Goal: Use online tool/utility: Utilize a website feature to perform a specific function

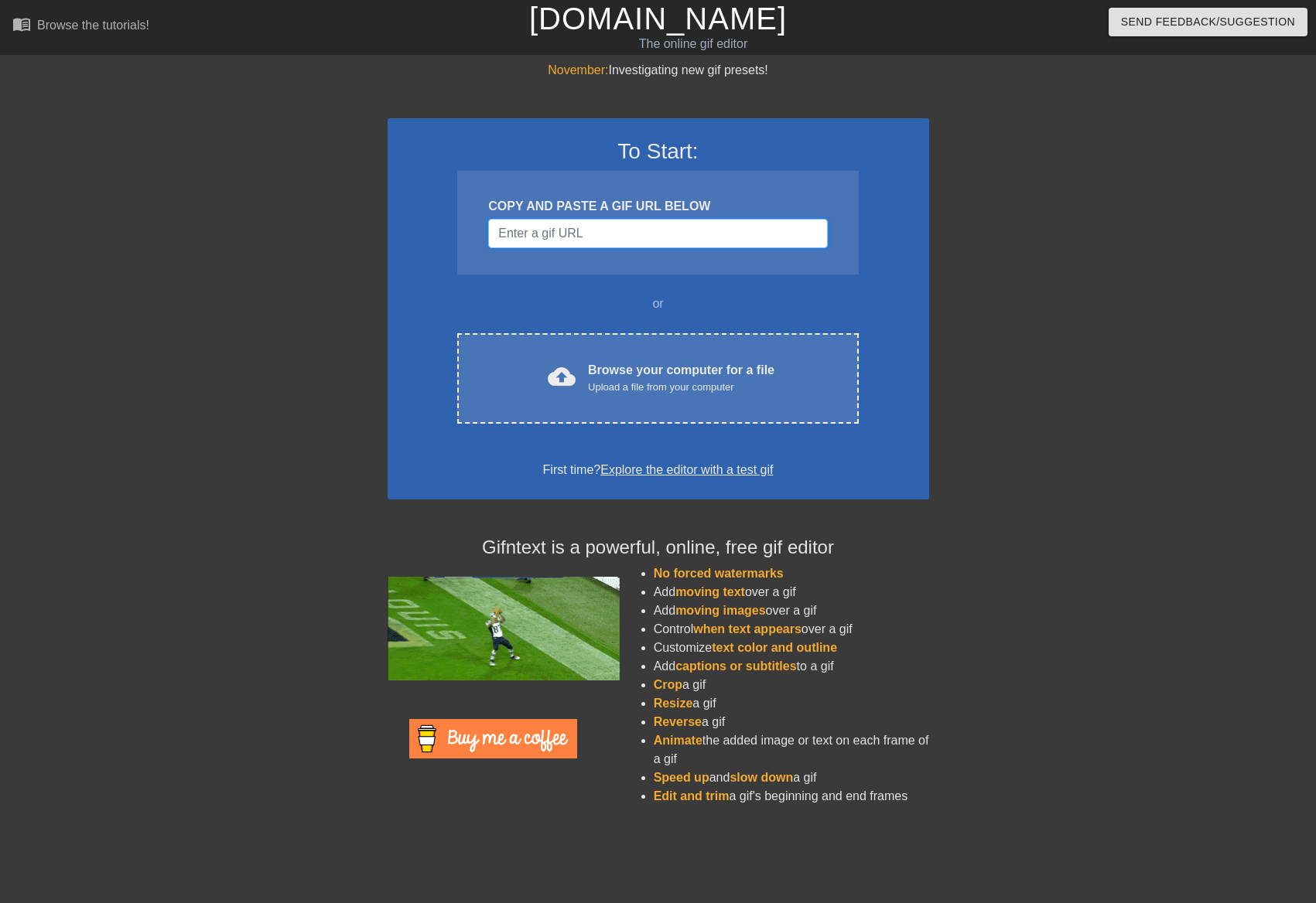
click at [611, 234] on input "Username" at bounding box center [658, 234] width 339 height 30
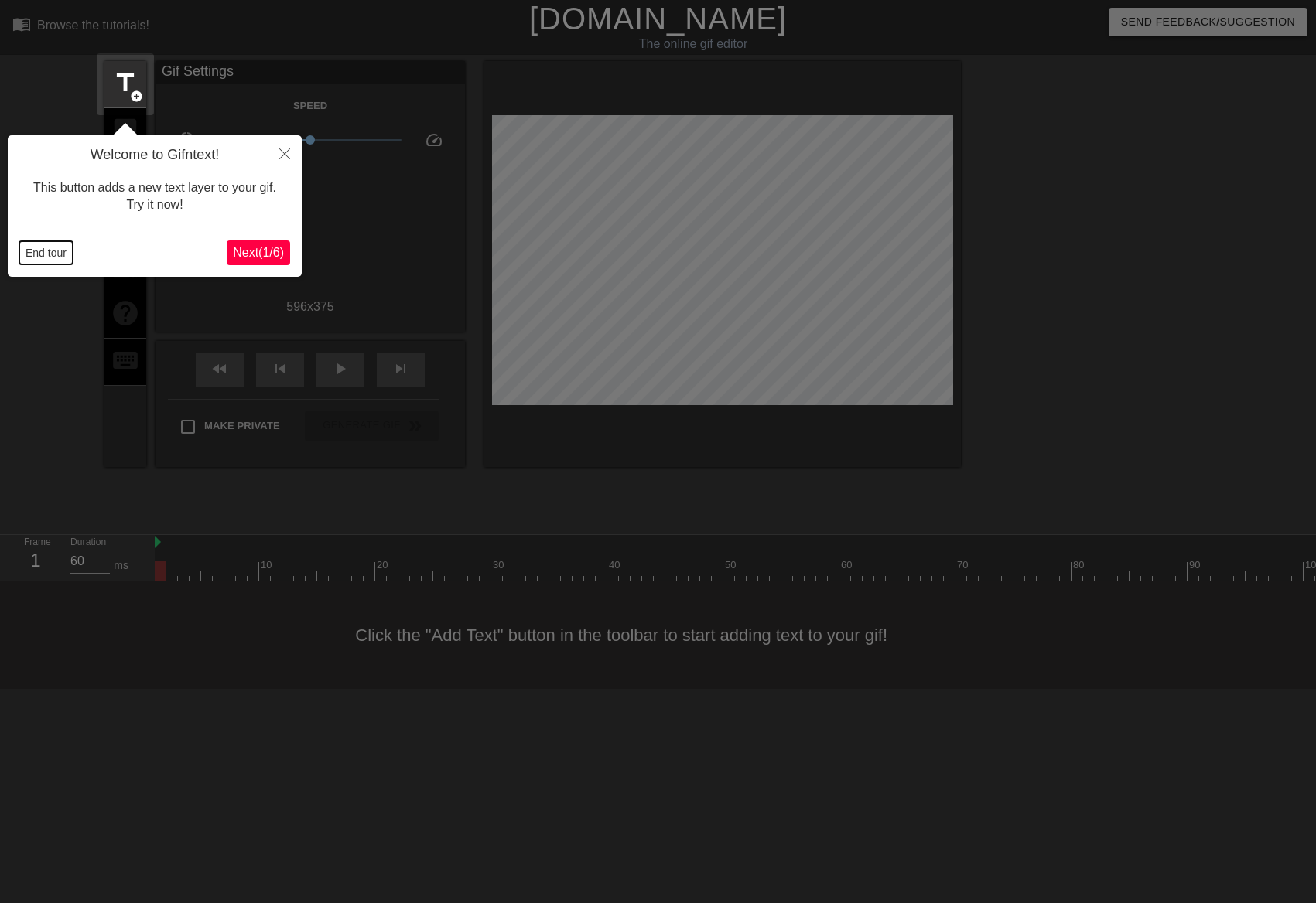
click at [61, 256] on button "End tour" at bounding box center [46, 253] width 53 height 23
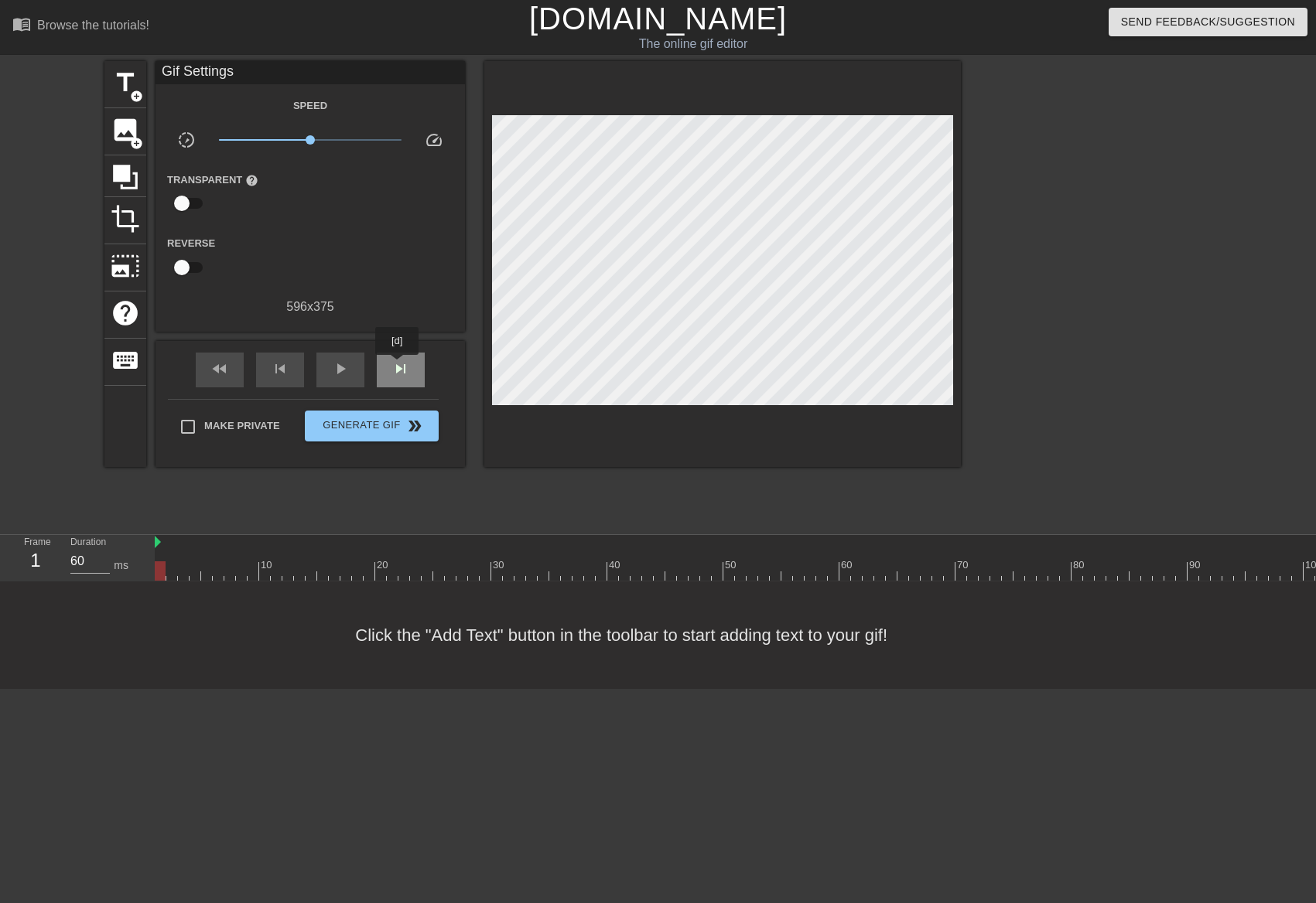
click at [398, 366] on span "skip_next" at bounding box center [401, 369] width 19 height 19
click at [399, 366] on span "skip_next" at bounding box center [401, 369] width 19 height 19
click at [297, 372] on div "skip_previous" at bounding box center [279, 370] width 48 height 35
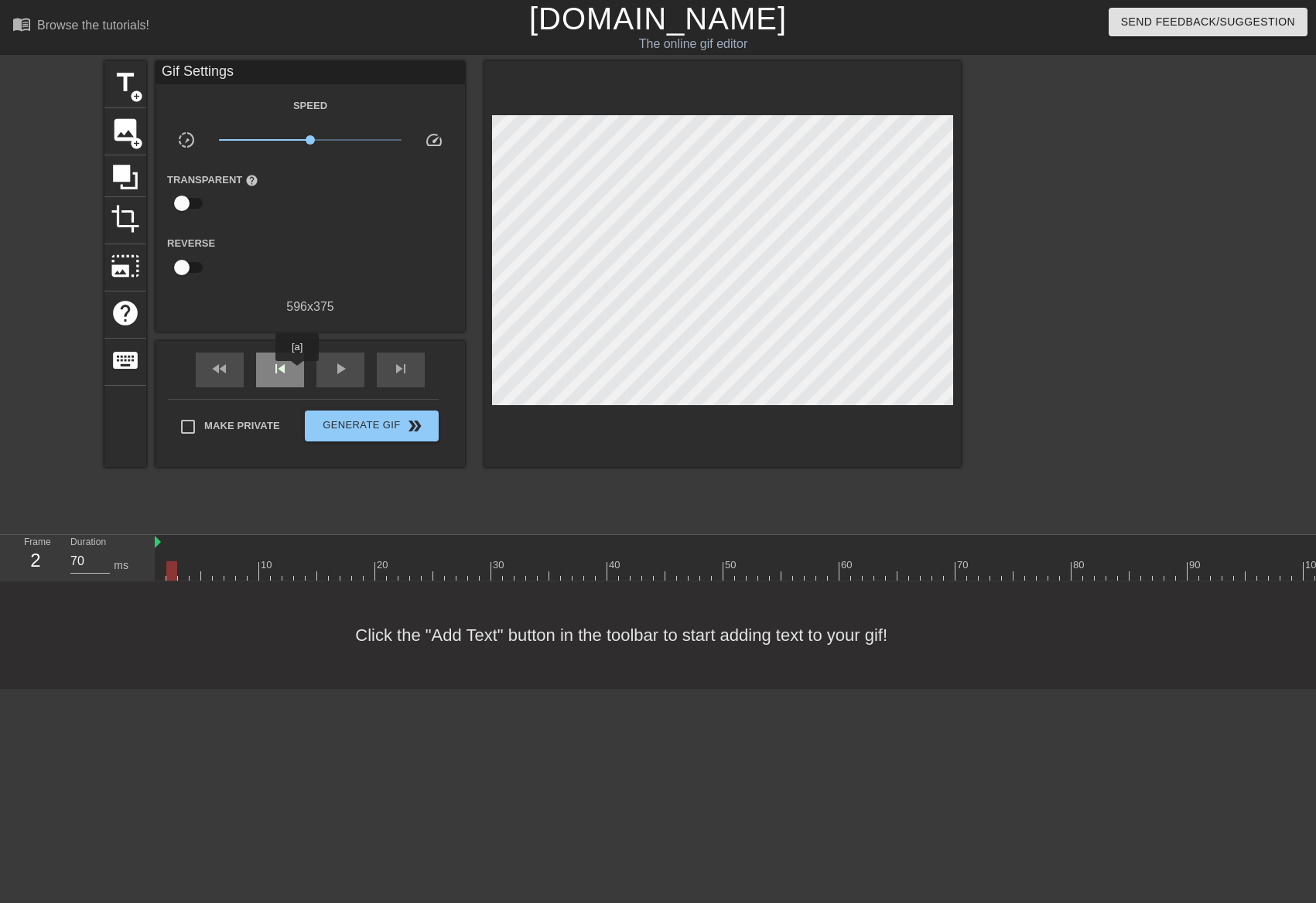
click at [297, 372] on div "skip_previous" at bounding box center [279, 370] width 48 height 35
click at [405, 366] on span "skip_next" at bounding box center [401, 369] width 19 height 19
click at [404, 366] on span "skip_next" at bounding box center [401, 369] width 19 height 19
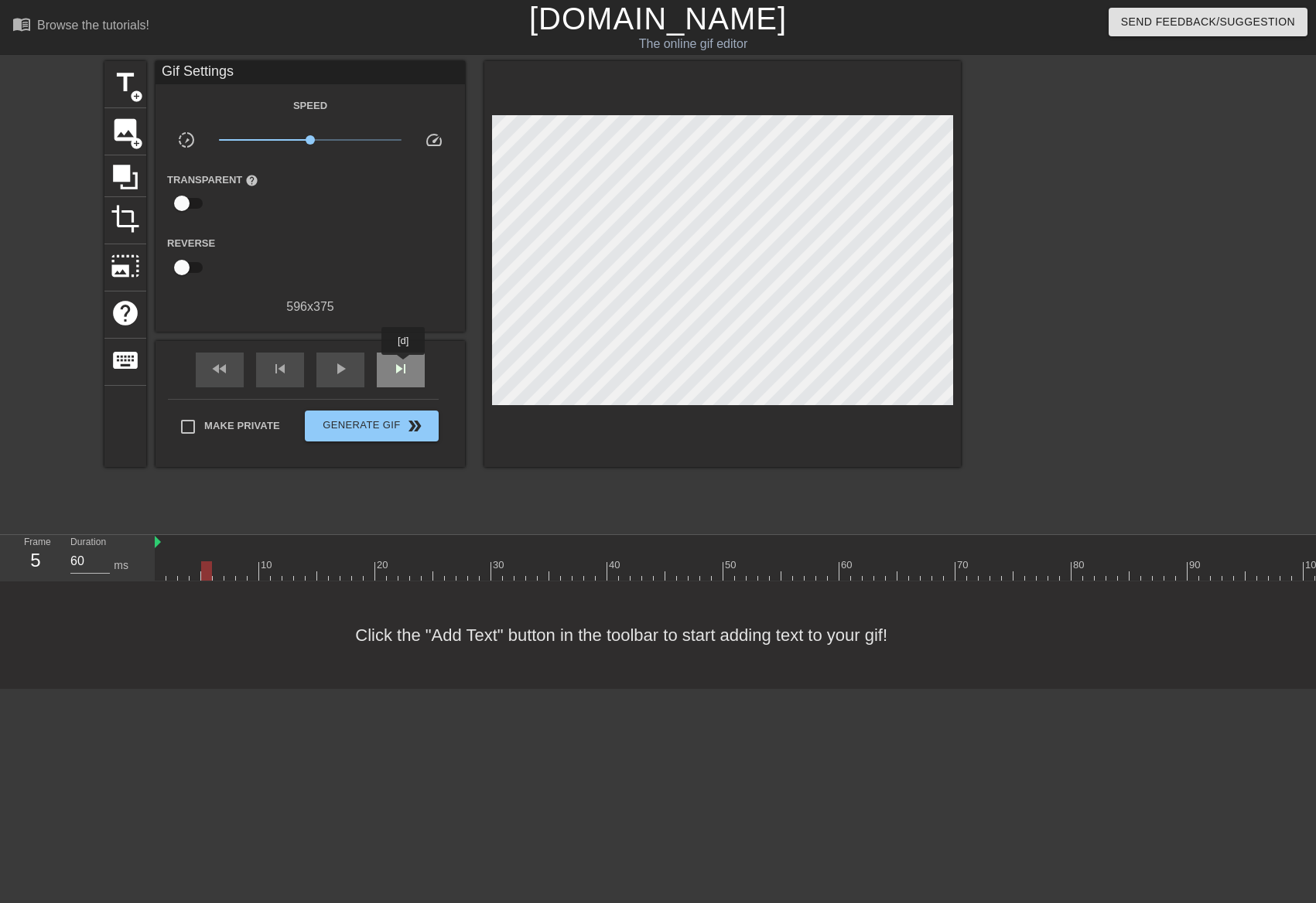
click at [404, 366] on span "skip_next" at bounding box center [401, 369] width 19 height 19
click at [225, 362] on span "fast_rewind" at bounding box center [220, 369] width 19 height 19
click at [394, 372] on span "skip_next" at bounding box center [401, 369] width 19 height 19
type input "70"
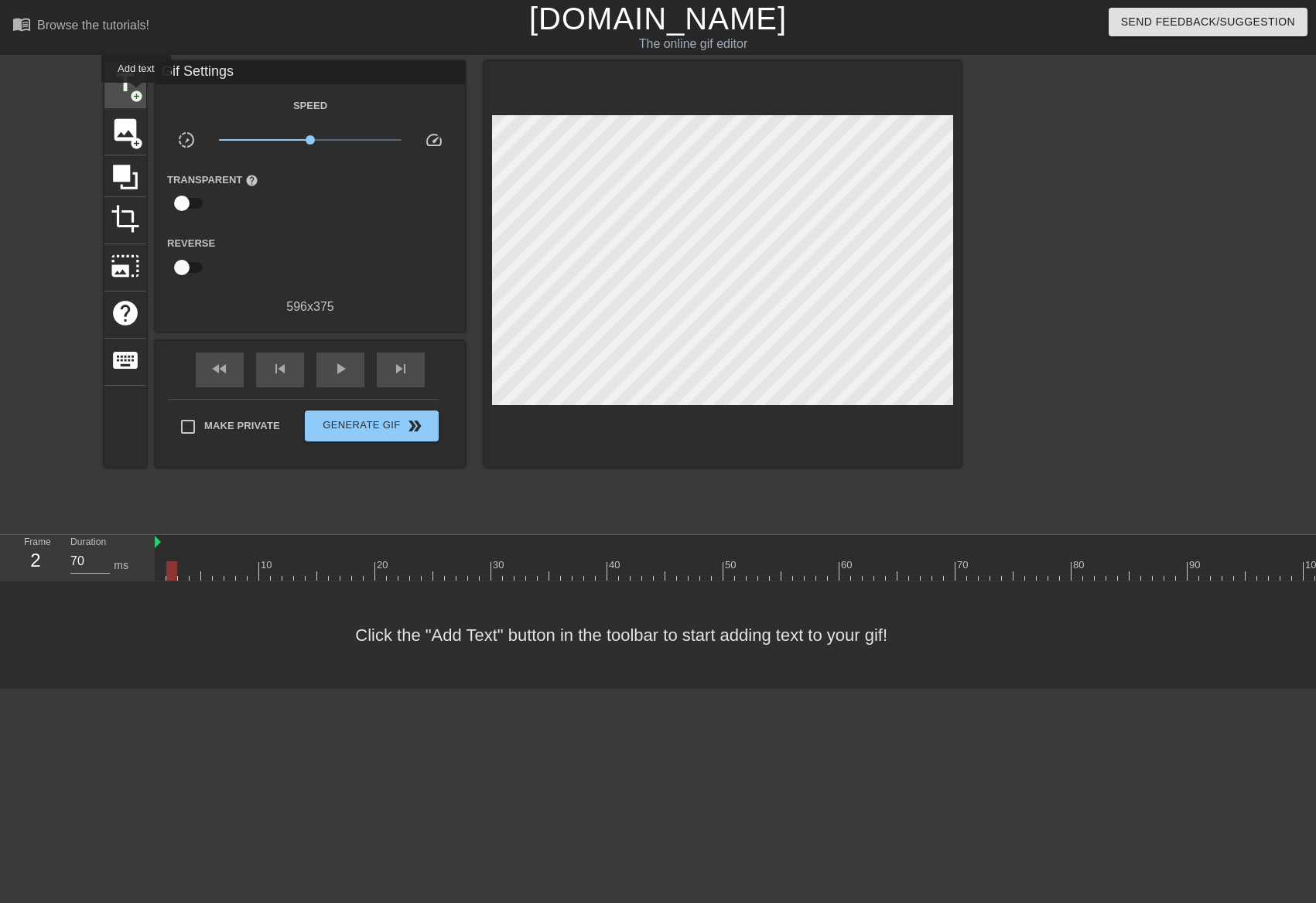
click at [137, 94] on span "add_circle" at bounding box center [137, 96] width 13 height 13
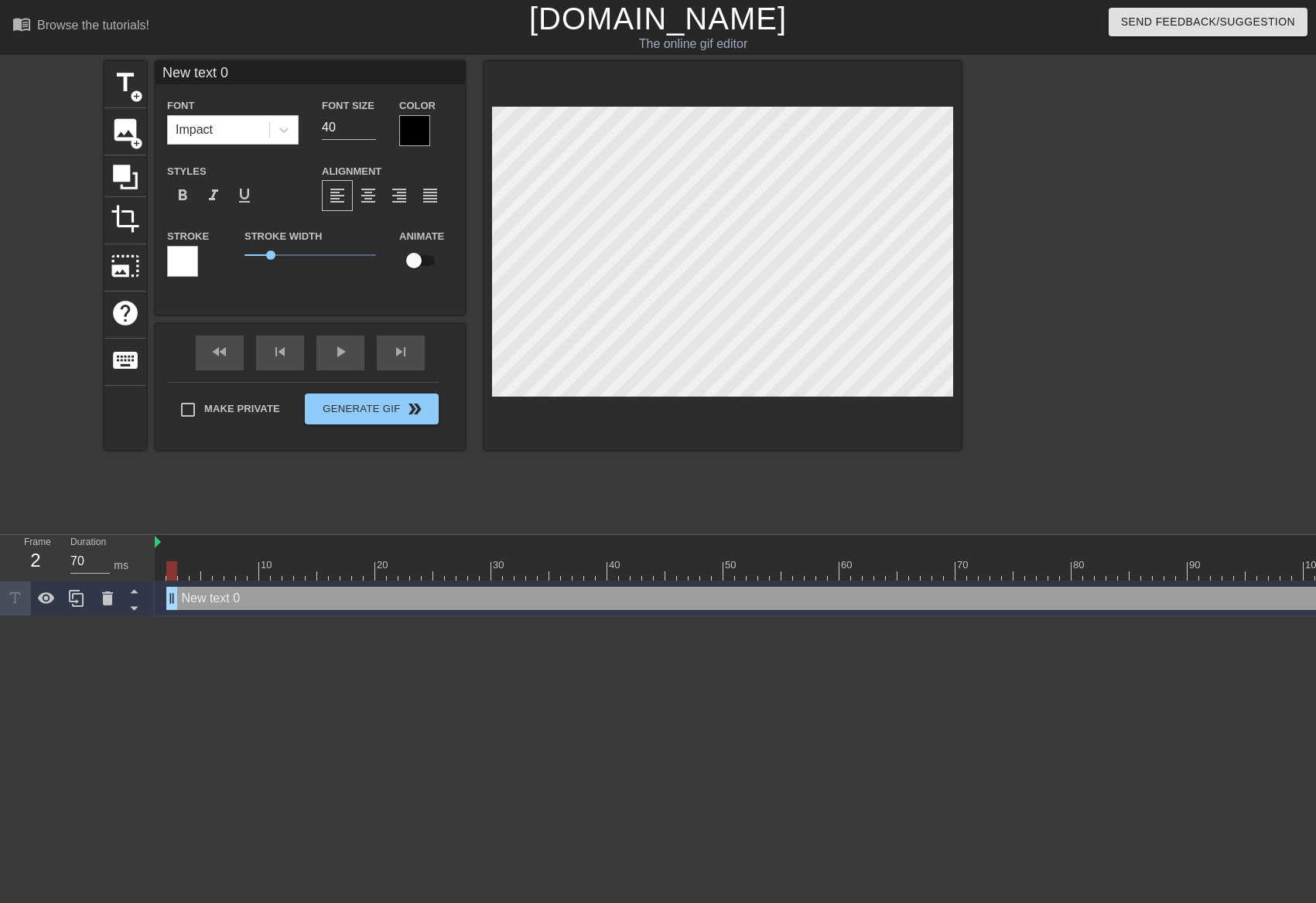
scroll to position [2, 2]
type input "W"
type textarea "W"
type input "Wh"
type textarea "Wh"
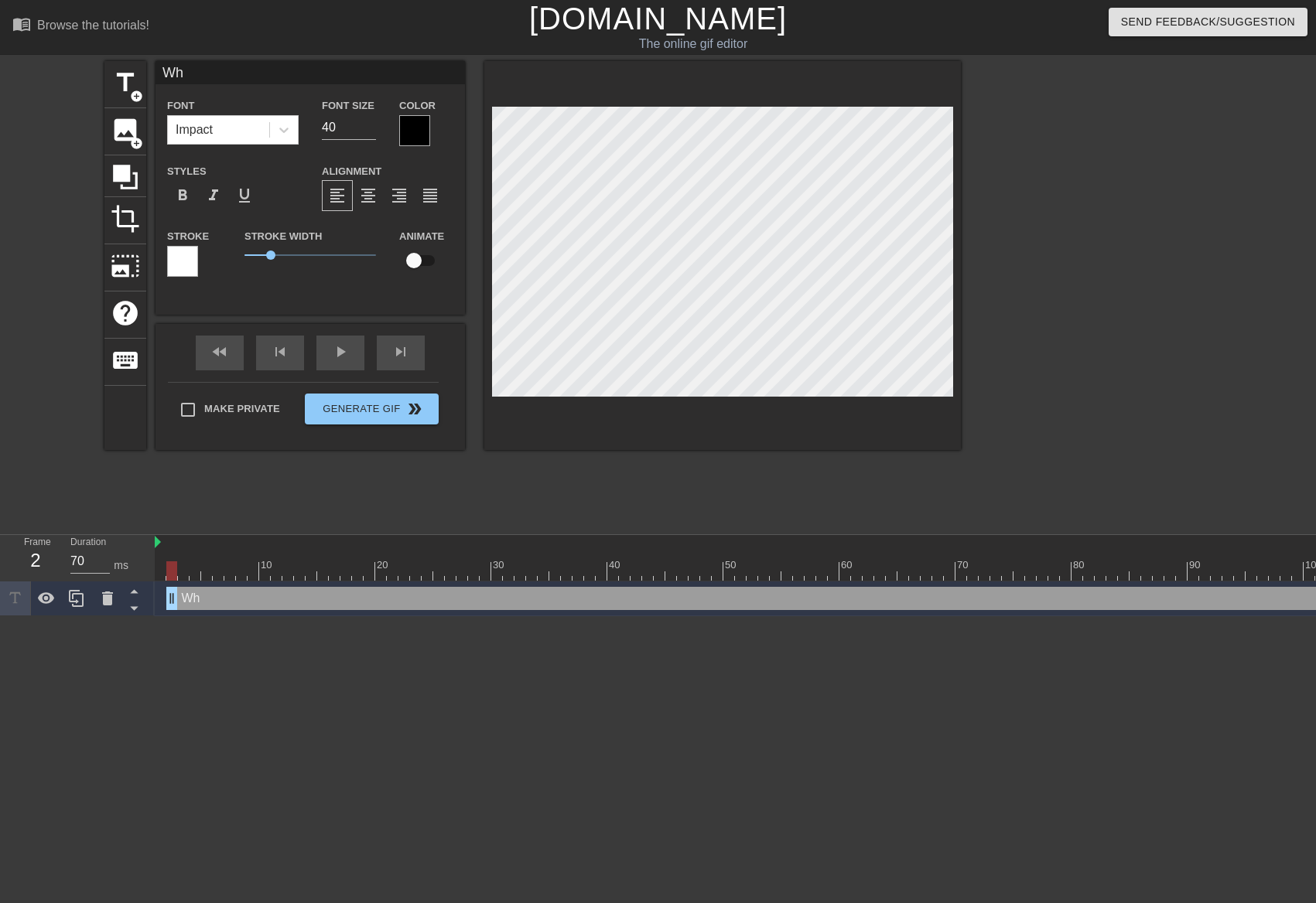
type input "Who"
type textarea "Who"
type input "Who"
type textarea "Who"
type input "Who k"
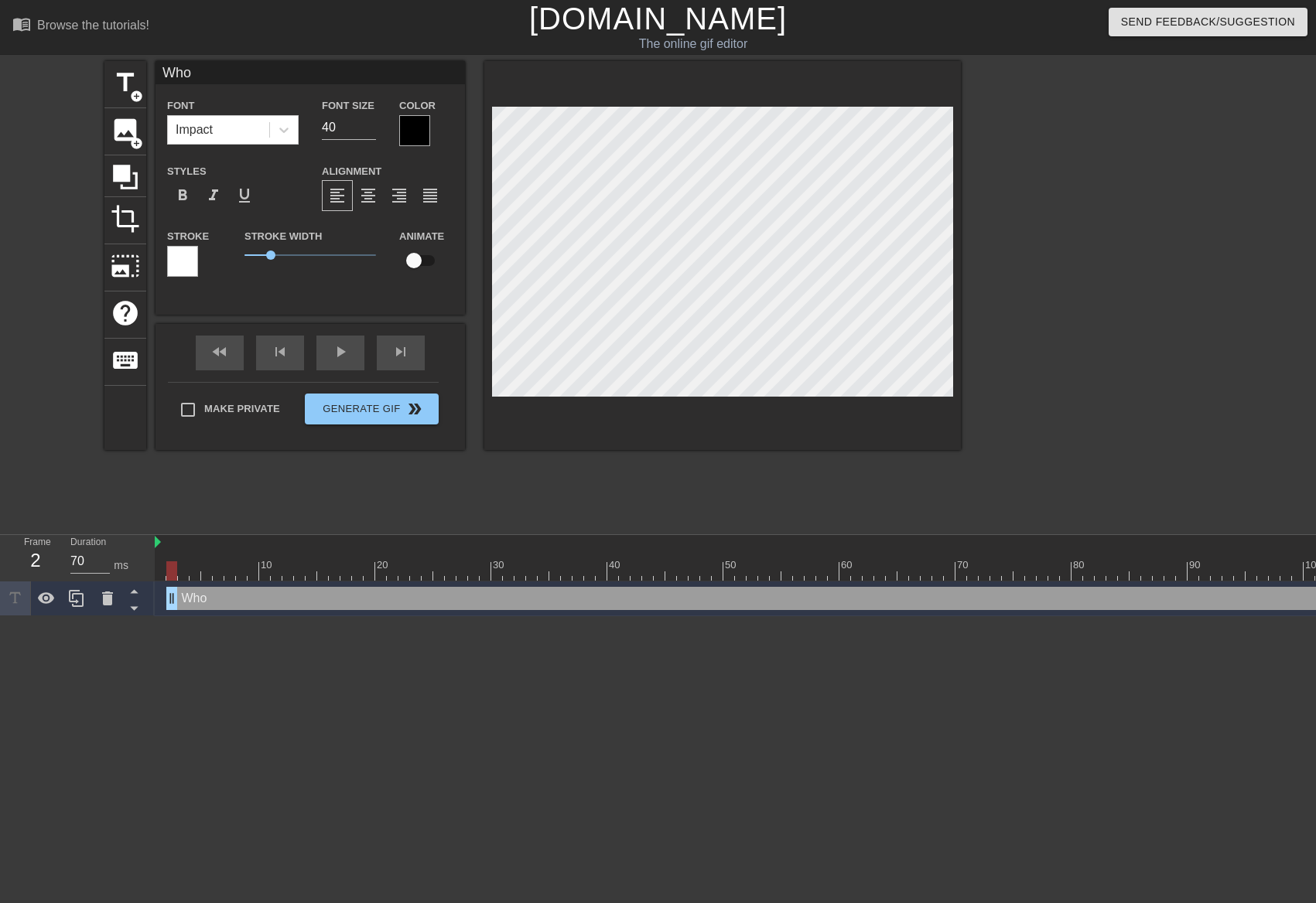
type textarea "Who k"
type input "Who kn"
type textarea "Who kn"
type input "Who kno"
type textarea "Who kno"
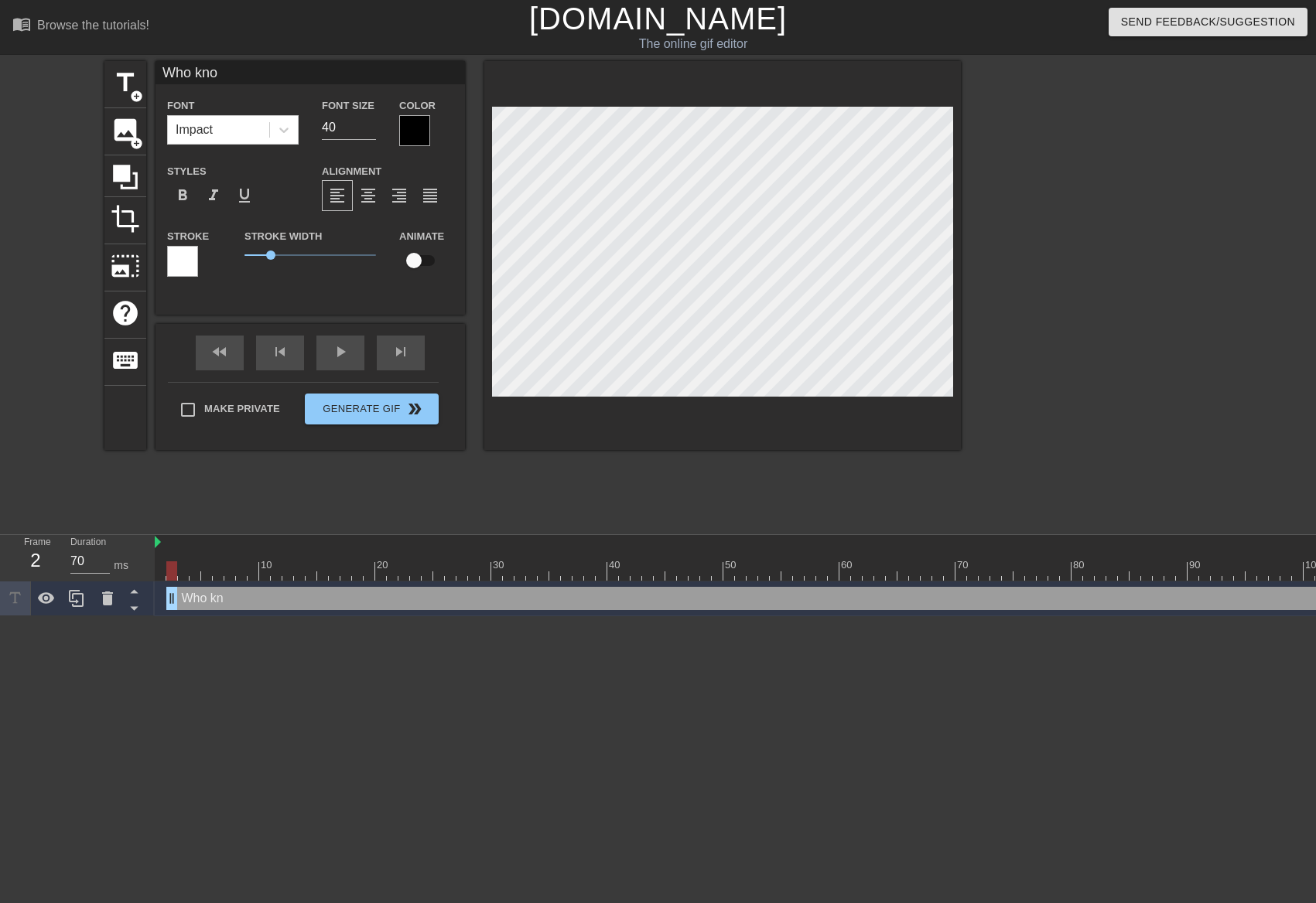
scroll to position [2, 4]
type input "Who know"
type textarea "Who know"
type input "Who knows"
type textarea "Who knows"
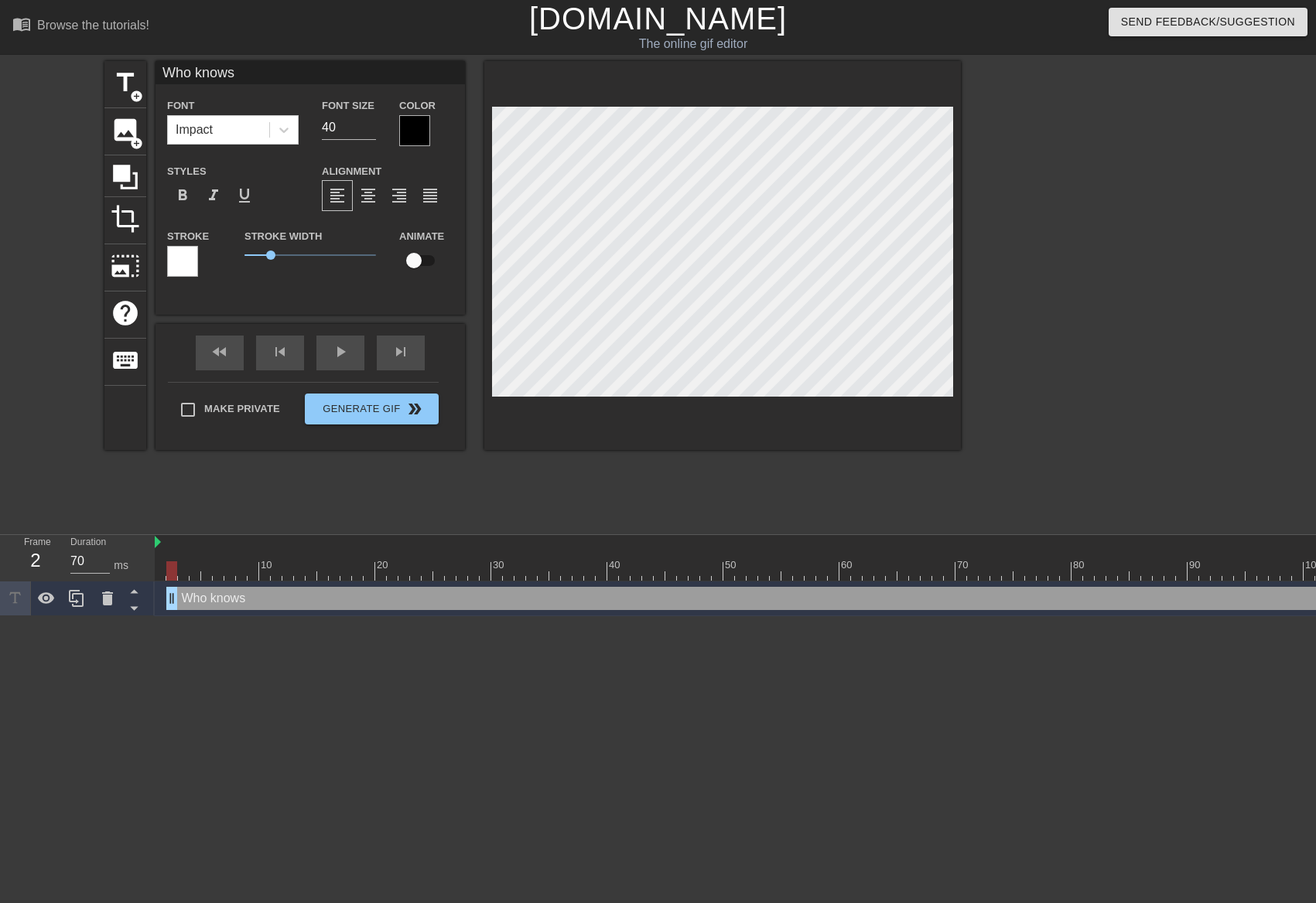
type input "Who knows?"
type textarea "Who knows?"
type input "Who knows?."
type textarea "Who knows?."
type input "Who knows?.."
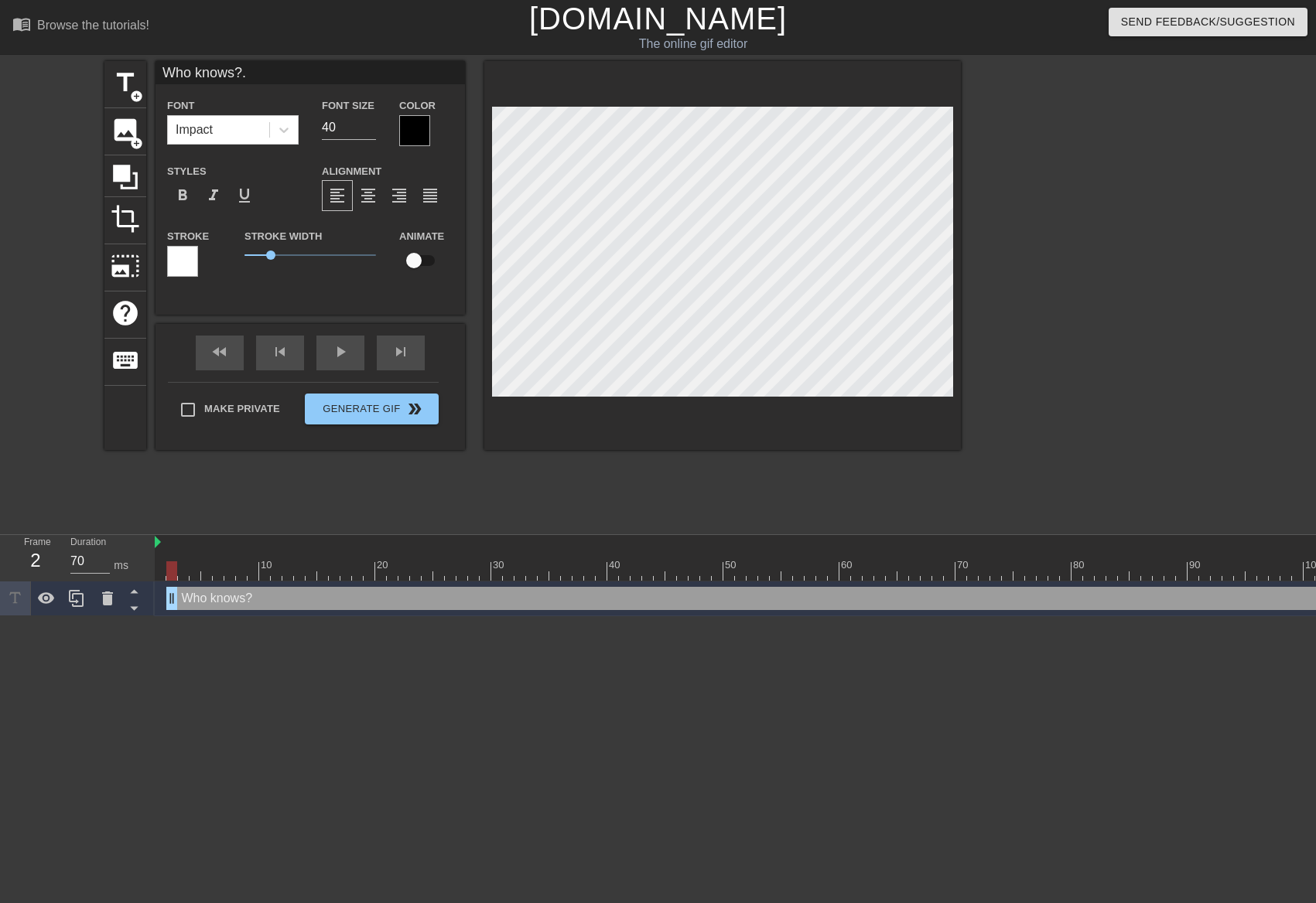
type textarea "Who knows?.."
type input "Who knows?..."
type textarea "Who knows?..."
drag, startPoint x: 644, startPoint y: 420, endPoint x: 647, endPoint y: 409, distance: 11.4
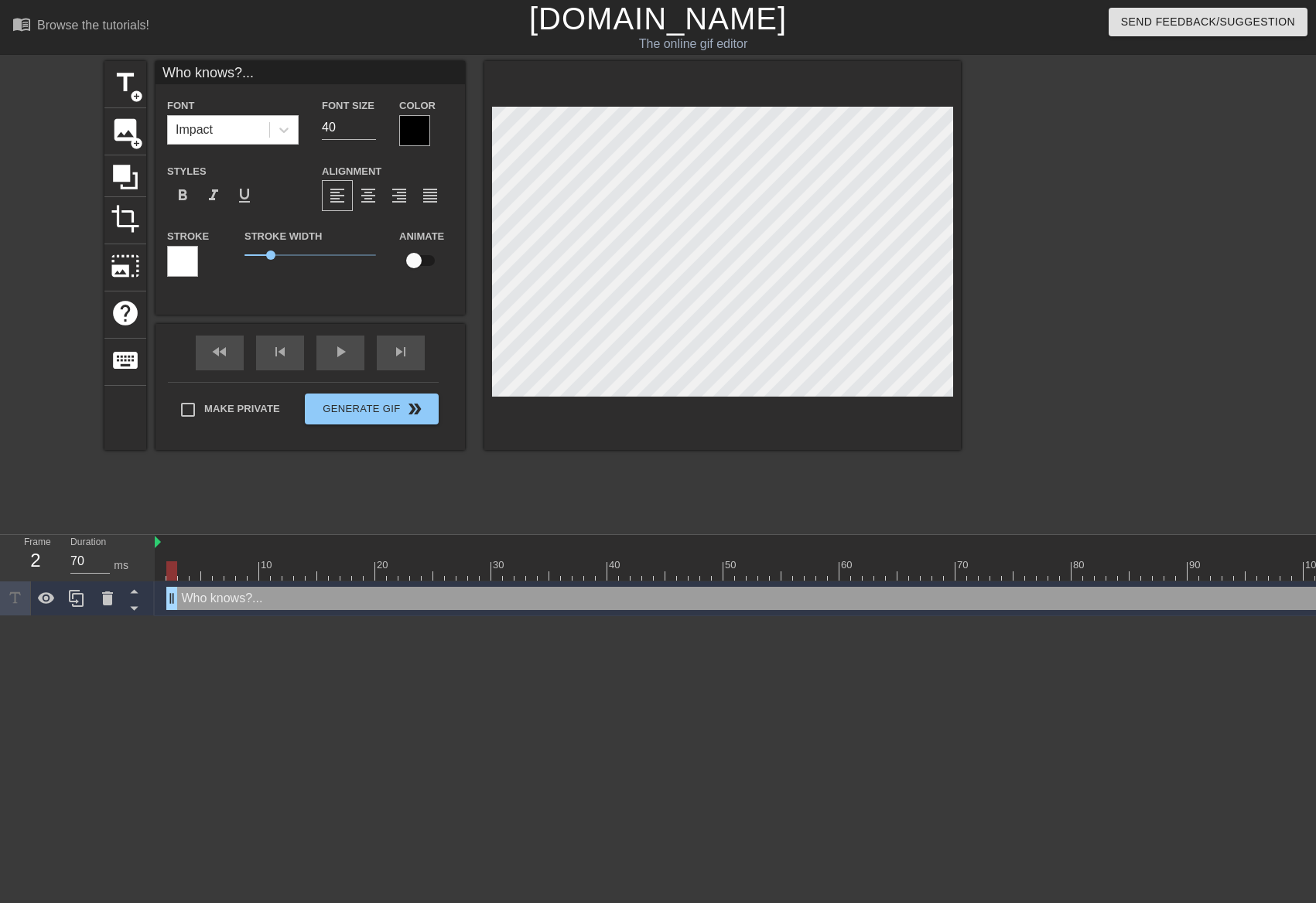
click at [645, 421] on div at bounding box center [722, 255] width 477 height 389
drag, startPoint x: 325, startPoint y: 129, endPoint x: 254, endPoint y: 133, distance: 71.1
click at [257, 129] on div "Font Impact Font Size 40 Color" at bounding box center [310, 121] width 310 height 50
type input "30"
click at [407, 138] on div at bounding box center [415, 131] width 31 height 31
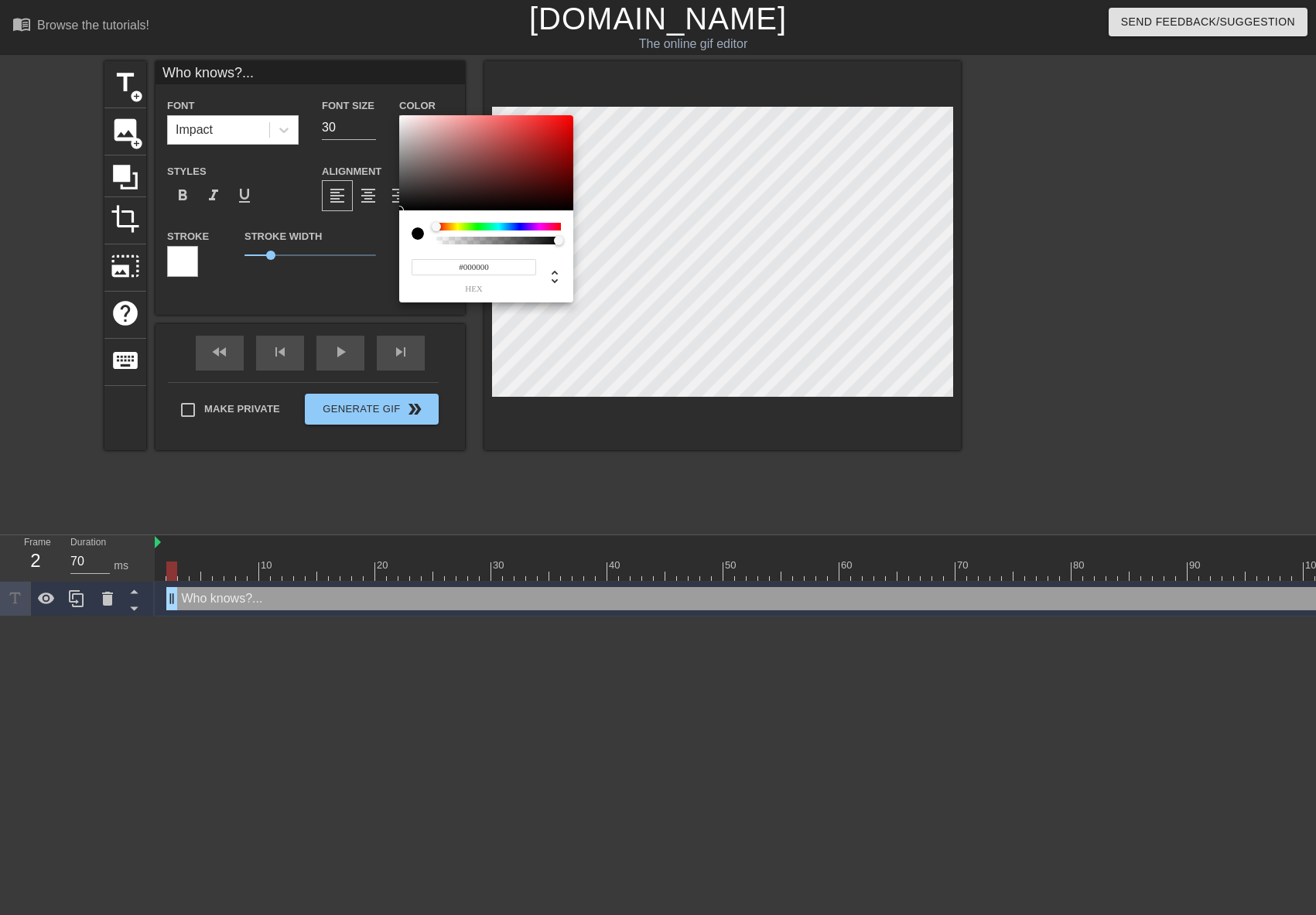
type input "#F0EAEA"
click at [403, 121] on div at bounding box center [486, 163] width 174 height 96
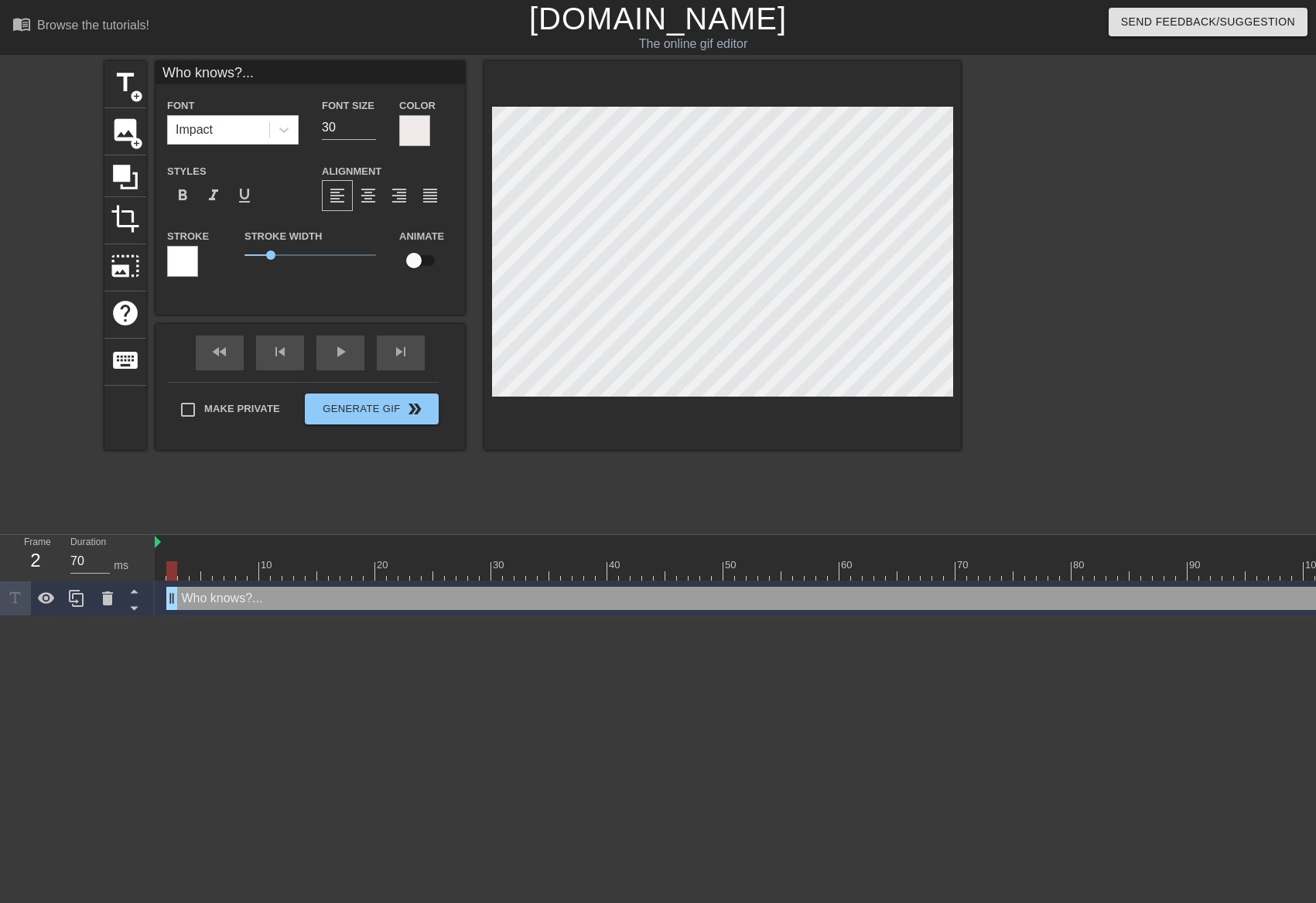
click at [183, 264] on div at bounding box center [183, 261] width 31 height 31
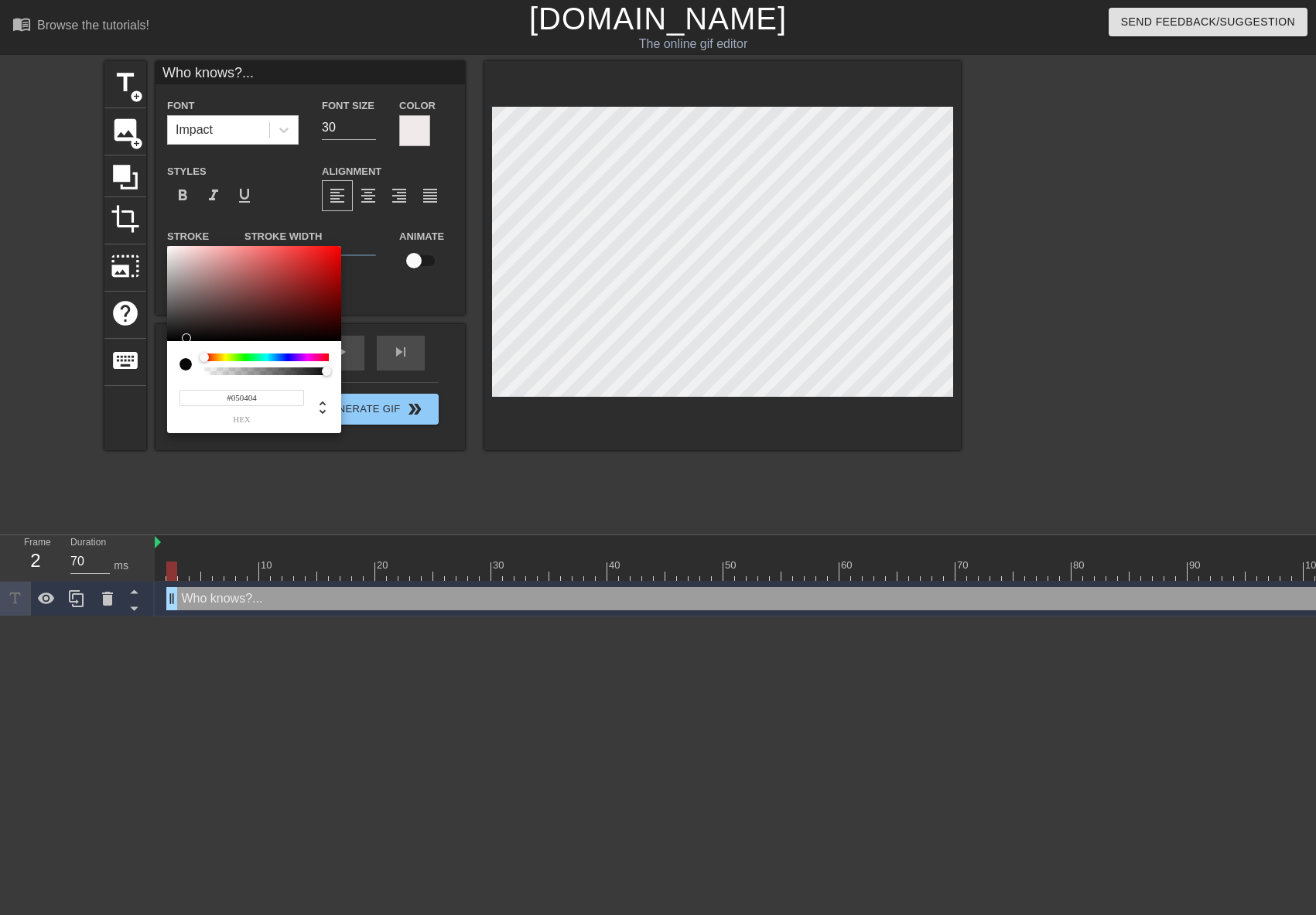
click at [174, 339] on div at bounding box center [254, 293] width 174 height 96
click at [168, 337] on div at bounding box center [254, 293] width 174 height 96
type input "#050505"
click at [172, 339] on div at bounding box center [254, 293] width 174 height 96
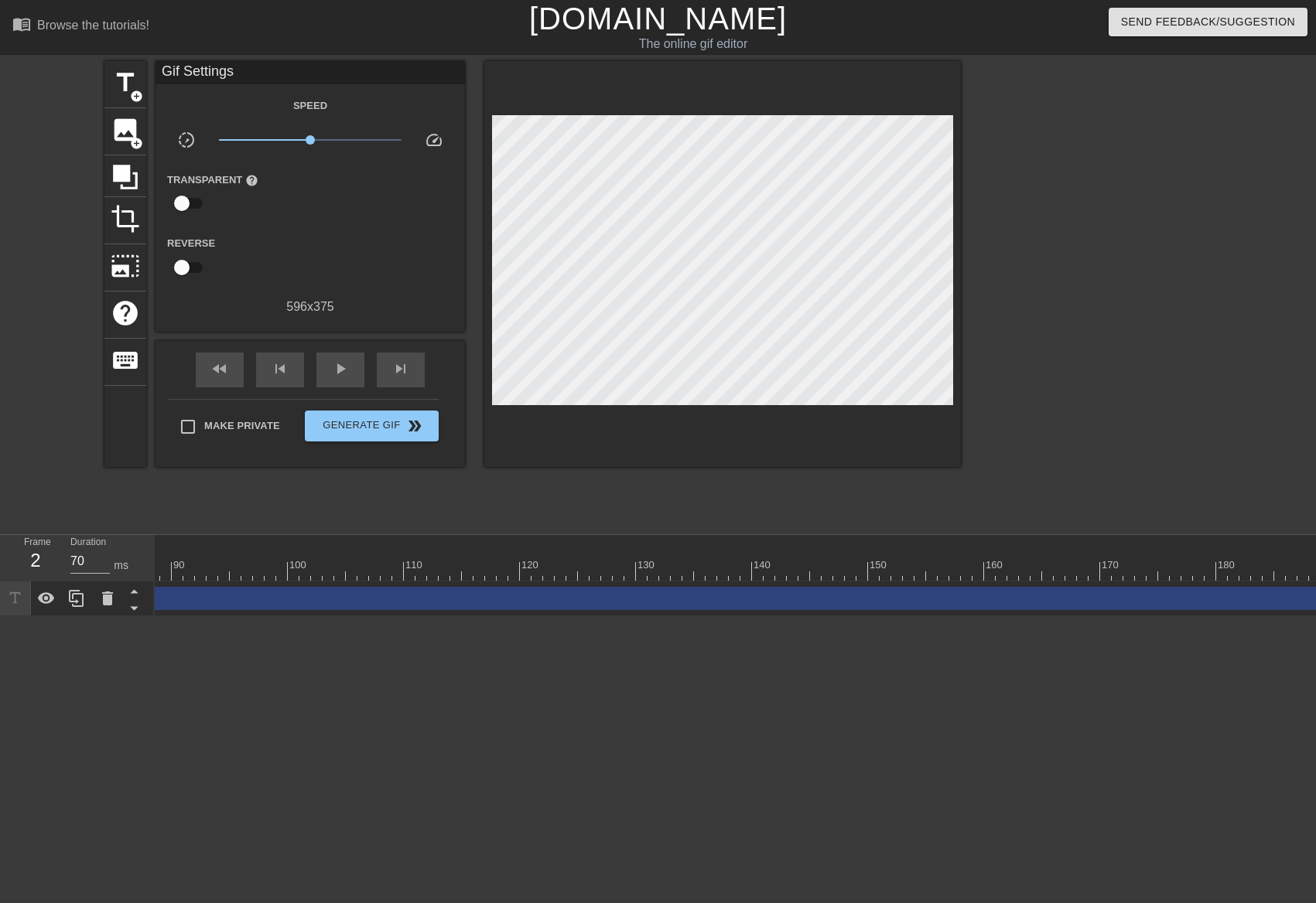
scroll to position [0, 1169]
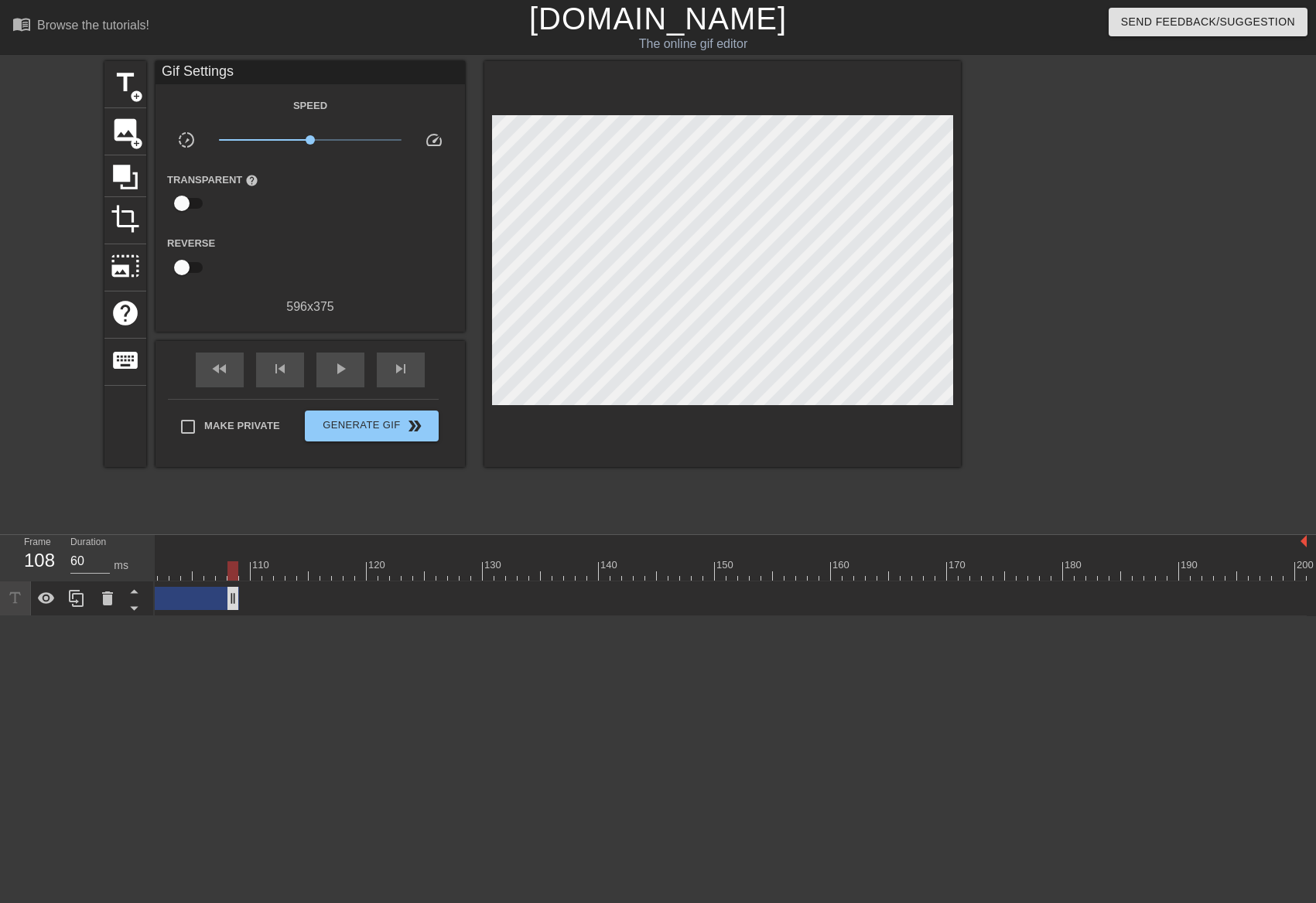
drag, startPoint x: 1297, startPoint y: 607, endPoint x: 217, endPoint y: 596, distance: 1080.1
drag, startPoint x: 1234, startPoint y: 607, endPoint x: 211, endPoint y: 586, distance: 1023.2
click at [211, 586] on div "Who knows?... drag_handle drag_handle" at bounding box center [1162, 599] width 2321 height 35
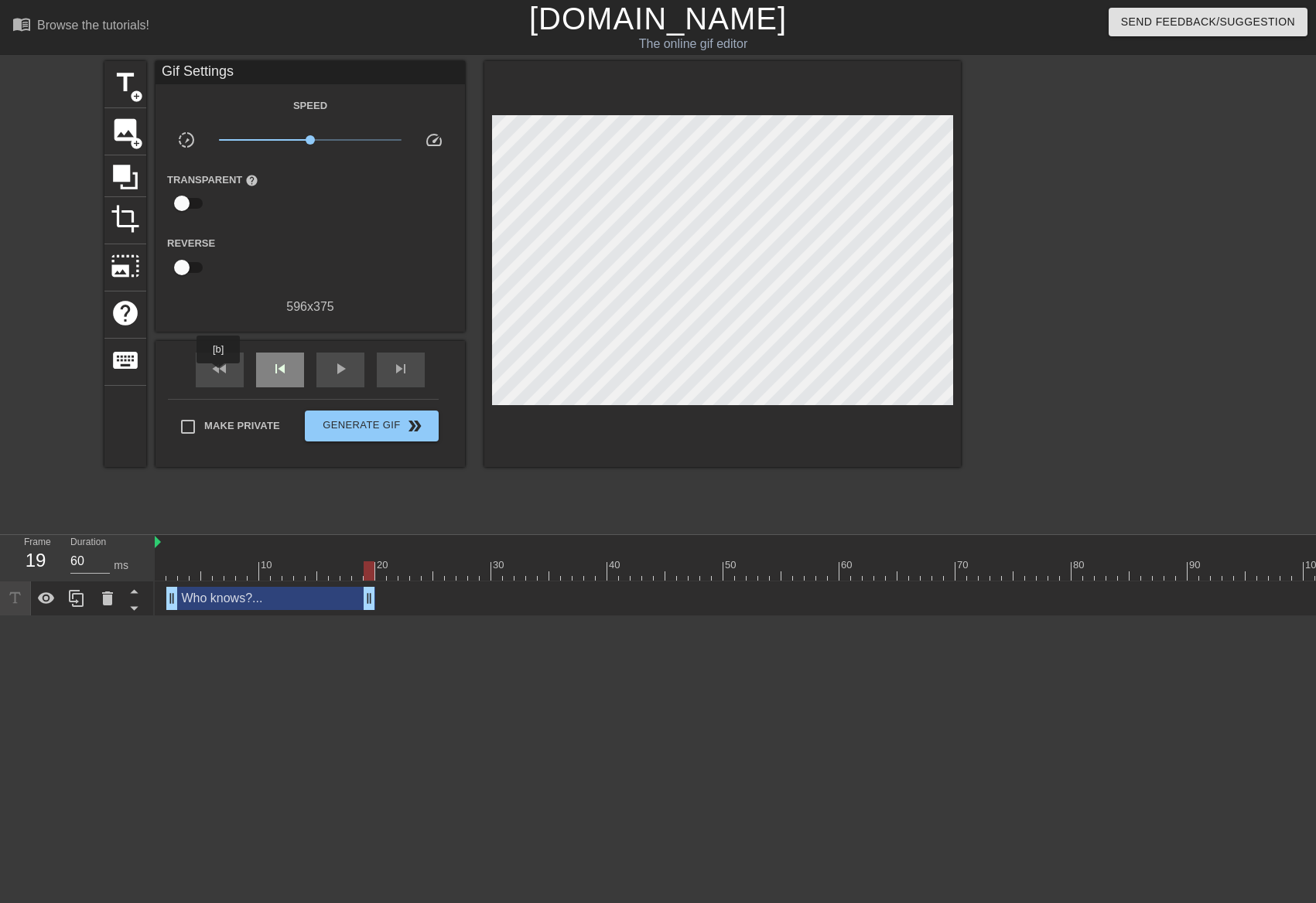
drag, startPoint x: 219, startPoint y: 374, endPoint x: 298, endPoint y: 373, distance: 79.0
click at [220, 375] on span "fast_rewind" at bounding box center [220, 369] width 19 height 19
click at [335, 370] on span "play_arrow" at bounding box center [340, 369] width 19 height 19
click at [335, 370] on span "pause" at bounding box center [340, 369] width 19 height 19
drag, startPoint x: 174, startPoint y: 594, endPoint x: 149, endPoint y: 595, distance: 25.0
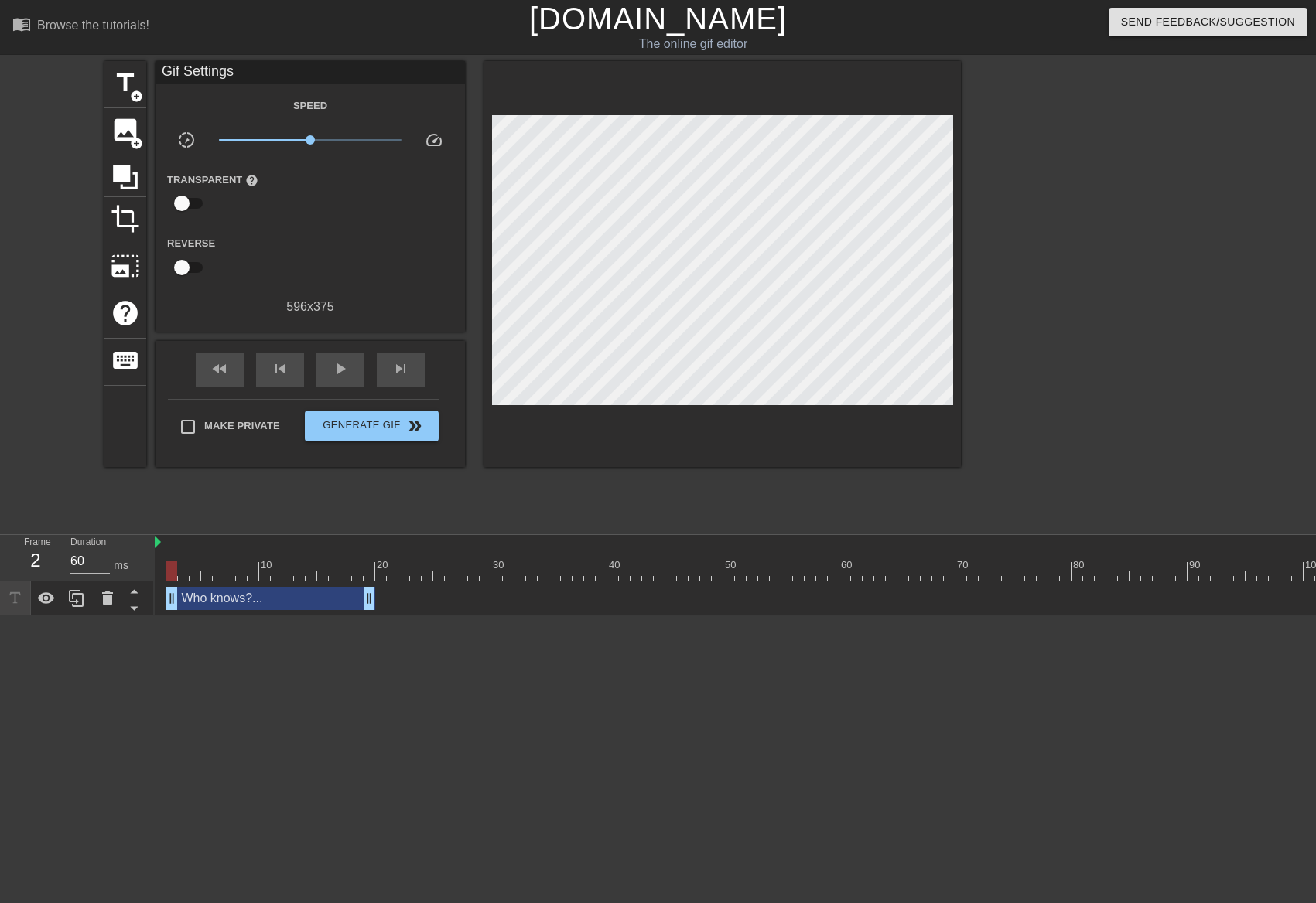
click at [149, 595] on div "Frame 2 Duration 60 ms 10 20 30 40 50 60 70 80 90 100 110 120 130 140 150" at bounding box center [658, 575] width 1316 height 81
drag, startPoint x: 364, startPoint y: 597, endPoint x: 250, endPoint y: 597, distance: 114.0
click at [403, 376] on span "skip_next" at bounding box center [401, 369] width 19 height 19
type input "60"
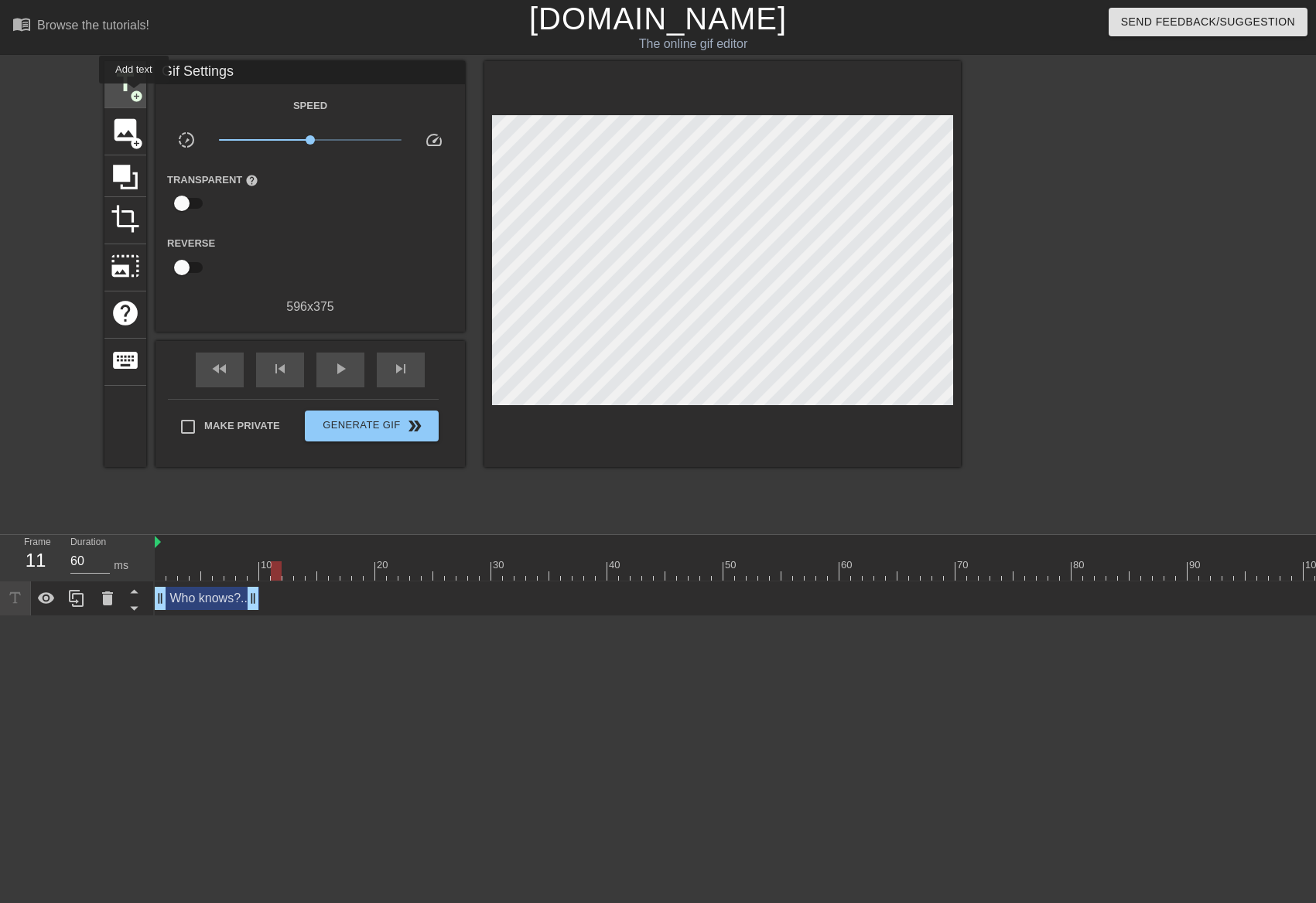
click at [134, 94] on span "add_circle" at bounding box center [137, 96] width 13 height 13
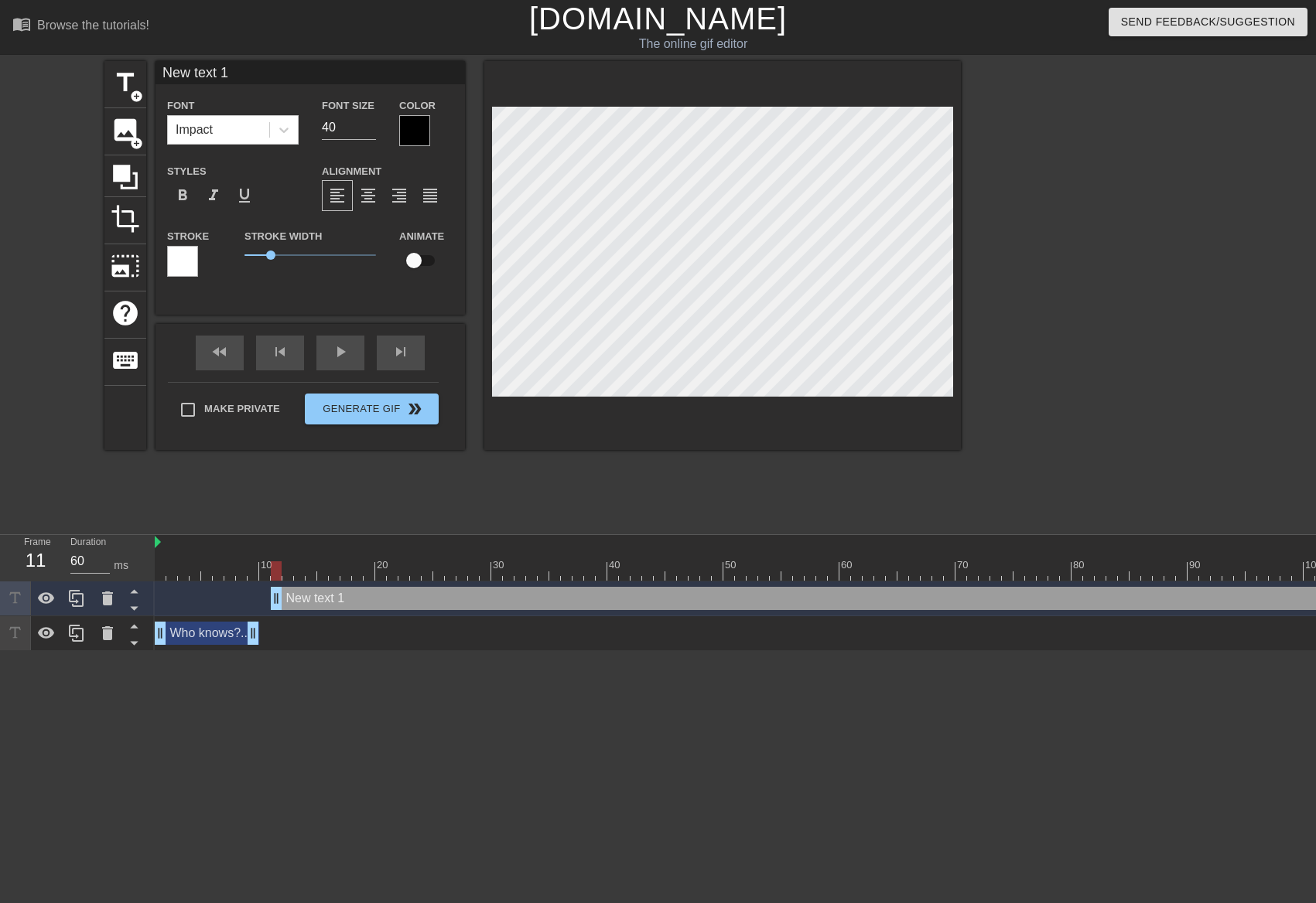
scroll to position [2, 3]
type input "Y"
type textarea "Y"
type input "Yo"
type textarea "Yo"
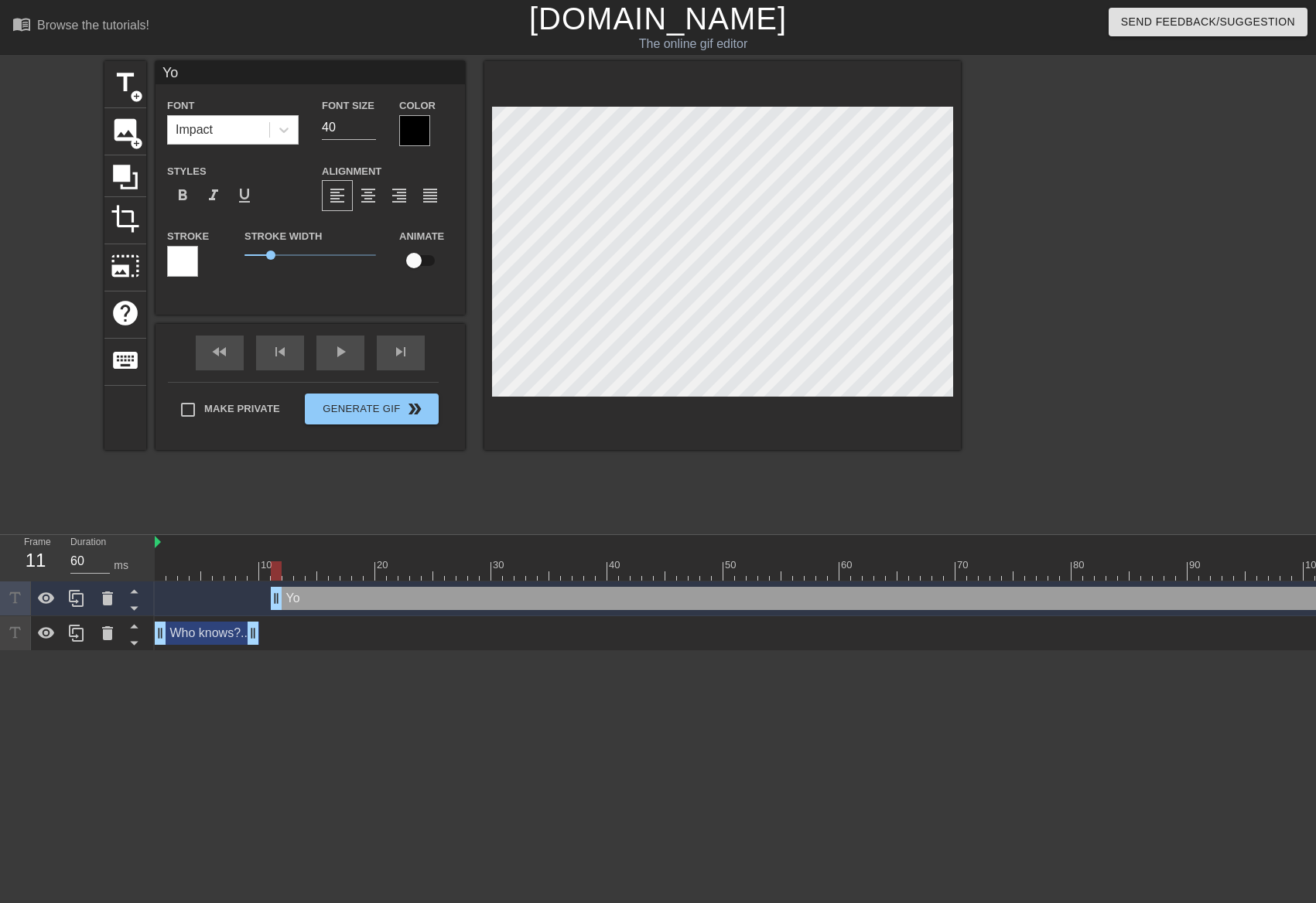
type input "You"
type textarea "You"
type input "You"
type textarea "You"
type input "You m"
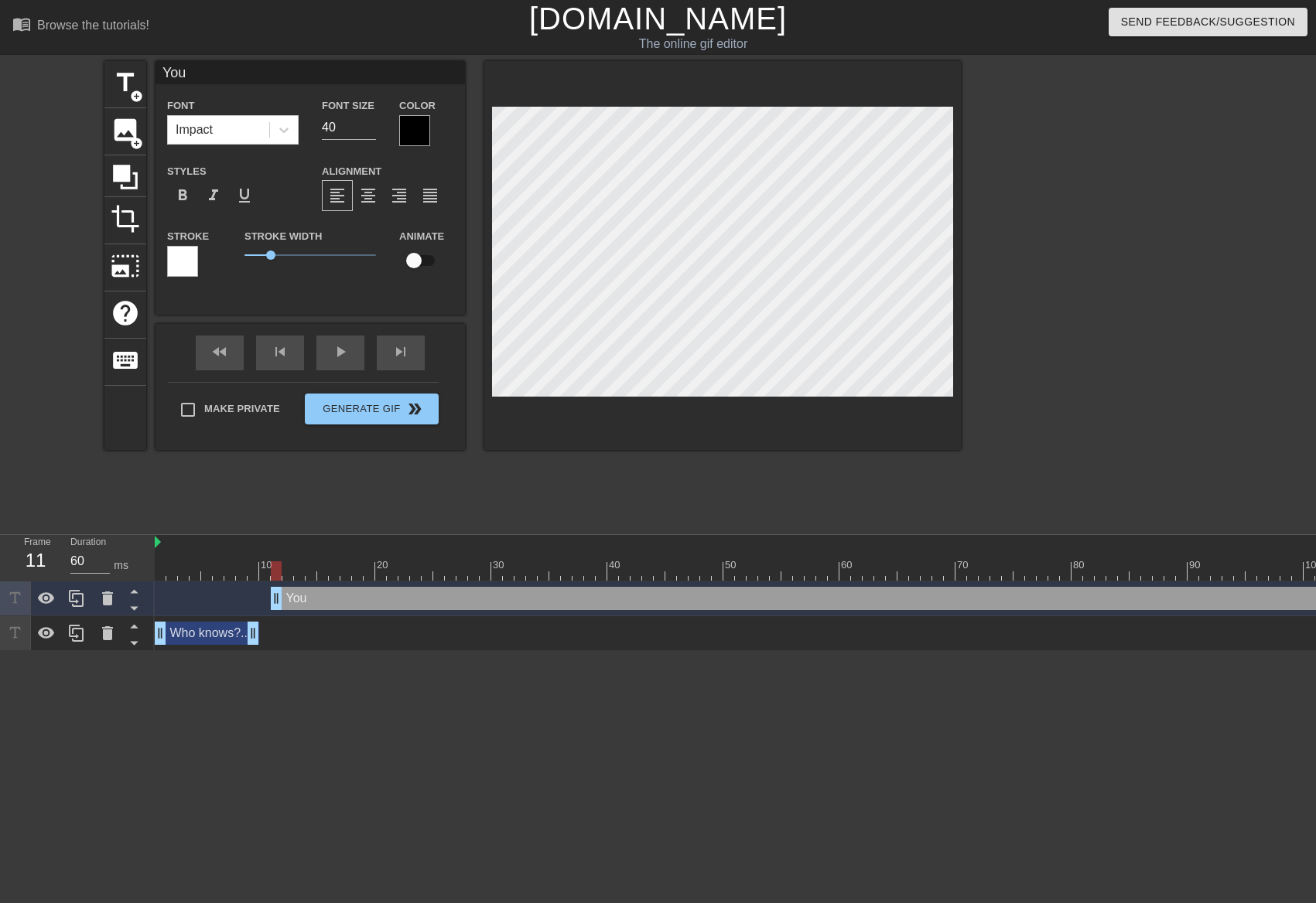
type textarea "You m"
type input "You ma"
type textarea "You ma"
type input "You may"
type textarea "You may"
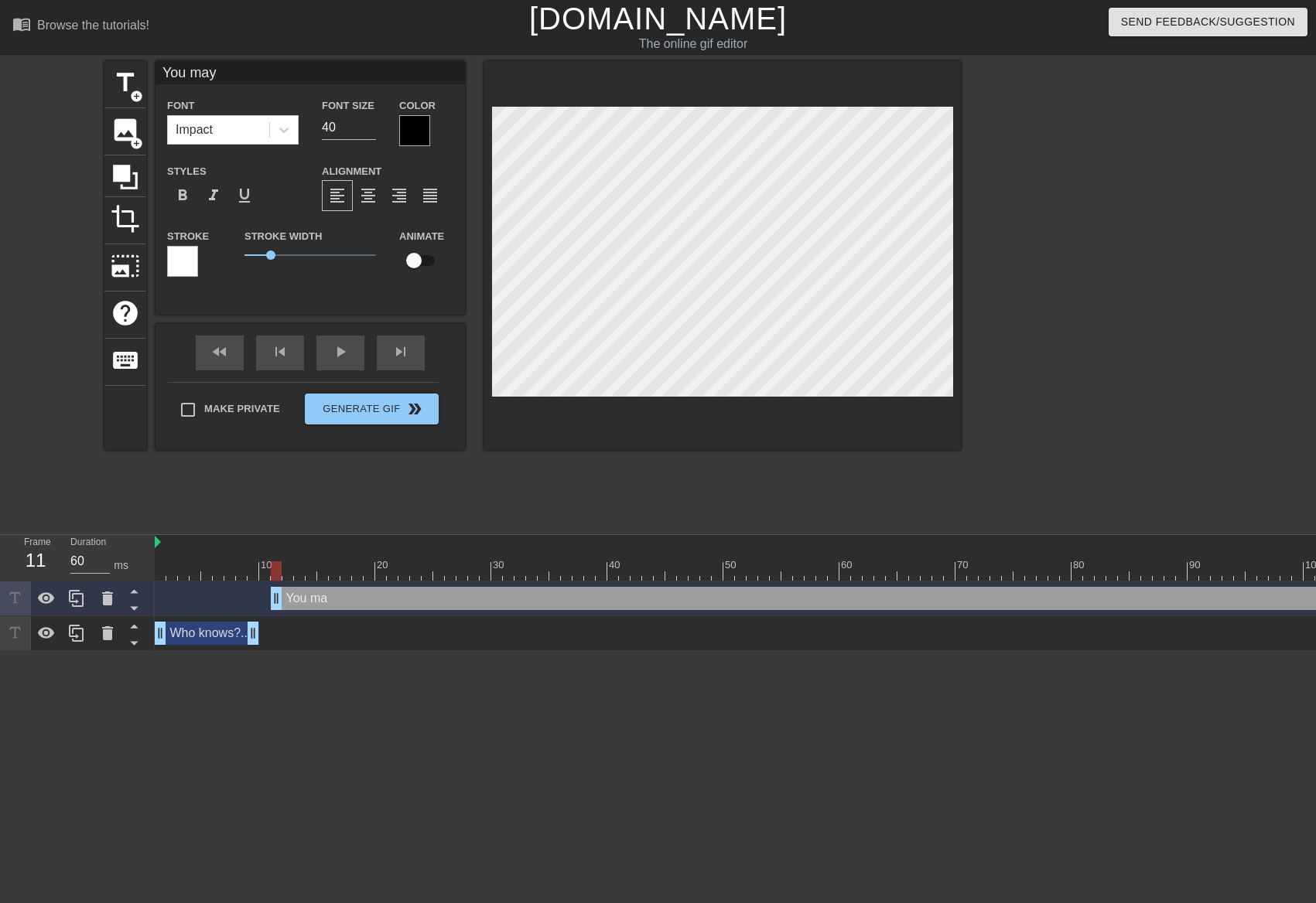
type input "You may"
type textarea "You may"
type input "You may b"
type textarea "You may b"
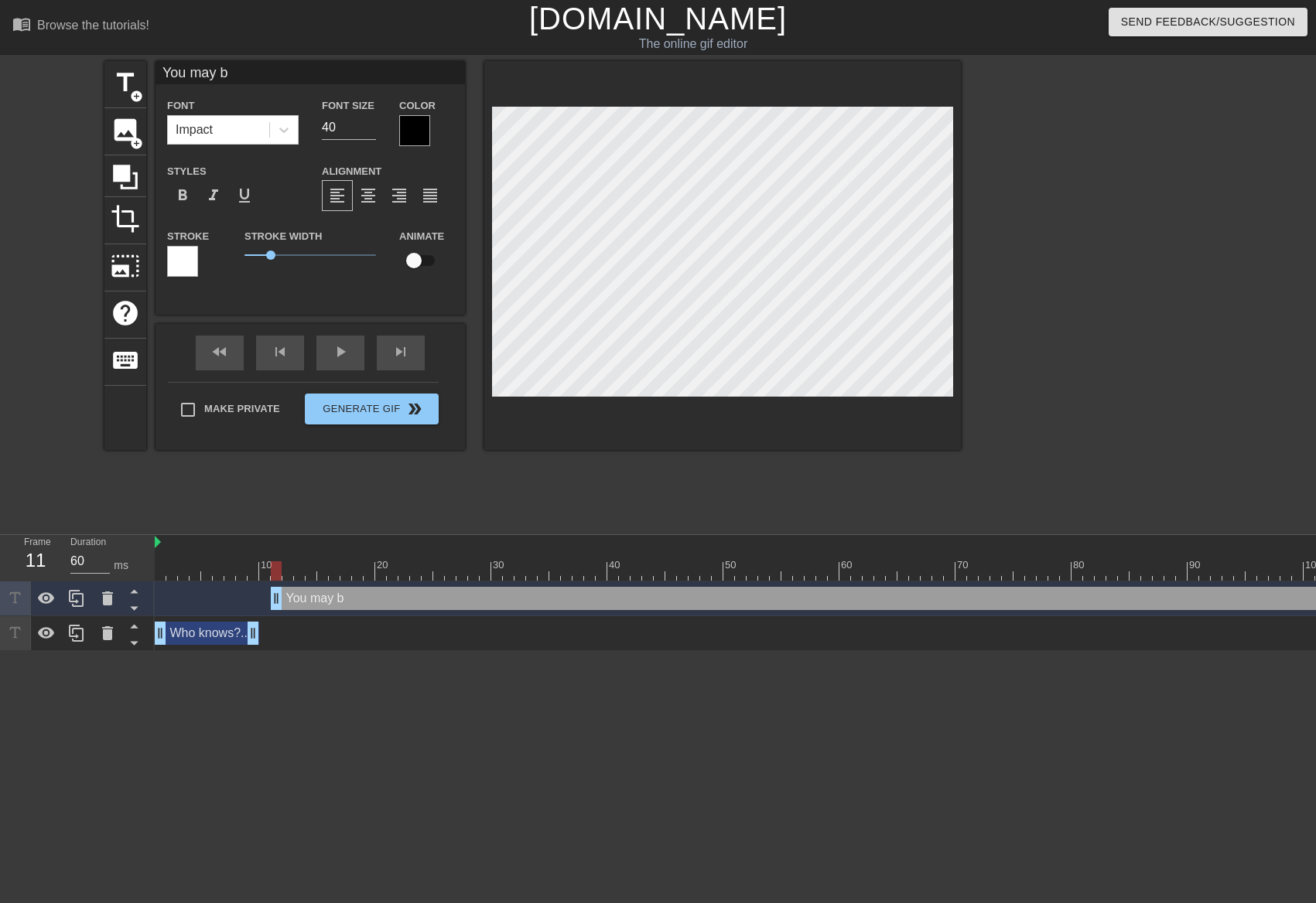
type input "You may be"
type textarea "You may be"
type input "You may be"
type textarea "You may be"
type input "You may be a"
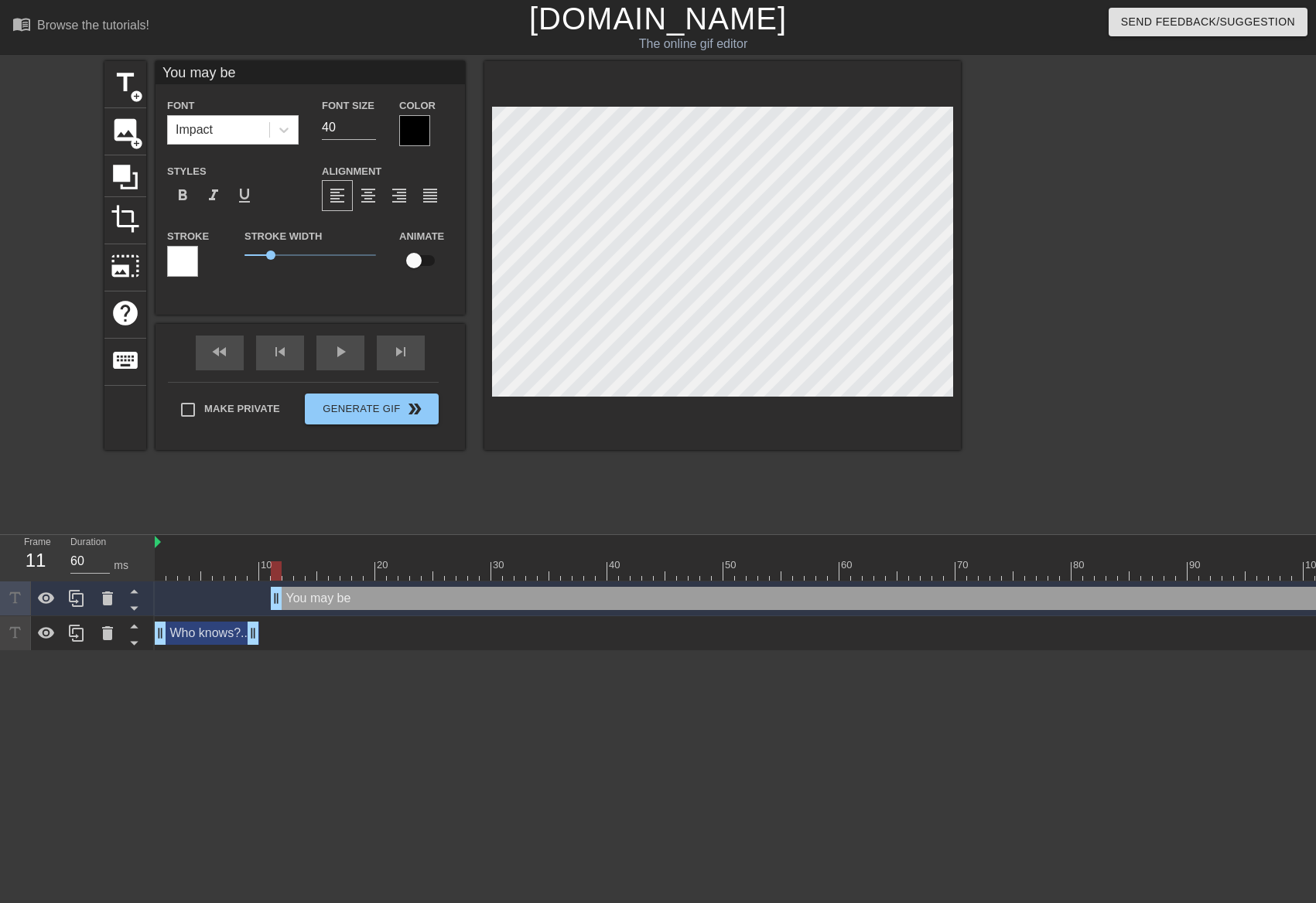
type textarea "You may be a"
type input "You may be ab"
type textarea "You may be ab"
type input "You may be abl"
type textarea "You may be abl"
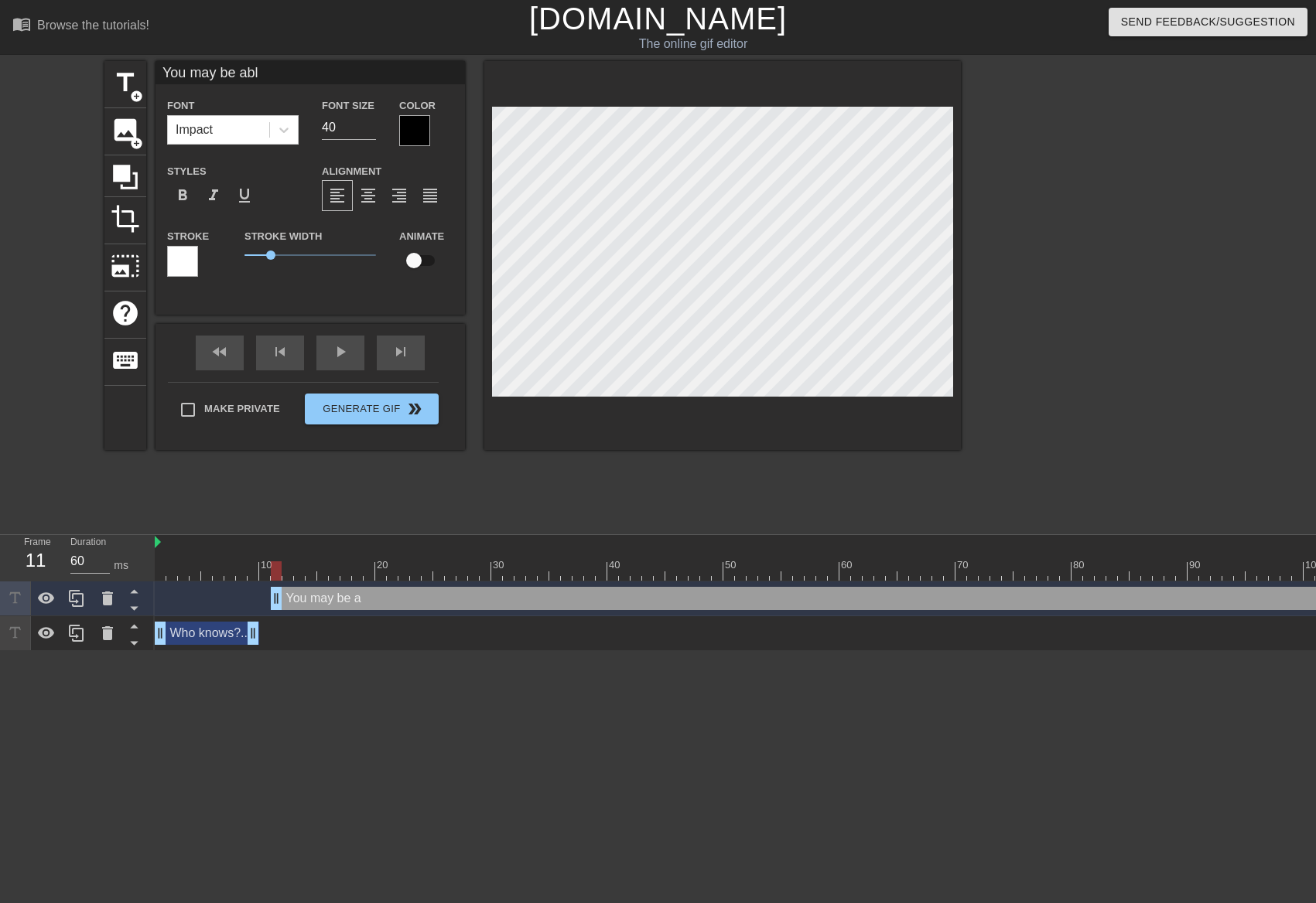
type input "You may be able"
type textarea "You may be able"
type input "You may be able"
type textarea "You may be able"
type input "You may be able t"
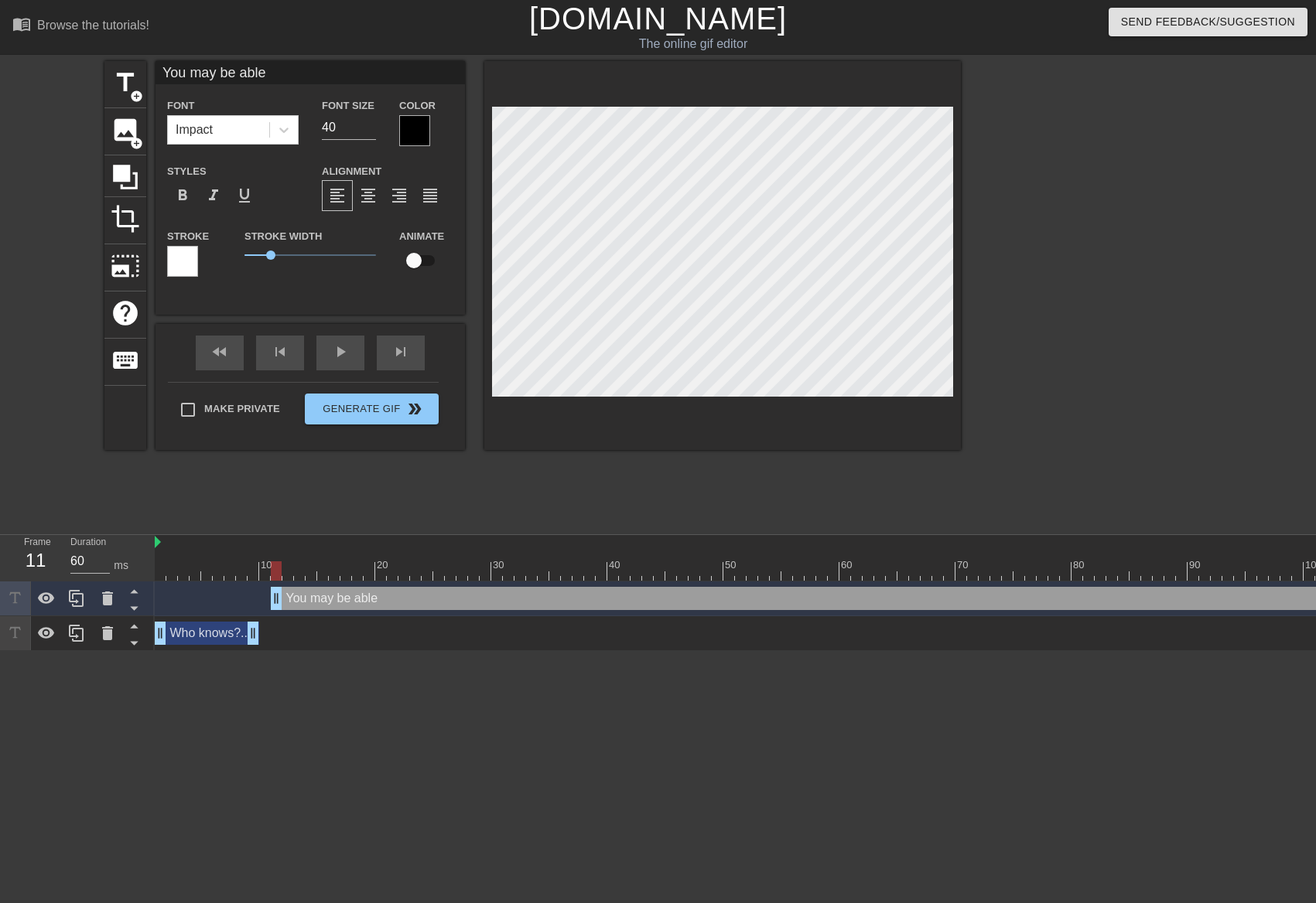
type textarea "You may be able t"
type input "You may be able to"
type textarea "You may be able to"
type input "You may be able to"
type textarea "You may be able to"
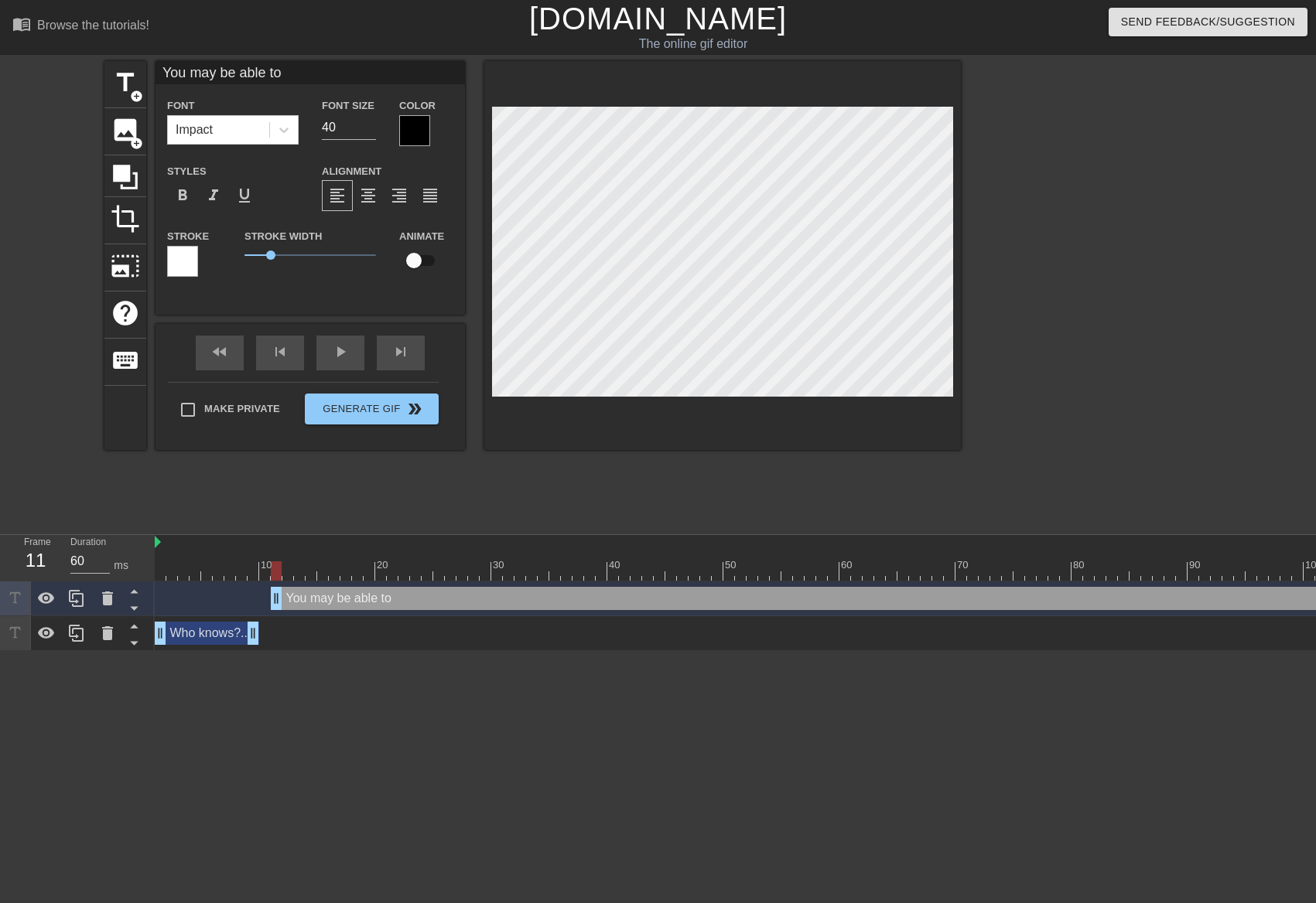
scroll to position [2, 7]
type input "You may be able to b"
type textarea "You may be able to b"
type input "You may be able to be"
type textarea "You may be able to be"
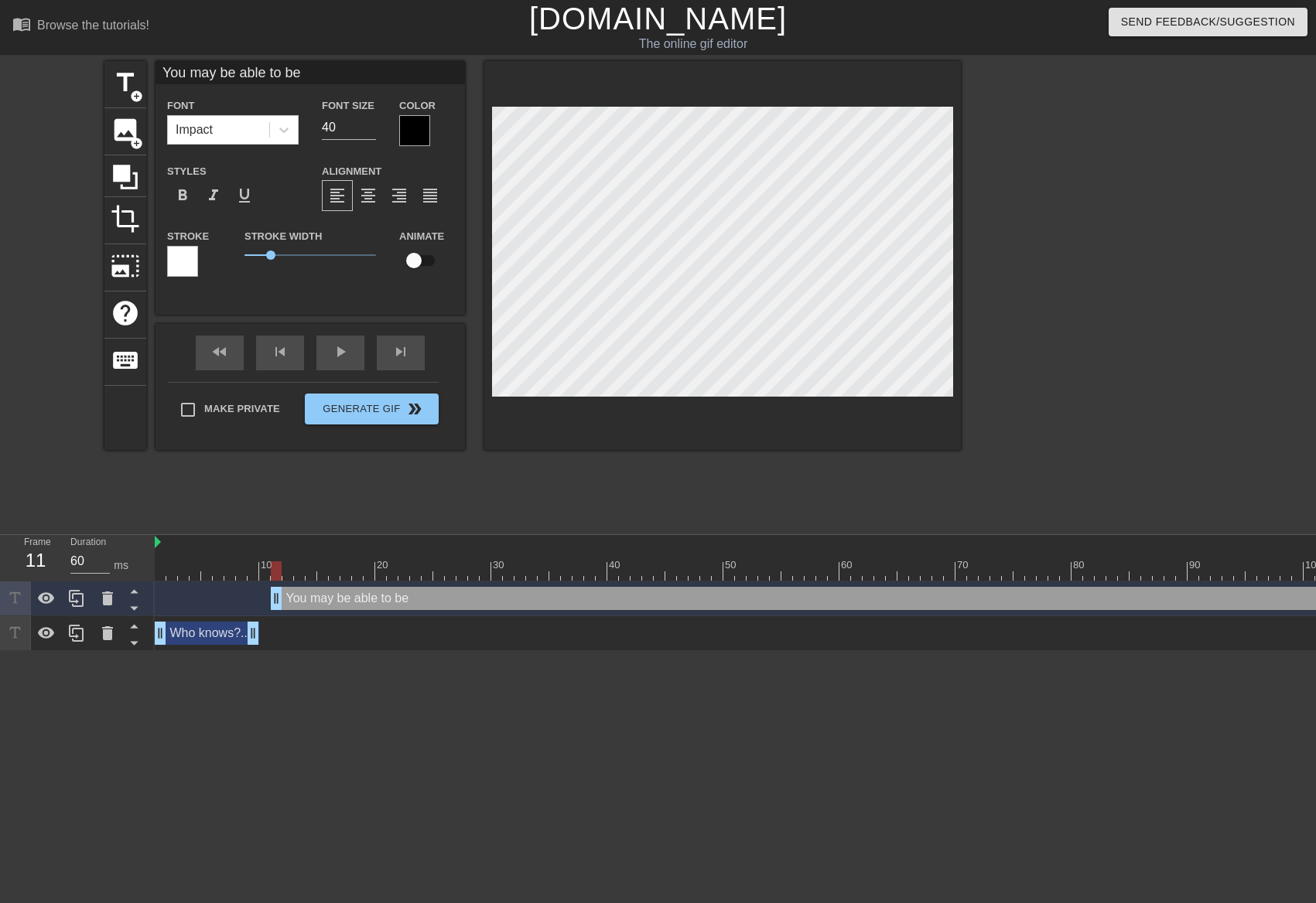
type input "You may be able to bea"
type textarea "You may be able to bea"
type input "You may be able to beat"
type textarea "You may be able to beat"
type input "You may be able to beat"
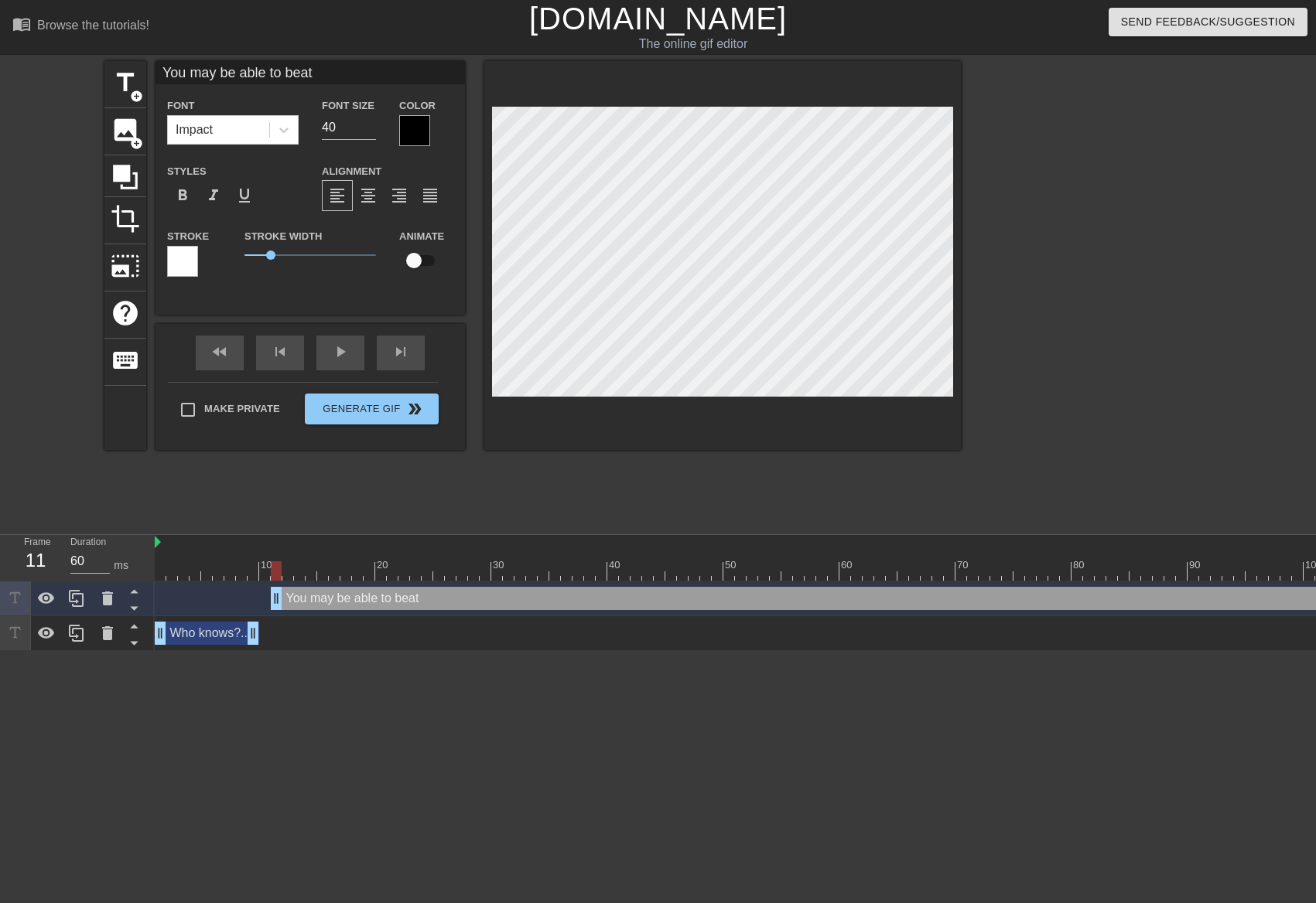
type textarea "You may be able to beat"
type input "You may be able to beat y"
type textarea "You may be able to beat y"
type input "You may be able to beat [PERSON_NAME]"
type textarea "You may be able to beat [PERSON_NAME]"
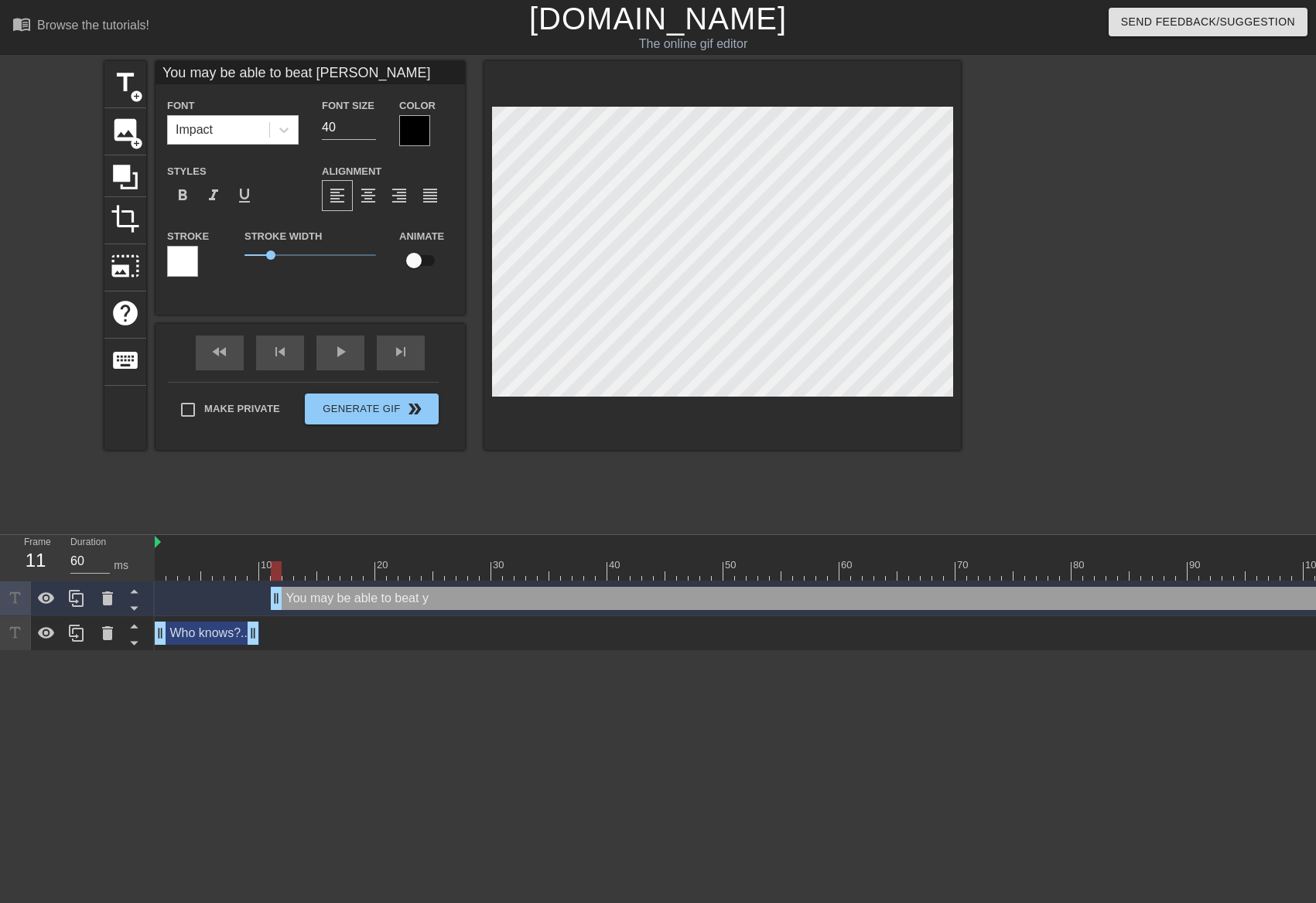
type input "You may be able to beat you"
type textarea "You may be able to beat you"
type input "You may be able to beat your"
type textarea "You may be able to beat your"
type input "You may be able to beat your"
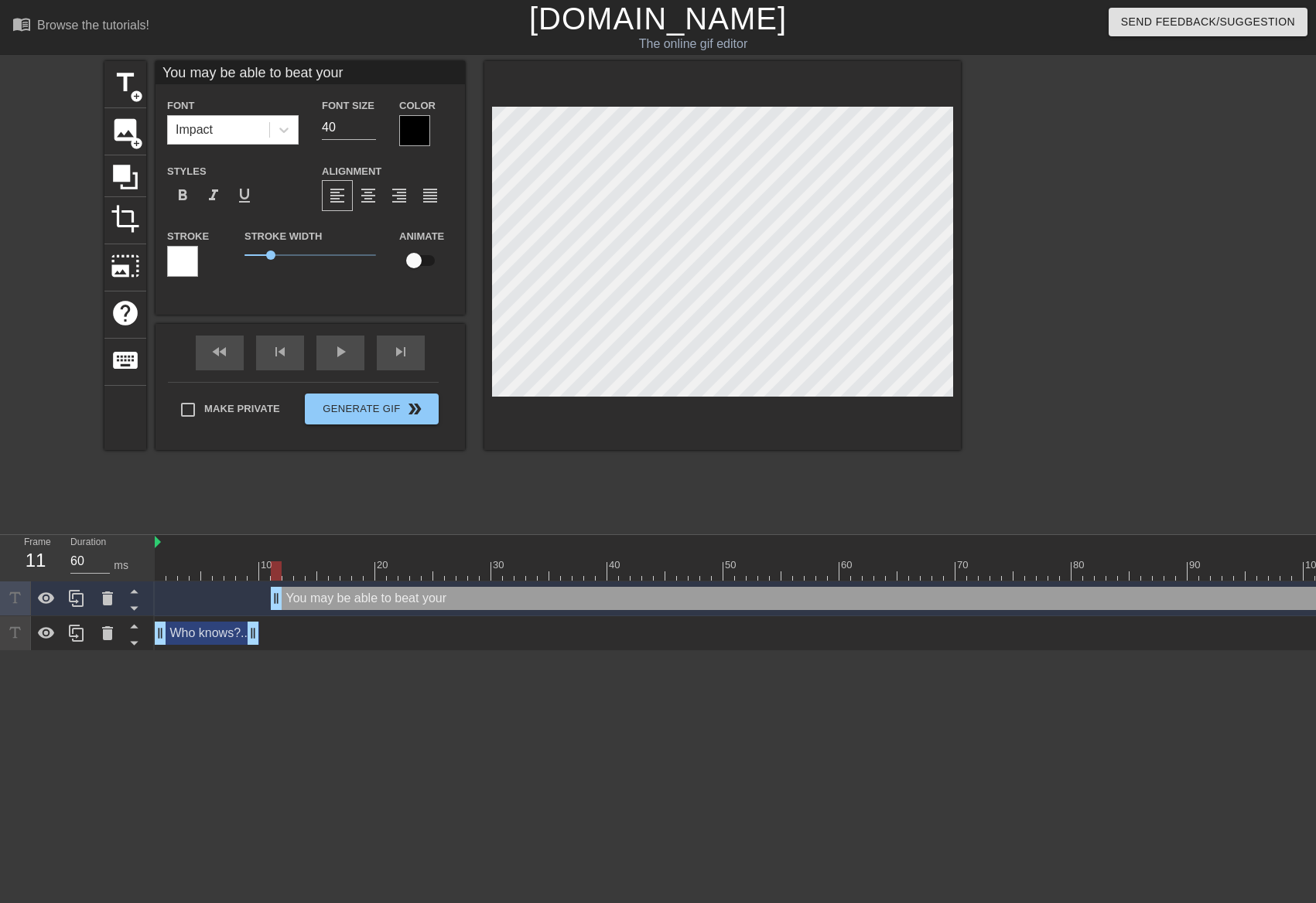
type textarea "You may be able to beat your"
type input "You may be able to beat your n"
type textarea "You may be able to beat your n"
type input "You may be able to beat your ne"
type textarea "You may be able to beat your ne"
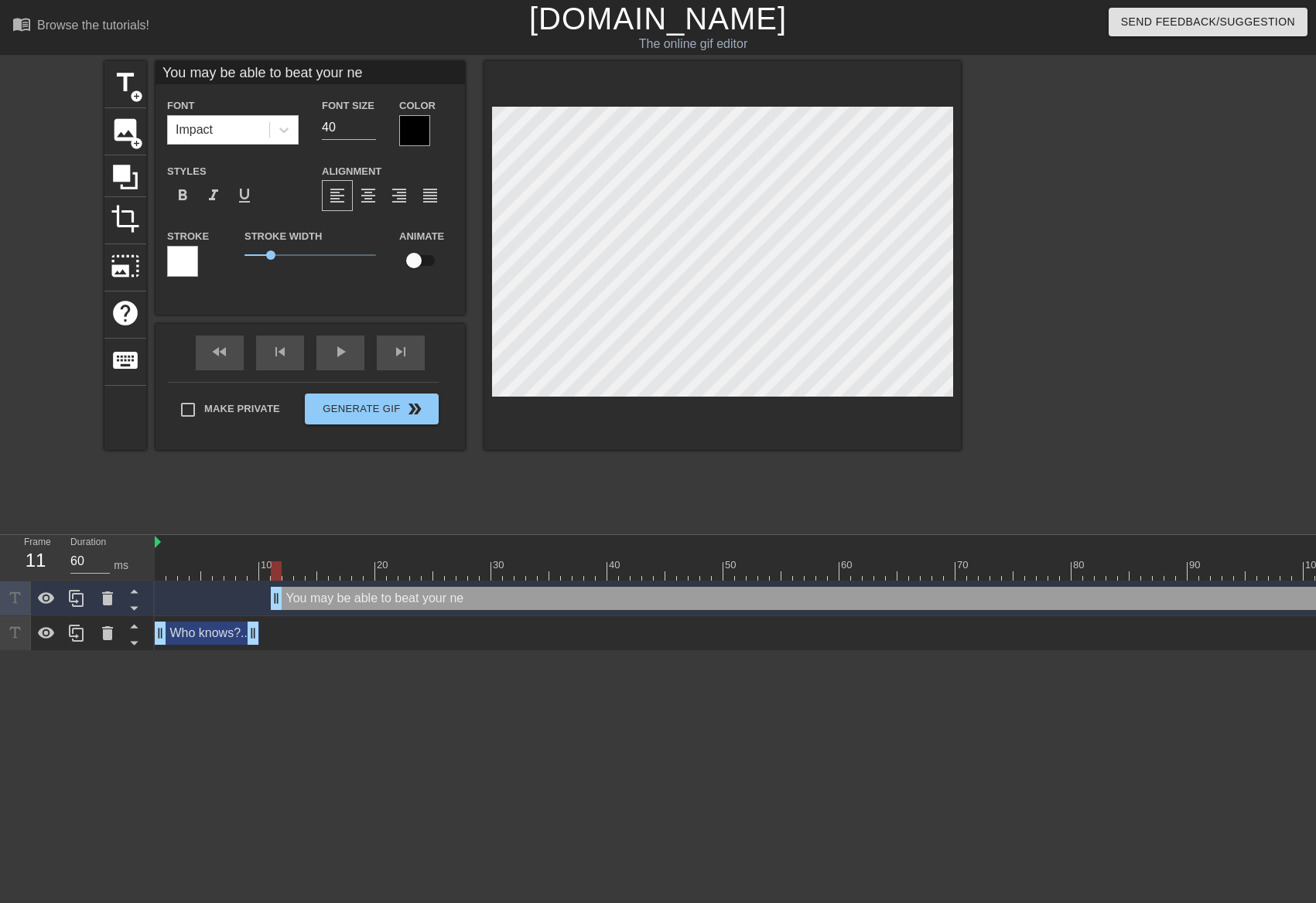
type input "You may be able to beat your nex"
type textarea "You may be able to beat your nex"
type input "You may be able to beat your next"
type textarea "You may be able to beat your next"
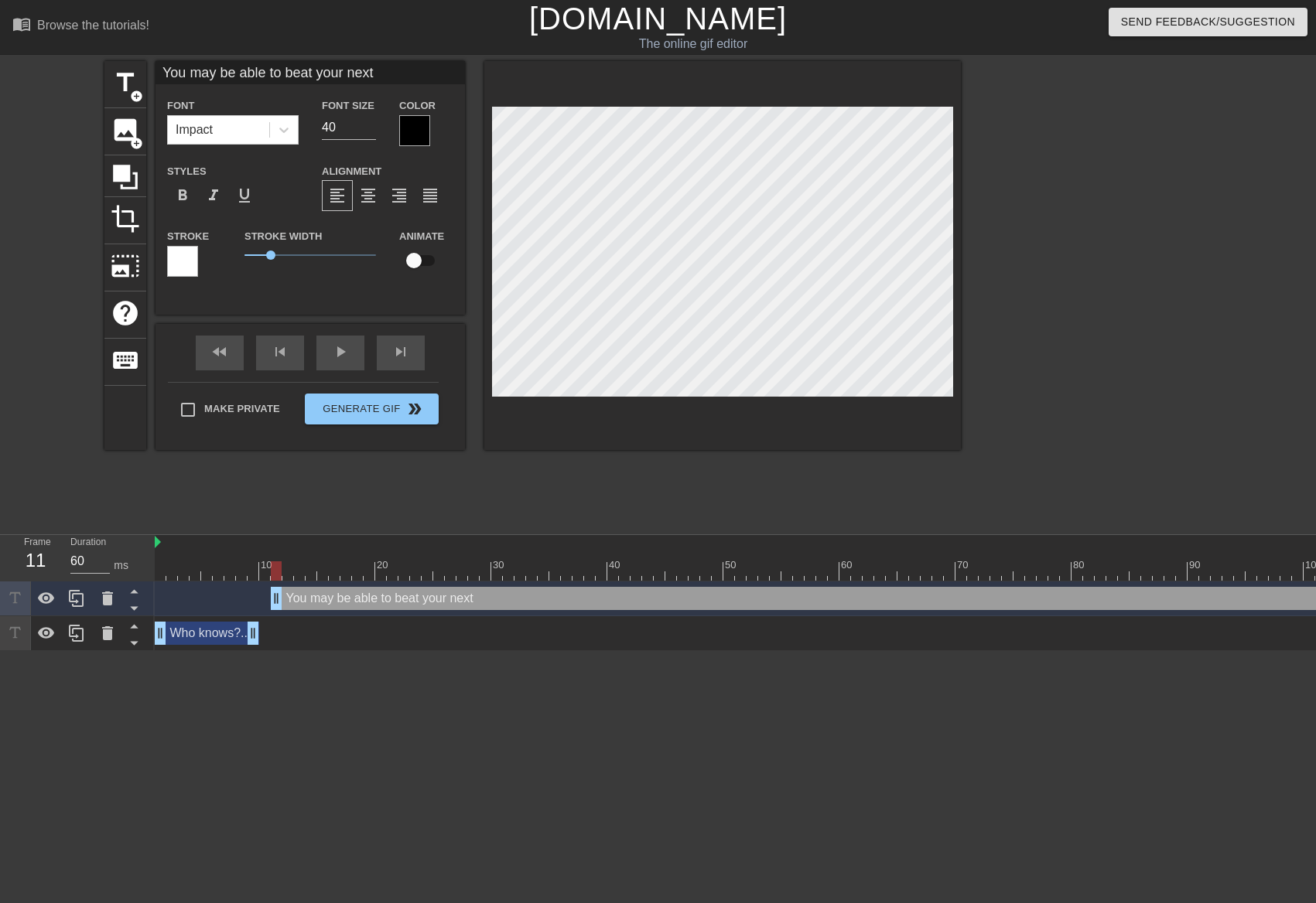
type input "You may be able to beat your next"
type textarea "You may be able to beat your next"
type input "You may be able to beat your next"
type textarea "You may be able to beat your next"
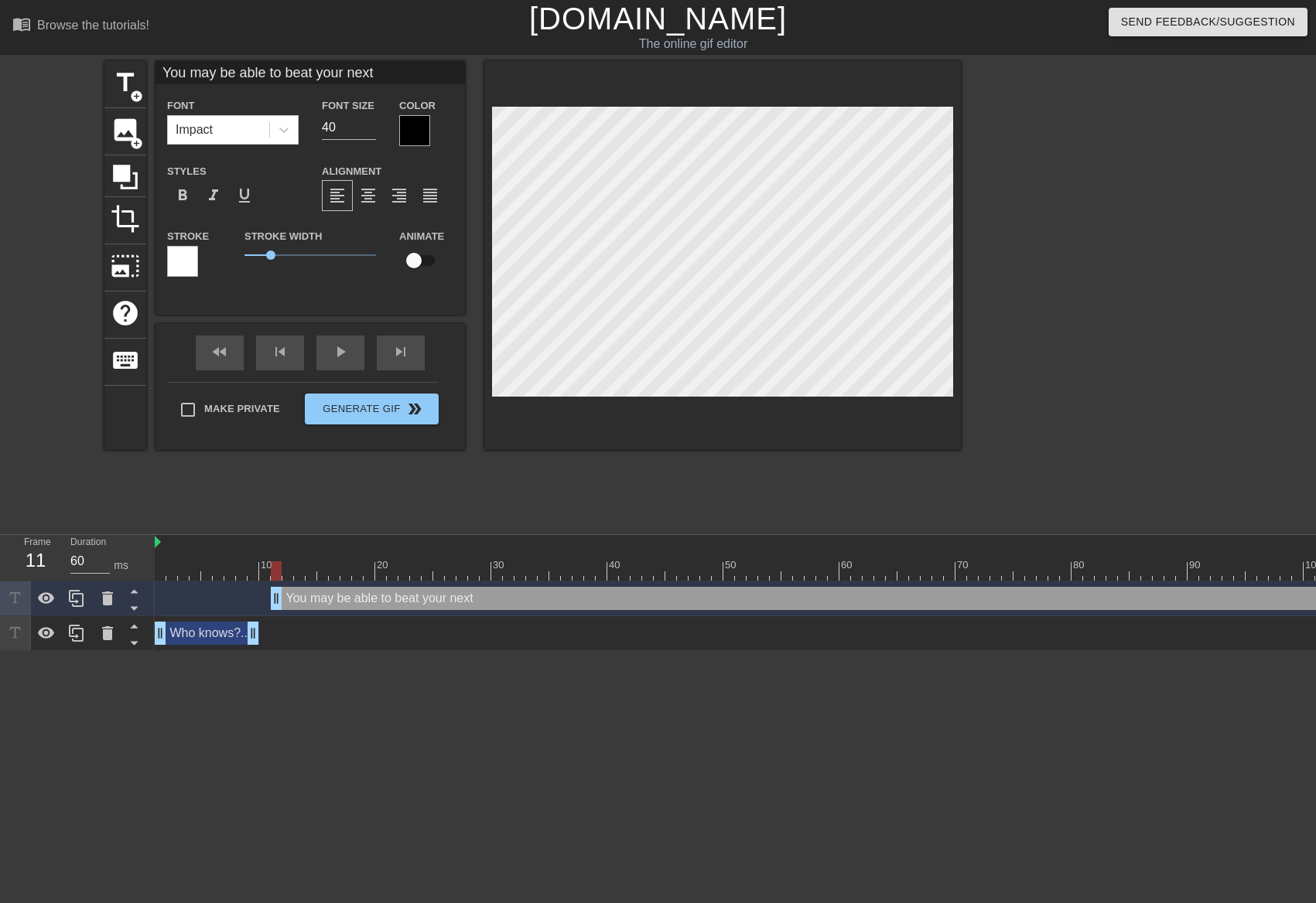
type input "You may be able to beat your next P"
type textarea "You may be able to beat your next P"
type input "You may be able to beat your next Po"
type textarea "You may be able to beat your next Po"
type input "You may be able to beat your next P"
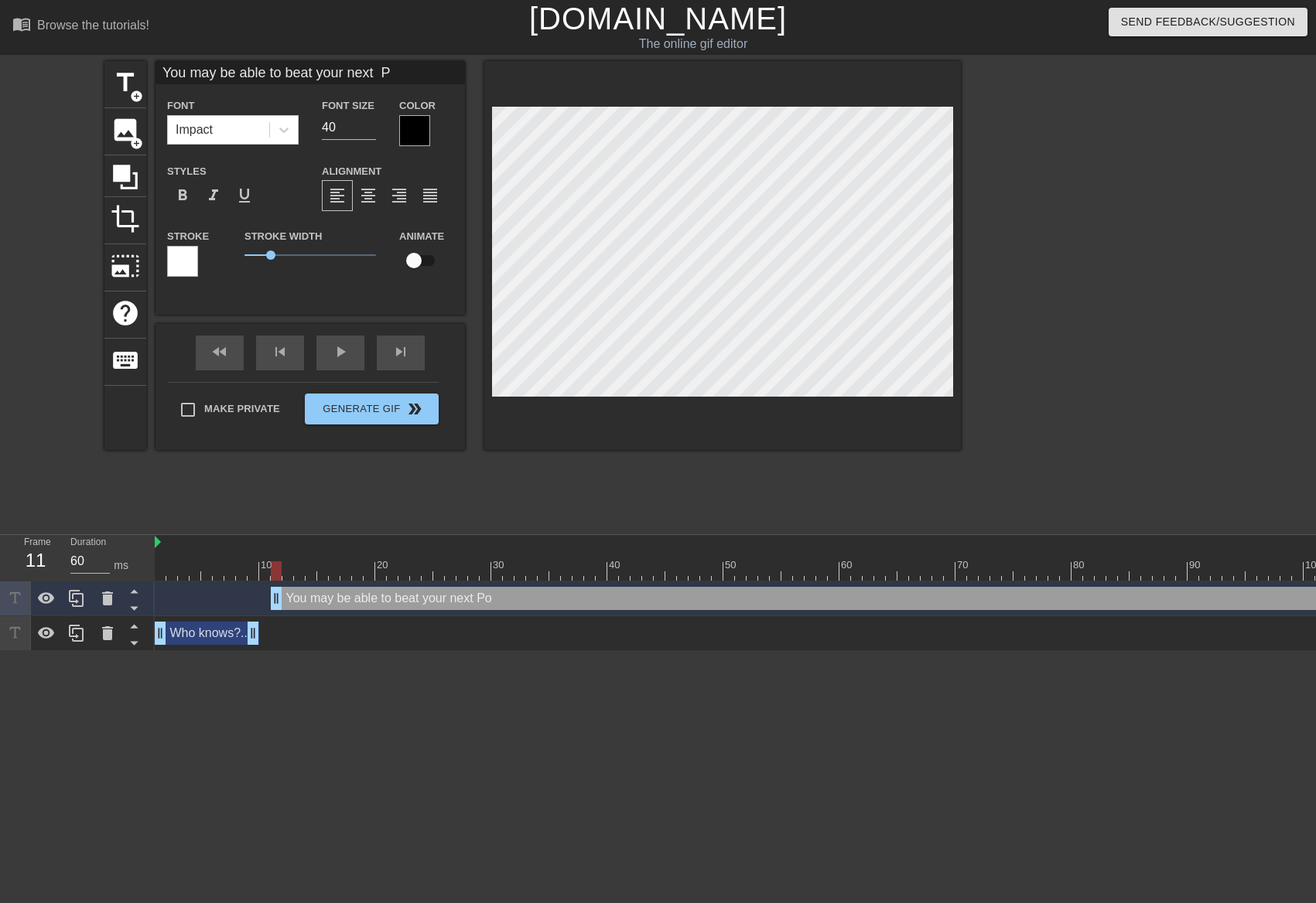
type textarea "You may be able to beat your next P"
type input "You may be able to beat your next"
type textarea "You may be able to beat your next"
type input "You may be able to beat your next"
type textarea "You may be able to beat your next"
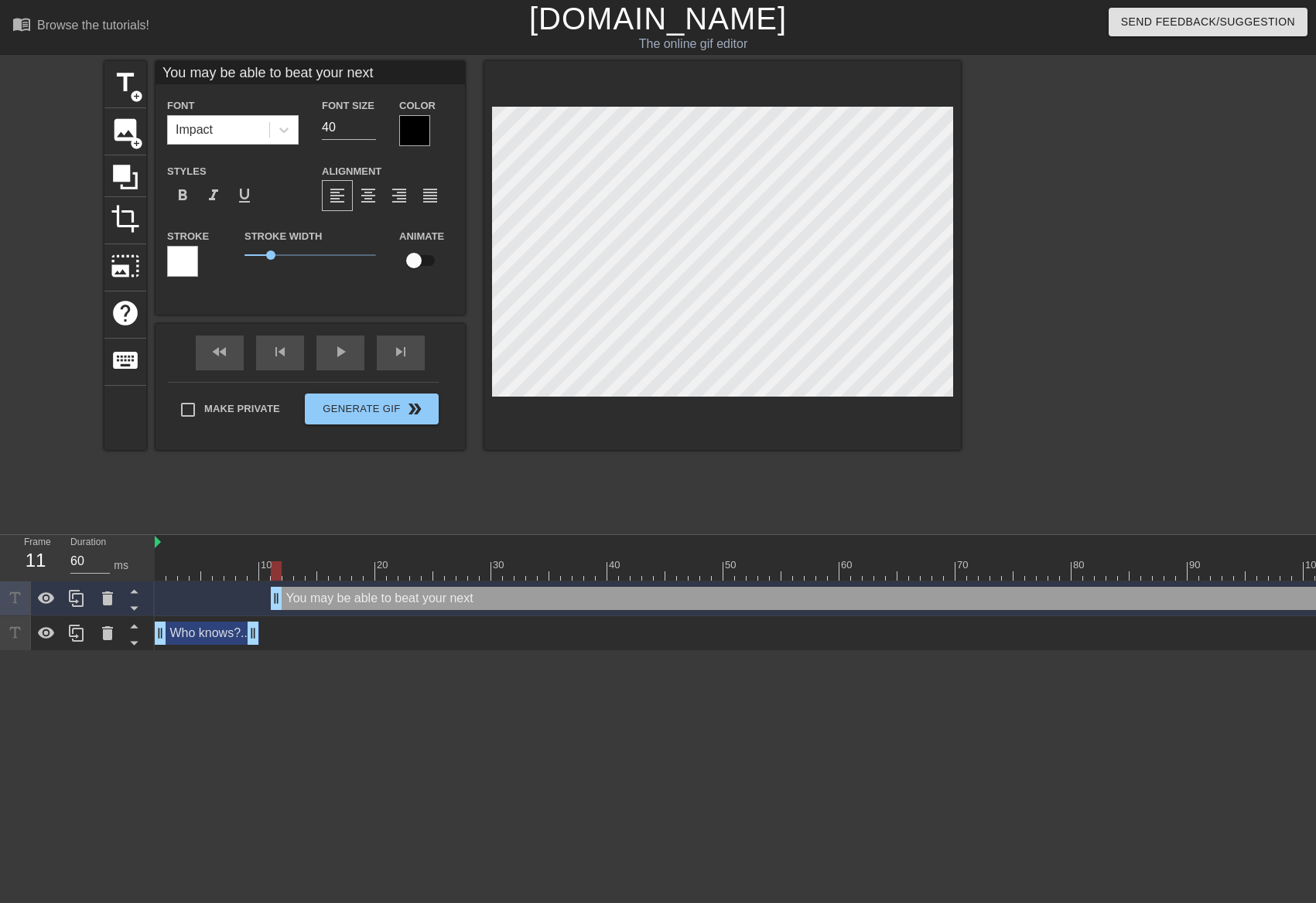
type input "You may be able to beat your next"
type textarea "You may be able to beat your next"
type input "You may be able to beat your next"
type textarea "You may be able to beat your next"
type input "You may be able to beat your next"
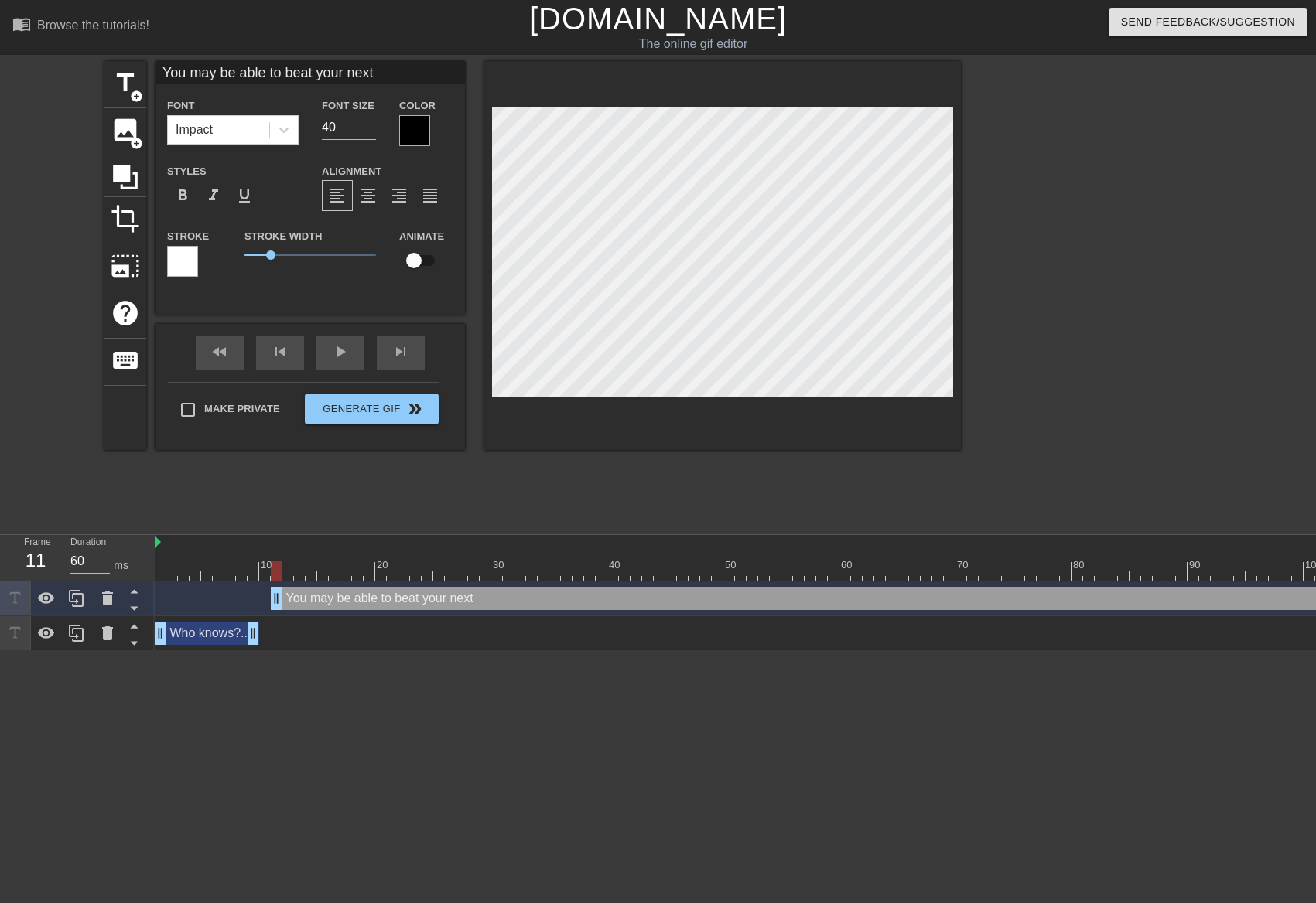
type textarea "You may be able to beat your next"
type input "You may be able to beat your nex"
type textarea "You may be able to beat your nex"
type input "You may be able to beat your next"
type textarea "You may be able to beat your next"
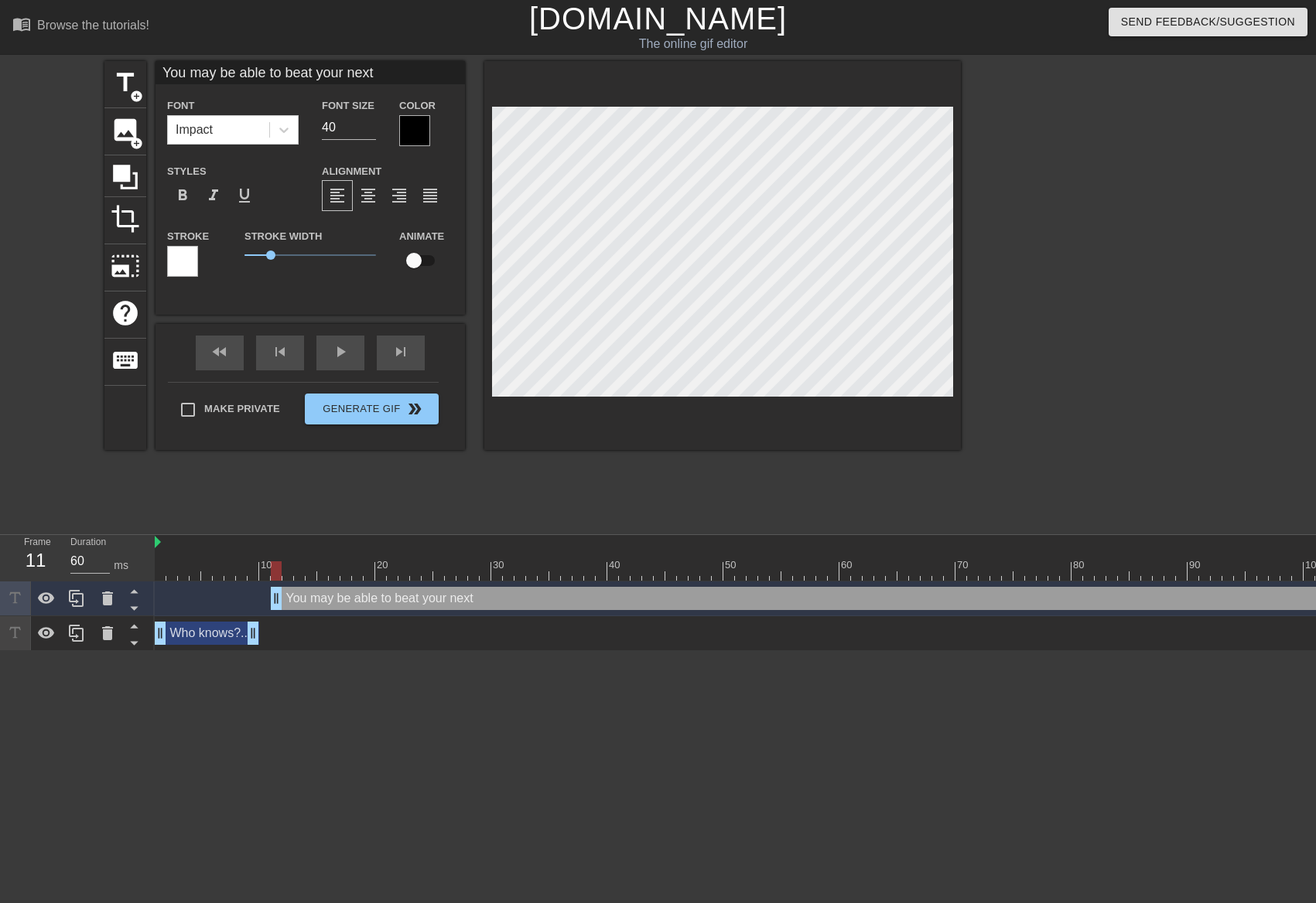
type input "You may be able to beat your next"
type textarea "You may be able to beat your next"
type input "You may be able to beat your next P"
type textarea "You may be able to beat your next P"
type input "You may be able to beat your next Po"
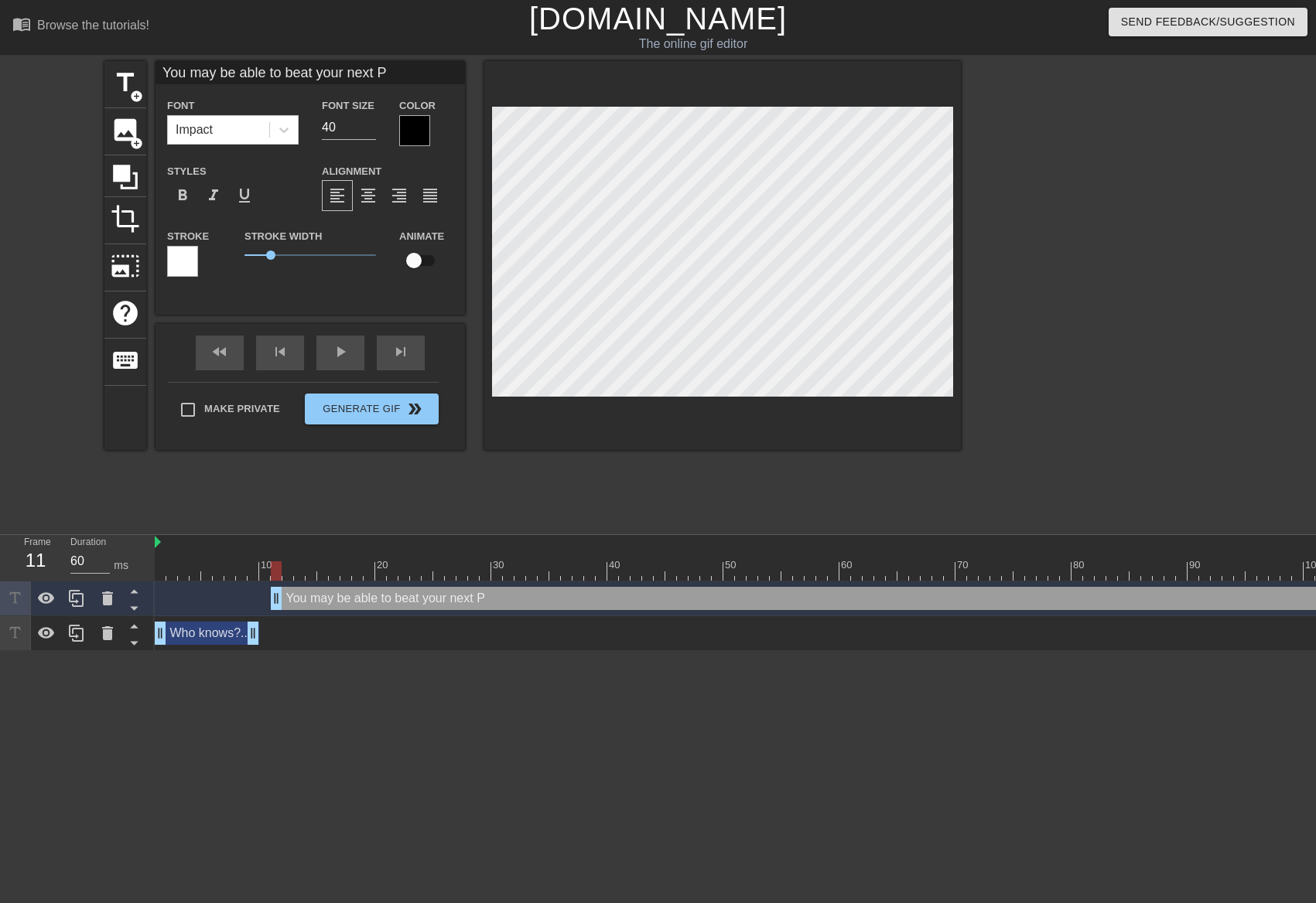
type textarea "You may be able to beat your next Po"
type input "You may be able to beat your next P"
type textarea "You may be able to beat your next P"
type input "You may be able to beat your next PO"
type textarea "You may be able to beat your next PO"
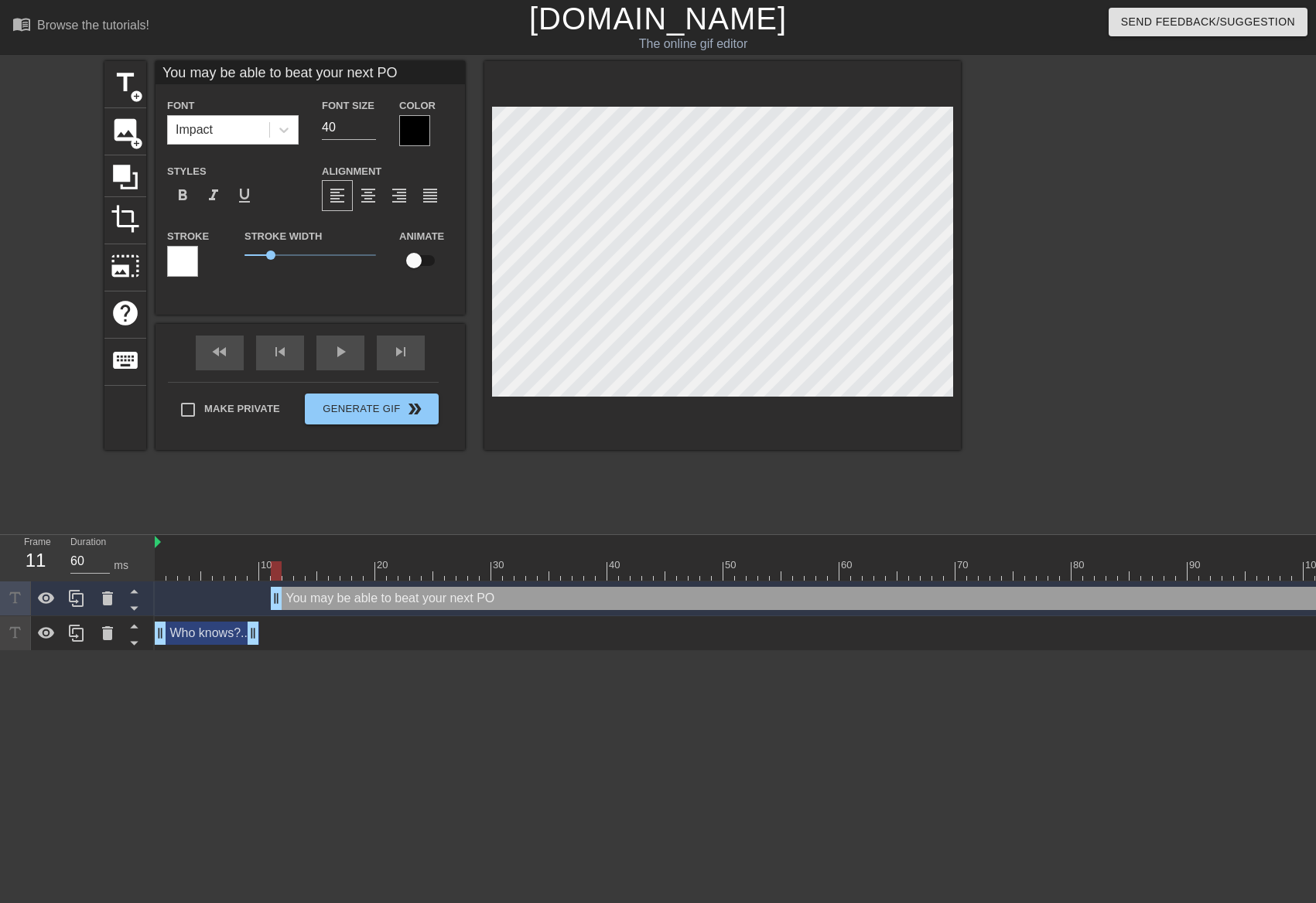
type input "You may be able to beat your next POB"
type textarea "You may be able to beat your next POB"
type input "You may be able to beat your next POBO"
type textarea "You may be able to beat your next POBO"
type input "You may be able to beat your next POBO"
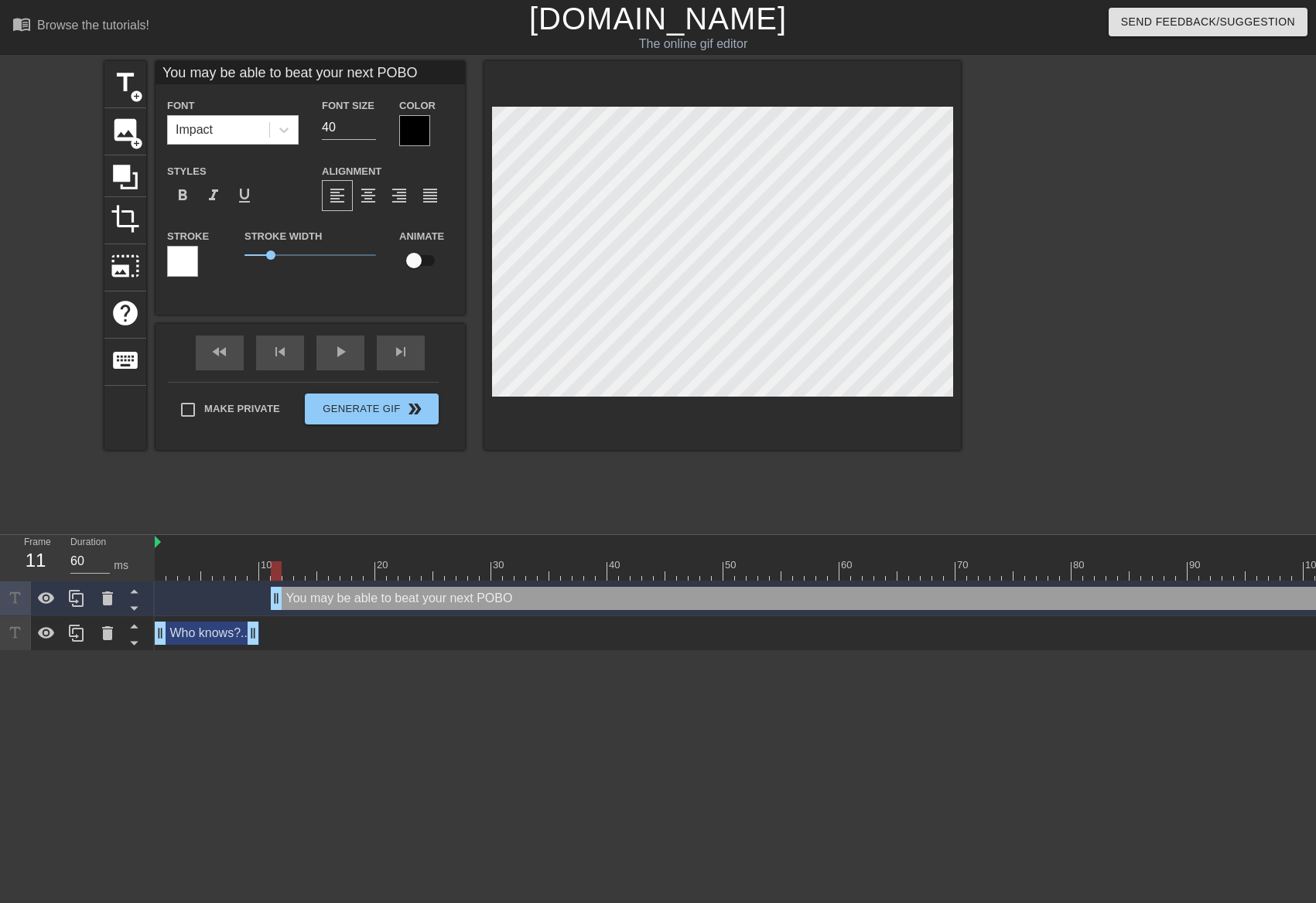
type textarea "You may be able to beat your next POBO"
type input "You may be able to beat your next POBO a"
type textarea "You may be able to beat your next POBO a"
type input "You may be able to beat your next POBO at"
type textarea "You may be able to beat your next POBO at"
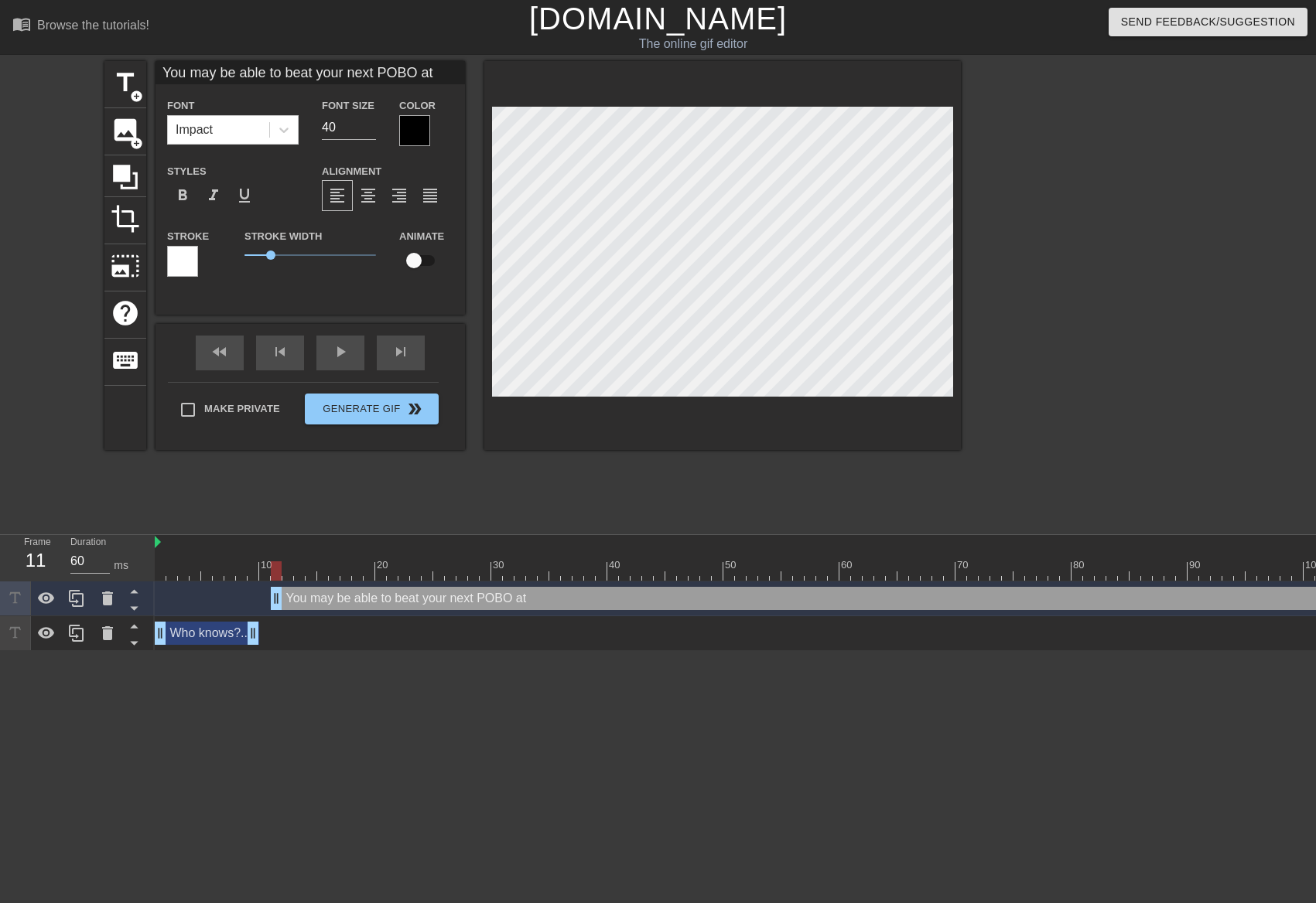
type input "You may be able to beat your next POBO at"
type textarea "You may be able to beat your next POBO at"
type input "You may be able to beat your next POBO at c"
type textarea "You may be able to beat your next POBO at c"
type input "You may be able to beat your next POBO at ch"
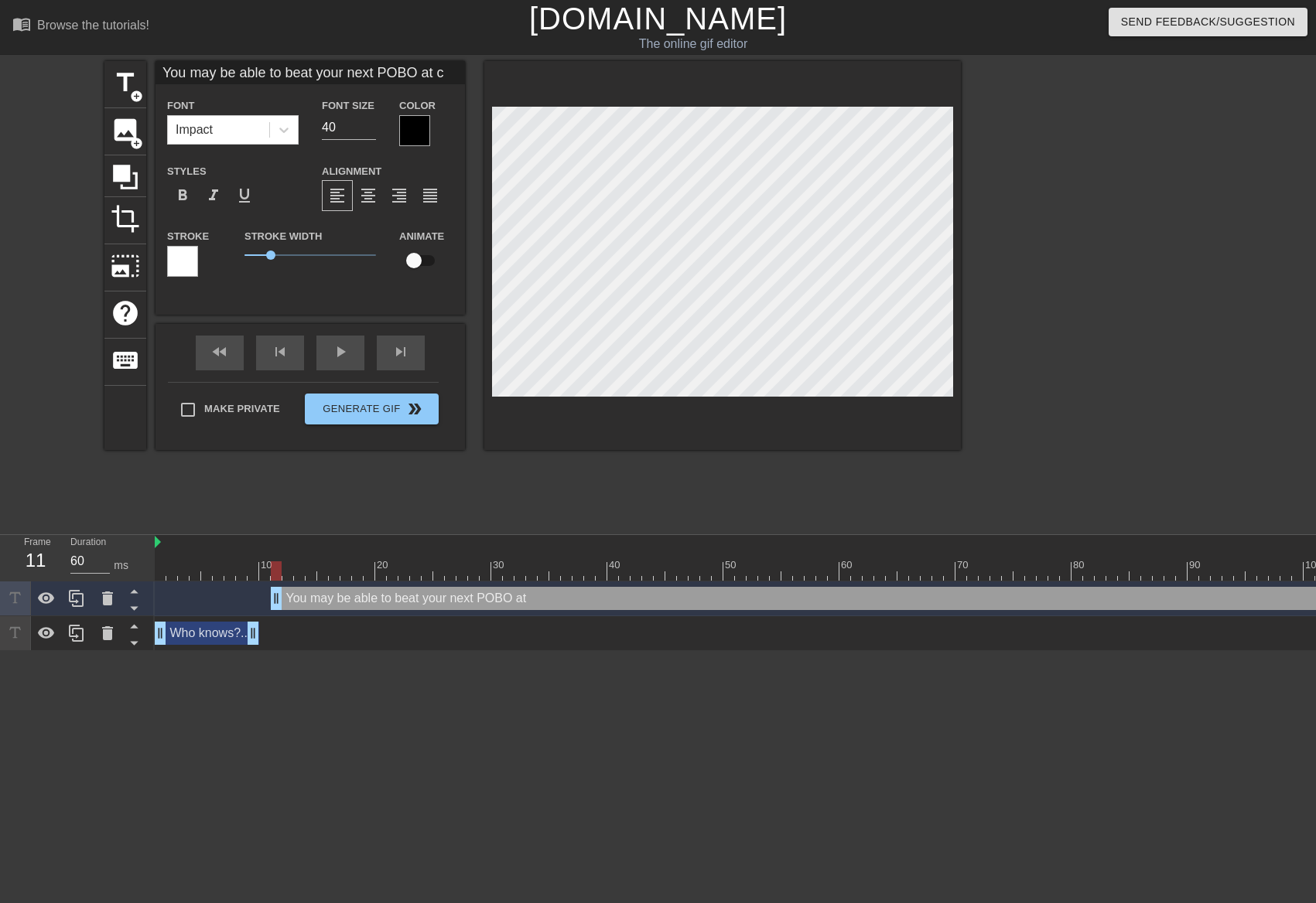
type textarea "You may be able to beat your next POBO at ch"
type input "You may be able to beat your next POBO at che"
type textarea "You may be able to beat your next POBO at che"
type input "You may be able to beat your next POBO at ches"
type textarea "You may be able to beat your next POBO at ches"
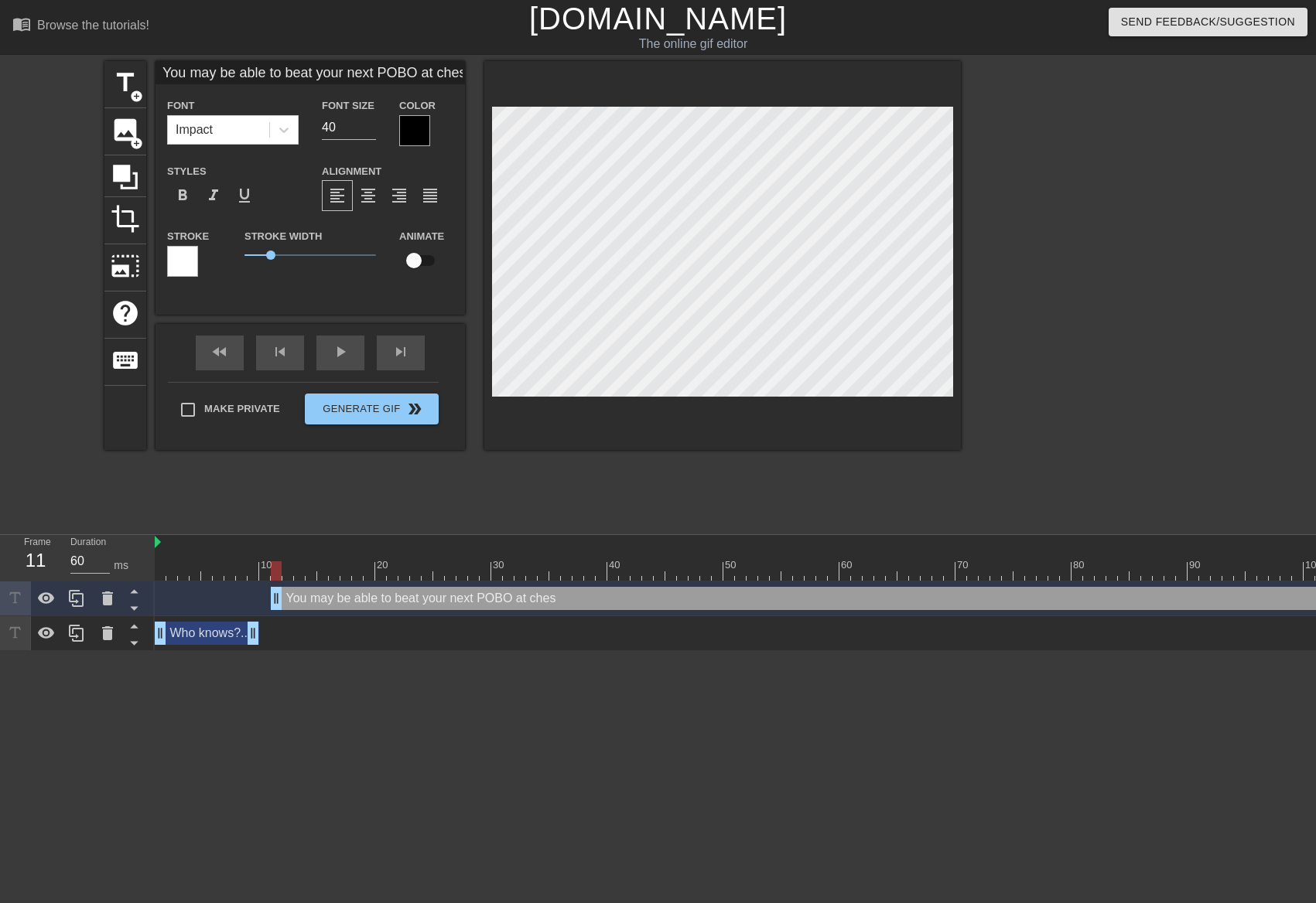
type input "You may be able to beat your next POBO at chess"
type textarea "You may be able to beat your next POBO at chess"
type input "You may be able to beat your next POBO at chess."
type textarea "You may be able to beat your next POBO at chess."
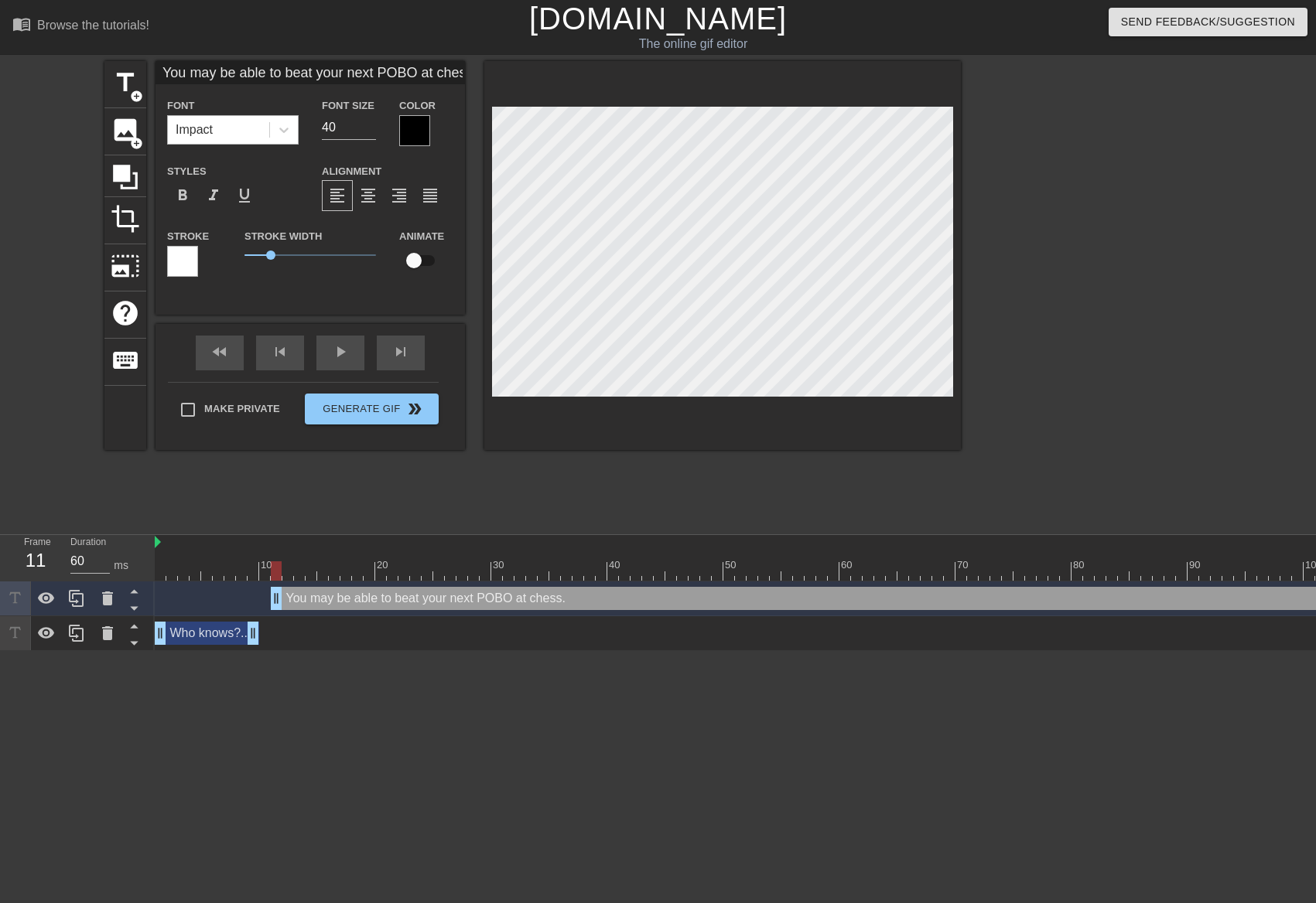
drag, startPoint x: 329, startPoint y: 132, endPoint x: 269, endPoint y: 140, distance: 60.5
click at [287, 136] on div "Font Impact Font Size 40 Color" at bounding box center [310, 121] width 310 height 50
type input "30"
click at [371, 129] on input "29" at bounding box center [348, 128] width 54 height 25
type input "28"
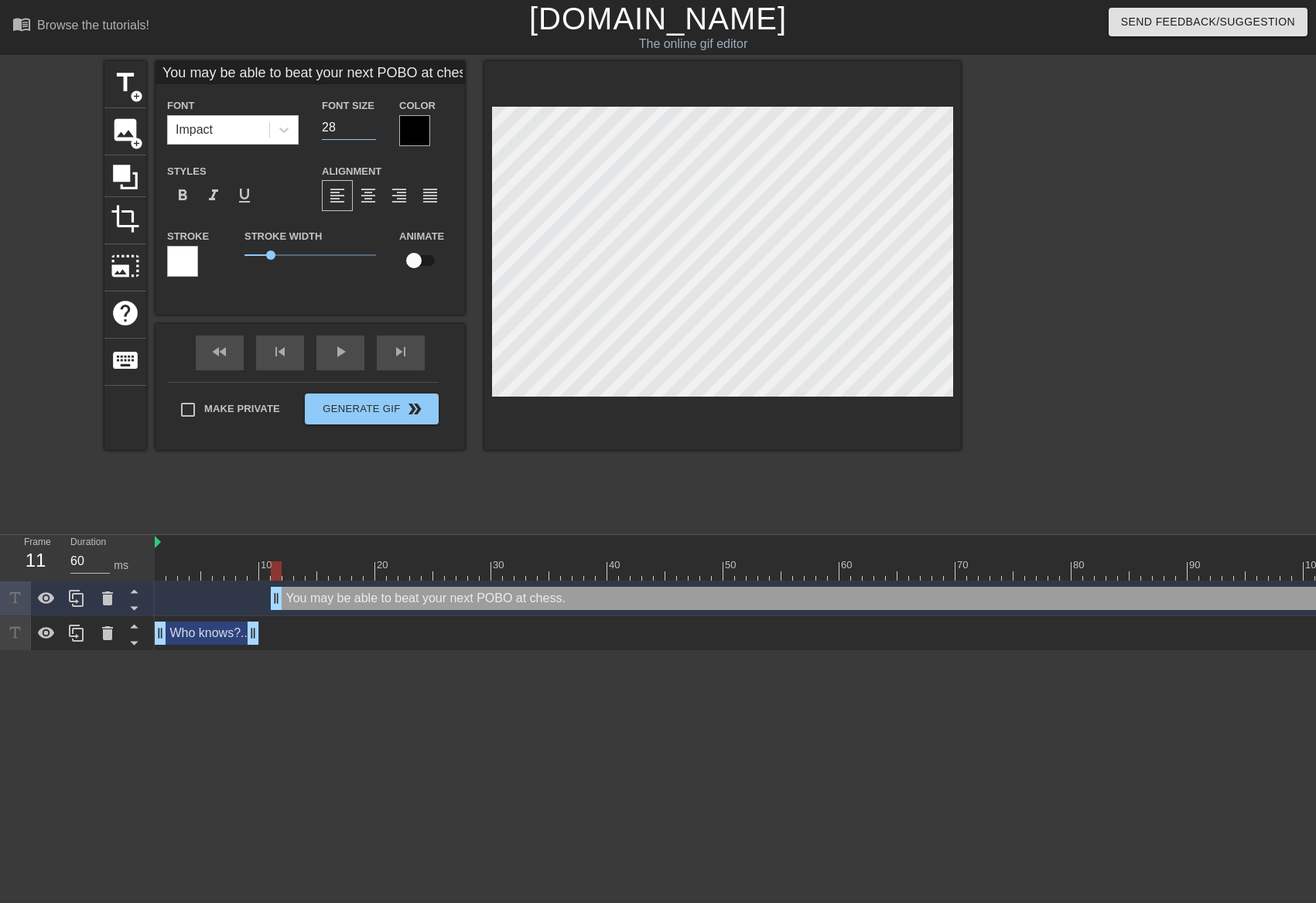
click at [371, 129] on input "28" at bounding box center [348, 128] width 54 height 25
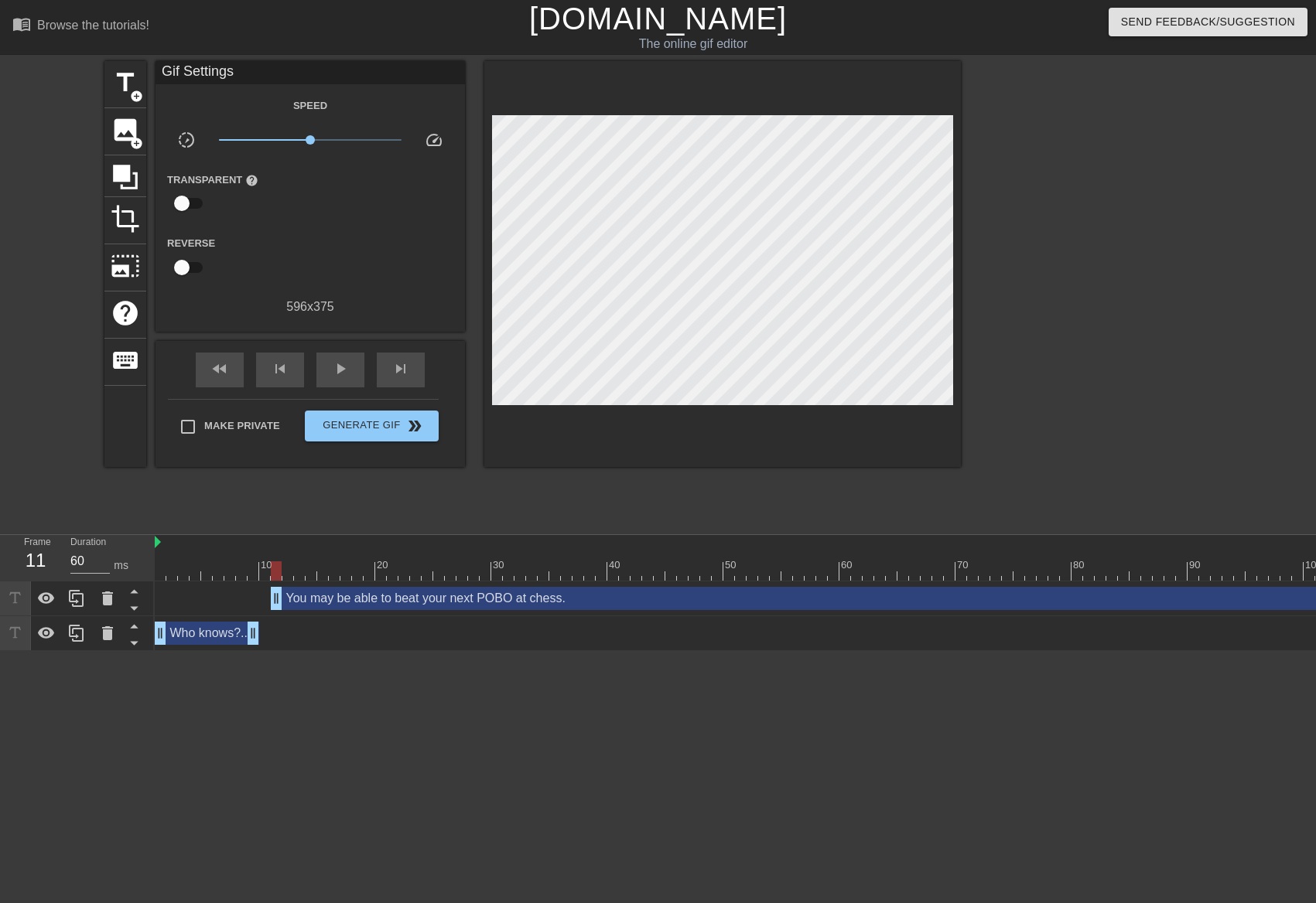
click at [737, 455] on div "title add_circle image add_circle crop photo_size_select_large help keyboard Gi…" at bounding box center [533, 292] width 857 height 464
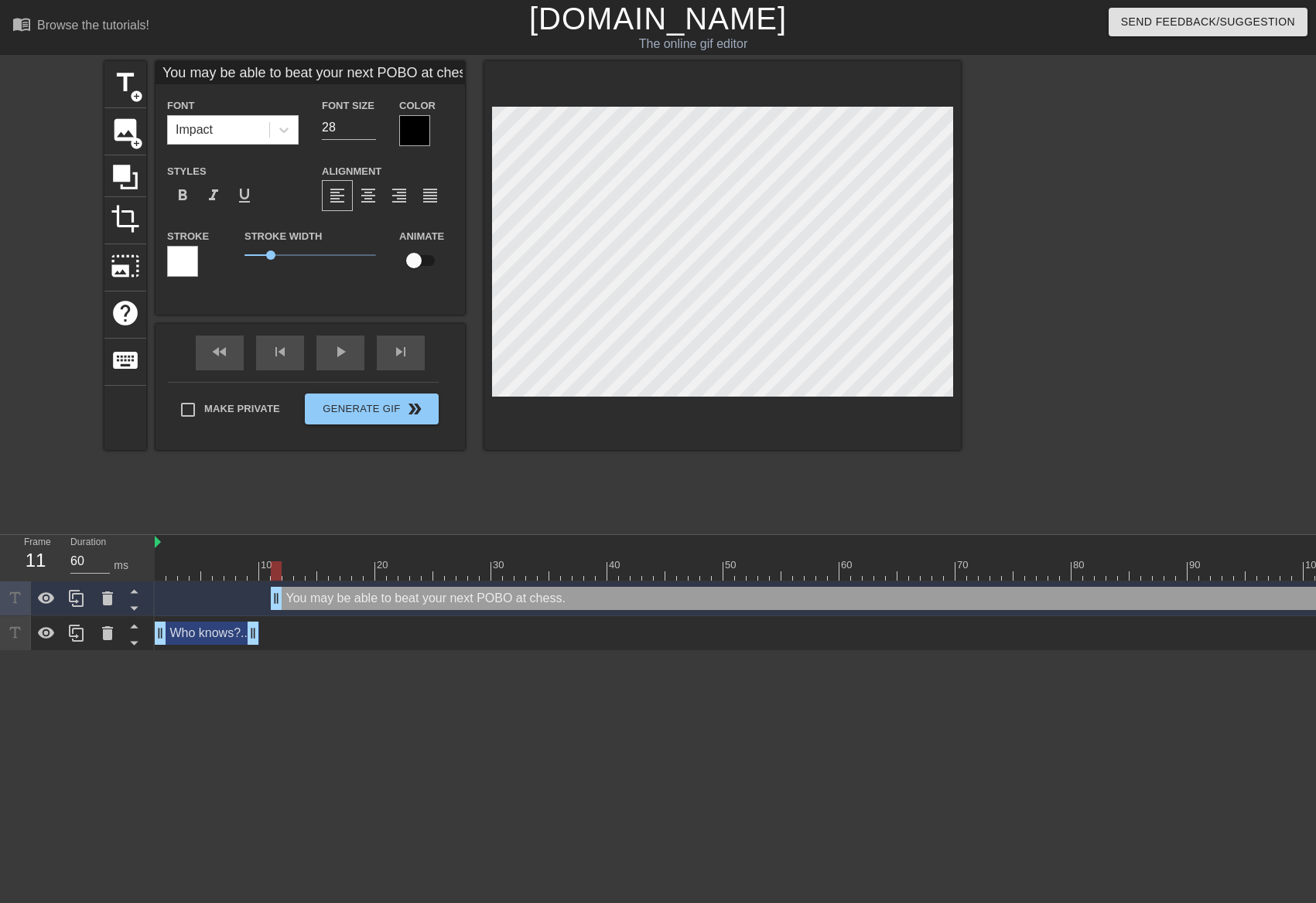
click at [424, 133] on div at bounding box center [415, 131] width 31 height 31
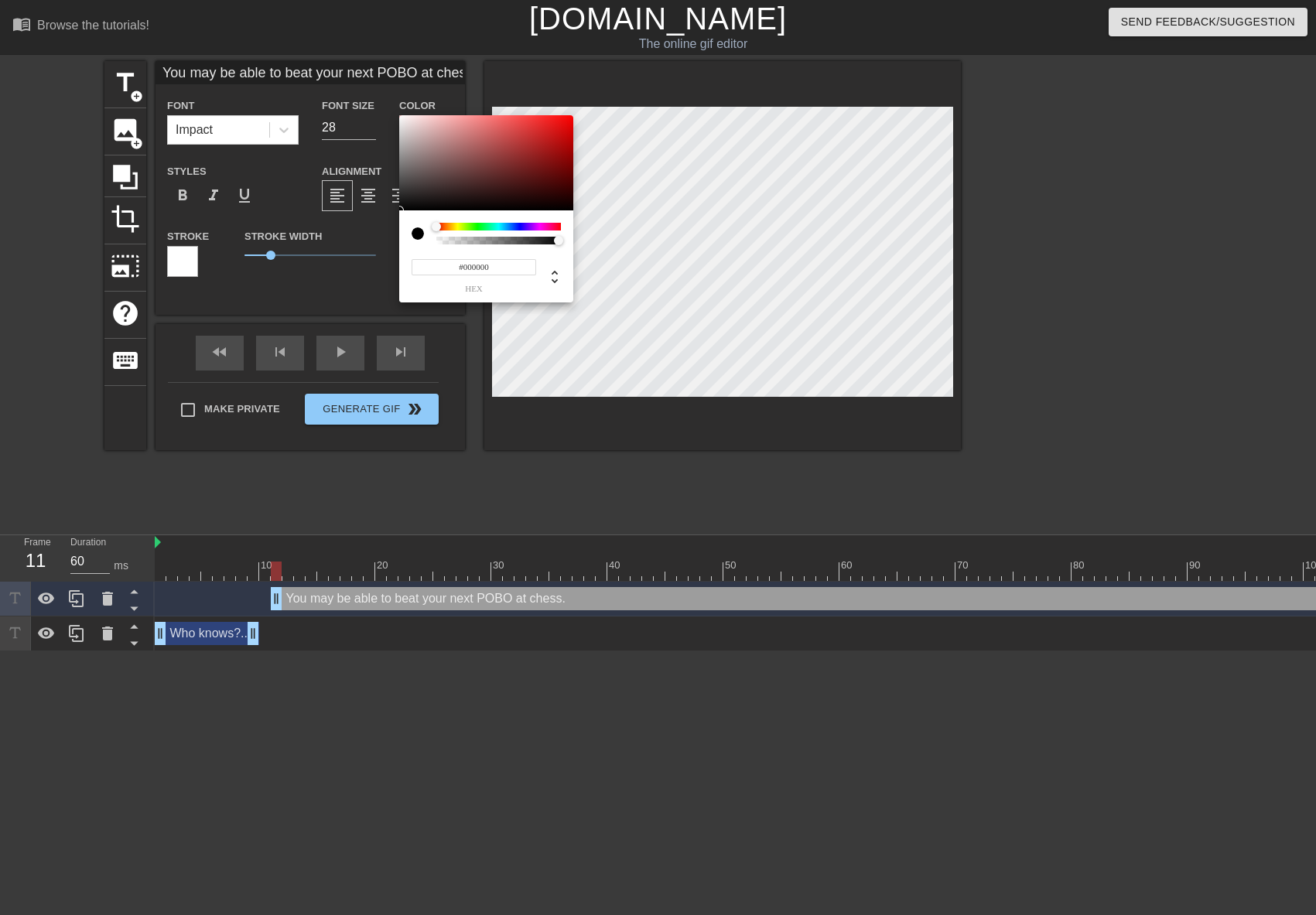
type input "#F2EBEB"
click at [404, 120] on div at bounding box center [486, 163] width 174 height 96
drag, startPoint x: 623, startPoint y: 477, endPoint x: 637, endPoint y: 423, distance: 55.8
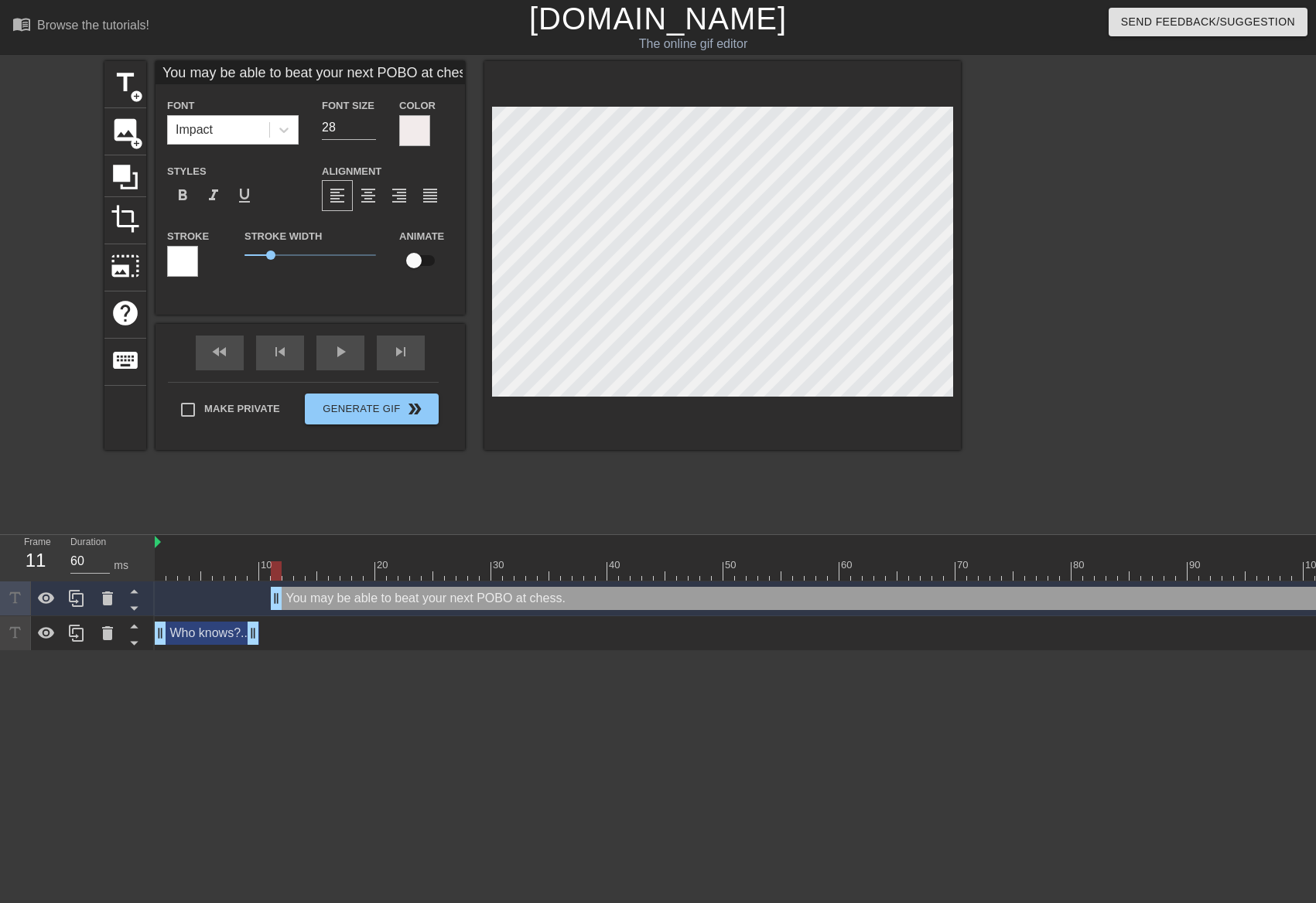
click at [183, 271] on div at bounding box center [183, 261] width 31 height 31
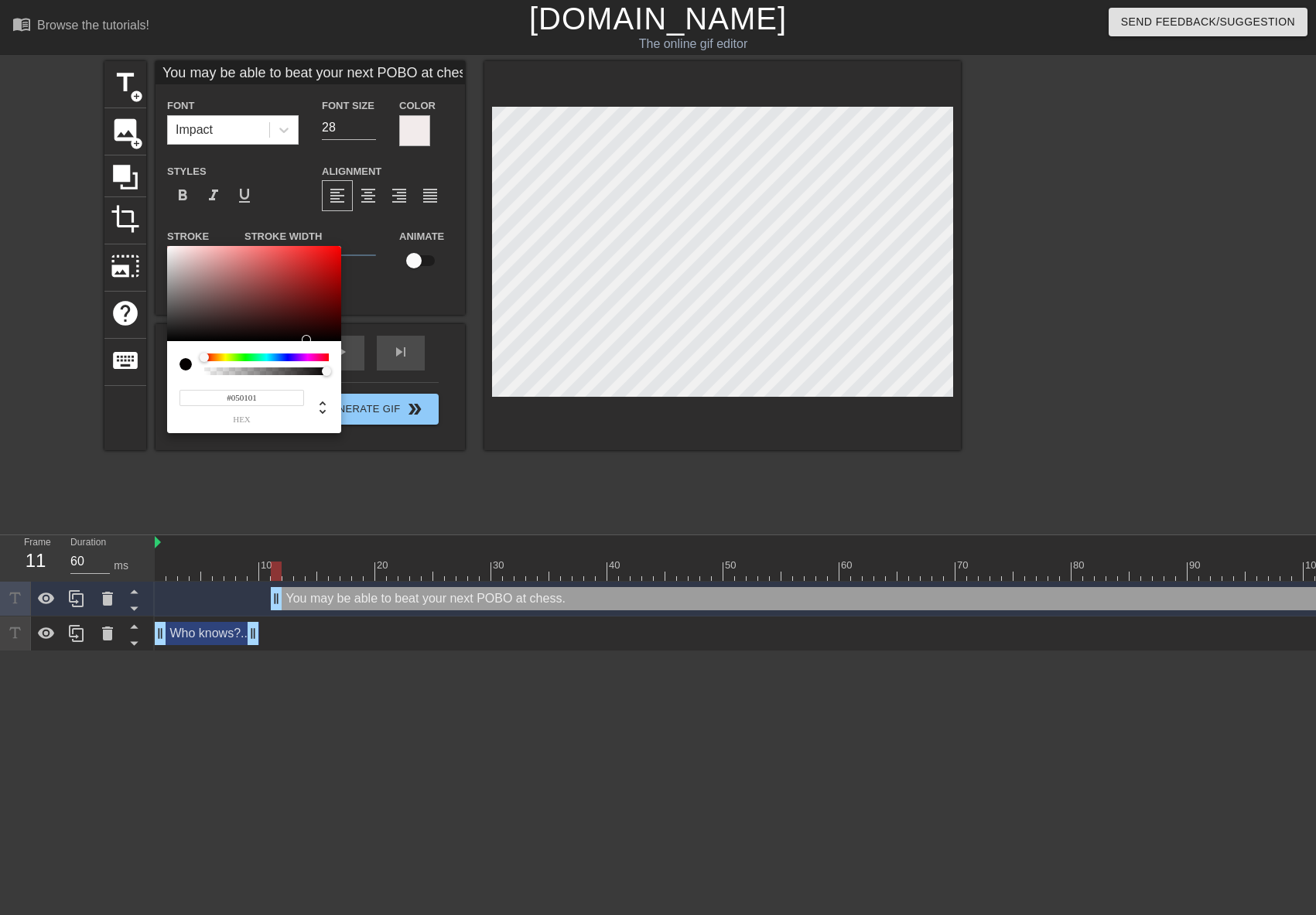
click at [168, 339] on div at bounding box center [254, 293] width 174 height 96
click at [168, 339] on div at bounding box center [254, 293] width 174 height 96
click at [168, 340] on div at bounding box center [254, 293] width 174 height 96
click at [168, 335] on div at bounding box center [254, 293] width 174 height 96
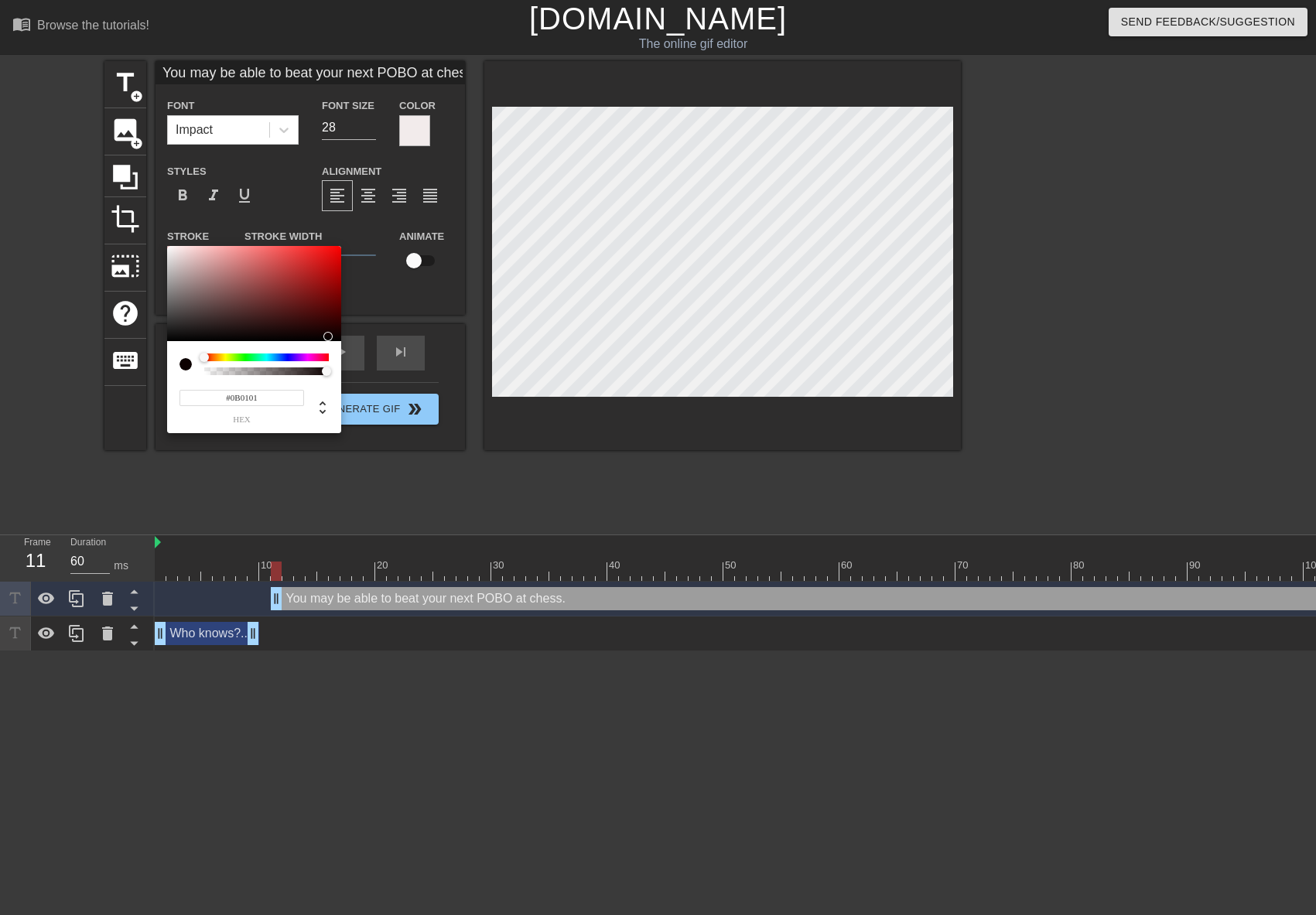
click at [168, 337] on div at bounding box center [254, 293] width 174 height 96
click at [168, 338] on div at bounding box center [254, 293] width 174 height 96
click at [172, 338] on div at bounding box center [254, 293] width 174 height 96
click at [170, 339] on div at bounding box center [254, 293] width 174 height 96
type input "#070707"
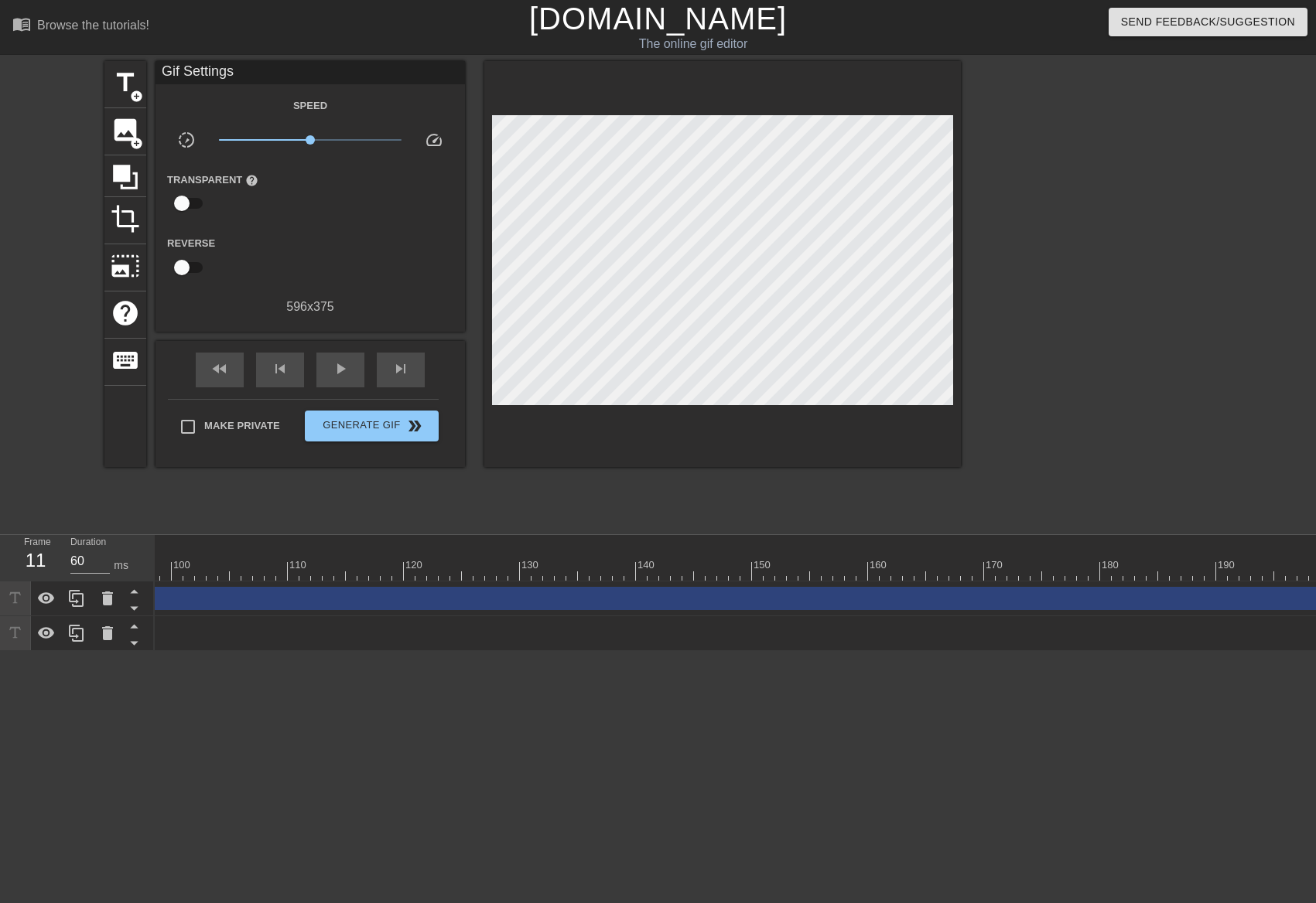
scroll to position [0, 1169]
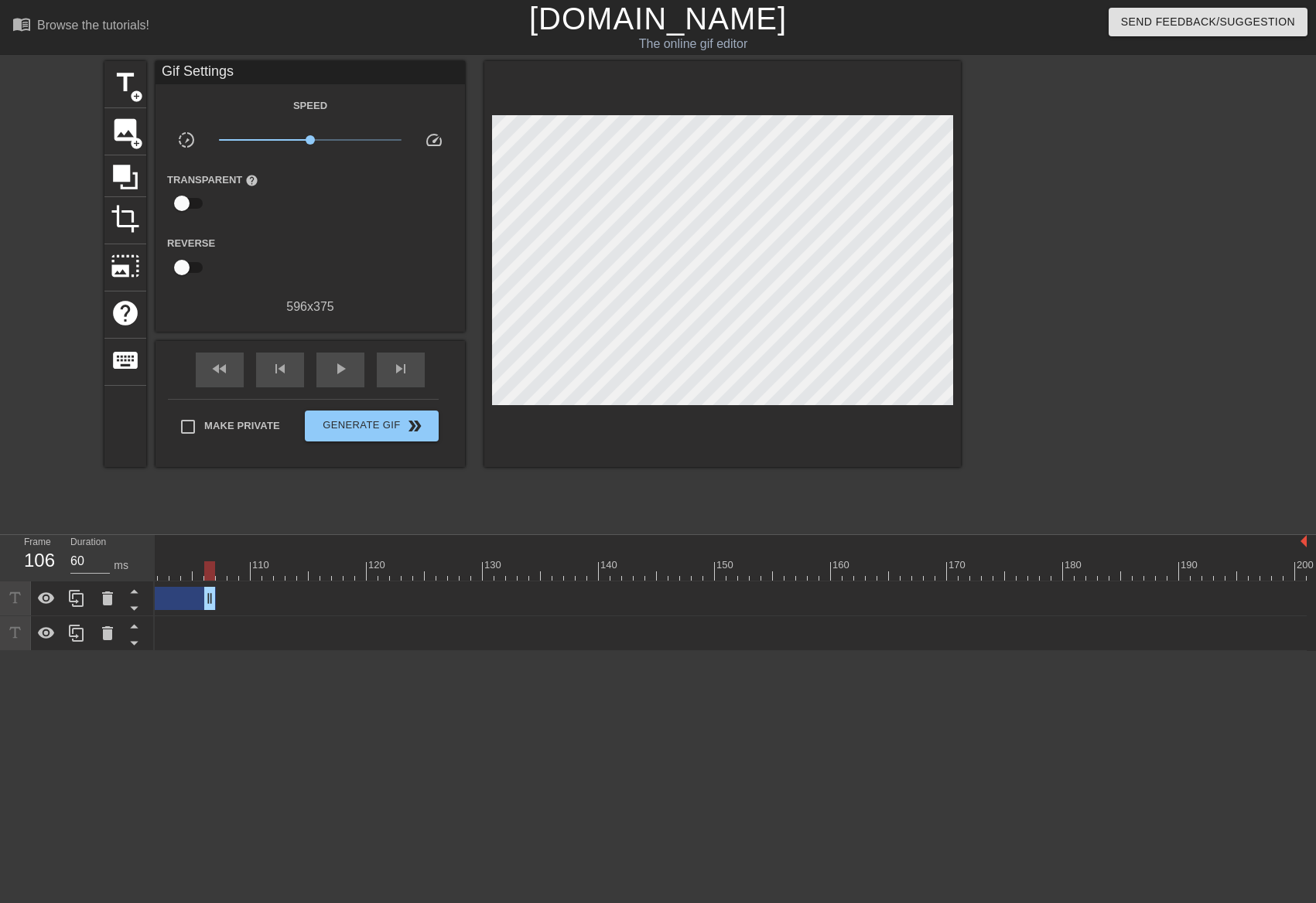
drag, startPoint x: 1299, startPoint y: 602, endPoint x: 190, endPoint y: 617, distance: 1109.1
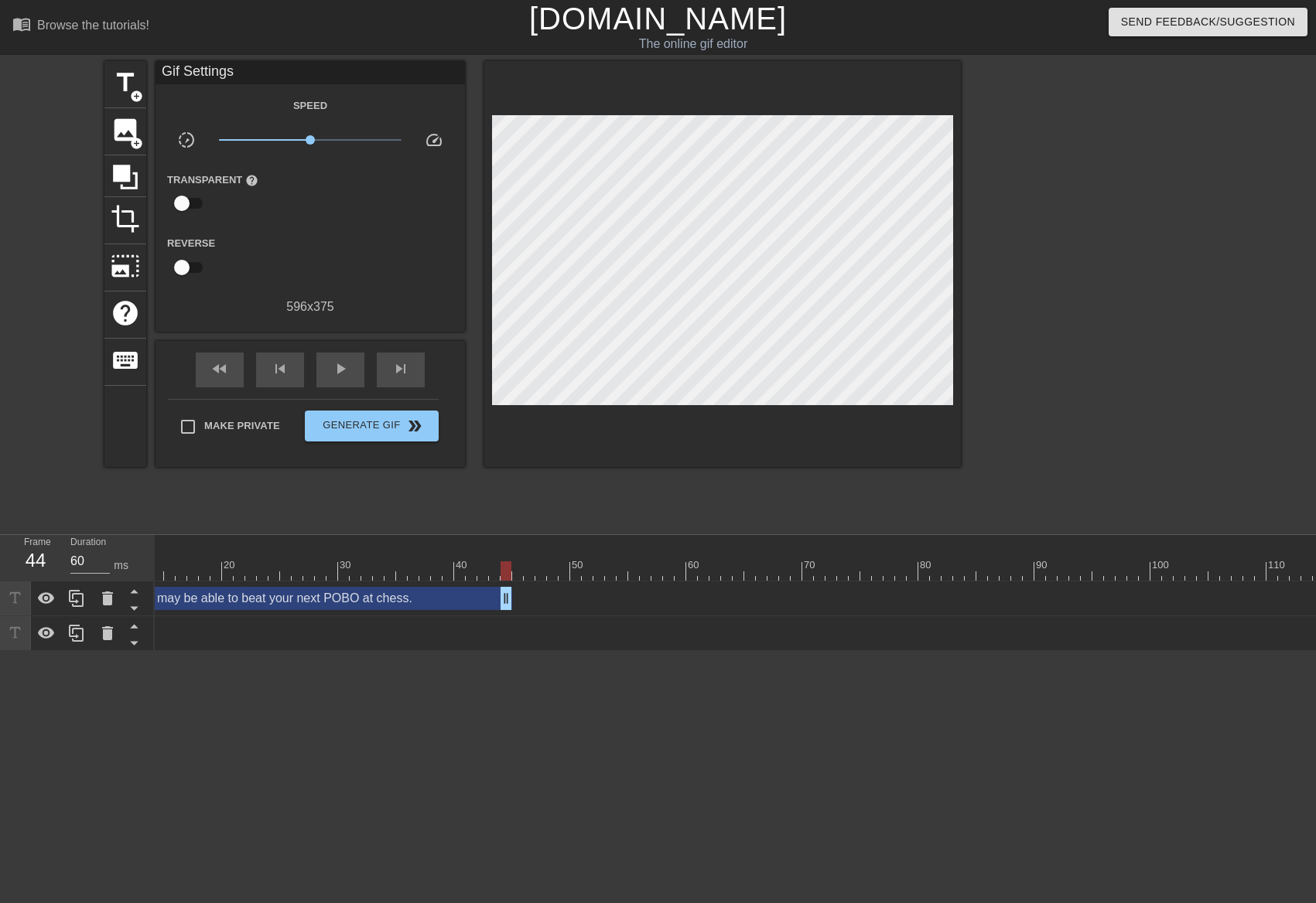
drag, startPoint x: 1212, startPoint y: 600, endPoint x: 501, endPoint y: 600, distance: 711.0
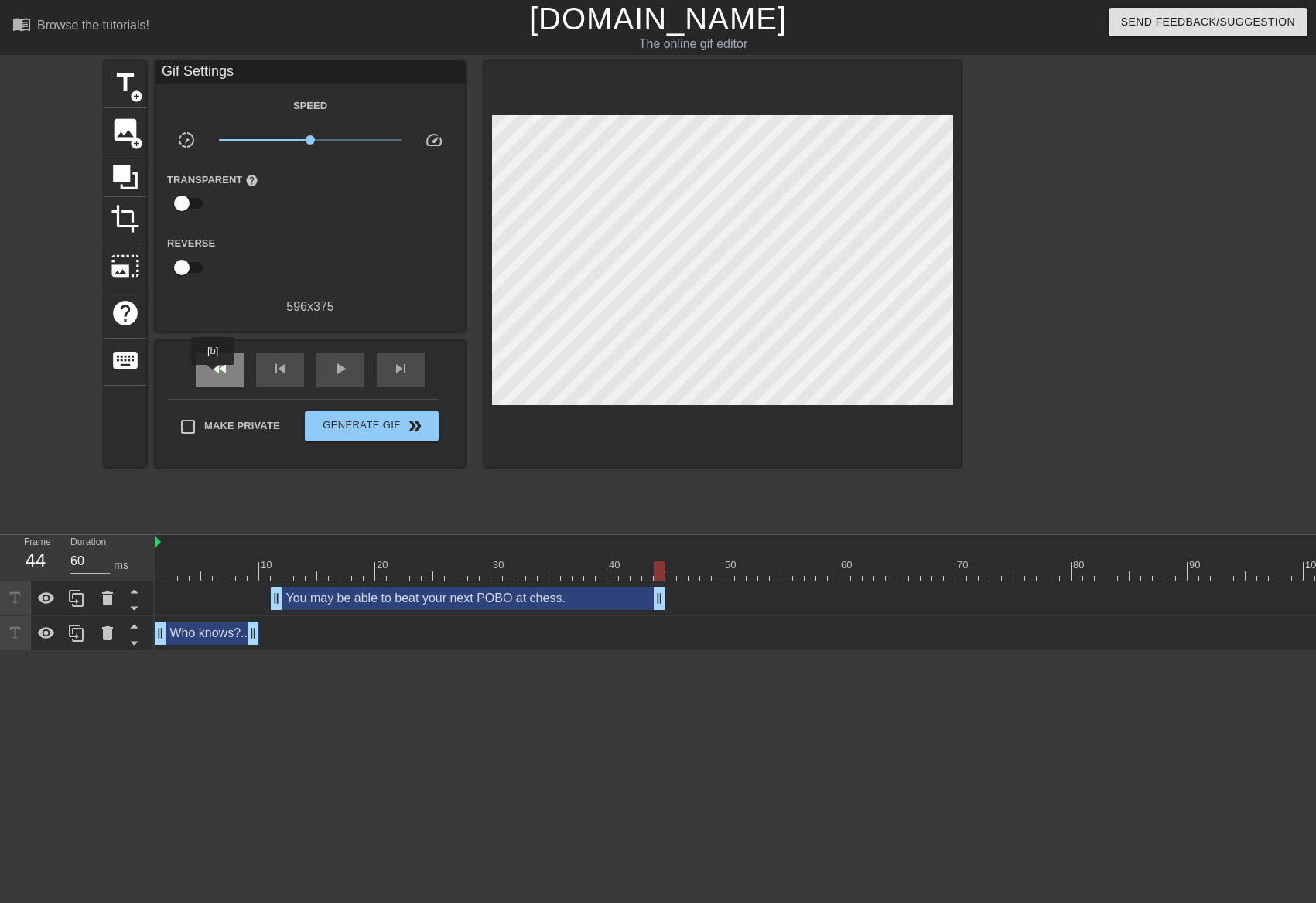
click at [214, 376] on span "fast_rewind" at bounding box center [220, 369] width 19 height 19
click at [337, 373] on span "play_arrow" at bounding box center [340, 369] width 19 height 19
click at [338, 374] on span "pause" at bounding box center [340, 369] width 19 height 19
drag, startPoint x: 255, startPoint y: 627, endPoint x: 264, endPoint y: 629, distance: 9.2
click at [225, 375] on span "fast_rewind" at bounding box center [220, 369] width 19 height 19
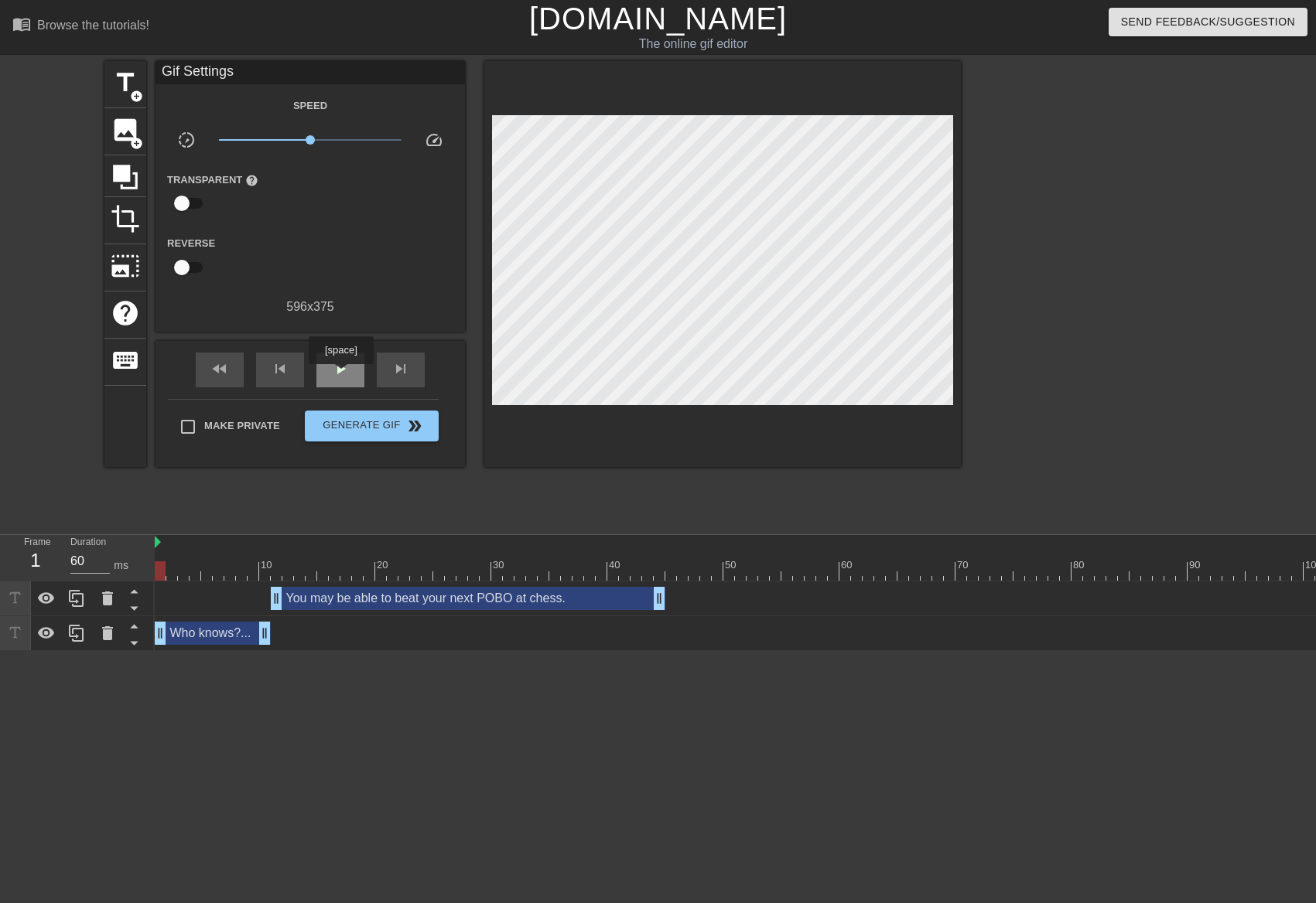
click at [340, 375] on span "play_arrow" at bounding box center [340, 369] width 19 height 19
click at [340, 375] on span "pause" at bounding box center [340, 369] width 19 height 19
click at [233, 371] on div "fast_rewind" at bounding box center [219, 370] width 48 height 35
click at [328, 369] on div "play_arrow" at bounding box center [340, 370] width 48 height 35
click at [328, 369] on div "pause" at bounding box center [340, 370] width 48 height 35
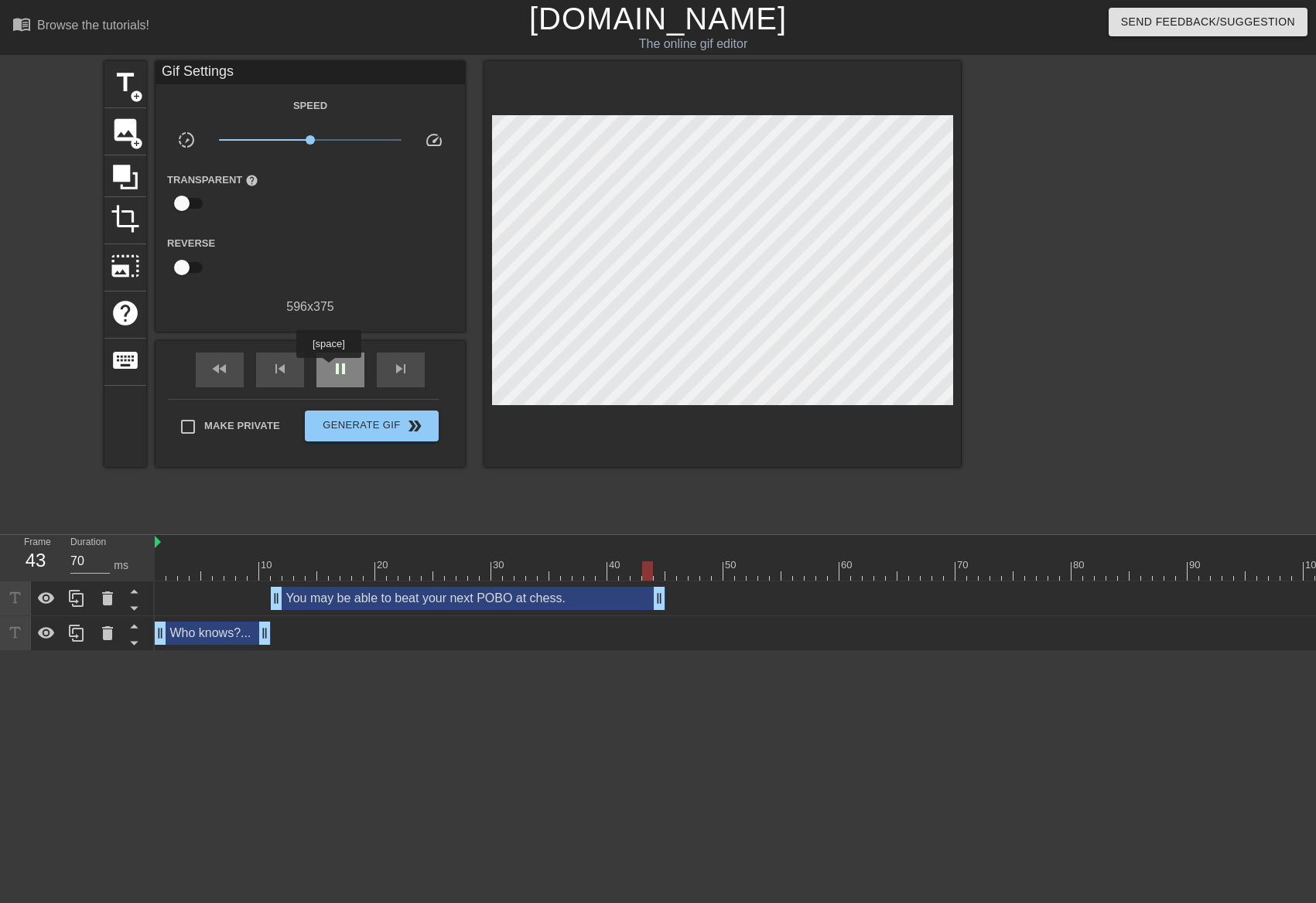
type input "60"
click at [390, 374] on div "skip_next" at bounding box center [400, 370] width 48 height 35
click at [140, 90] on span "add_circle" at bounding box center [137, 96] width 13 height 13
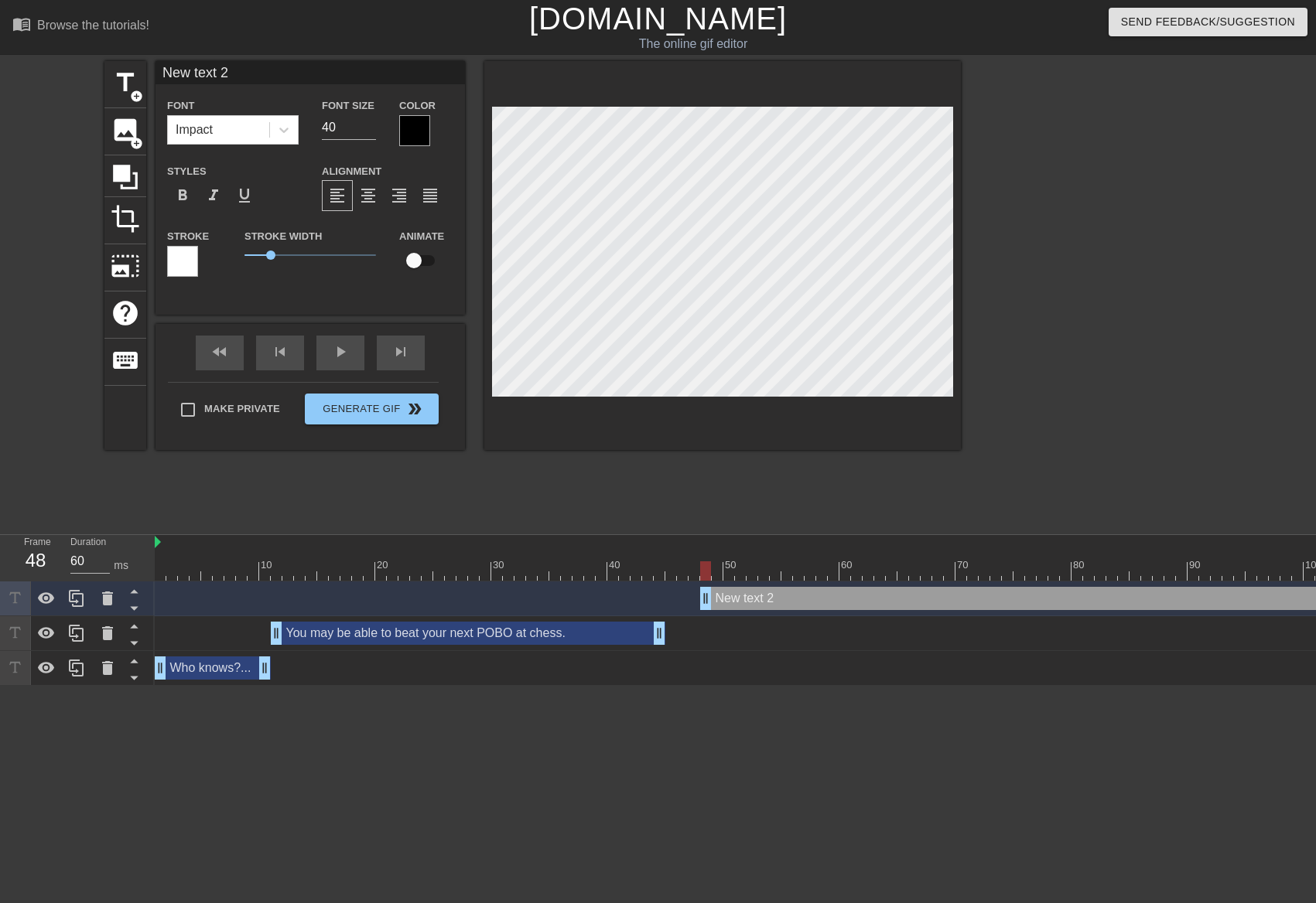
scroll to position [2, 2]
type input "M"
type textarea "M"
type input "Mo"
type textarea "Mo"
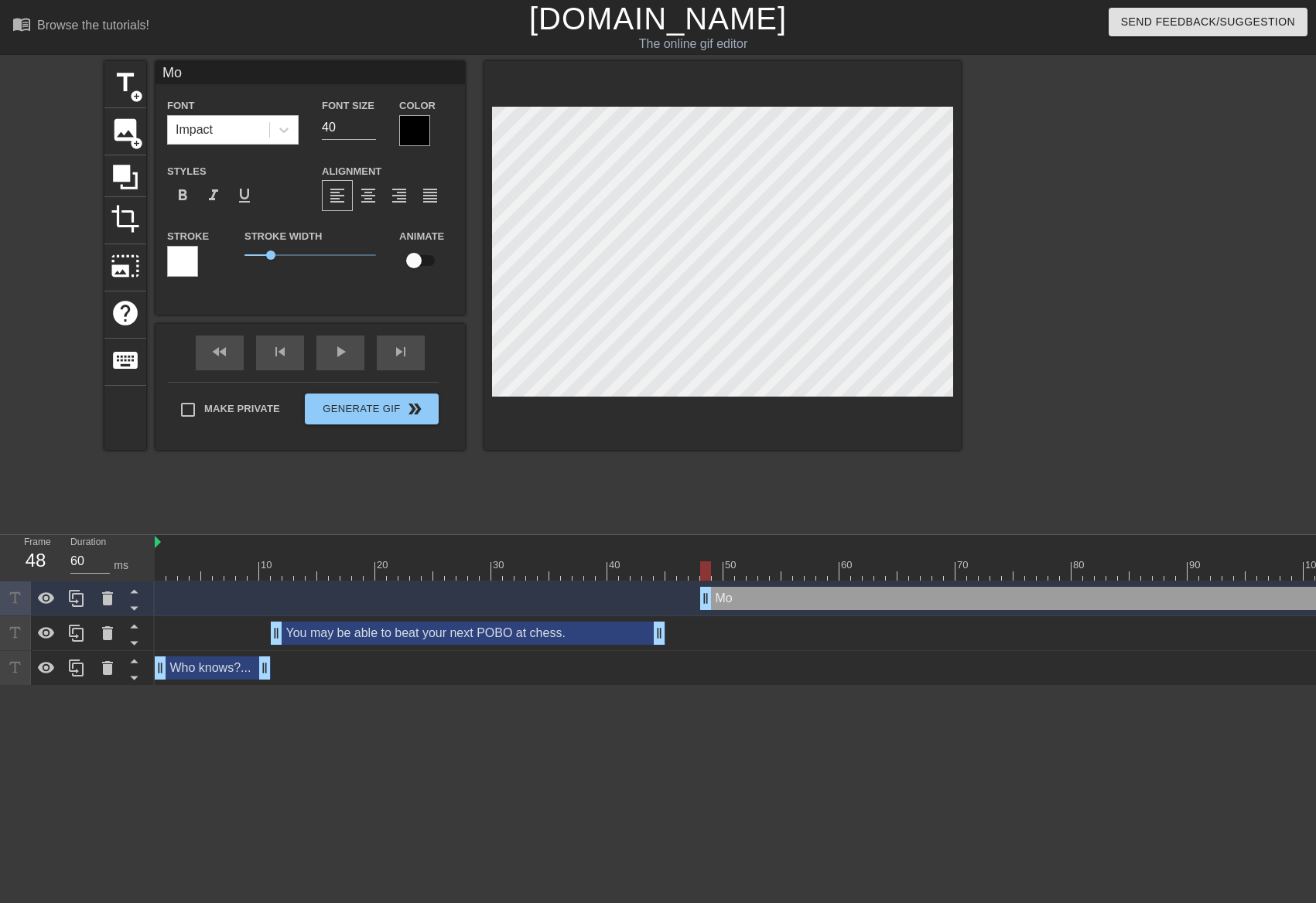
type input "Mo"
type textarea "Mo"
type input "Mo o"
type textarea "Mo o"
type input "Mo ou"
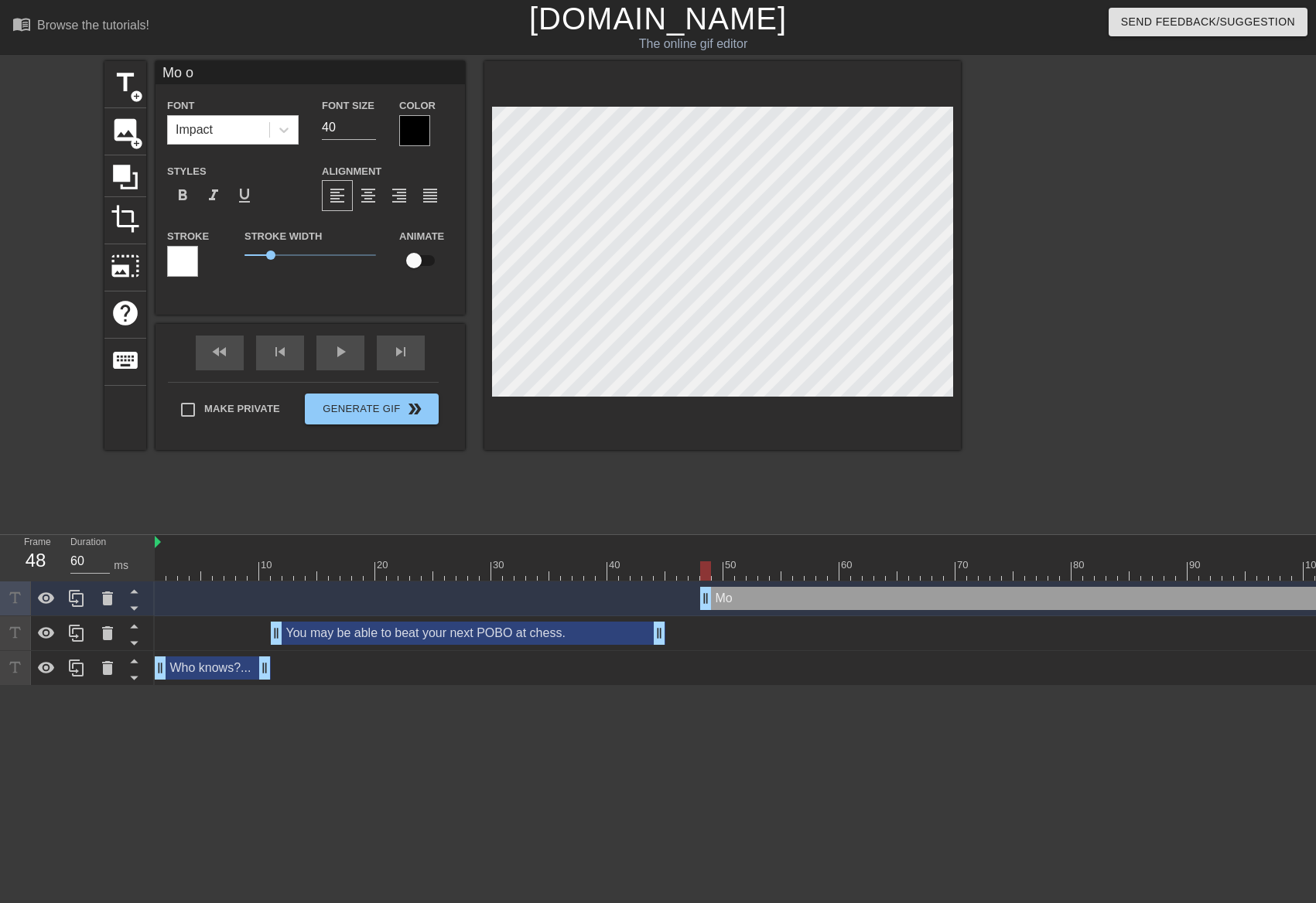
type textarea "Mo ou"
type input "Mo out"
type textarea "Mo out"
type input "Mo out."
type textarea "Mo out."
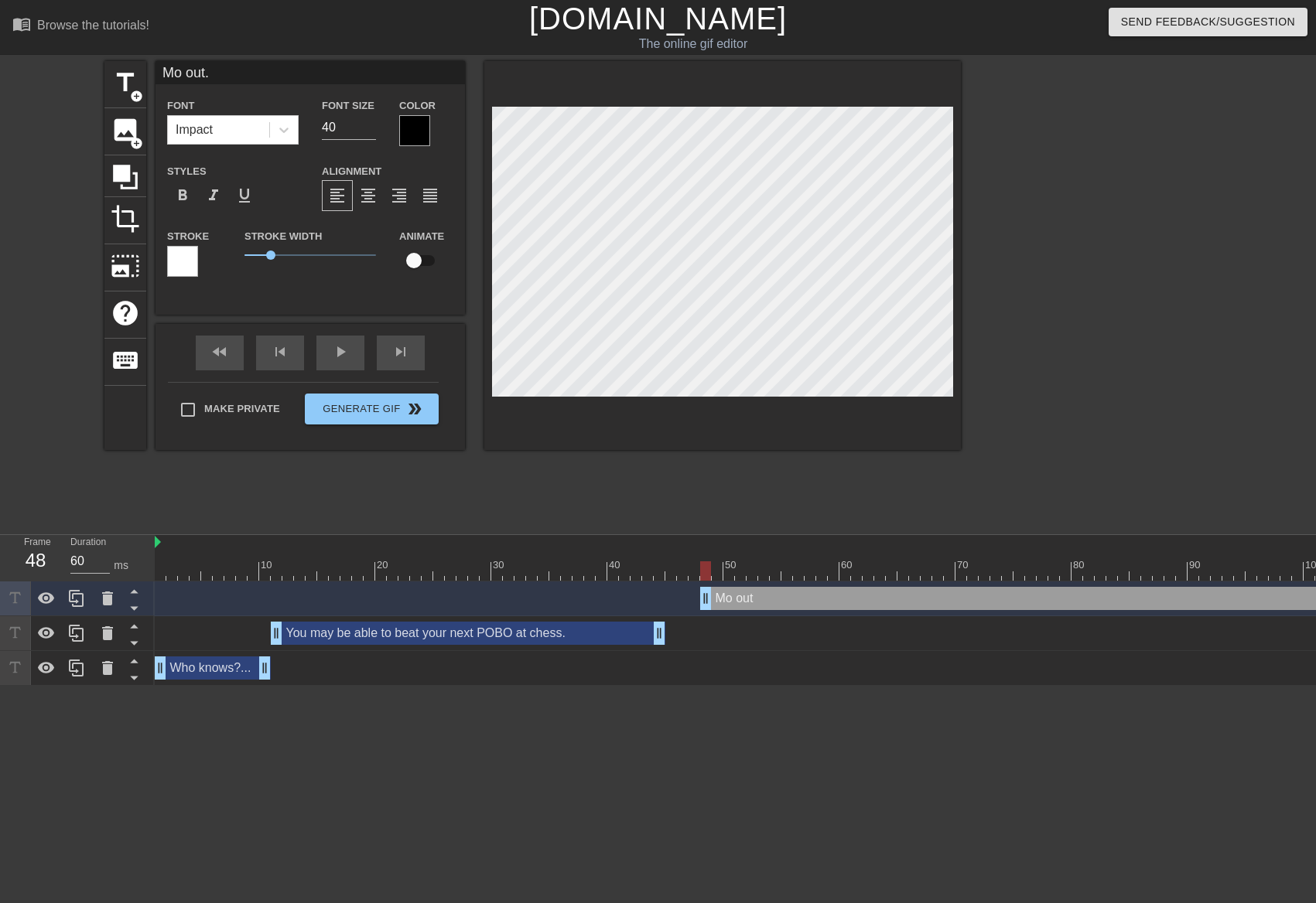
scroll to position [2, 3]
drag, startPoint x: 779, startPoint y: 442, endPoint x: 779, endPoint y: 405, distance: 37.0
click at [779, 423] on div at bounding box center [722, 255] width 477 height 389
drag, startPoint x: 327, startPoint y: 132, endPoint x: 282, endPoint y: 131, distance: 45.0
click at [285, 131] on div "Font Impact Font Size 40 Color" at bounding box center [310, 121] width 310 height 50
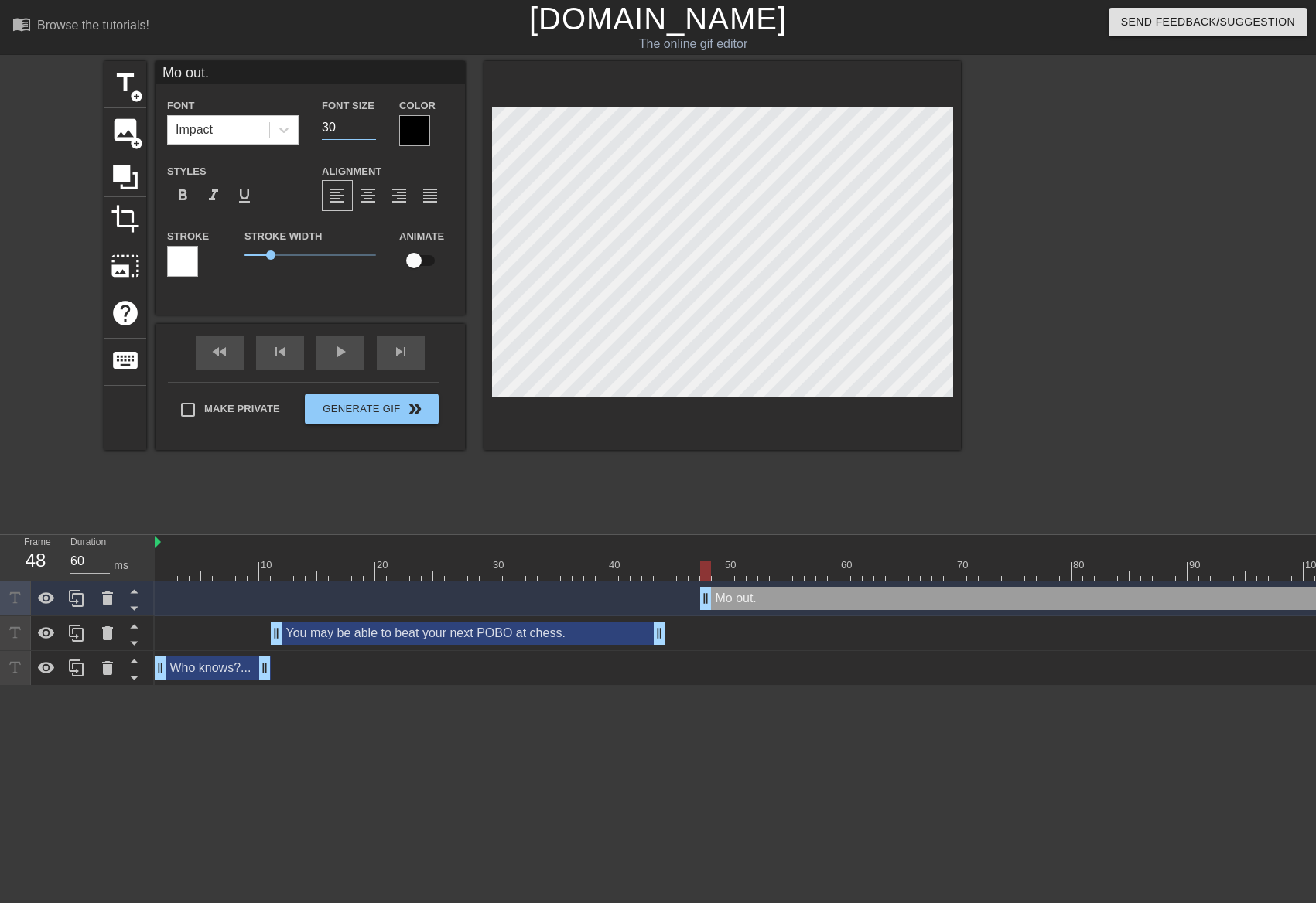
type input "30"
click at [424, 136] on div at bounding box center [415, 131] width 31 height 31
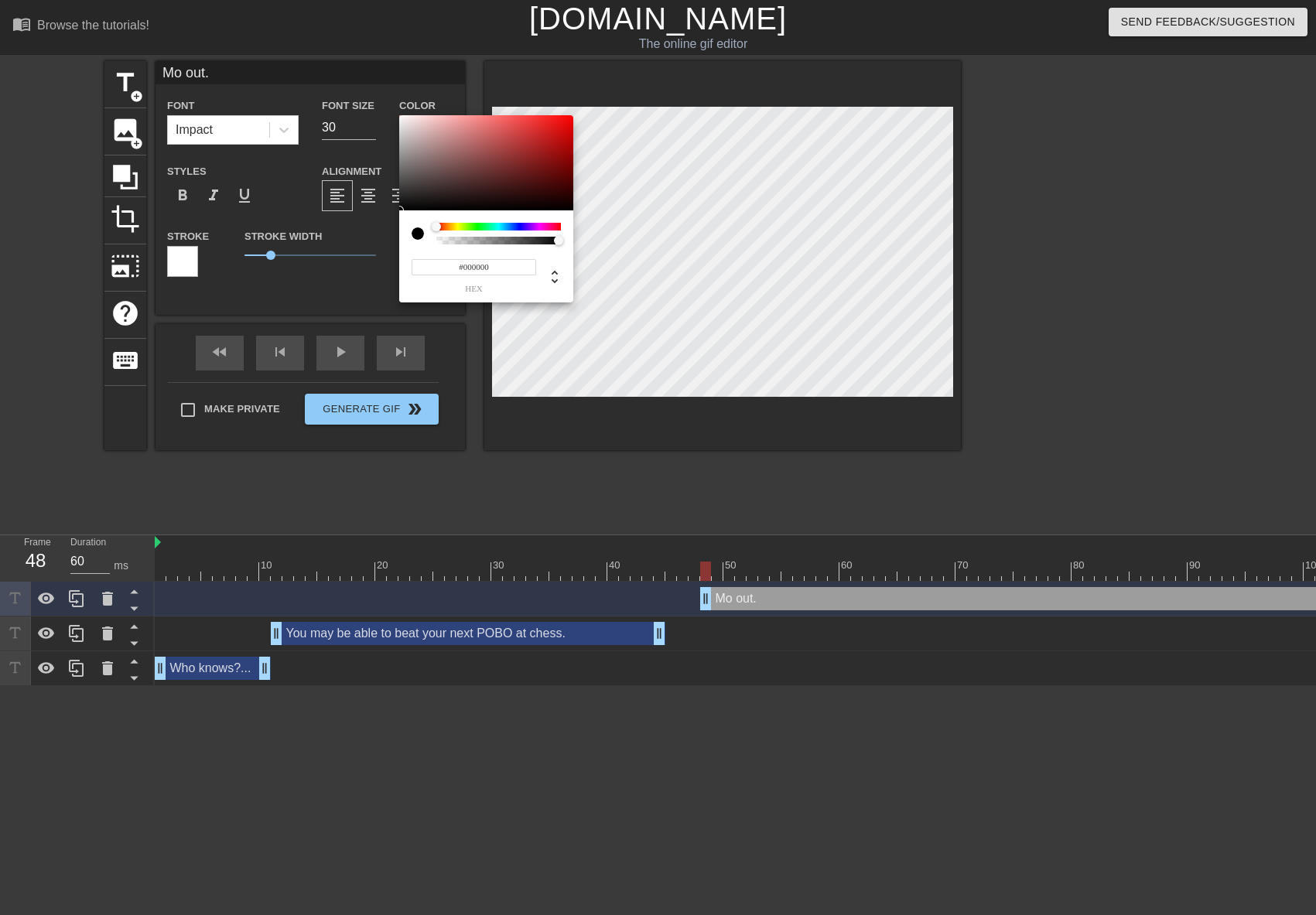
type input "#F2ECEC"
click at [403, 120] on div at bounding box center [486, 163] width 174 height 96
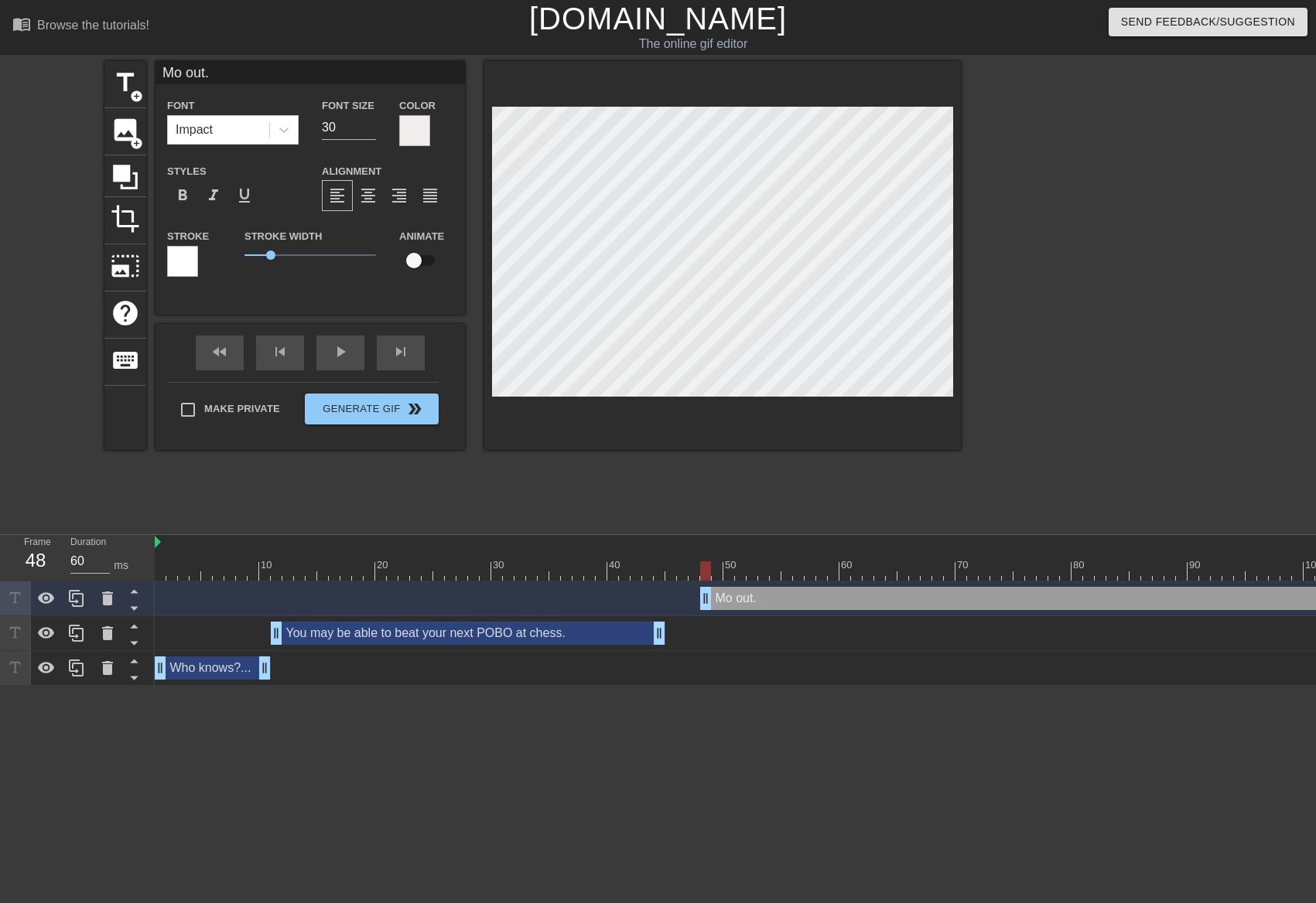
click at [191, 258] on div at bounding box center [183, 261] width 31 height 31
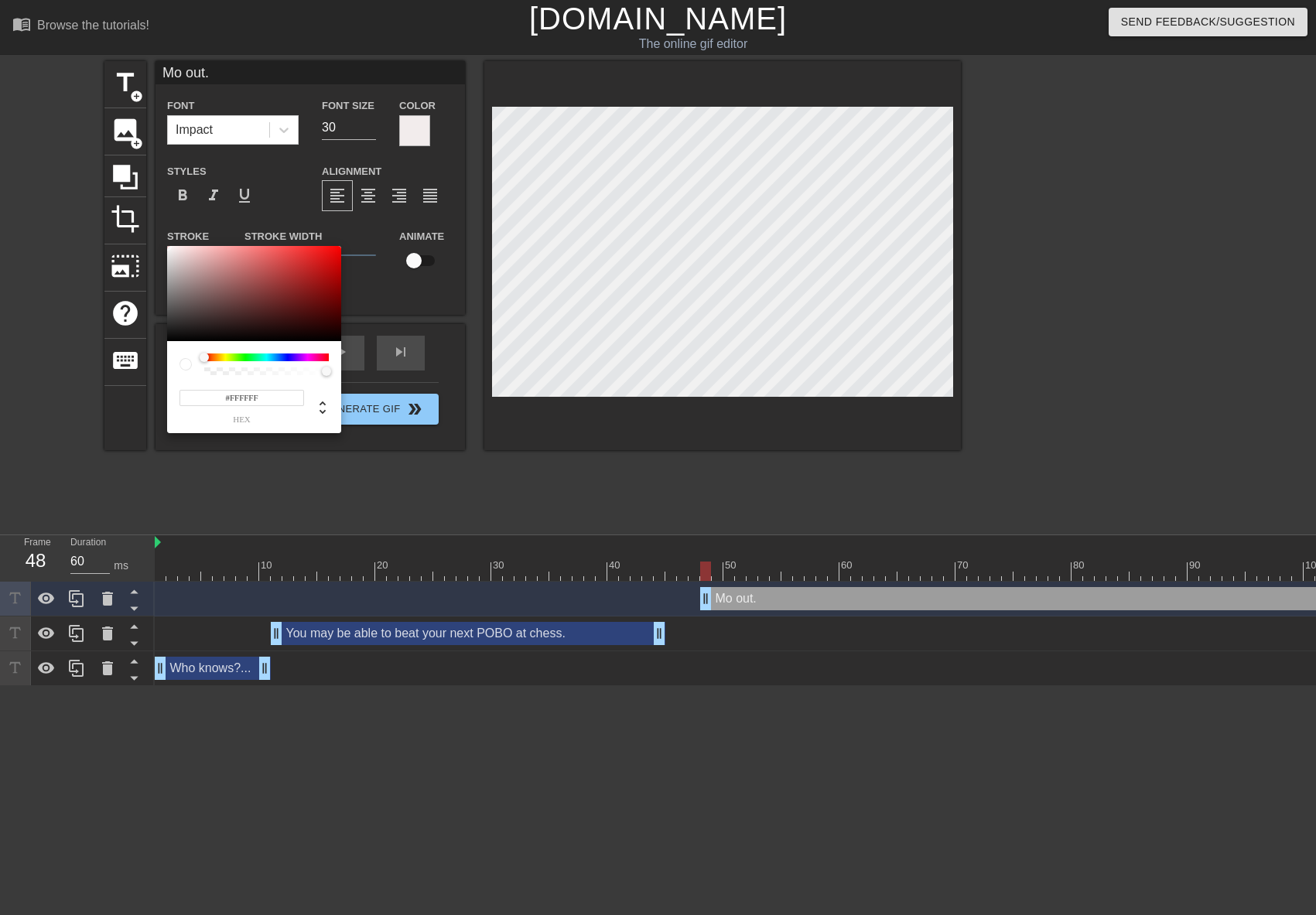
click at [172, 342] on div "#FFFFFF hex" at bounding box center [254, 387] width 174 height 92
type input "#090909"
click at [170, 338] on div at bounding box center [254, 293] width 174 height 96
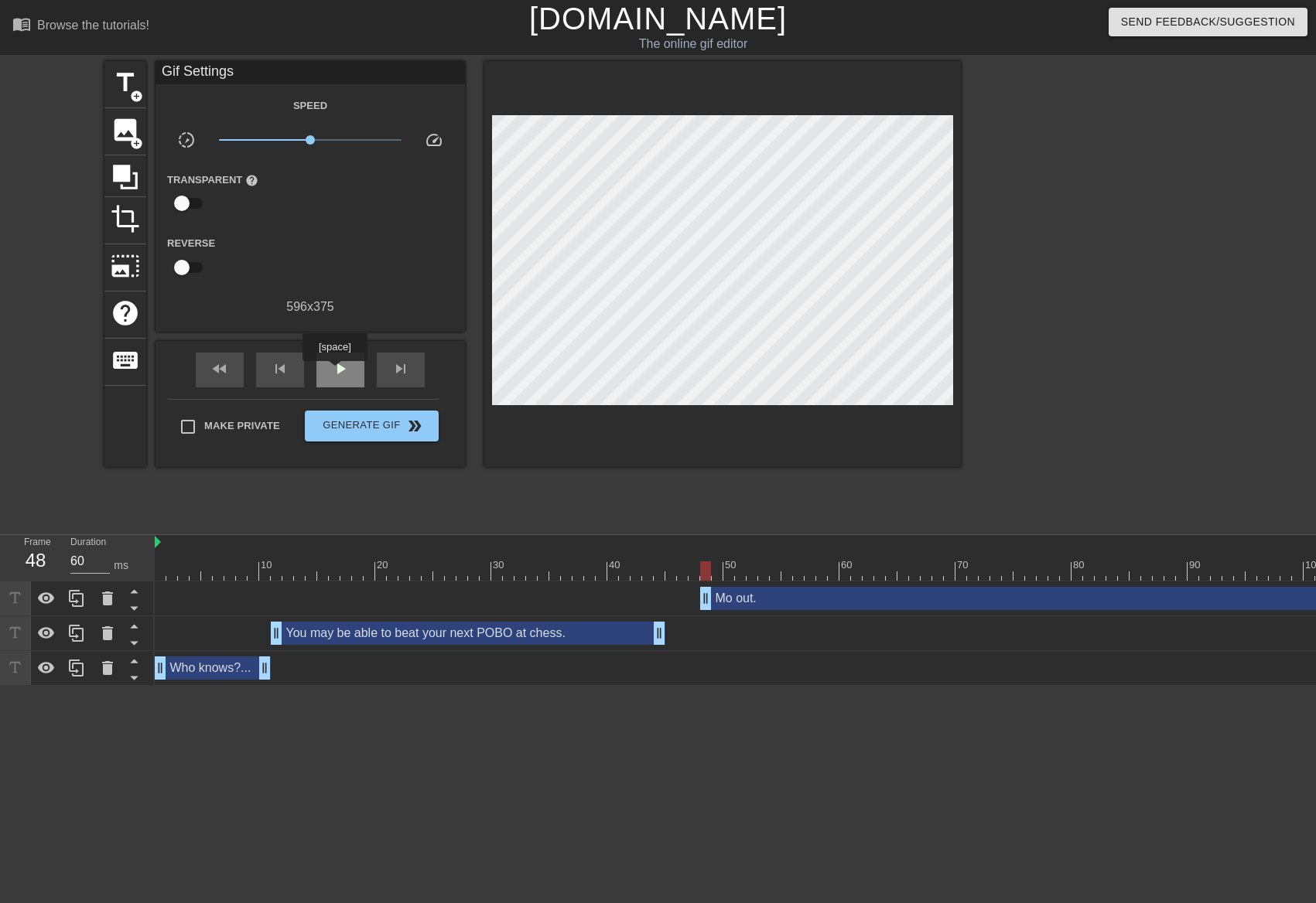
click at [335, 371] on span "play_arrow" at bounding box center [340, 369] width 19 height 19
drag, startPoint x: 335, startPoint y: 370, endPoint x: 424, endPoint y: 401, distance: 94.2
click at [336, 371] on span "pause" at bounding box center [340, 369] width 19 height 19
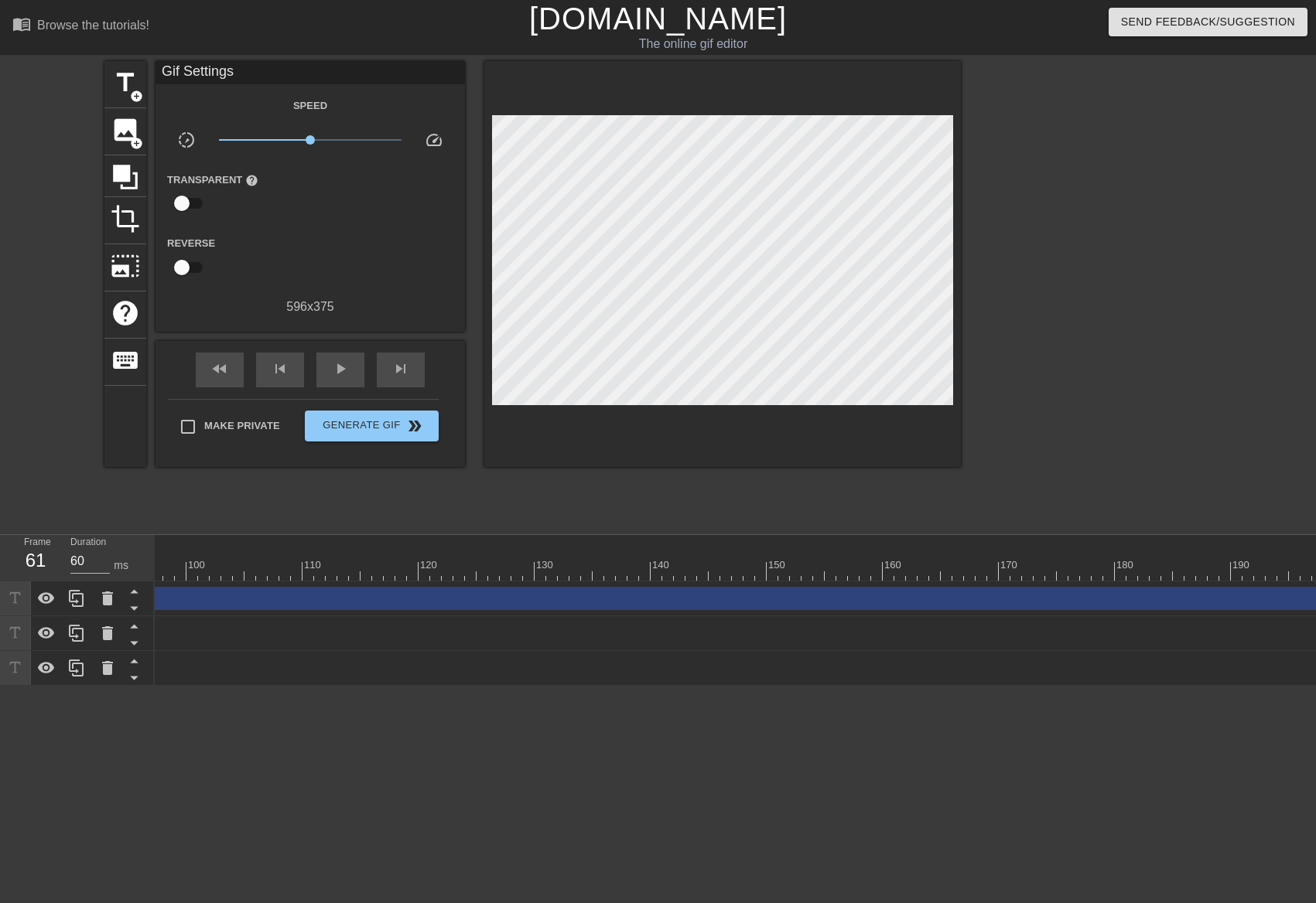
scroll to position [0, 1169]
drag, startPoint x: 1300, startPoint y: 613, endPoint x: 615, endPoint y: 626, distance: 685.1
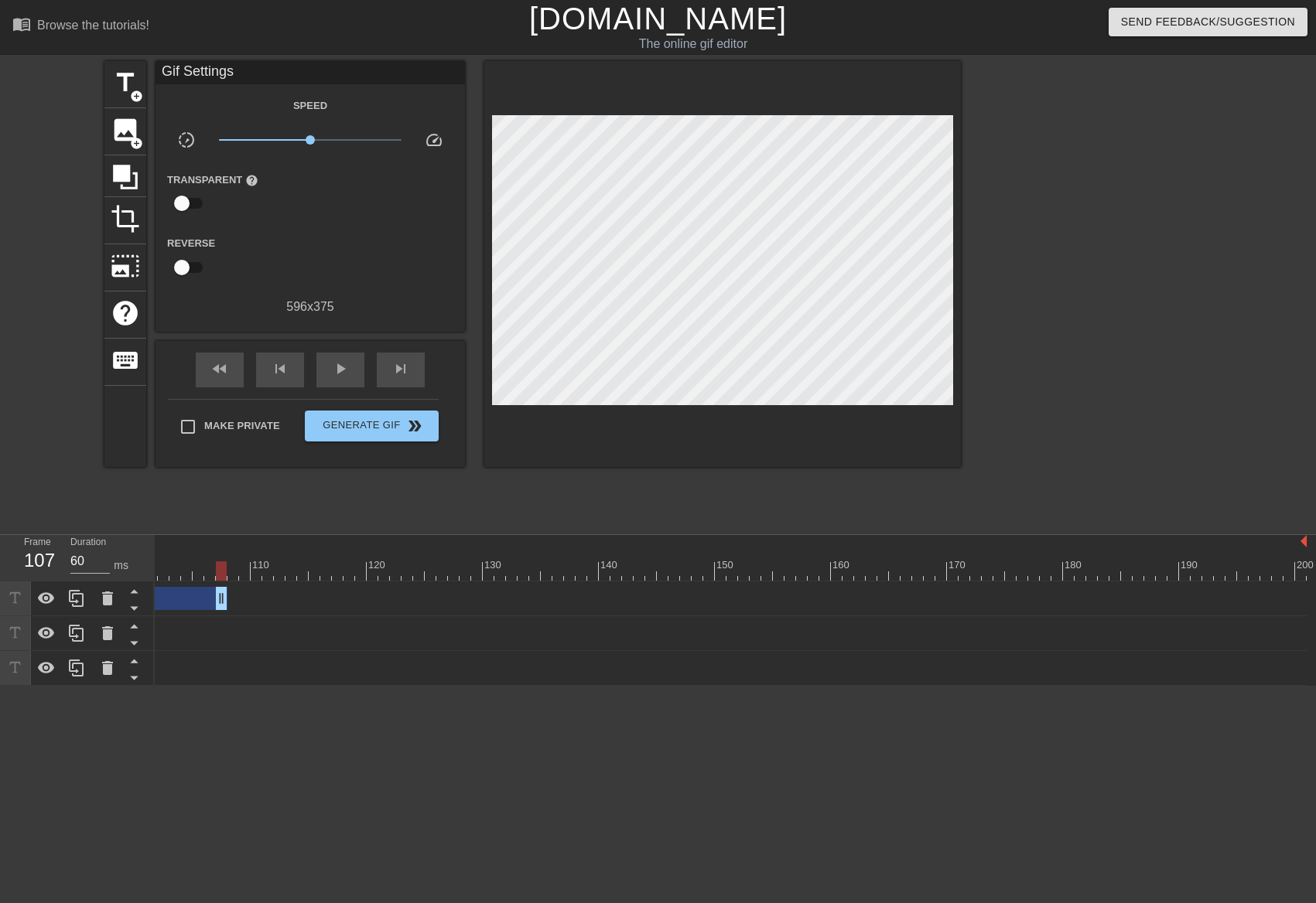
drag, startPoint x: 1297, startPoint y: 601, endPoint x: 152, endPoint y: 657, distance: 1146.4
click at [150, 649] on div "Frame 107 Duration 60 ms 10 20 30 40 50 60 70 80 90 100 110 120 130 140 150" at bounding box center [658, 610] width 1316 height 150
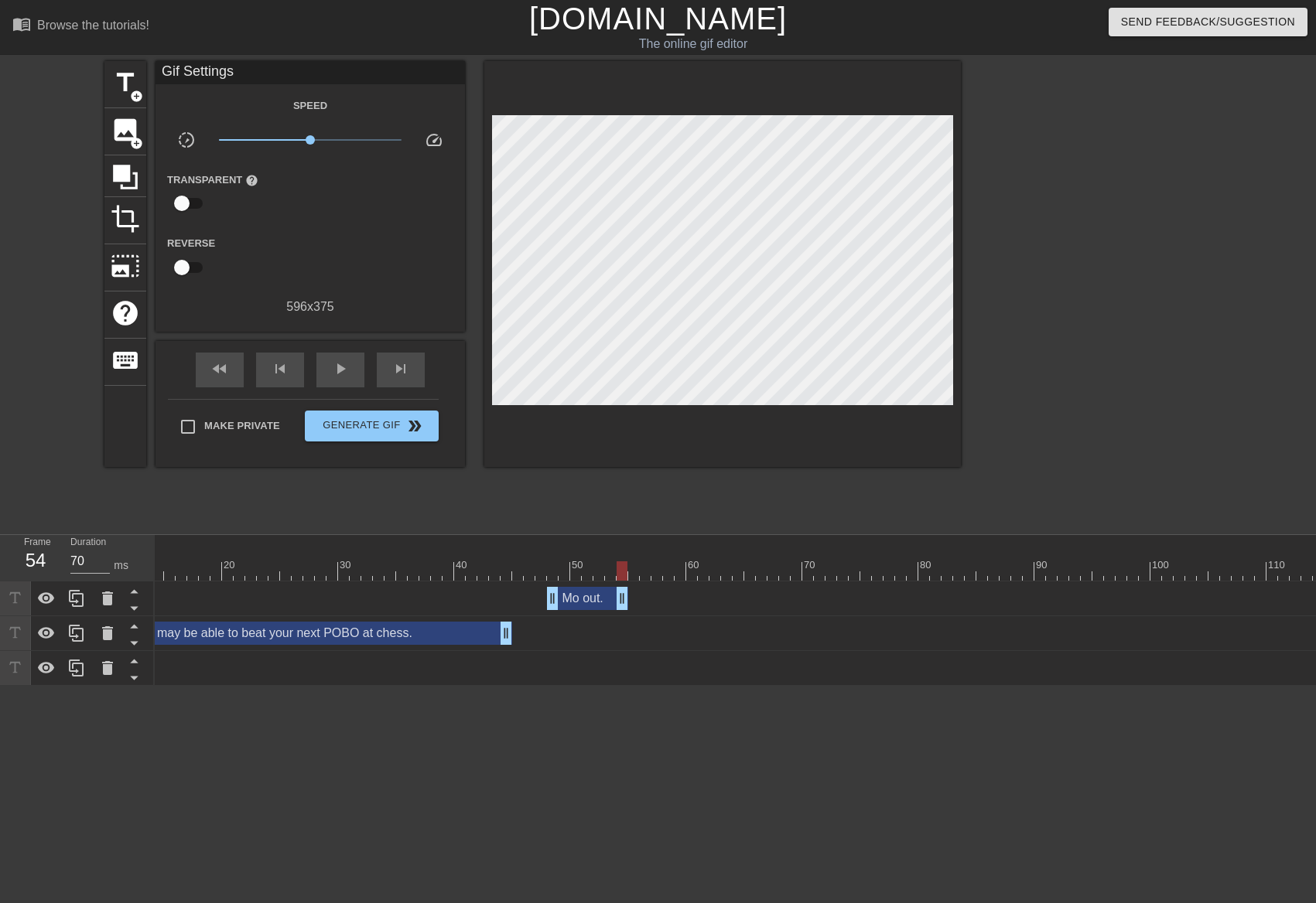
drag, startPoint x: 1169, startPoint y: 597, endPoint x: 623, endPoint y: 582, distance: 546.2
click at [623, 582] on div "Mo out. drag_handle drag_handle" at bounding box center [1162, 599] width 2321 height 35
drag, startPoint x: 551, startPoint y: 587, endPoint x: 534, endPoint y: 590, distance: 17.3
click at [534, 590] on div "Mo out. drag_handle drag_handle" at bounding box center [1162, 599] width 2321 height 23
click at [218, 380] on div "fast_rewind" at bounding box center [219, 370] width 48 height 35
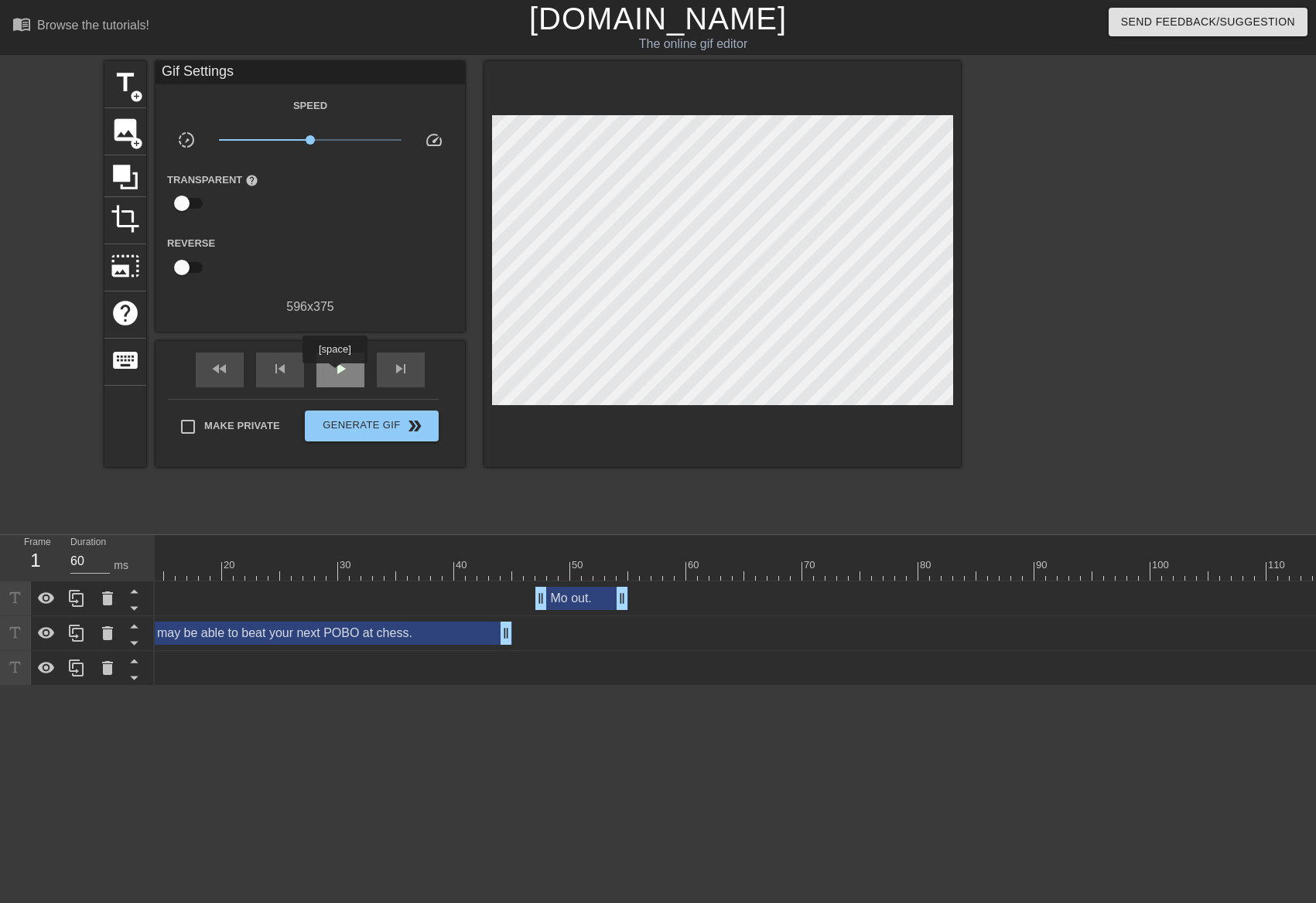
click at [334, 374] on span "play_arrow" at bounding box center [340, 369] width 19 height 19
click at [334, 374] on span "pause" at bounding box center [340, 369] width 19 height 19
click at [332, 557] on div at bounding box center [332, 560] width 12 height 19
click at [344, 385] on div "play_arrow" at bounding box center [340, 370] width 48 height 35
click at [344, 381] on div "pause" at bounding box center [340, 370] width 48 height 35
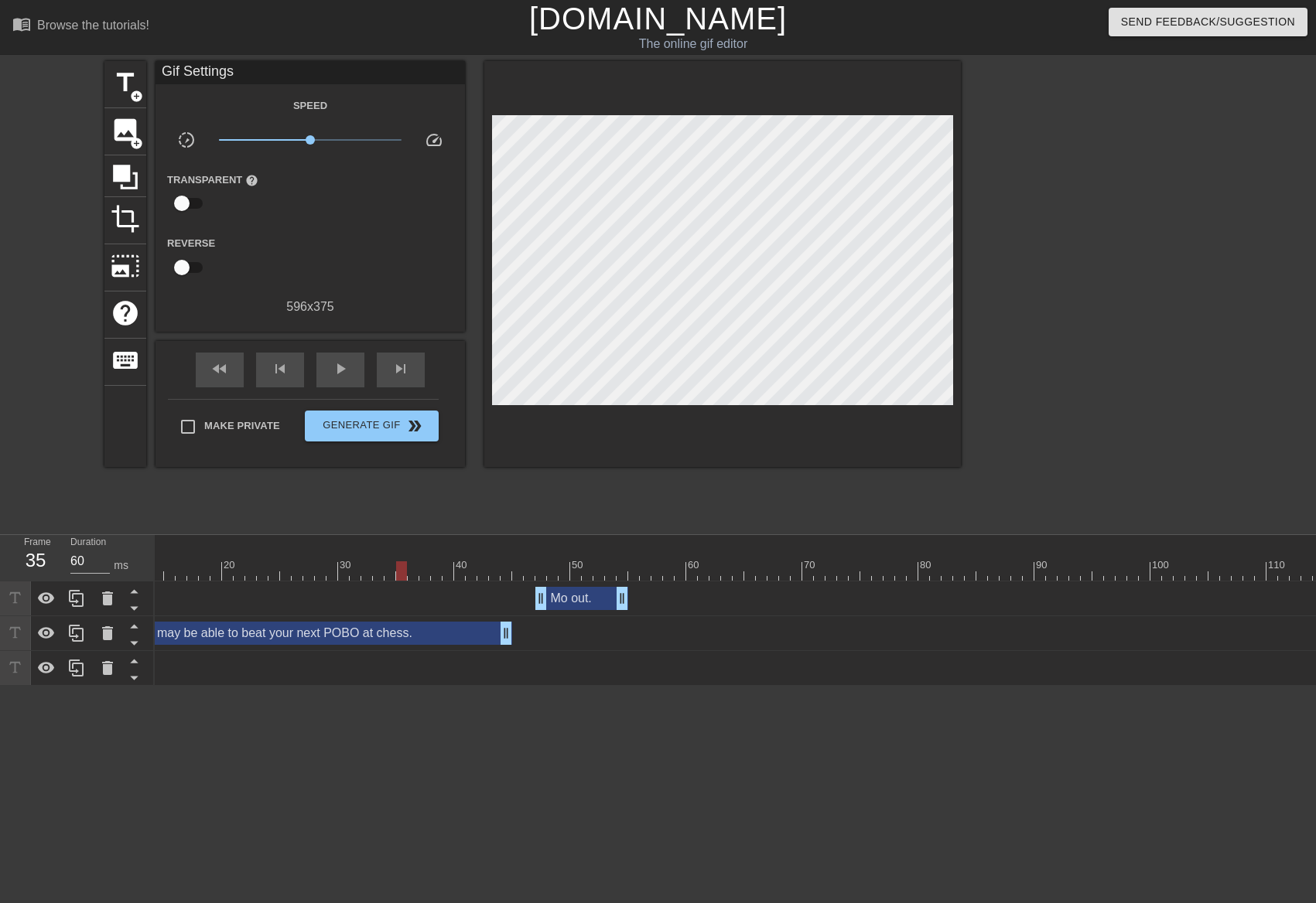
click at [398, 563] on div at bounding box center [1162, 571] width 2321 height 19
click at [349, 381] on div "play_arrow" at bounding box center [340, 370] width 48 height 35
click at [348, 380] on div "pause" at bounding box center [340, 370] width 48 height 35
drag, startPoint x: 619, startPoint y: 605, endPoint x: 725, endPoint y: 611, distance: 106.2
click at [725, 611] on div "Mo out. drag_handle drag_handle" at bounding box center [1162, 599] width 2321 height 35
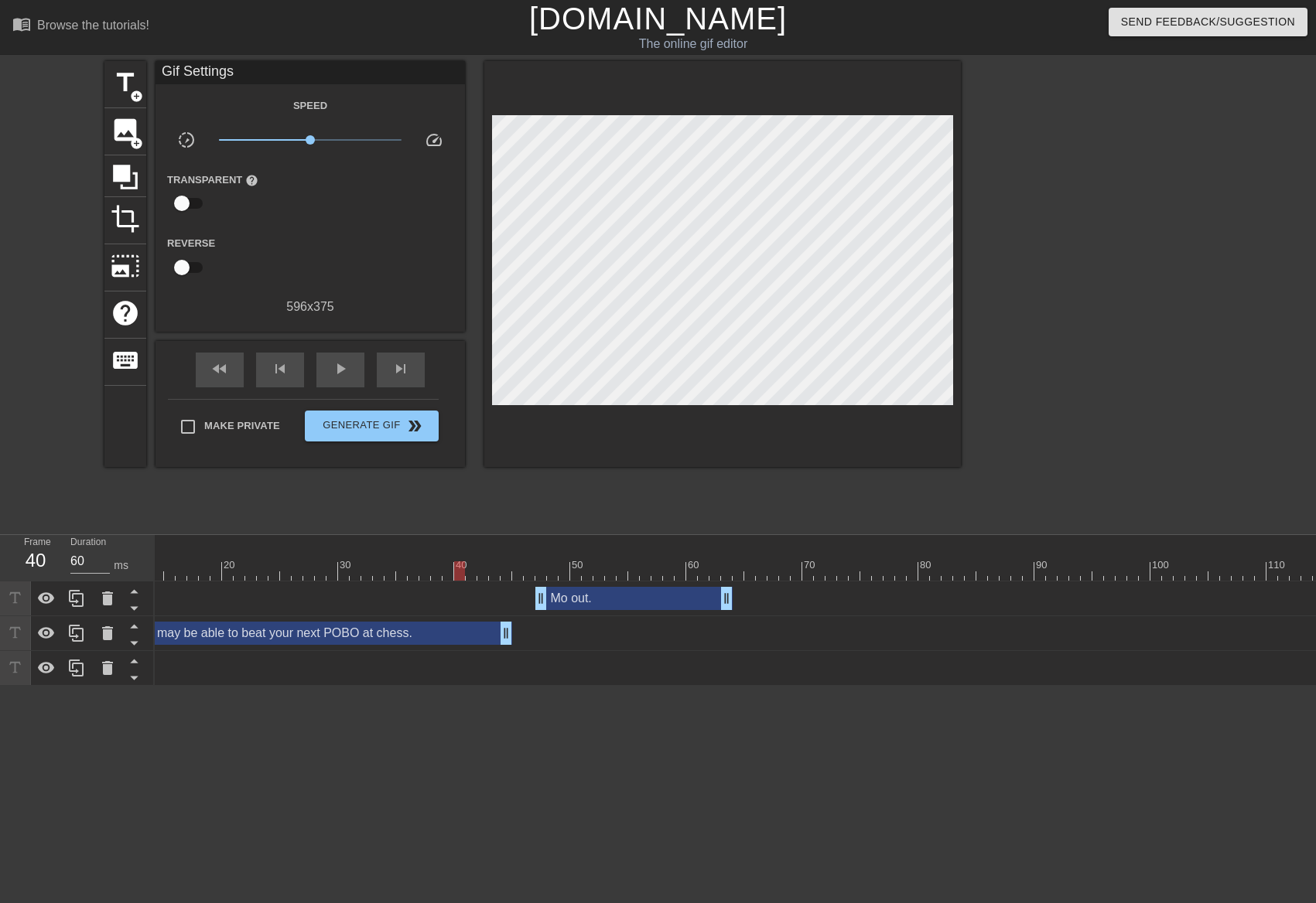
click at [461, 565] on div at bounding box center [1162, 571] width 2321 height 19
click at [343, 374] on span "play_arrow" at bounding box center [340, 369] width 19 height 19
click at [342, 374] on span "pause" at bounding box center [340, 369] width 19 height 19
click at [342, 374] on span "play_arrow" at bounding box center [340, 369] width 19 height 19
click at [342, 374] on span "pause" at bounding box center [340, 369] width 19 height 19
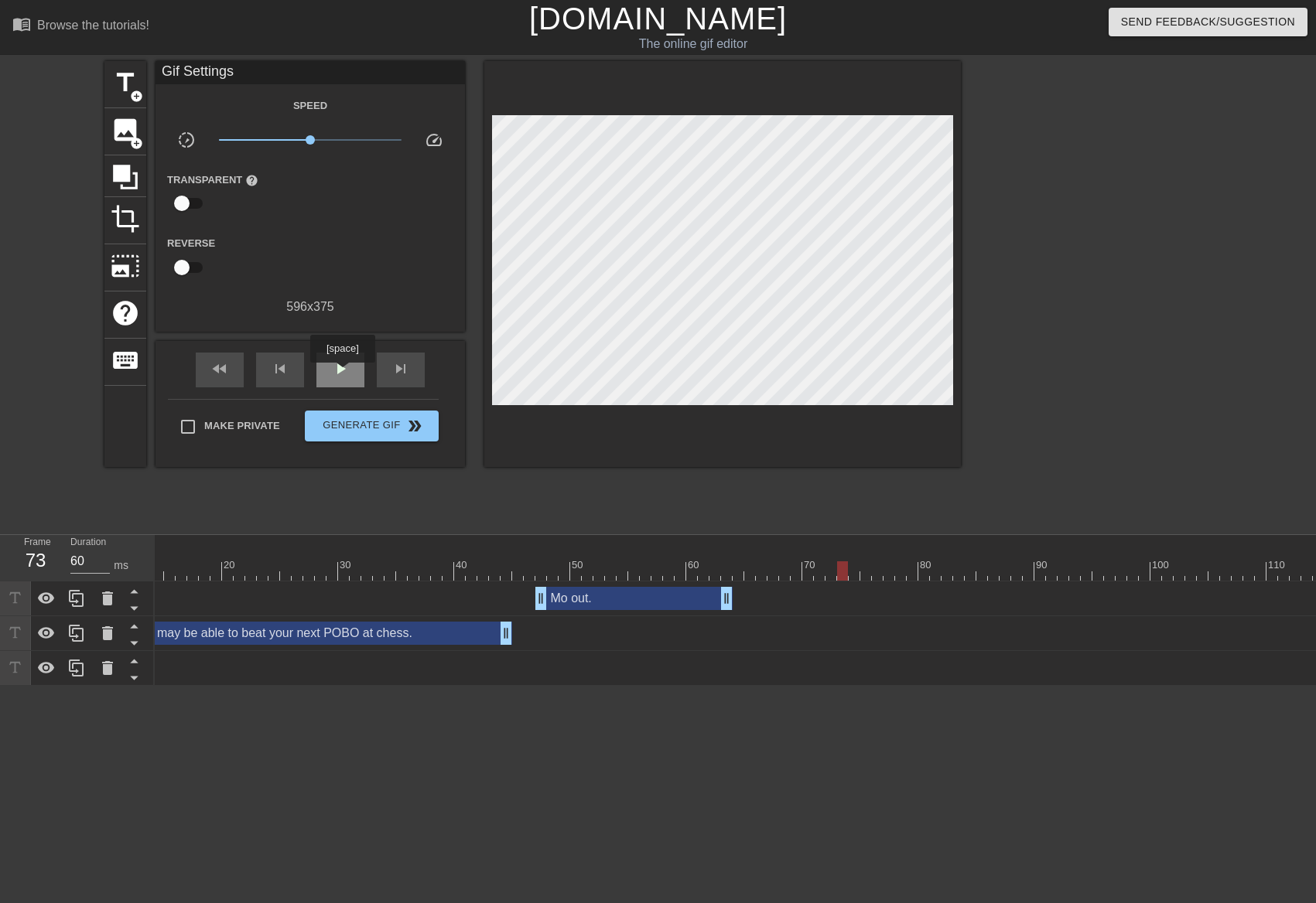
click at [342, 374] on span "play_arrow" at bounding box center [340, 369] width 19 height 19
click at [342, 374] on span "pause" at bounding box center [340, 369] width 19 height 19
click at [342, 374] on span "play_arrow" at bounding box center [340, 369] width 19 height 19
click at [342, 374] on span "pause" at bounding box center [340, 369] width 19 height 19
click at [411, 374] on div "skip_next" at bounding box center [400, 370] width 48 height 35
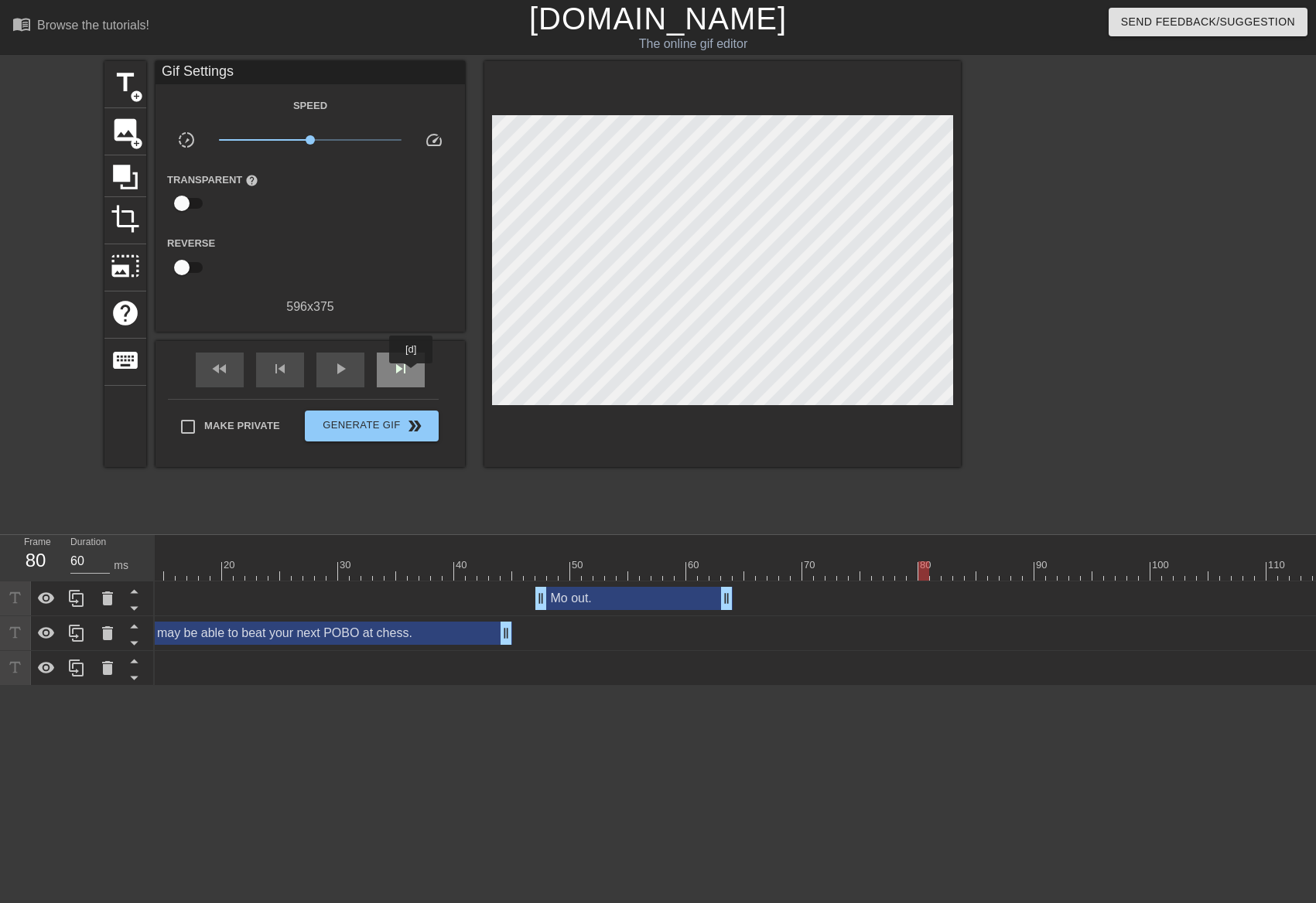
click at [411, 374] on div "skip_next" at bounding box center [400, 370] width 48 height 35
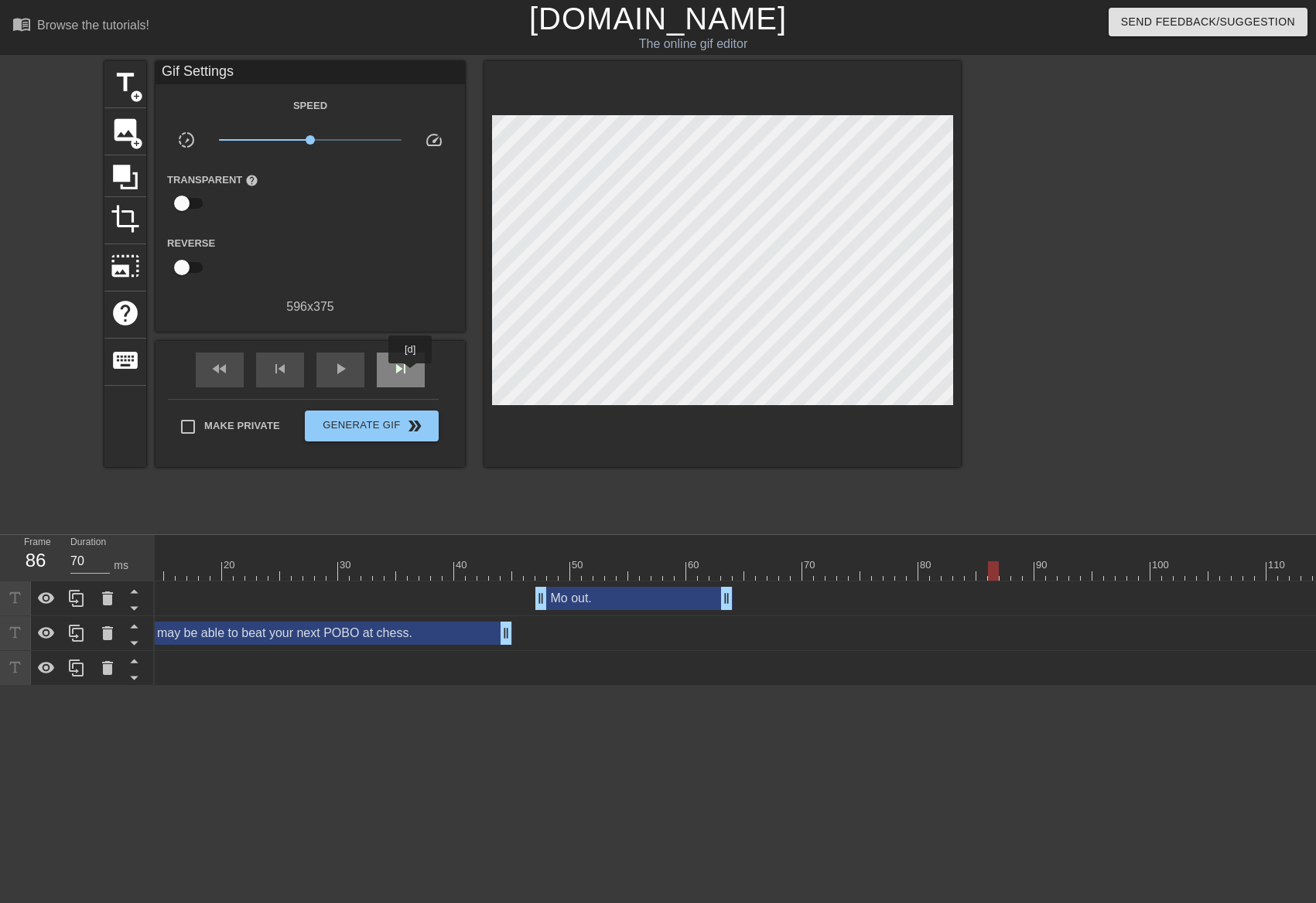
click at [411, 374] on div "skip_next" at bounding box center [400, 370] width 48 height 35
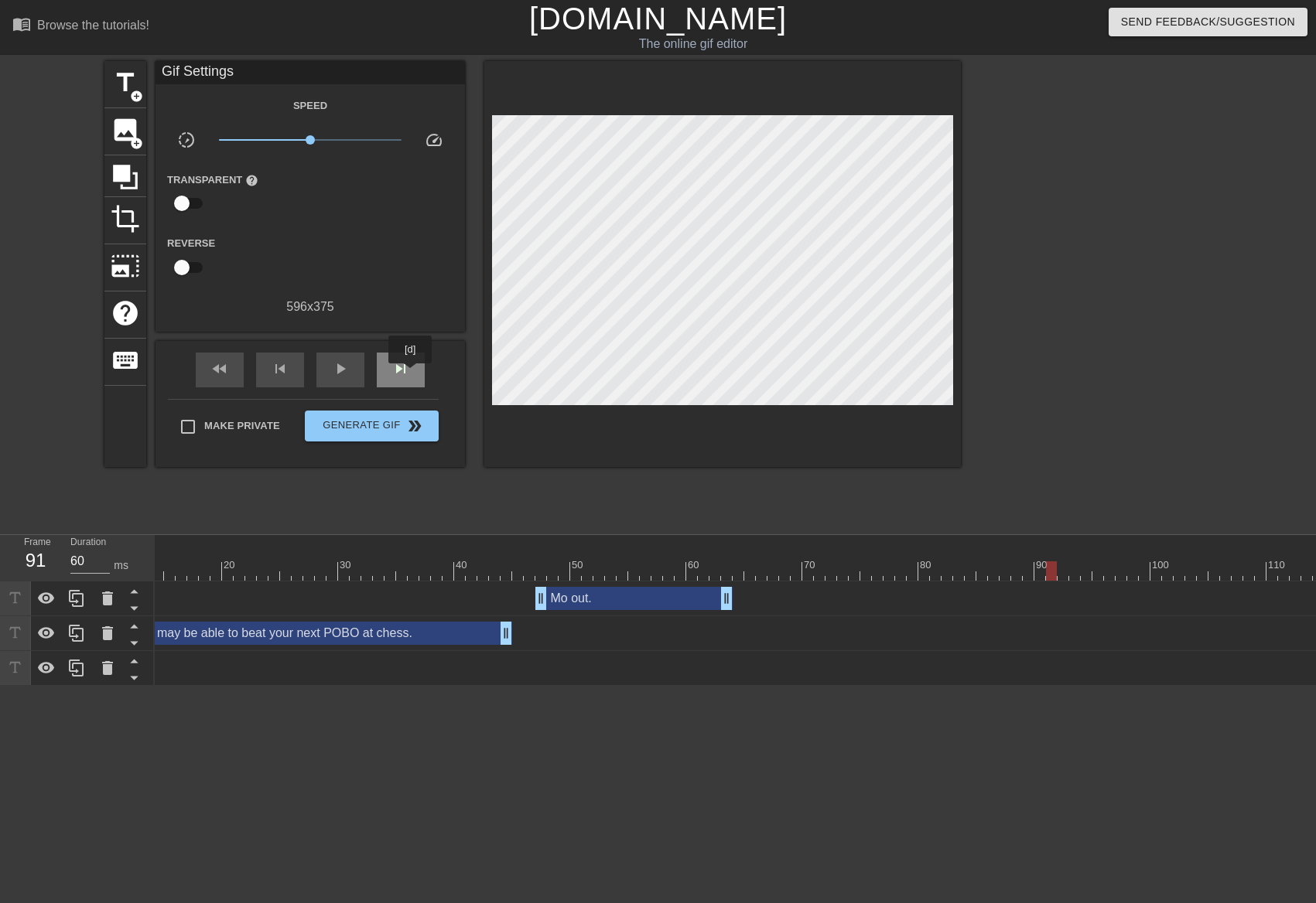
click at [411, 374] on div "skip_next" at bounding box center [400, 370] width 48 height 35
type input "70"
click at [126, 90] on span "title" at bounding box center [126, 83] width 30 height 30
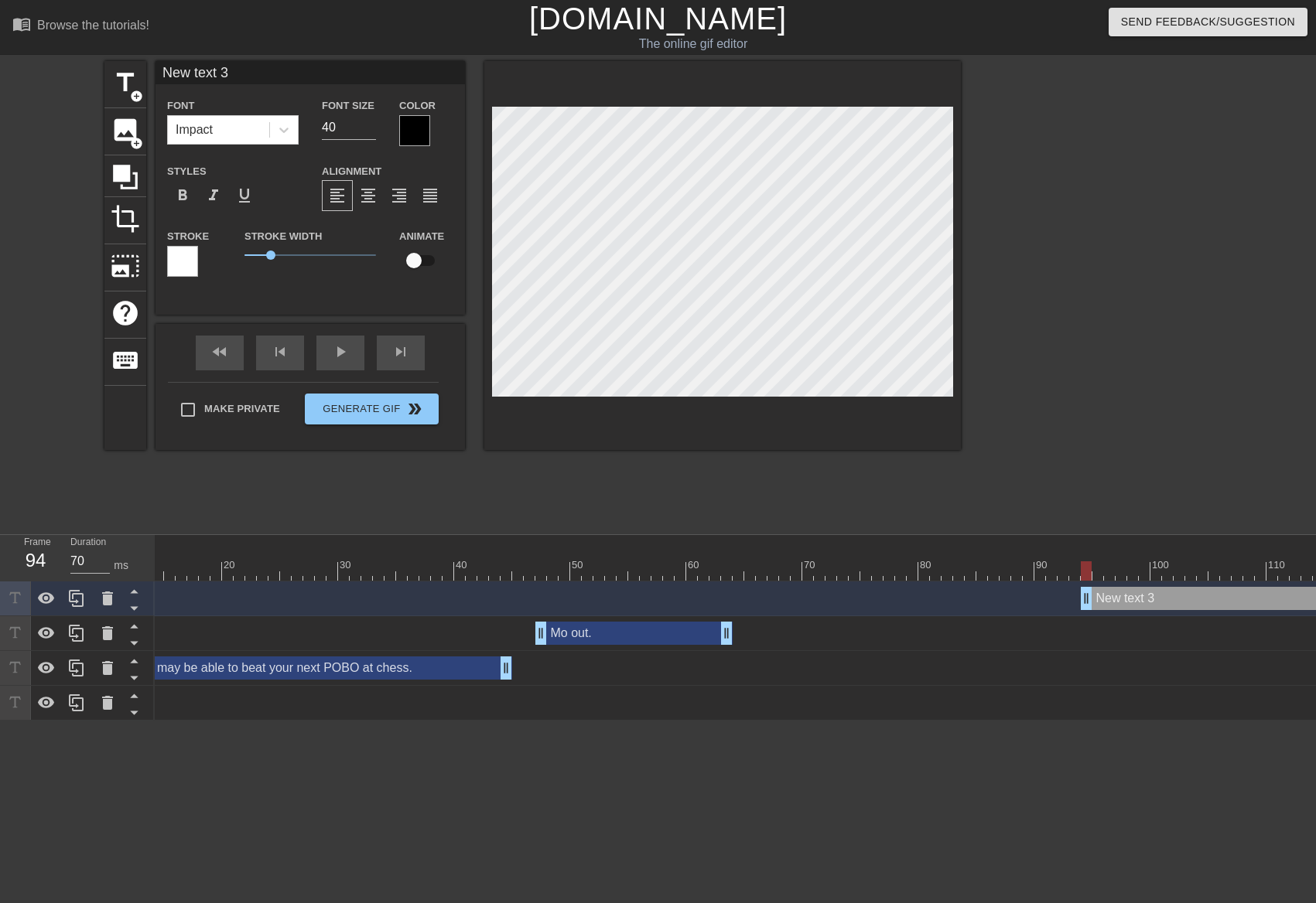
scroll to position [2, 3]
type input "C"
type textarea "C"
type input "Ch"
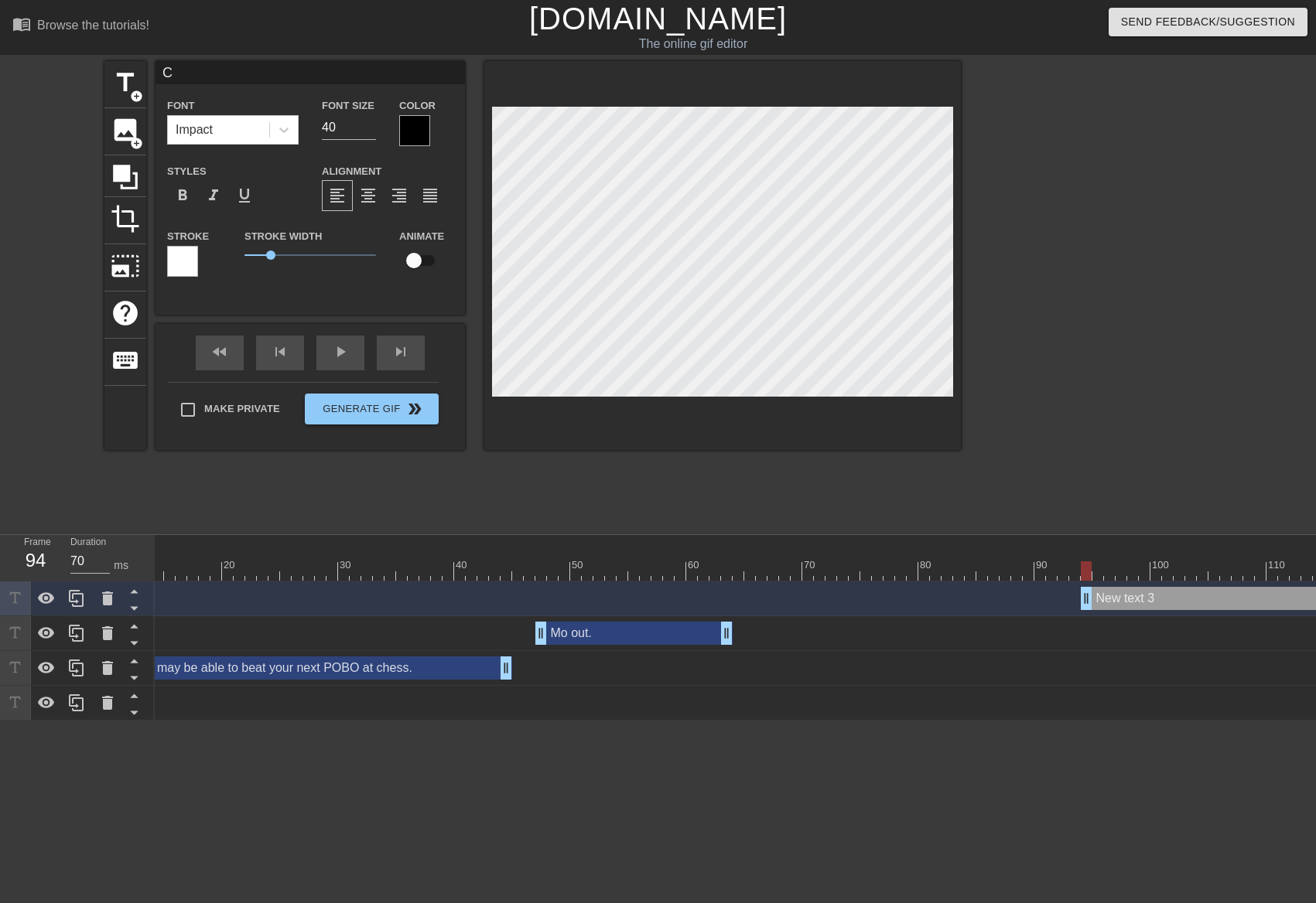
type textarea "Ch"
type input "Che"
type textarea "Che"
type input "Ches"
type textarea "Ches"
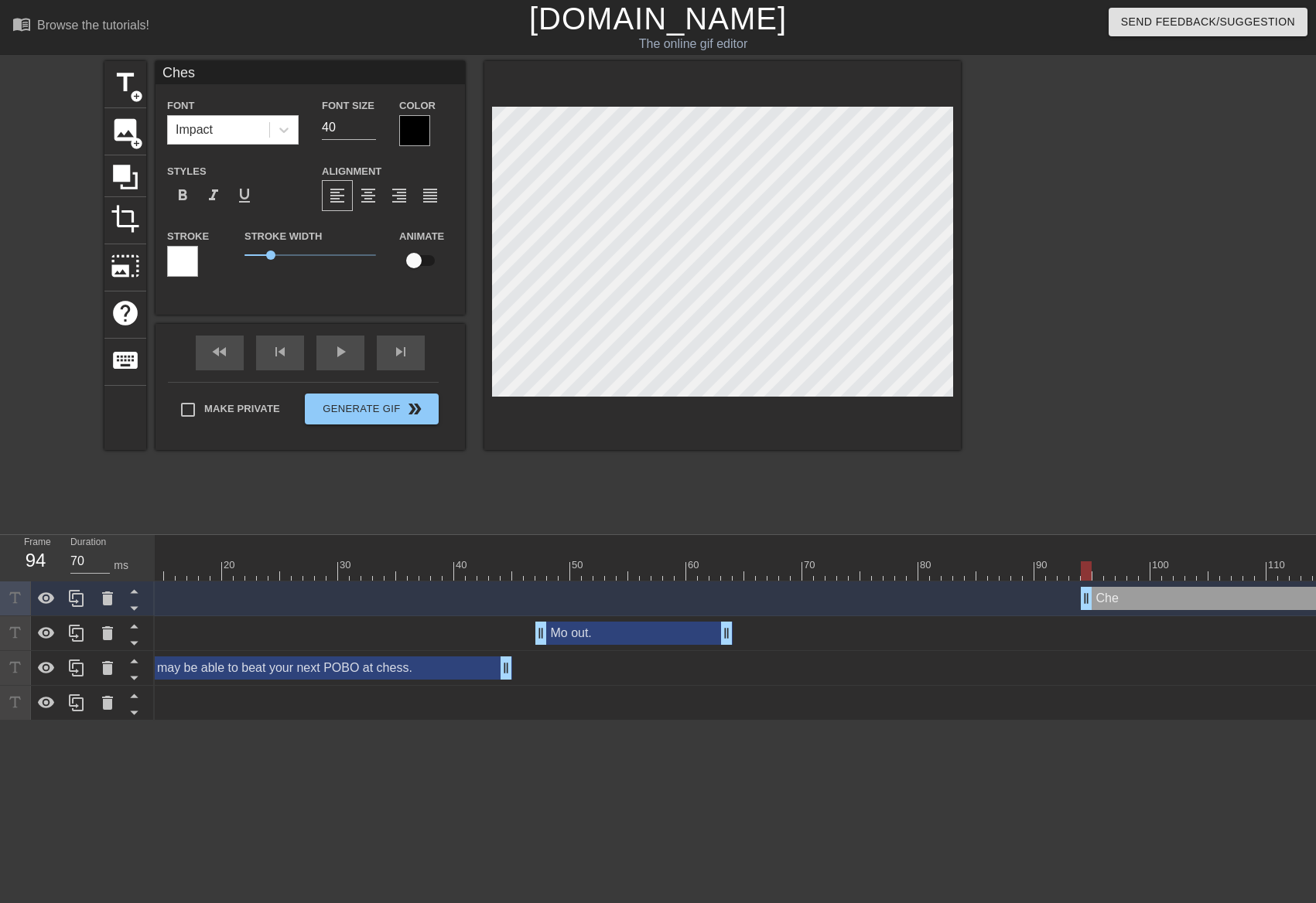
type input "Chess"
type textarea "Chess"
type input "Chess?"
type textarea "Chess?"
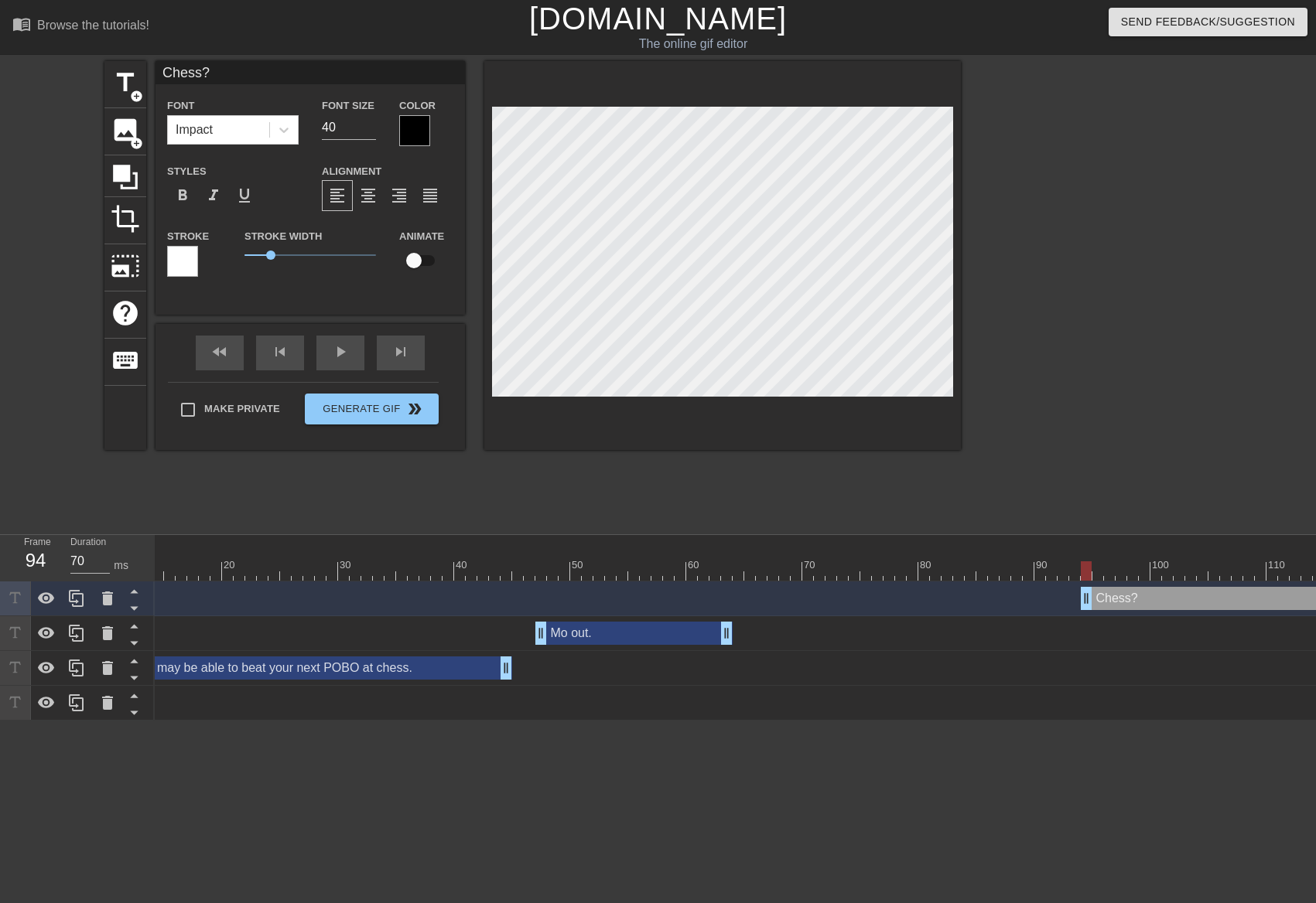
drag, startPoint x: 908, startPoint y: 425, endPoint x: 879, endPoint y: 411, distance: 32.2
click at [910, 425] on div at bounding box center [722, 255] width 477 height 389
drag, startPoint x: 328, startPoint y: 128, endPoint x: 271, endPoint y: 136, distance: 57.6
click at [271, 136] on div "Font Impact Font Size 40 Color" at bounding box center [310, 121] width 310 height 50
type input "30"
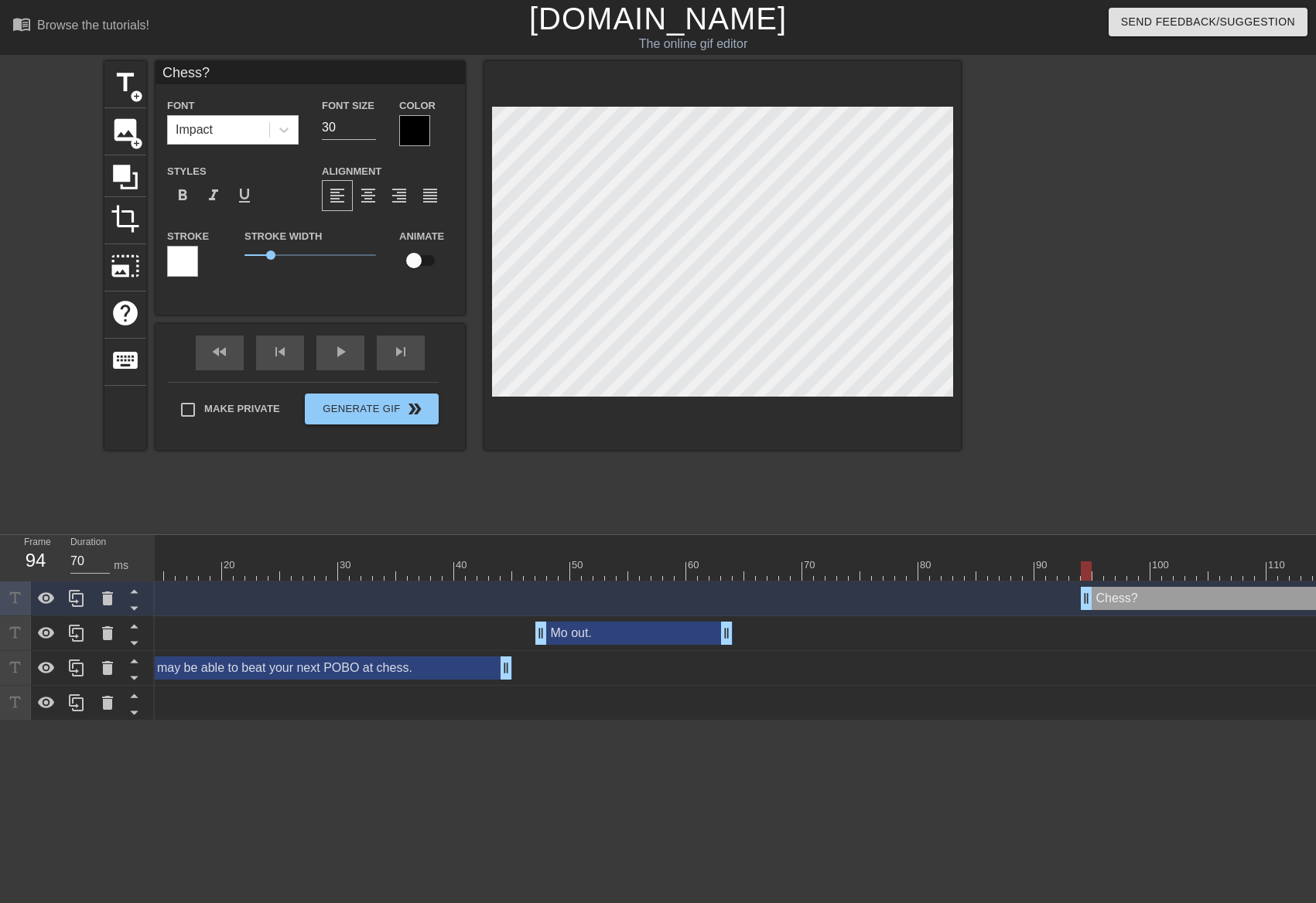
click at [413, 134] on div at bounding box center [415, 131] width 31 height 31
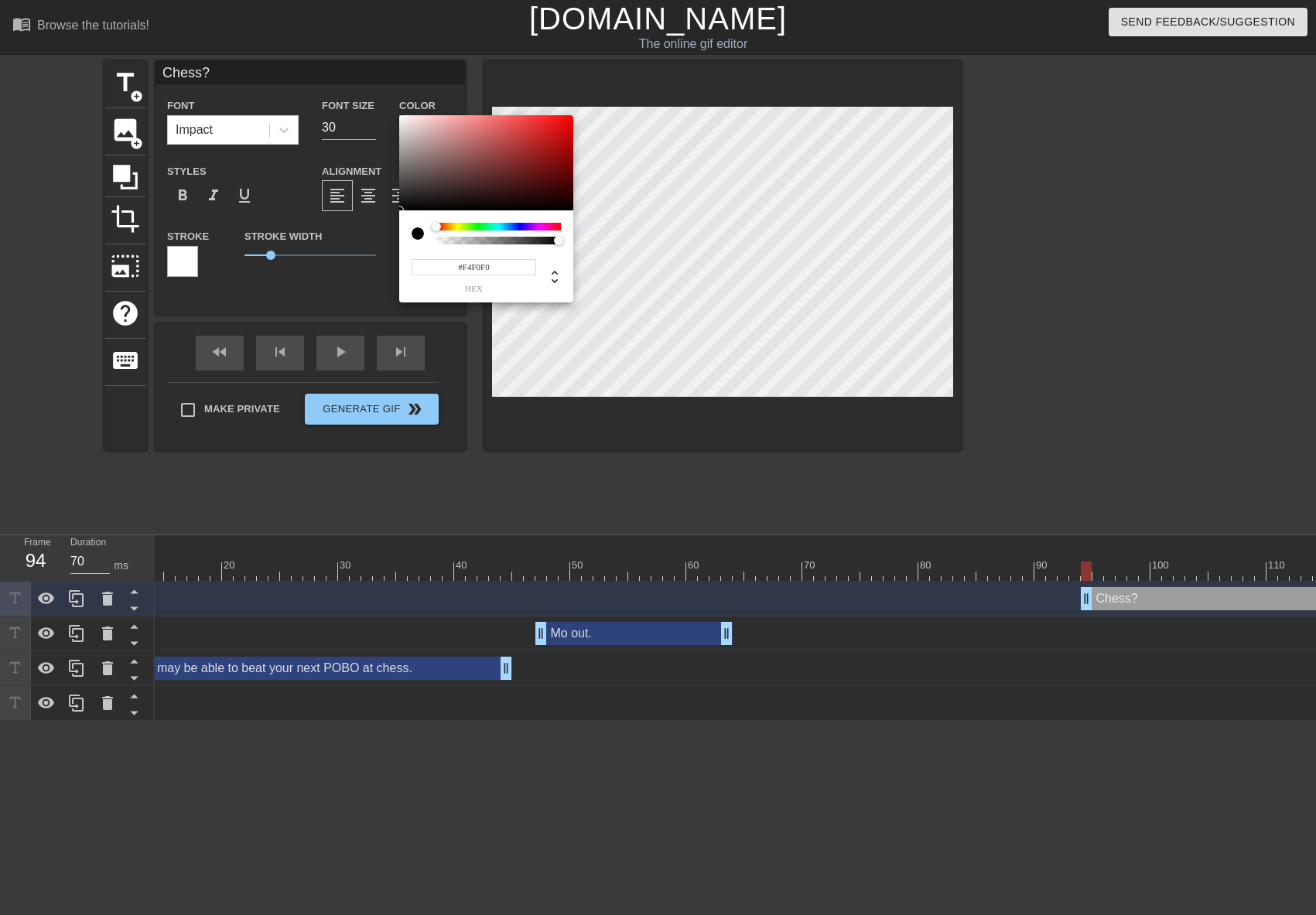
type input "#F6F2F2"
click at [402, 119] on div at bounding box center [486, 163] width 174 height 96
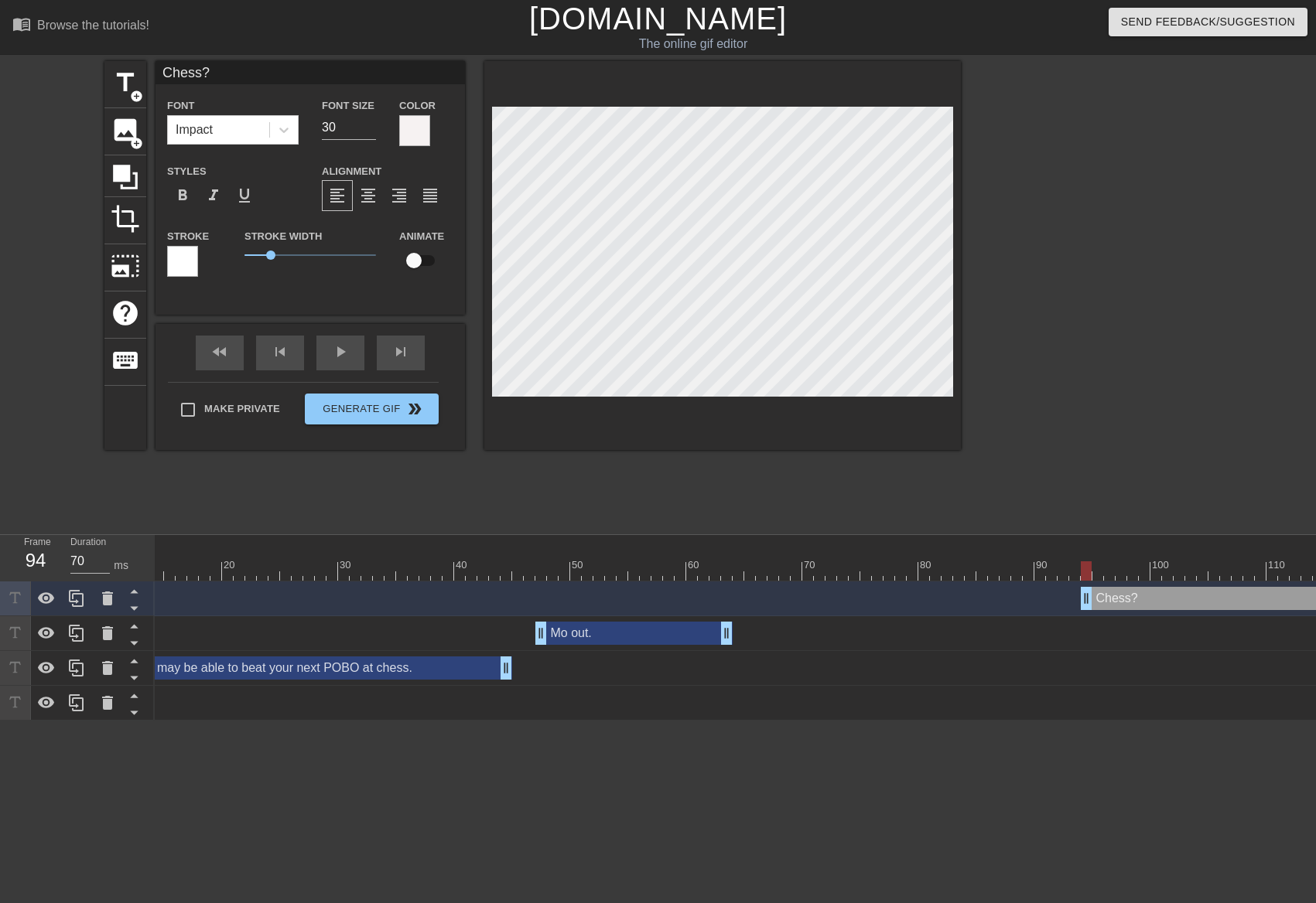
click at [196, 260] on div "Stroke" at bounding box center [193, 252] width 54 height 50
click at [196, 260] on div at bounding box center [183, 261] width 31 height 31
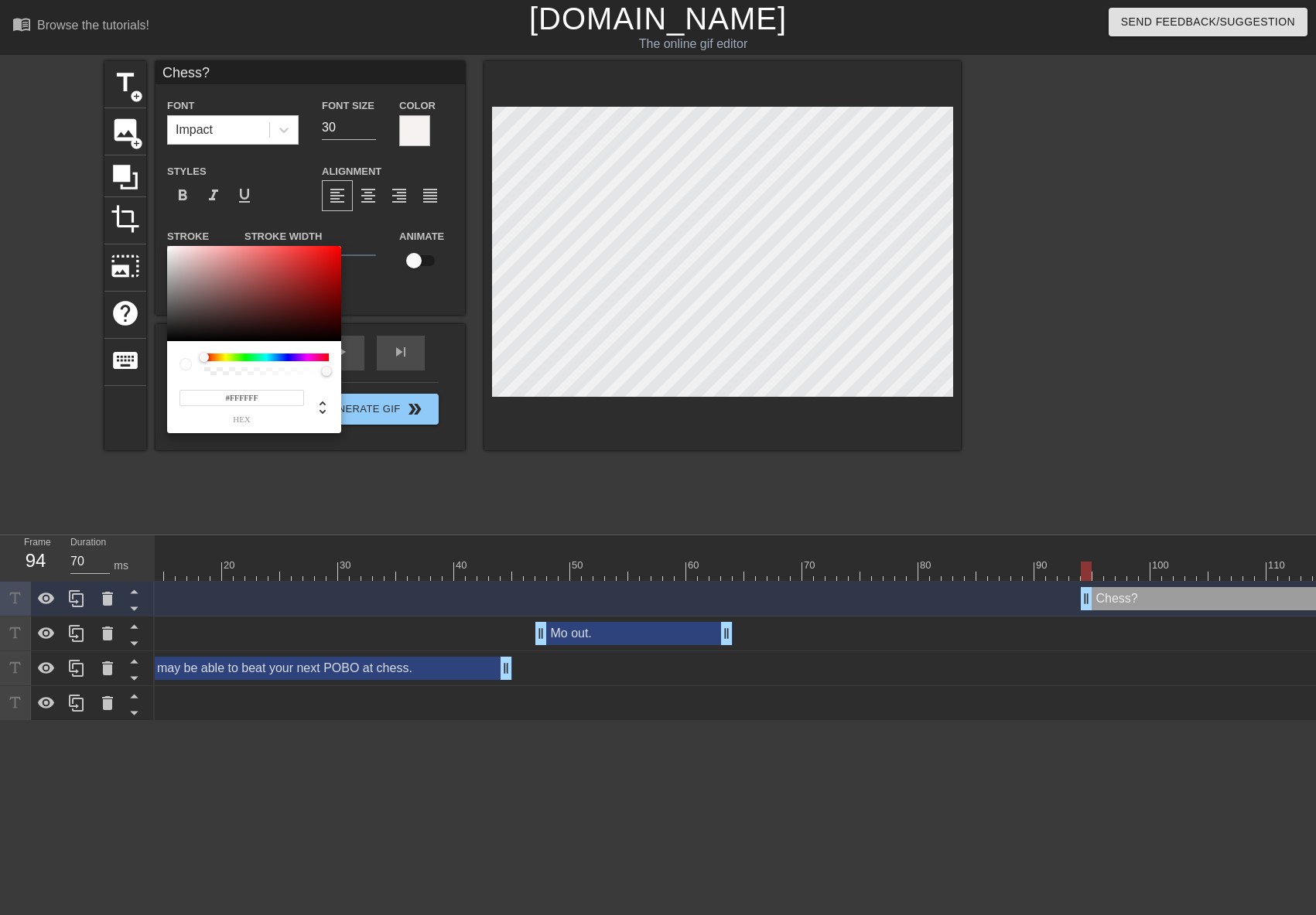
type input "#070707"
click at [172, 339] on div at bounding box center [254, 293] width 174 height 96
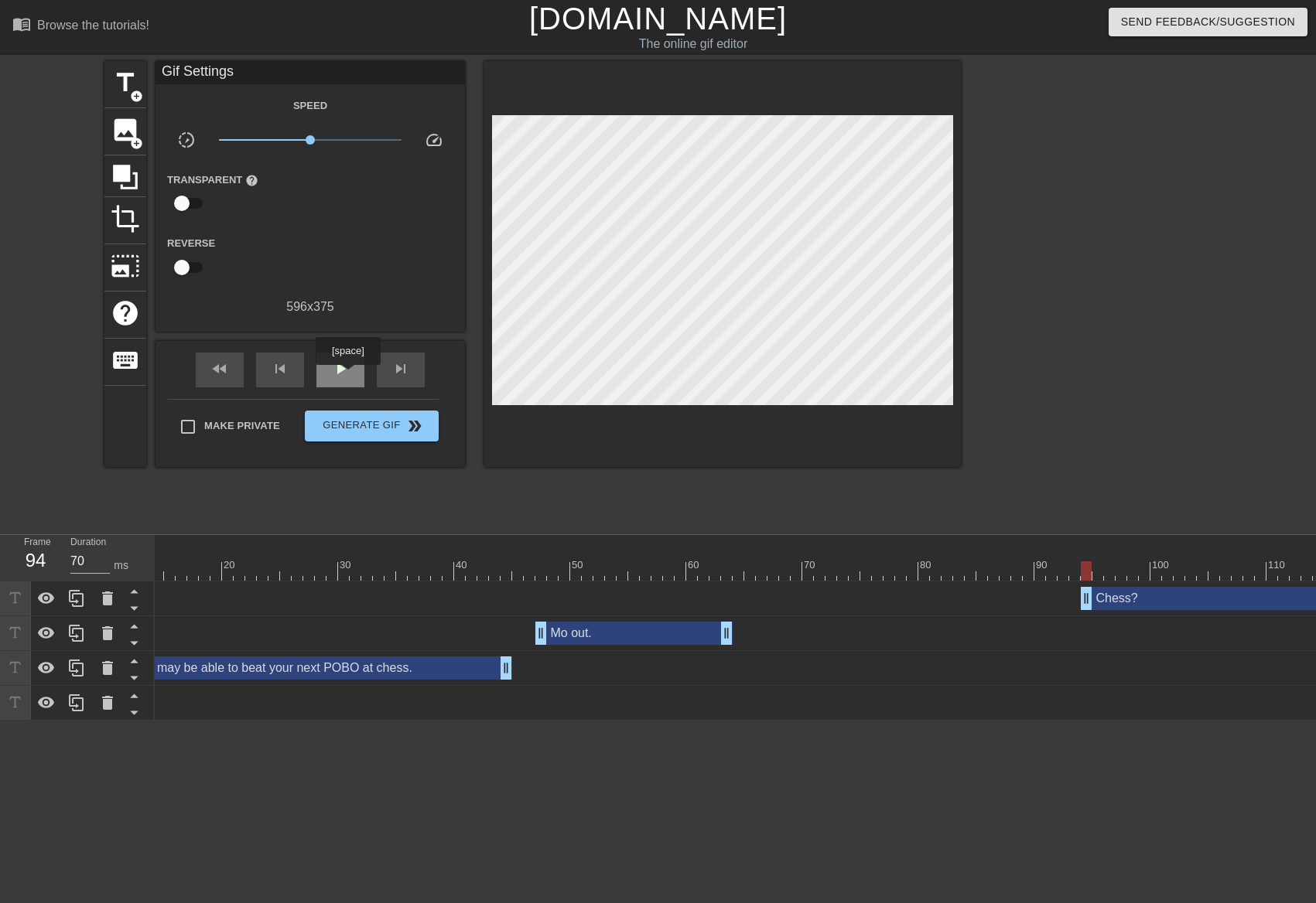
click at [347, 376] on span "play_arrow" at bounding box center [340, 369] width 19 height 19
click at [347, 376] on span "pause" at bounding box center [340, 369] width 19 height 19
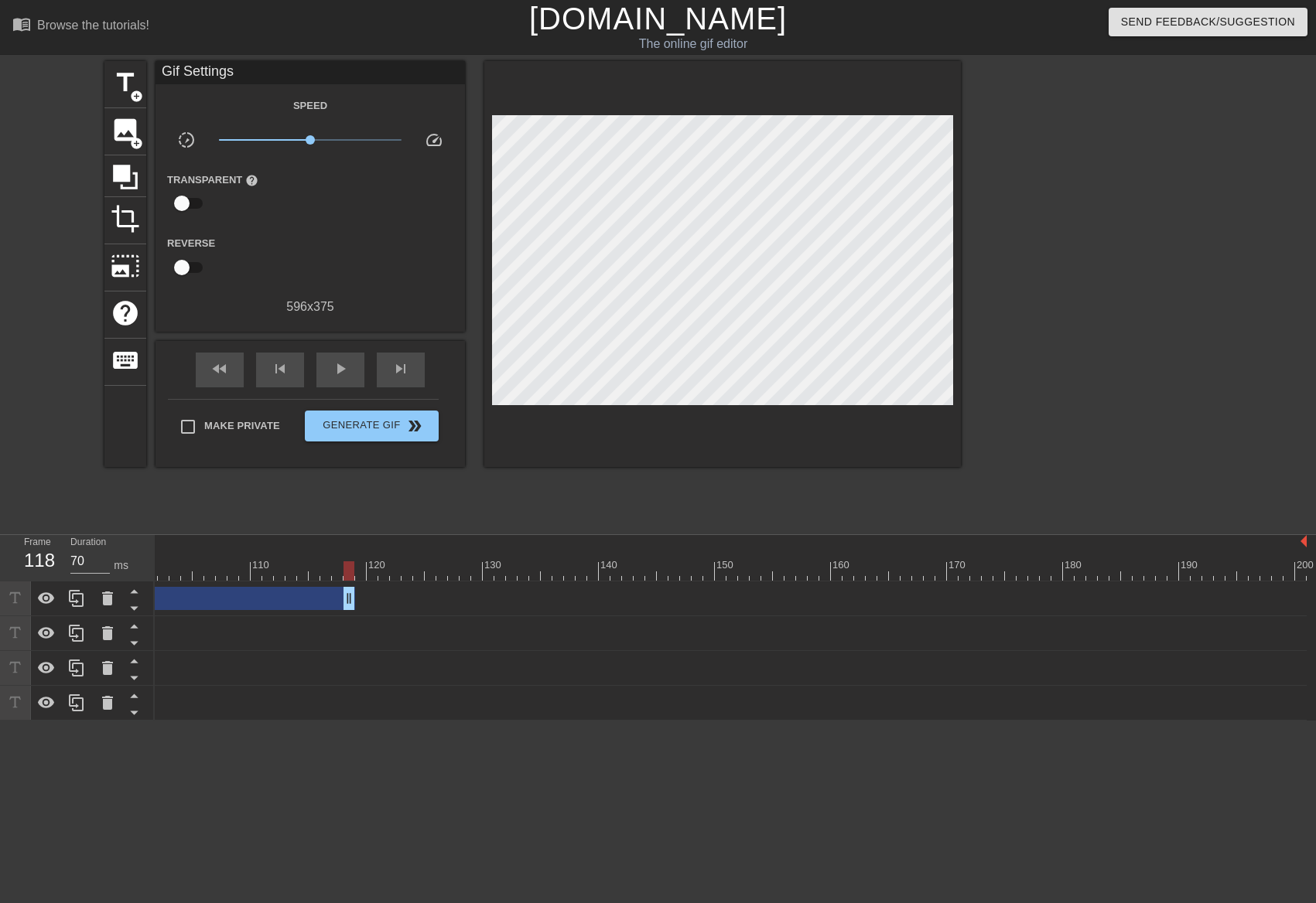
drag, startPoint x: 1302, startPoint y: 604, endPoint x: 304, endPoint y: 574, distance: 998.5
click at [304, 574] on div "10 20 30 40 50 60 70 80 90 100 110 120 130 140 150 160" at bounding box center [735, 628] width 1161 height 186
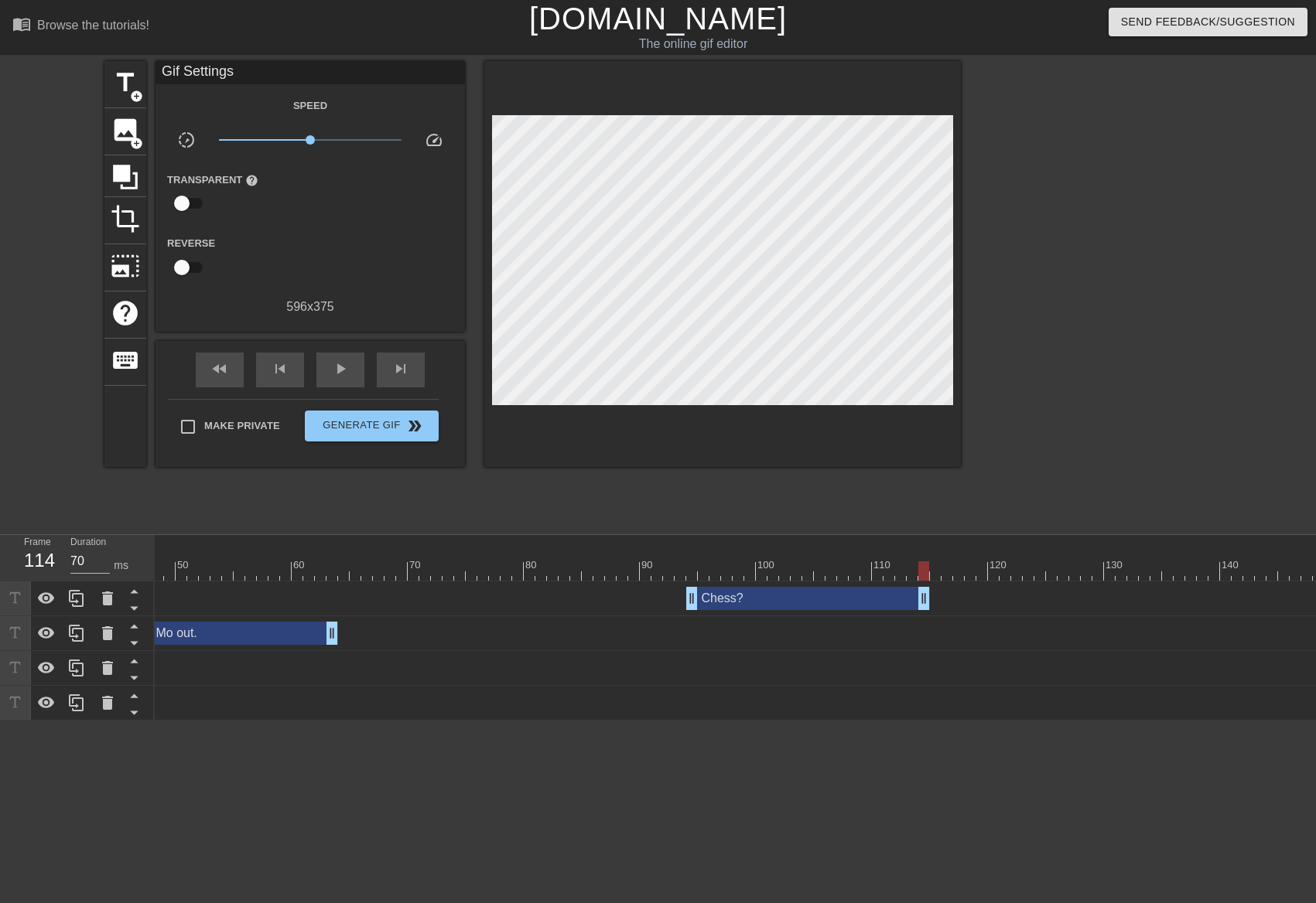
scroll to position [0, 569]
drag, startPoint x: 903, startPoint y: 605, endPoint x: 872, endPoint y: 607, distance: 31.1
click at [566, 564] on div at bounding box center [747, 571] width 2321 height 19
click at [334, 381] on div "play_arrow" at bounding box center [340, 370] width 48 height 35
click at [334, 381] on div "pause" at bounding box center [340, 370] width 48 height 35
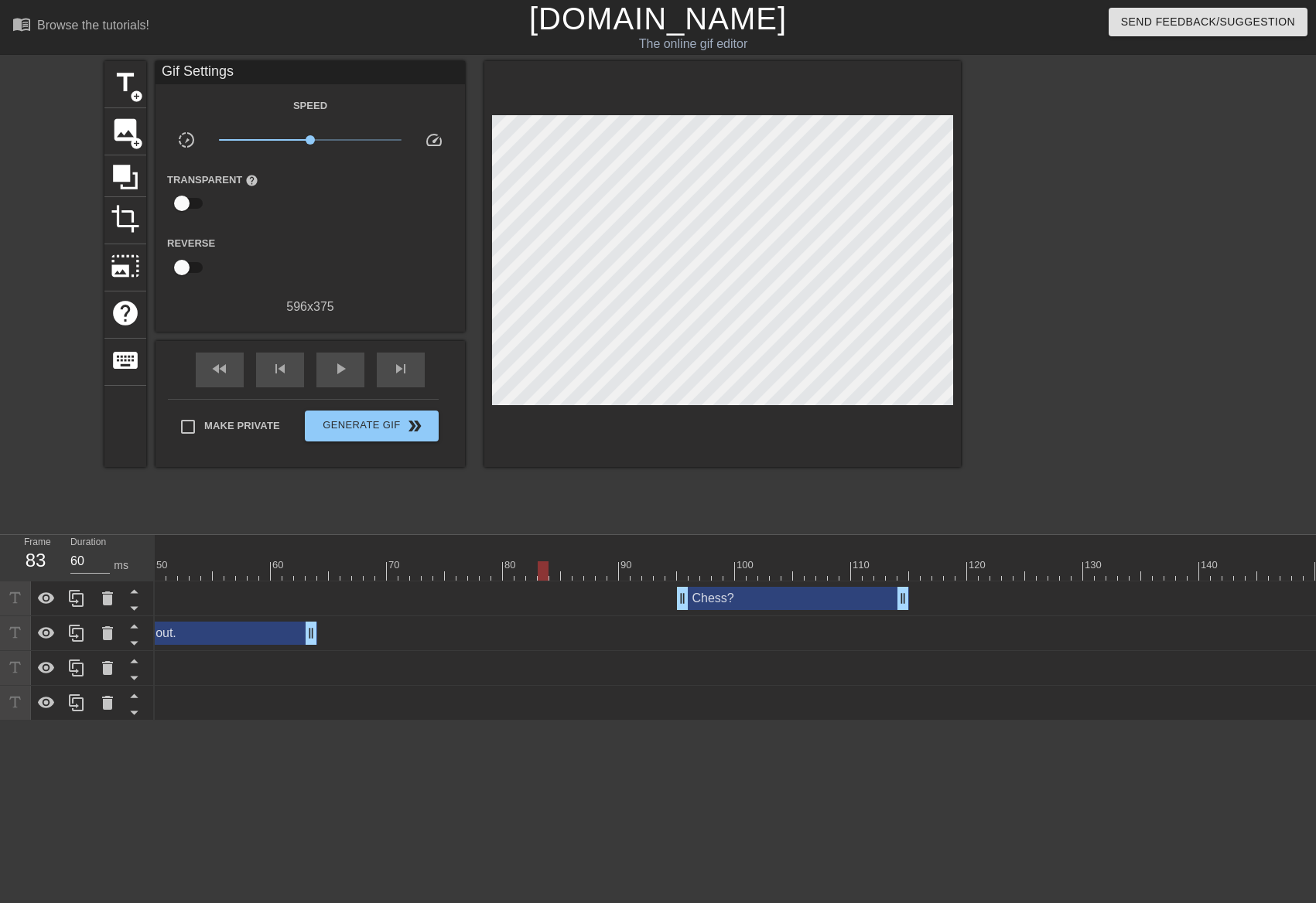
click at [539, 574] on div at bounding box center [747, 571] width 2321 height 19
click at [347, 377] on span "play_arrow" at bounding box center [340, 369] width 19 height 19
click at [347, 377] on span "pause" at bounding box center [340, 369] width 19 height 19
drag, startPoint x: 679, startPoint y: 603, endPoint x: 670, endPoint y: 604, distance: 9.1
click at [661, 580] on div at bounding box center [747, 571] width 2321 height 19
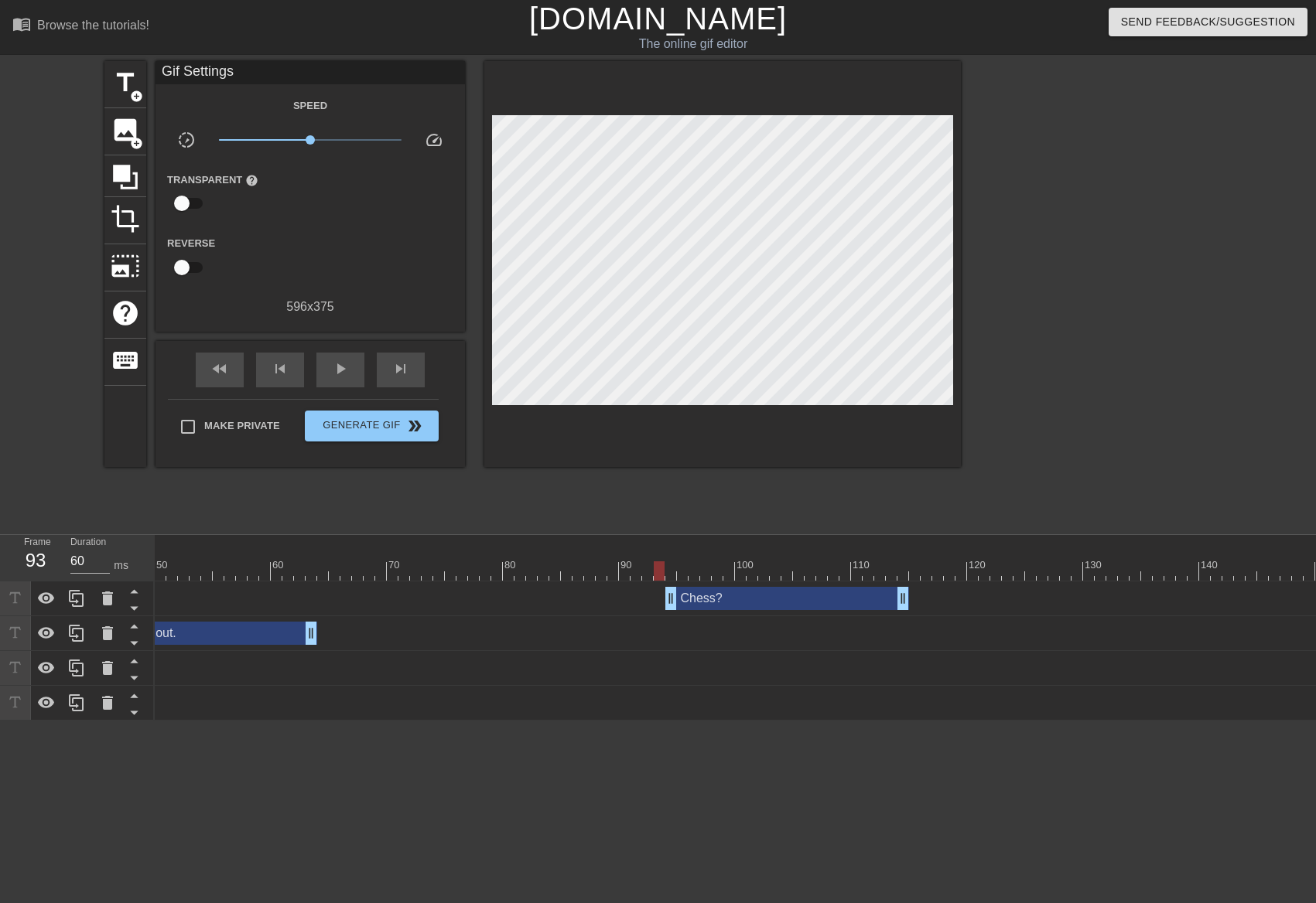
click at [584, 573] on div at bounding box center [747, 571] width 2321 height 19
click at [354, 374] on div "play_arrow" at bounding box center [340, 370] width 48 height 35
click at [354, 374] on div "pause" at bounding box center [340, 370] width 48 height 35
drag, startPoint x: 669, startPoint y: 599, endPoint x: 630, endPoint y: 582, distance: 42.5
click at [600, 572] on div at bounding box center [747, 571] width 2321 height 19
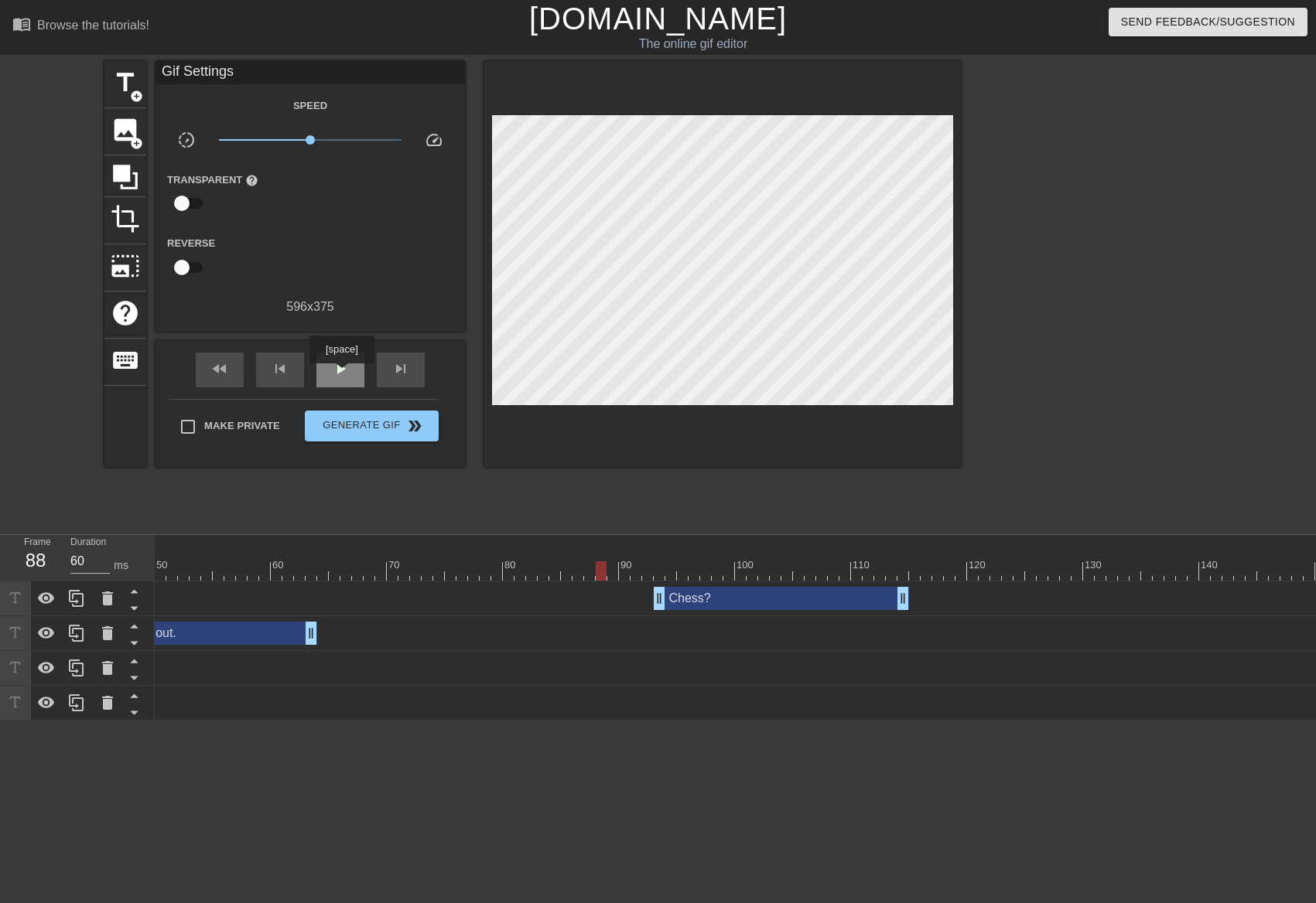
click at [342, 374] on span "play_arrow" at bounding box center [340, 369] width 19 height 19
click at [342, 374] on span "pause" at bounding box center [340, 369] width 19 height 19
click at [497, 561] on div at bounding box center [747, 571] width 2321 height 19
click at [344, 371] on span "play_arrow" at bounding box center [340, 369] width 19 height 19
click at [344, 371] on span "pause" at bounding box center [340, 369] width 19 height 19
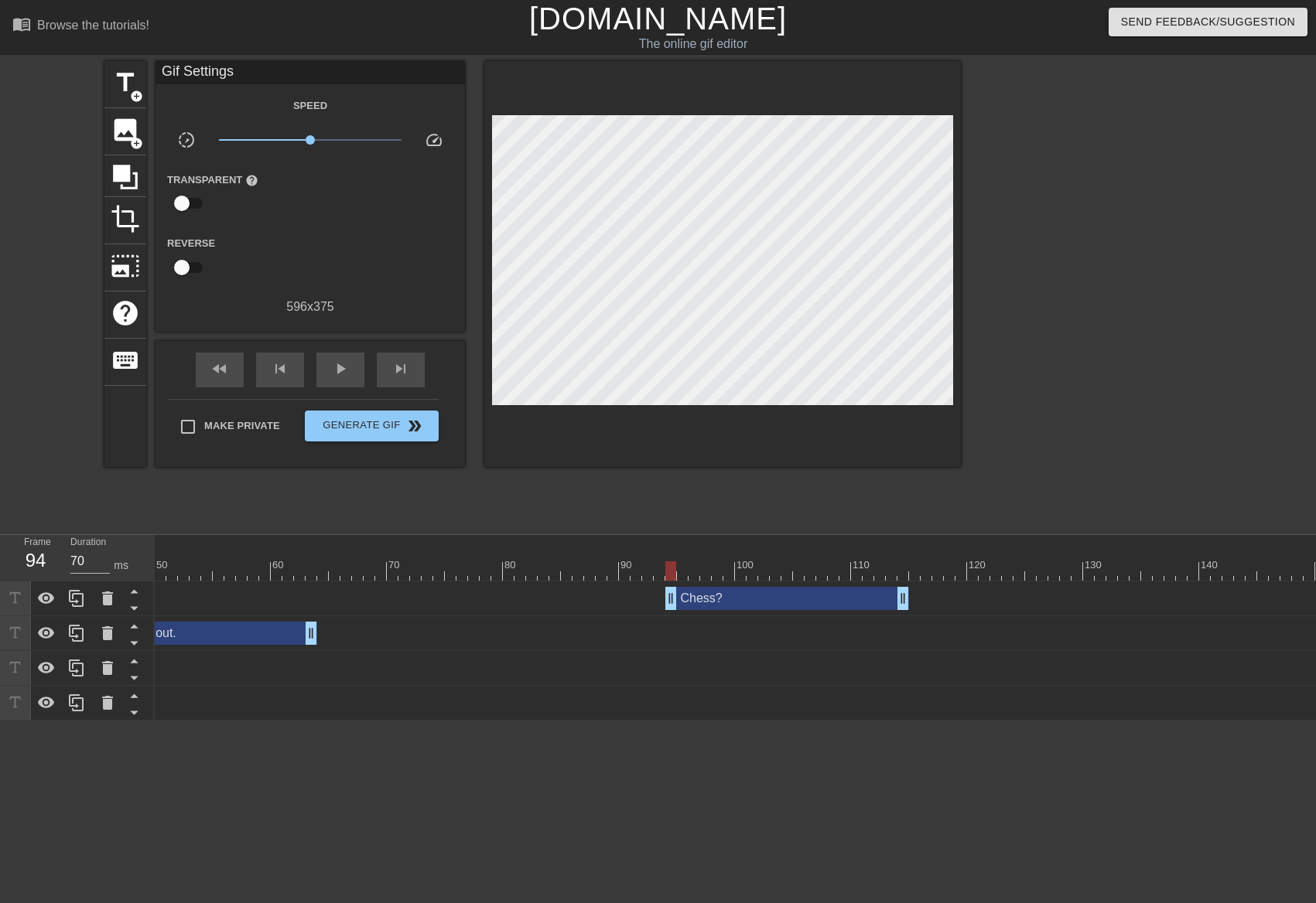
drag, startPoint x: 657, startPoint y: 605, endPoint x: 665, endPoint y: 607, distance: 8.2
click at [665, 607] on div "Chess? drag_handle drag_handle" at bounding box center [747, 599] width 2321 height 23
type input "60"
click at [920, 572] on div at bounding box center [747, 571] width 2321 height 19
click at [225, 374] on span "fast_rewind" at bounding box center [220, 369] width 19 height 19
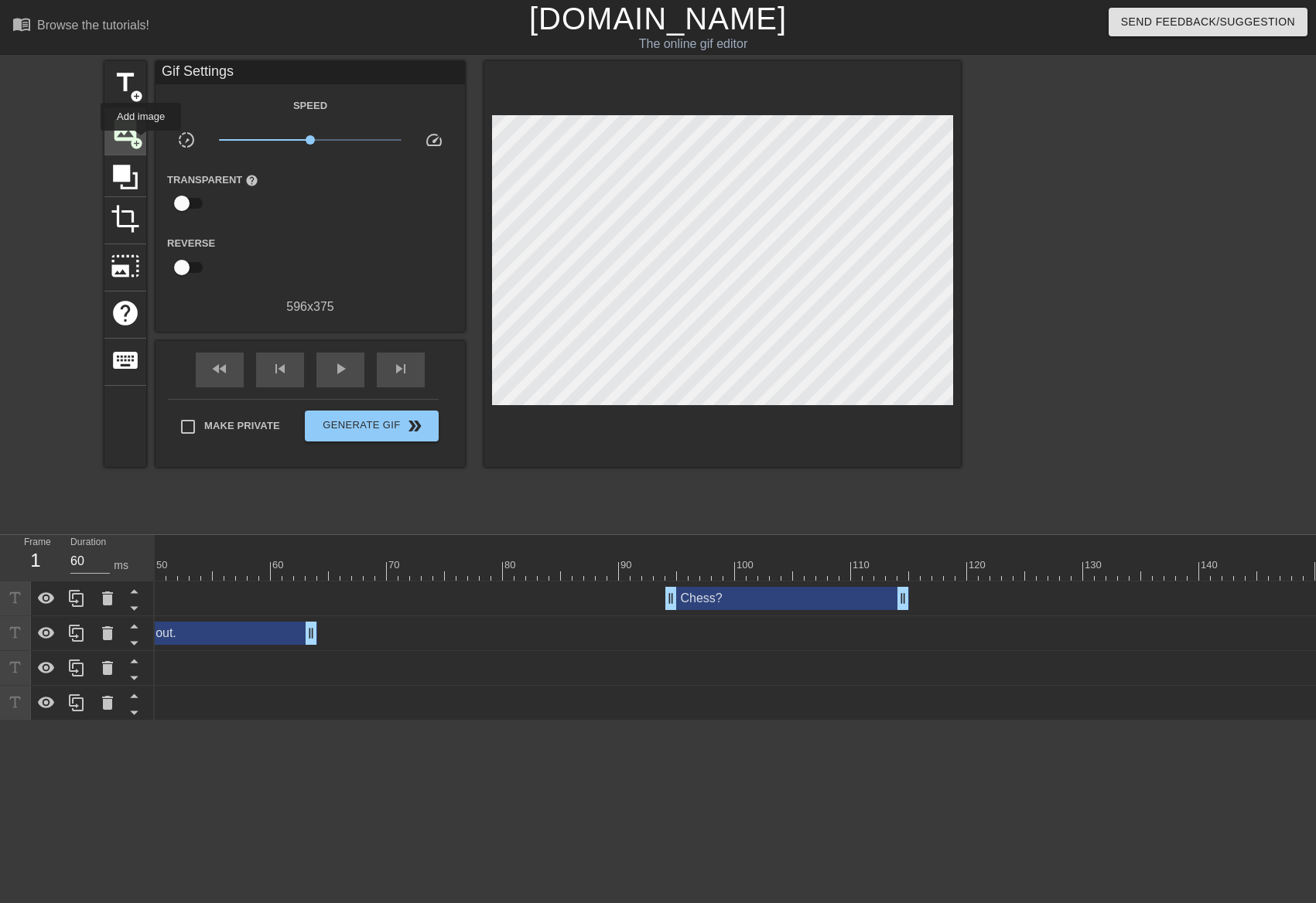
click at [137, 134] on span "image" at bounding box center [126, 130] width 30 height 30
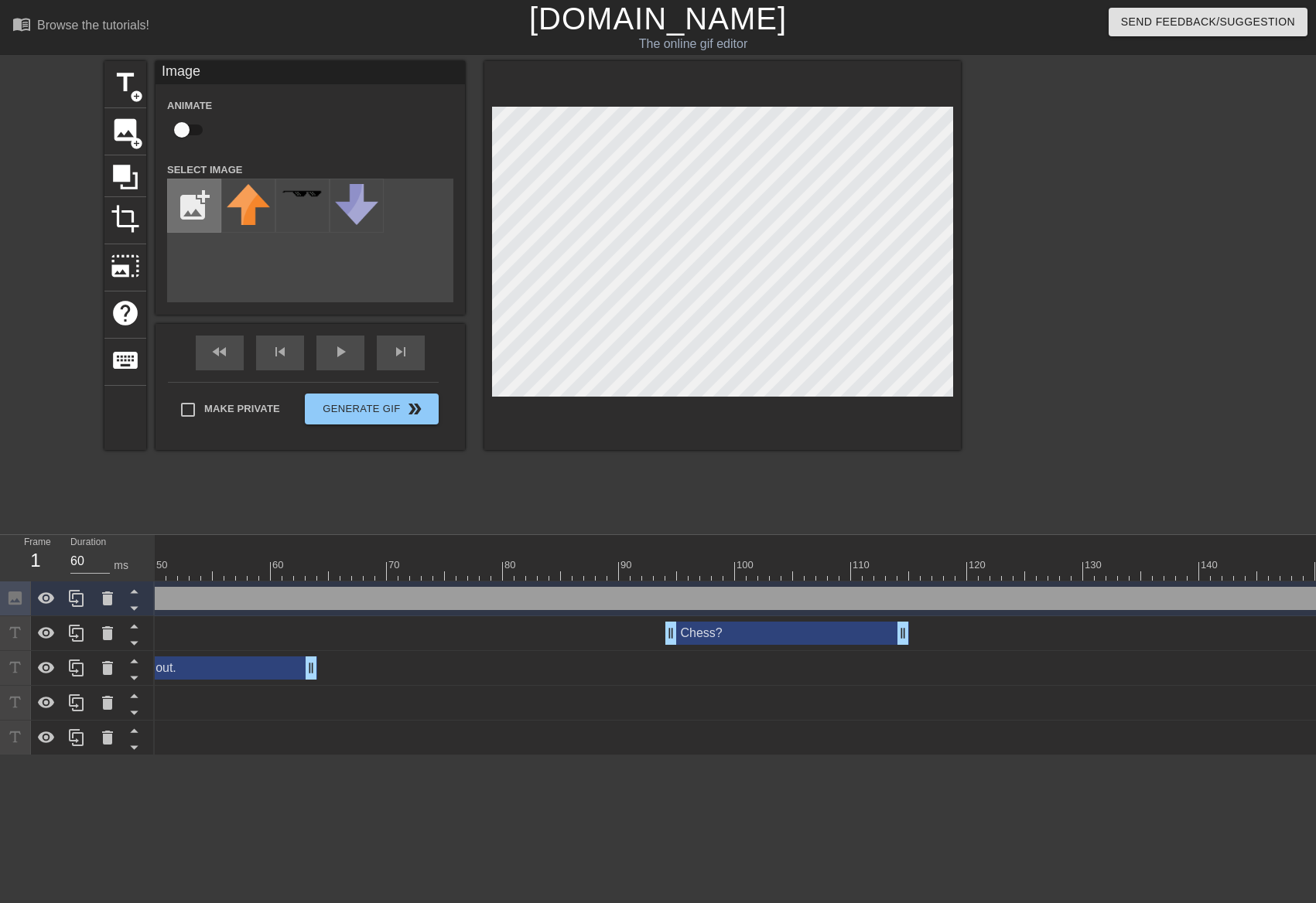
click at [212, 214] on input "file" at bounding box center [193, 205] width 52 height 52
type input "C:\fakepath\Mo Front Right.png"
click at [260, 218] on img at bounding box center [249, 213] width 44 height 58
click at [196, 130] on input "checkbox" at bounding box center [181, 130] width 88 height 30
checkbox input "true"
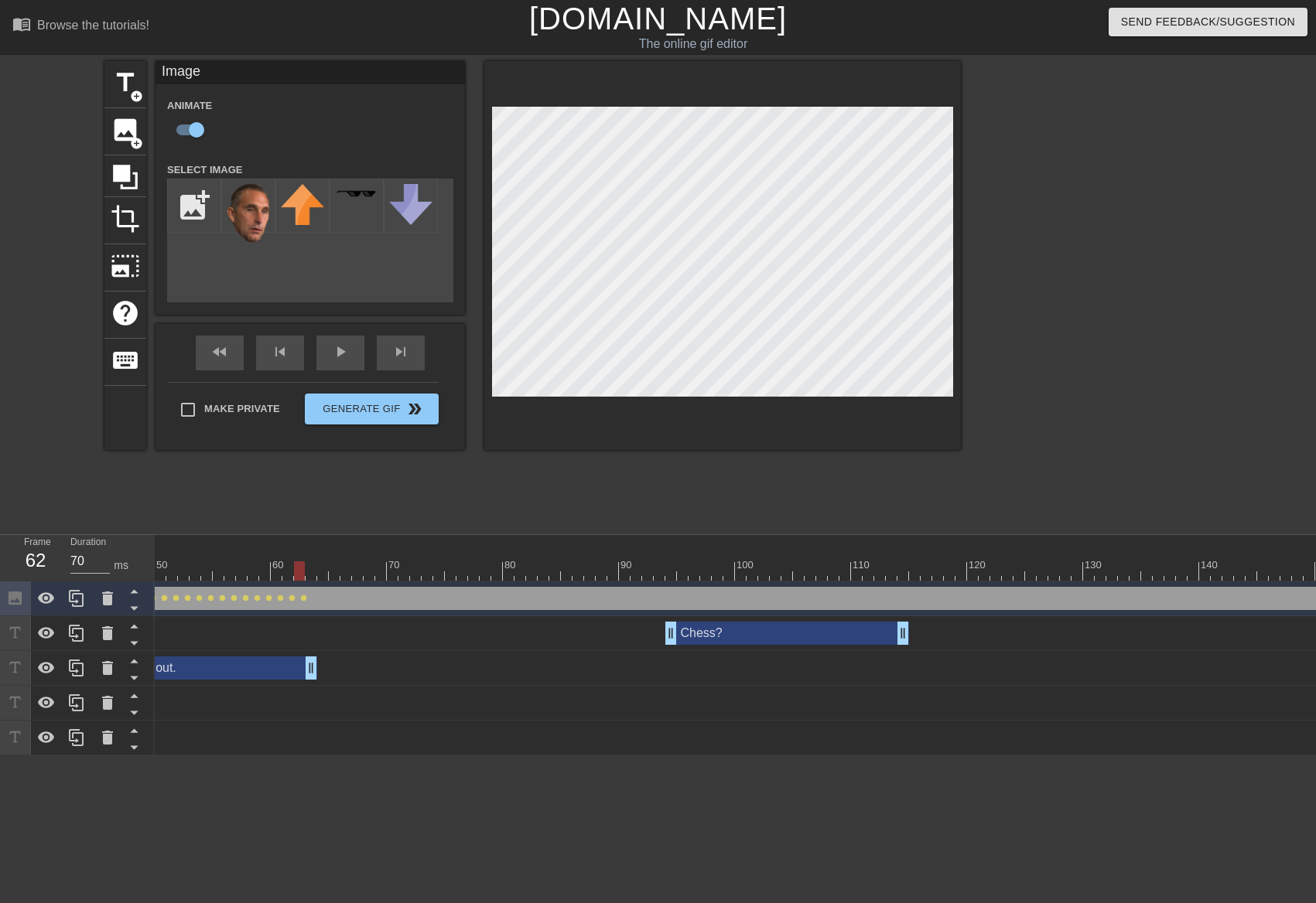
click at [833, 106] on div at bounding box center [722, 255] width 477 height 389
click at [711, 101] on div at bounding box center [722, 255] width 477 height 389
click at [705, 104] on div at bounding box center [722, 255] width 477 height 389
click at [700, 100] on div at bounding box center [722, 255] width 477 height 389
click at [694, 102] on div at bounding box center [722, 255] width 477 height 389
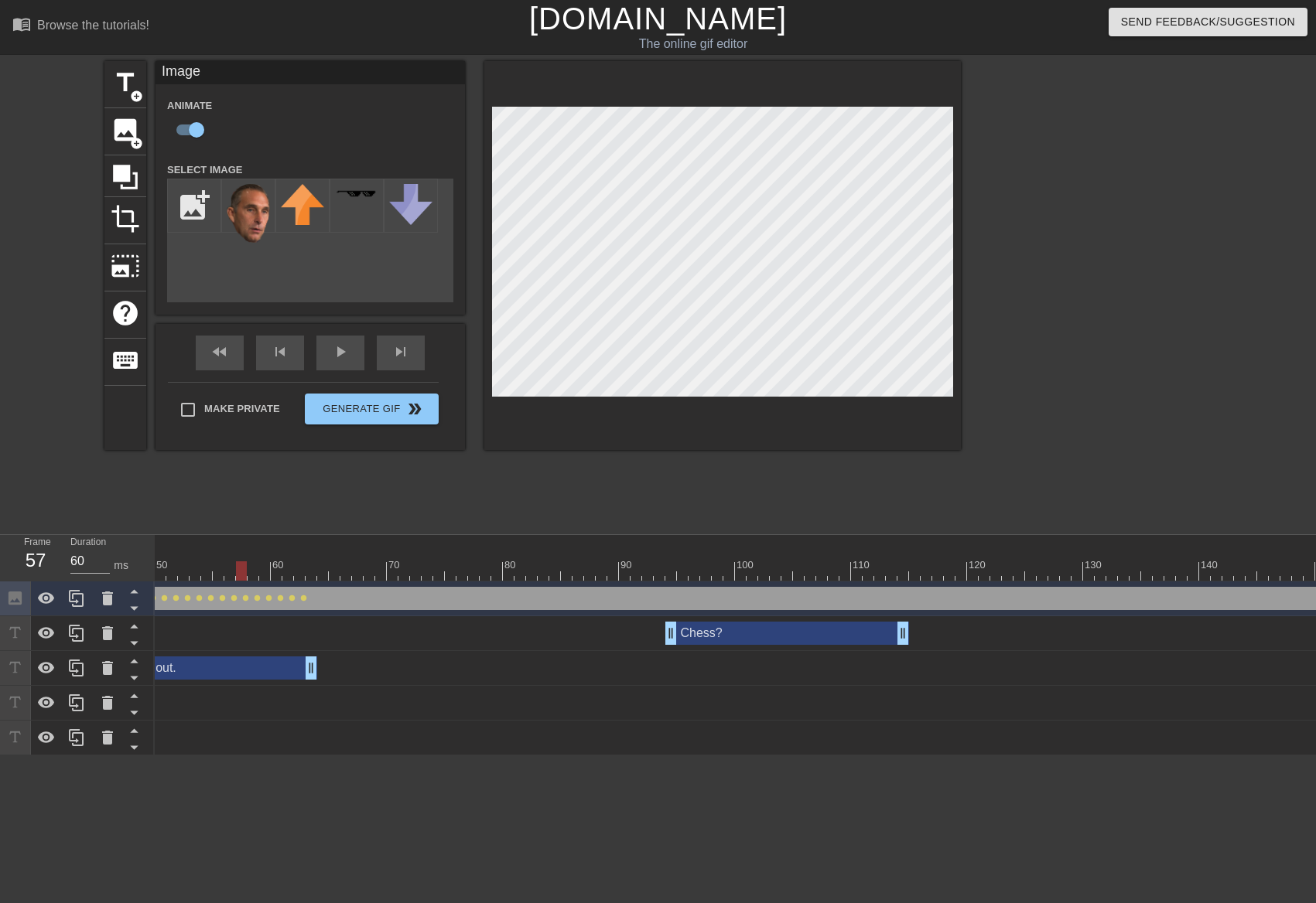
click at [693, 104] on div at bounding box center [722, 255] width 477 height 389
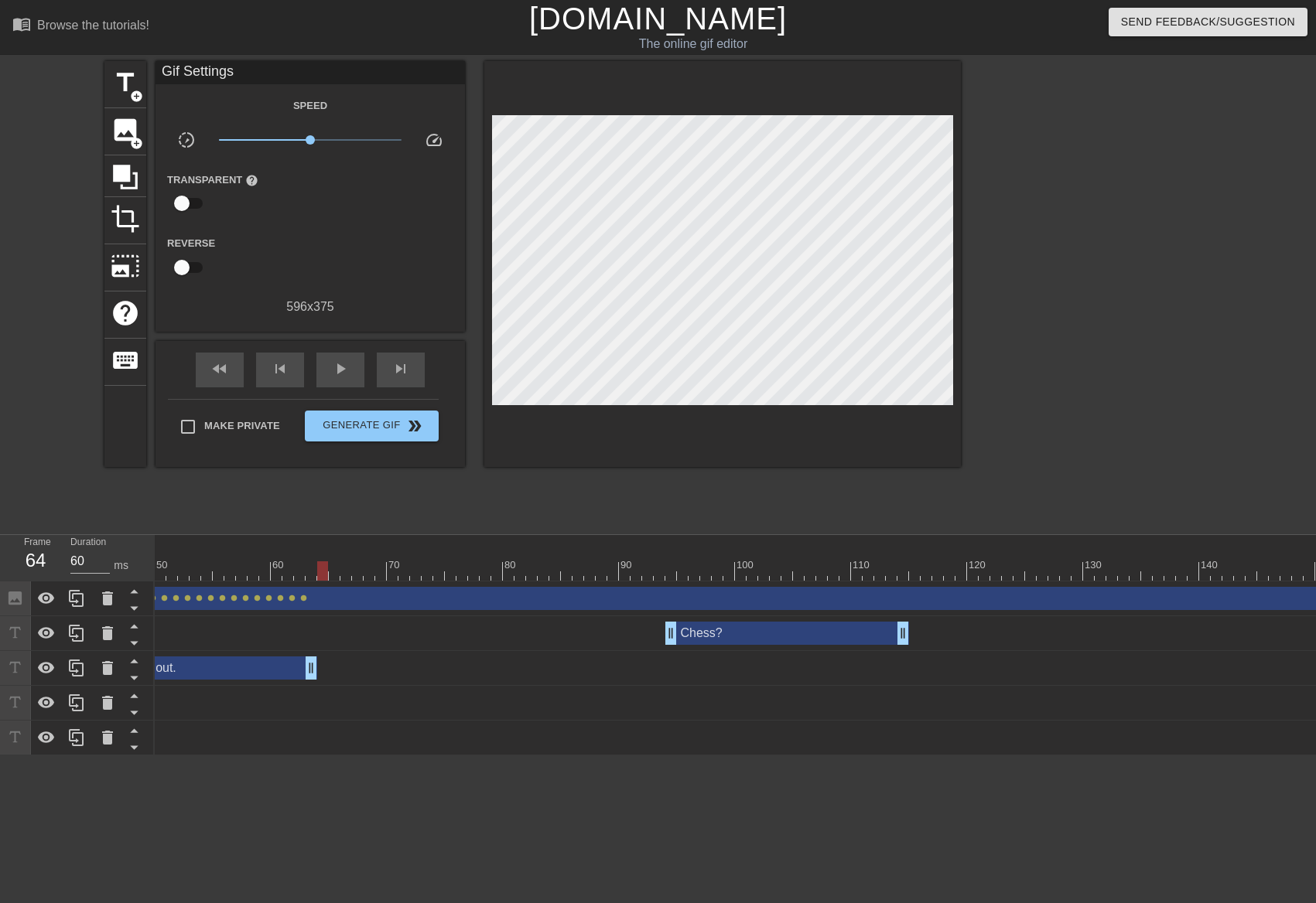
scroll to position [0, 1169]
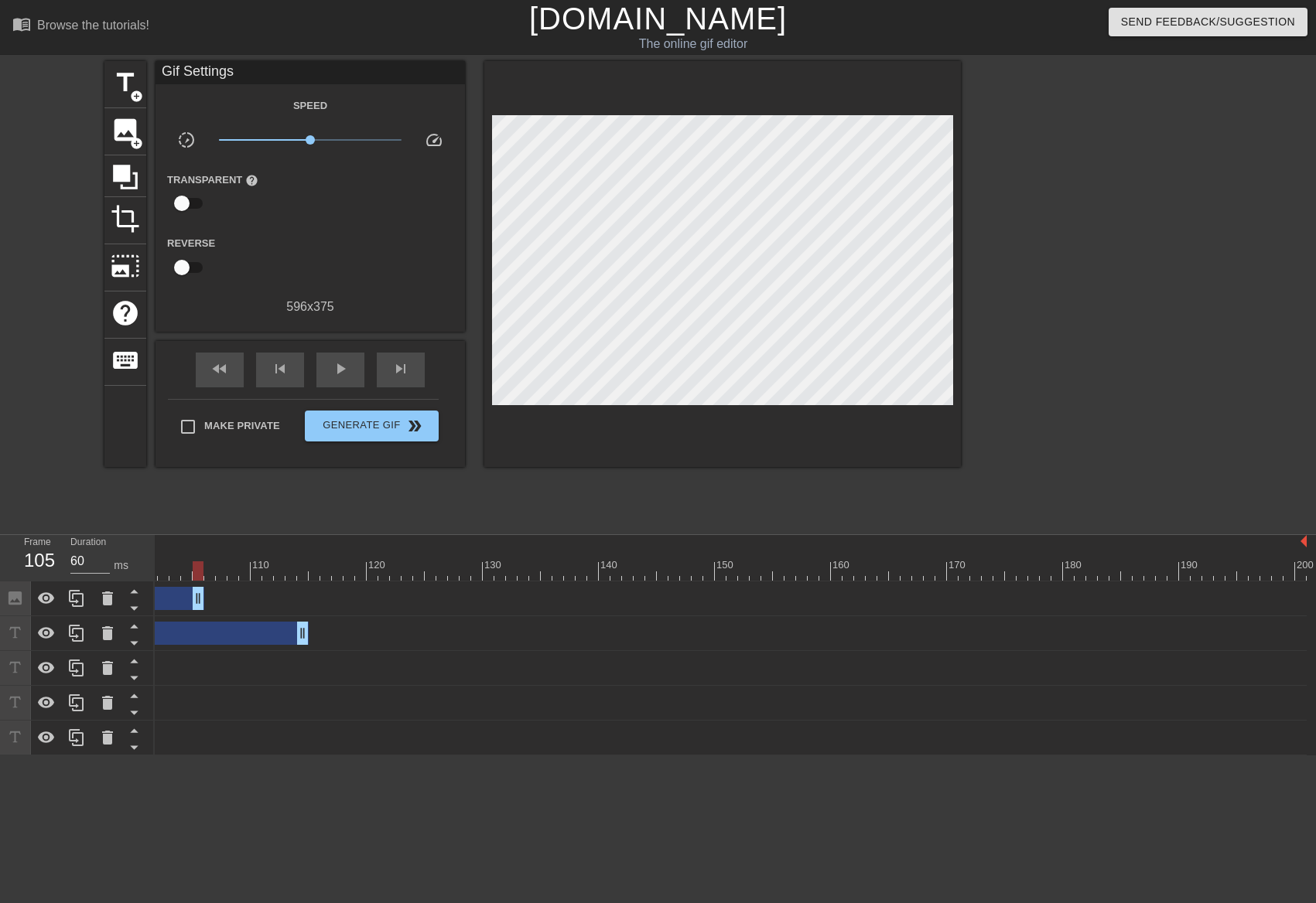
drag, startPoint x: 1301, startPoint y: 607, endPoint x: 194, endPoint y: 623, distance: 1107.1
click at [147, 565] on div "Frame 105 Duration 60 ms 10 20 30 40 50 60 70 80 90 100 110 120 130 140 150" at bounding box center [658, 645] width 1316 height 221
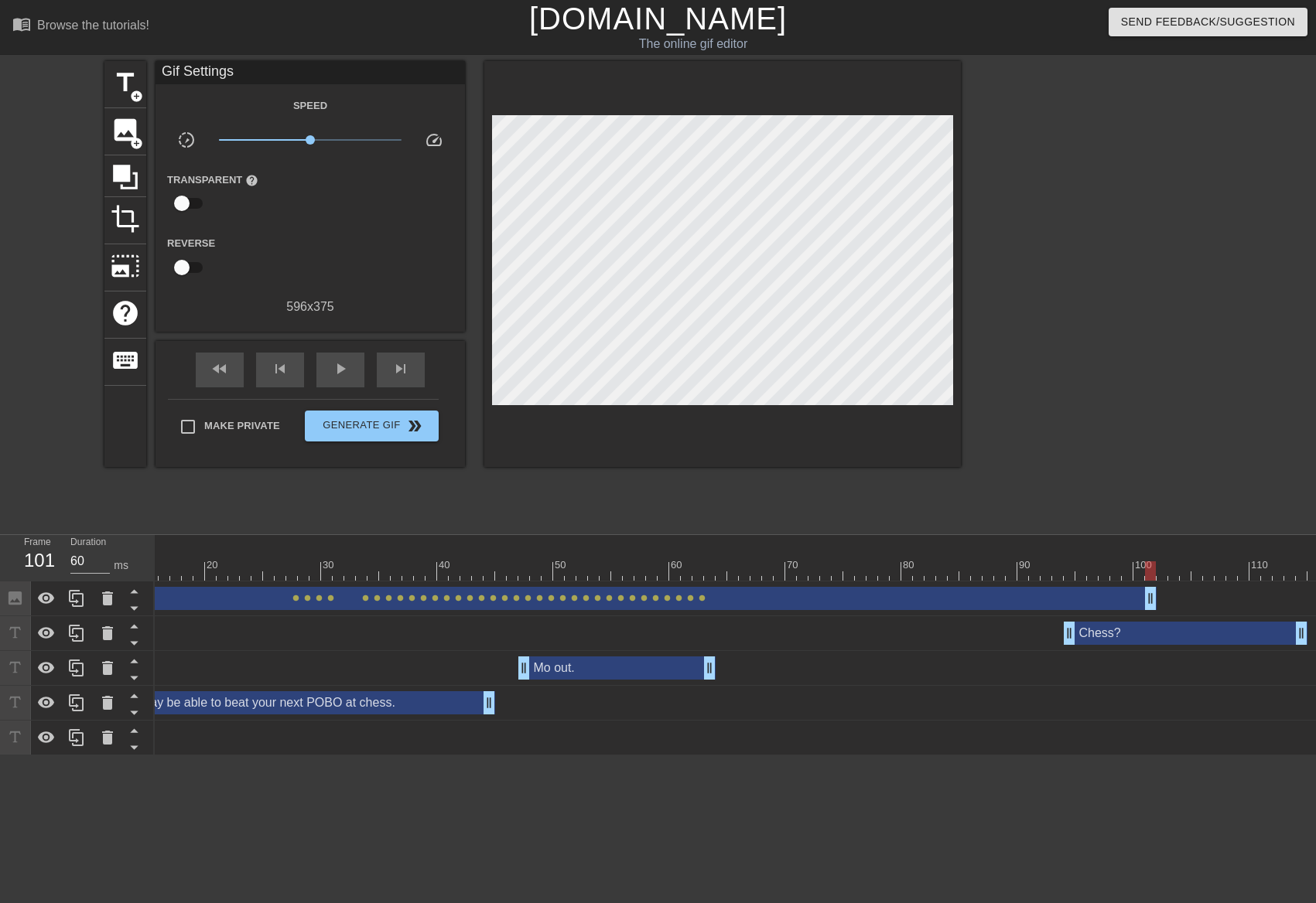
scroll to position [0, 153]
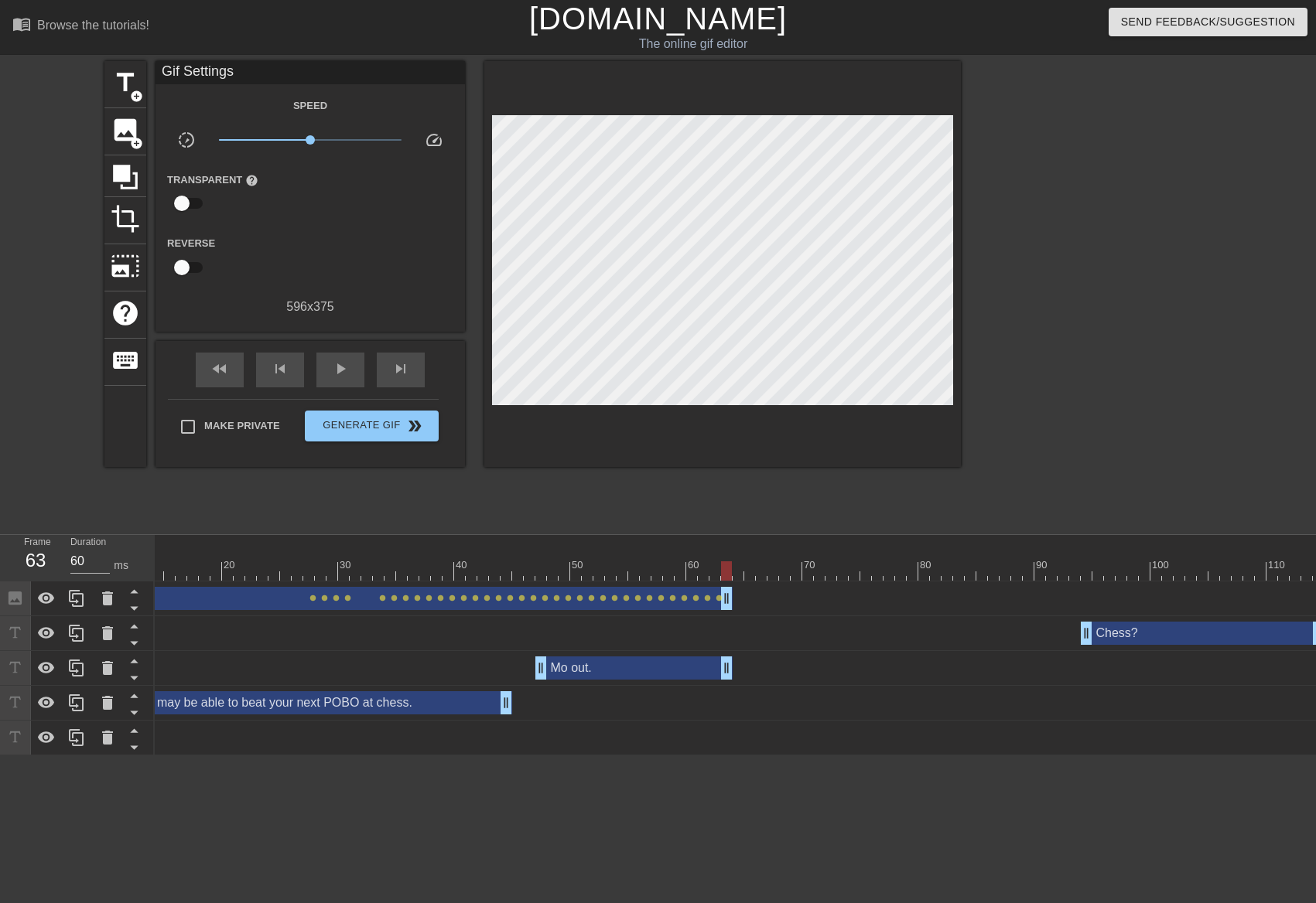
drag, startPoint x: 1168, startPoint y: 601, endPoint x: 538, endPoint y: 504, distance: 637.4
click at [731, 580] on div "10 20 30 40 50 60 70 80 90 100 110 120 130 140 150 160" at bounding box center [735, 645] width 1161 height 221
click at [229, 367] on div "fast_rewind" at bounding box center [219, 370] width 48 height 35
click at [335, 371] on span "play_arrow" at bounding box center [340, 369] width 19 height 19
click at [321, 385] on div "pause" at bounding box center [340, 370] width 48 height 35
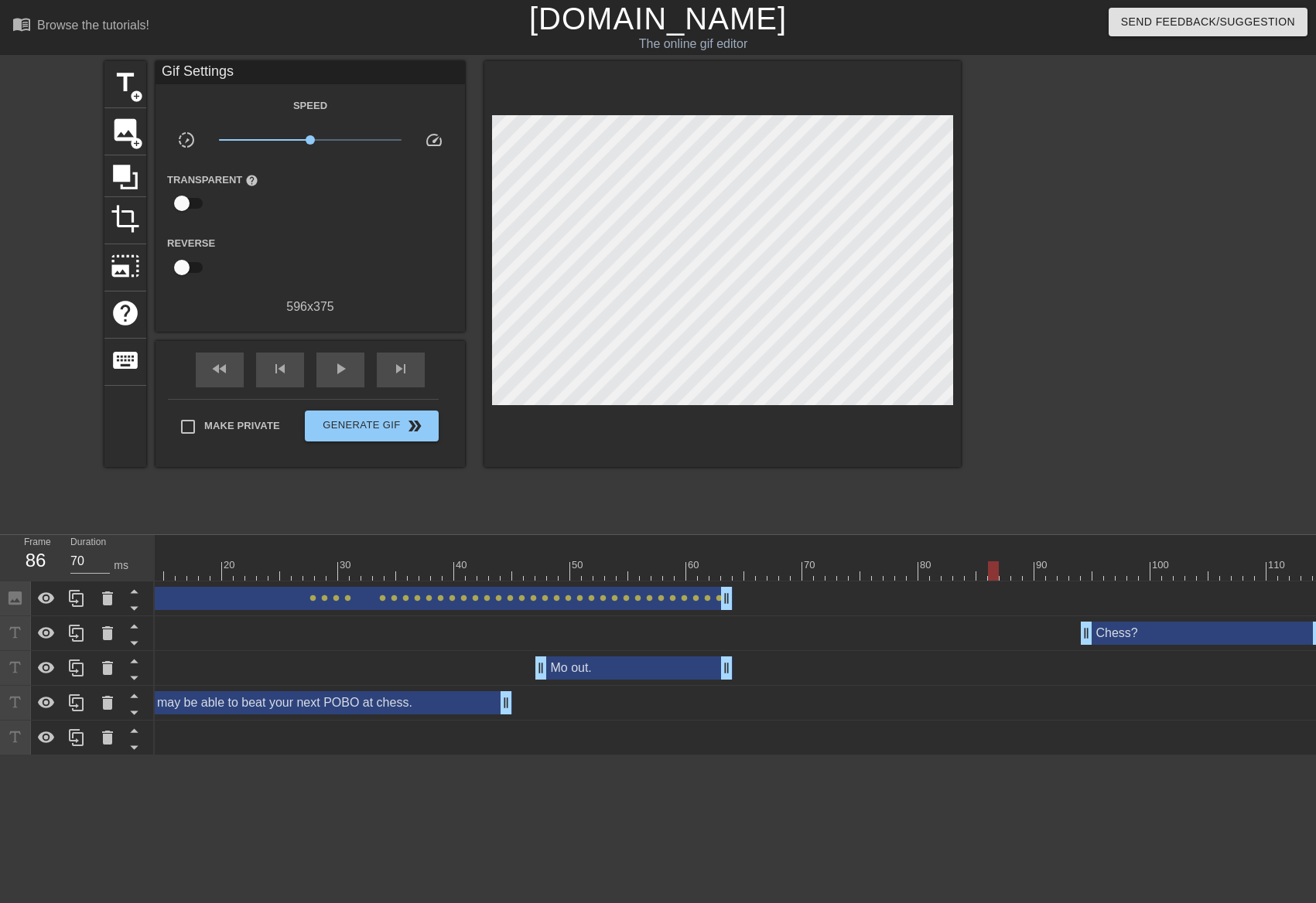
type input "60"
click at [736, 563] on div at bounding box center [1162, 571] width 2321 height 19
click at [126, 131] on span "image" at bounding box center [126, 130] width 30 height 30
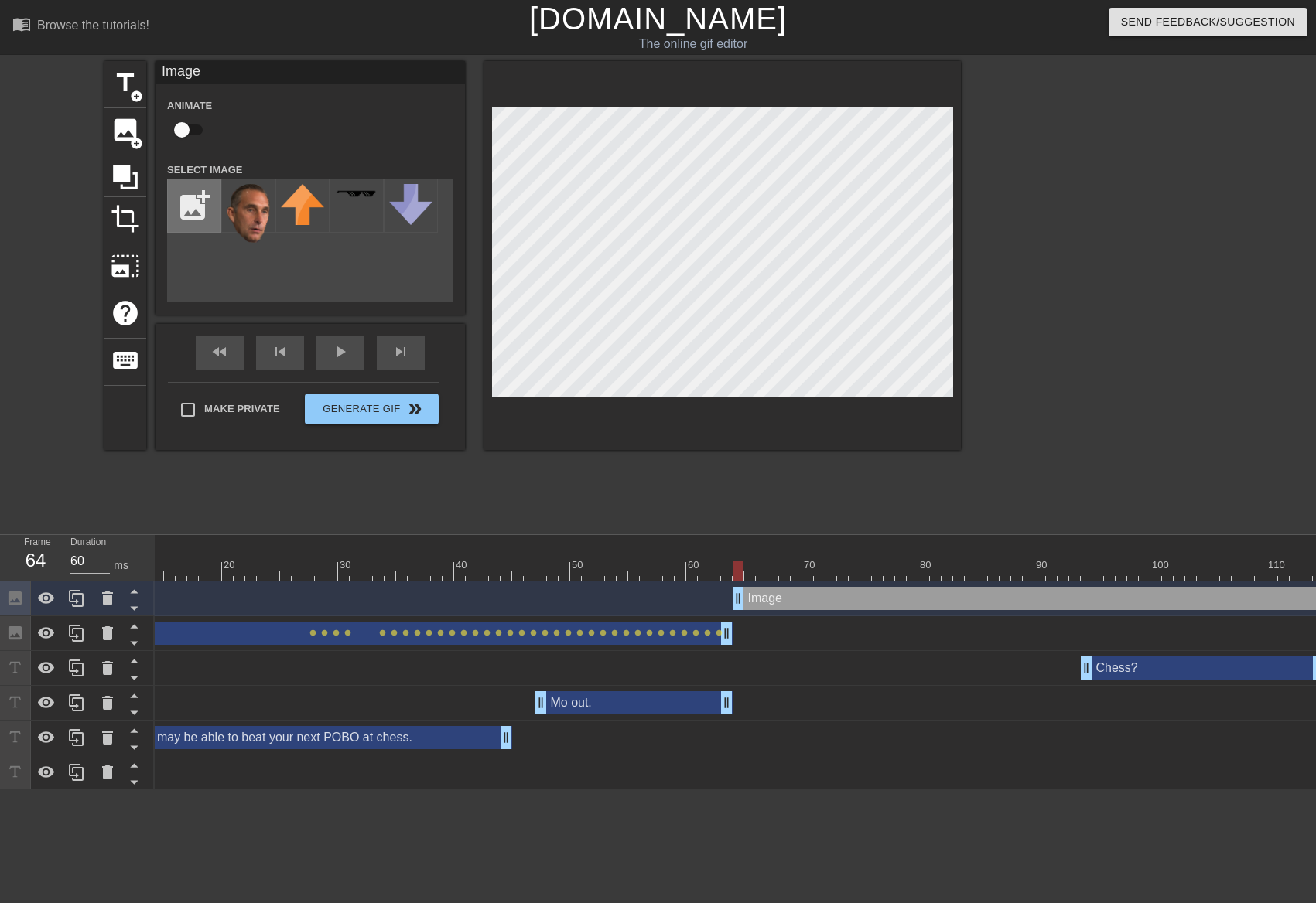
click at [180, 187] on input "file" at bounding box center [193, 205] width 52 height 52
type input "C:\fakepath\[PERSON_NAME].png"
click at [262, 218] on img at bounding box center [249, 213] width 44 height 58
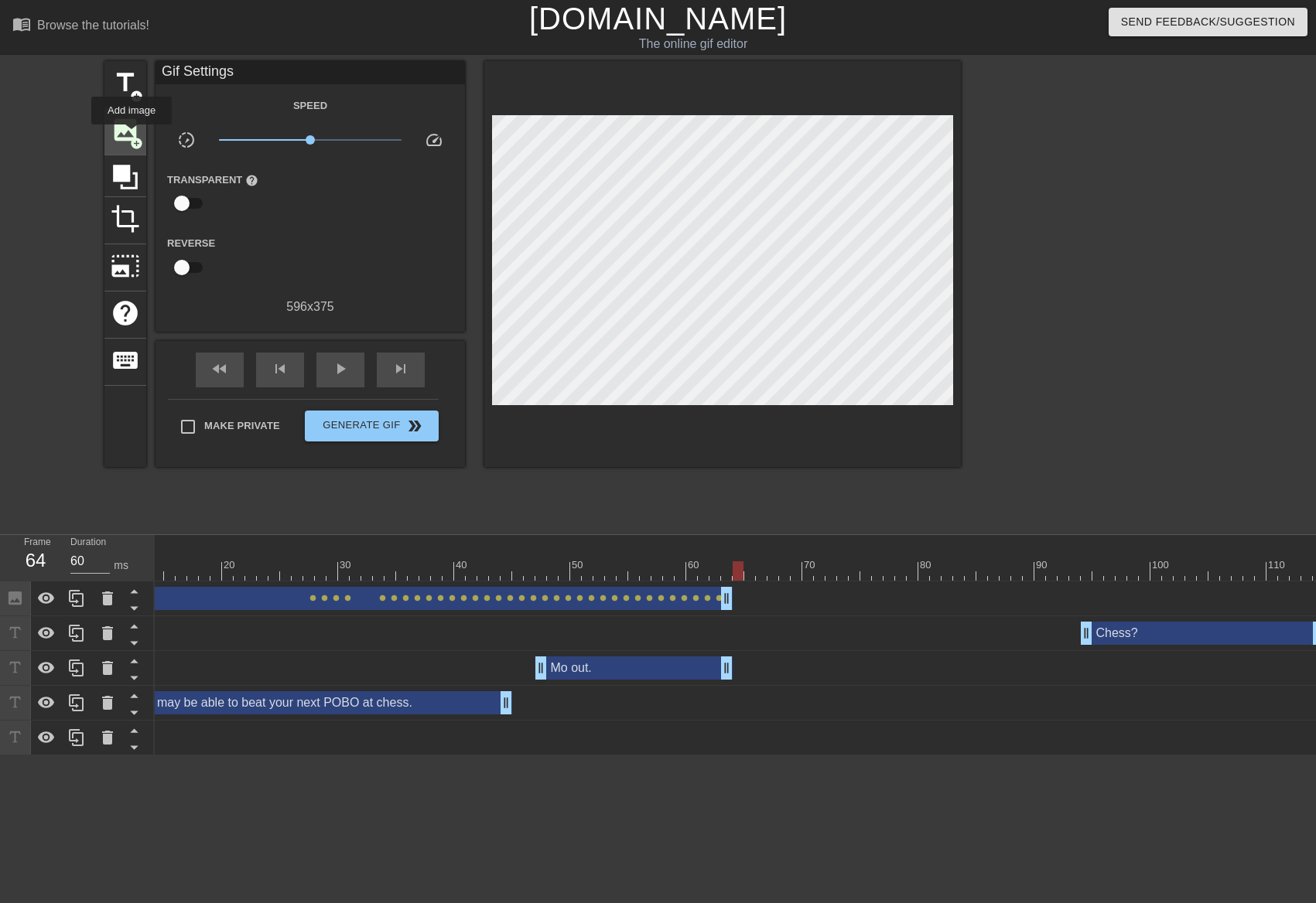
click at [132, 137] on span "add_circle" at bounding box center [137, 143] width 13 height 13
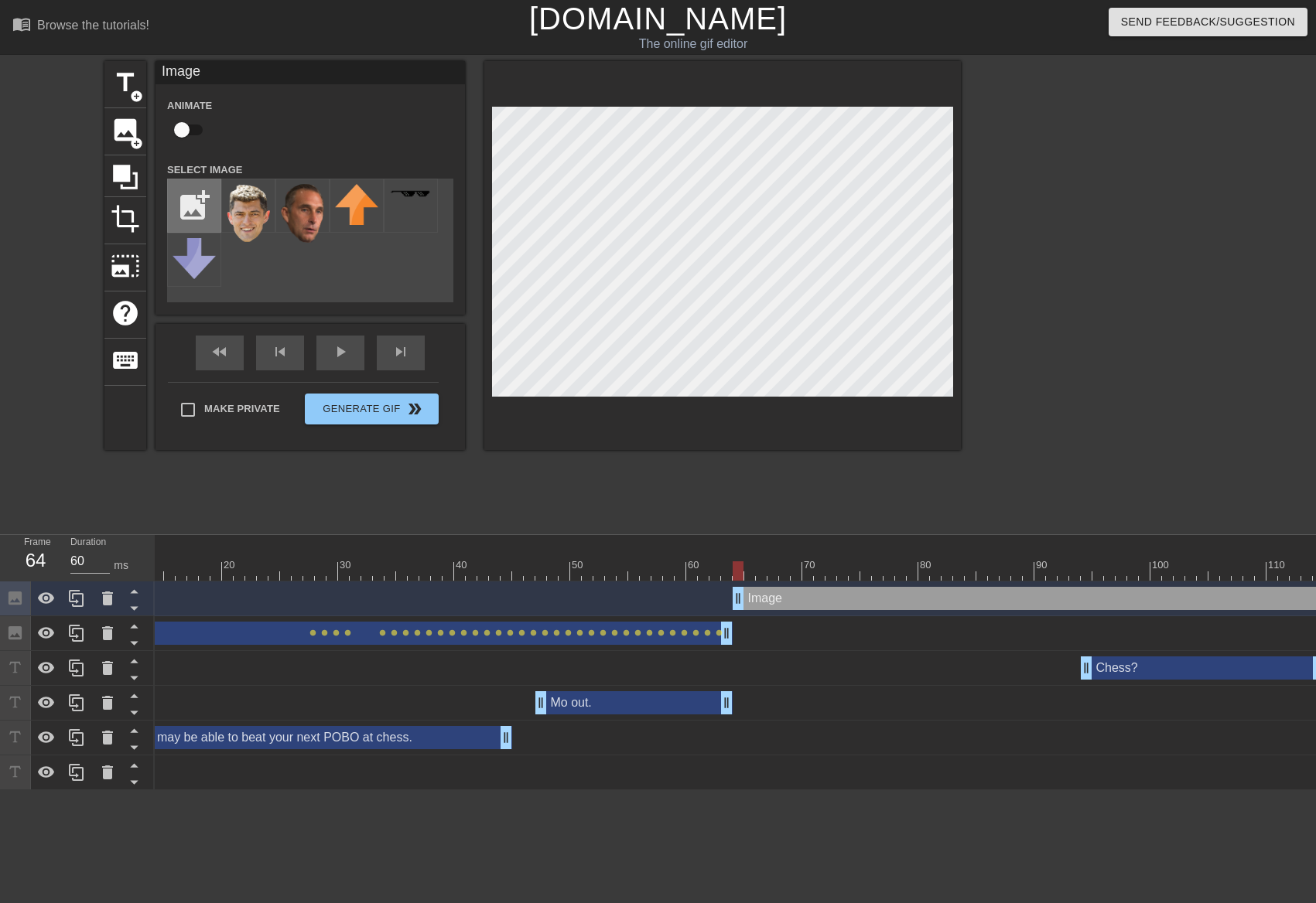
click at [206, 213] on input "file" at bounding box center [193, 205] width 52 height 52
type input "C:\fakepath\[PERSON_NAME] no ears.png"
click at [261, 218] on img at bounding box center [249, 213] width 44 height 58
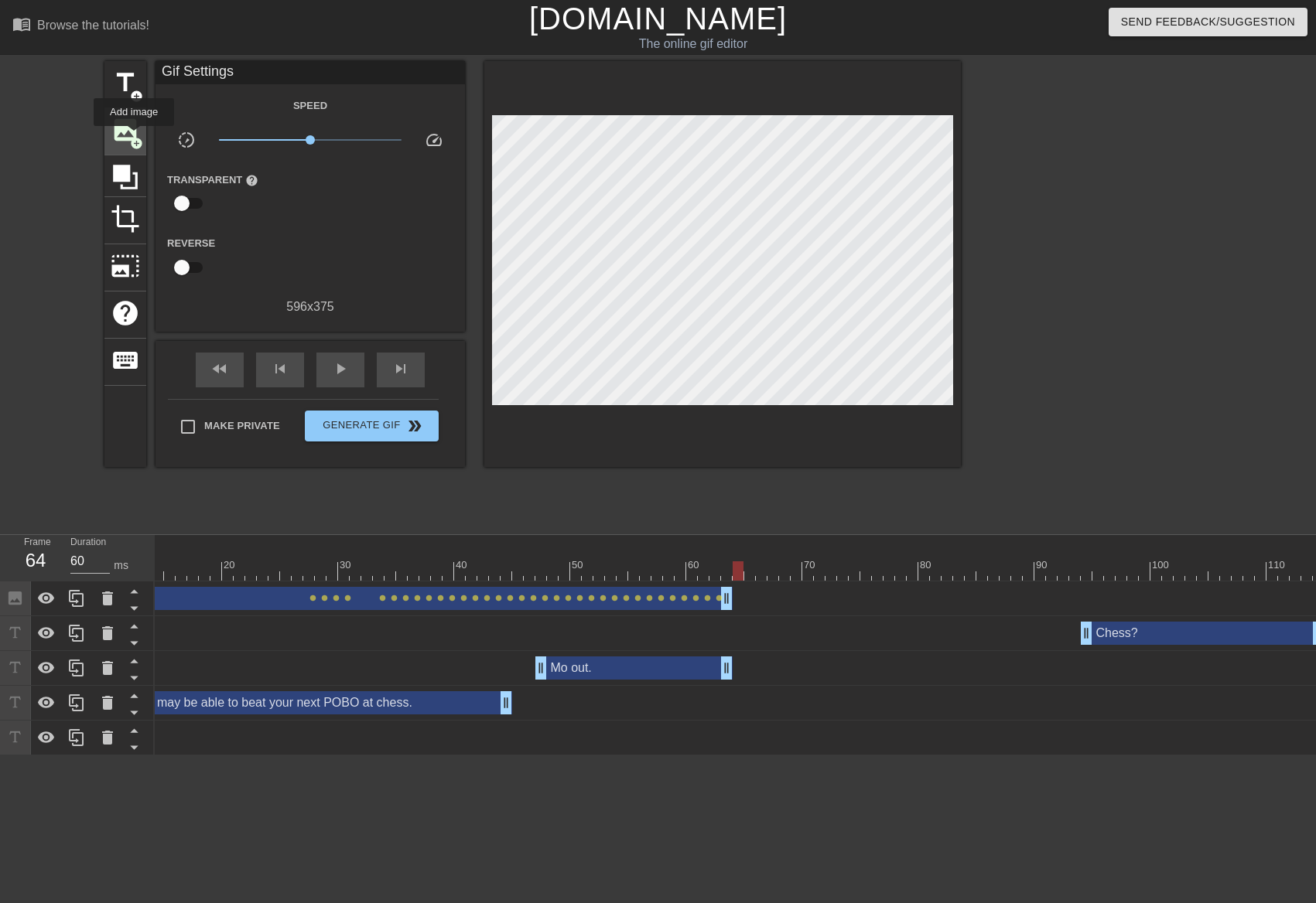
click at [134, 137] on span "add_circle" at bounding box center [137, 143] width 13 height 13
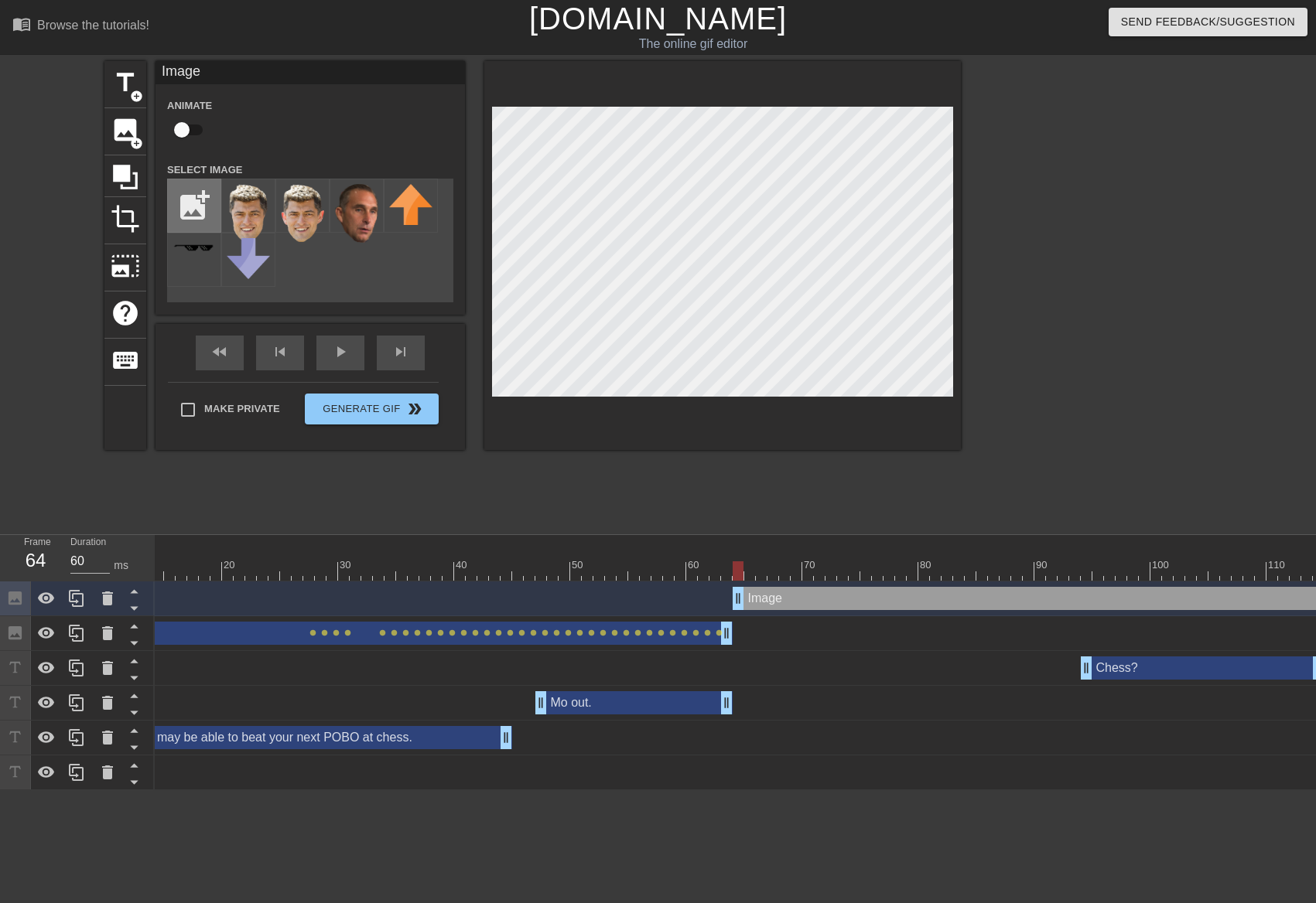
click at [186, 204] on input "file" at bounding box center [193, 205] width 52 height 52
type input "C:\fakepath\[PERSON_NAME].png"
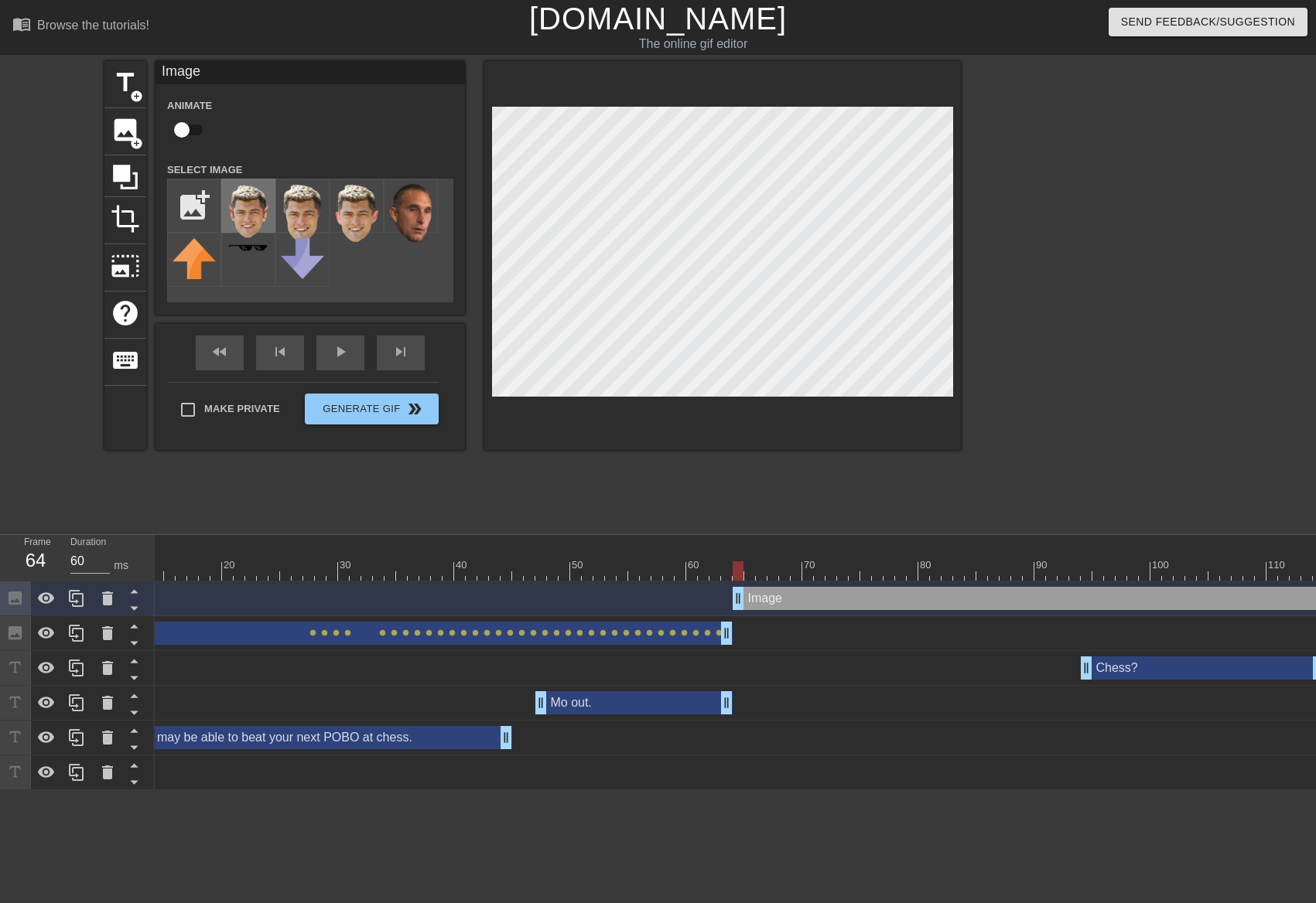
click at [245, 215] on img at bounding box center [249, 211] width 44 height 55
drag, startPoint x: 191, startPoint y: 127, endPoint x: 205, endPoint y: 139, distance: 18.4
click at [192, 127] on input "checkbox" at bounding box center [181, 130] width 88 height 30
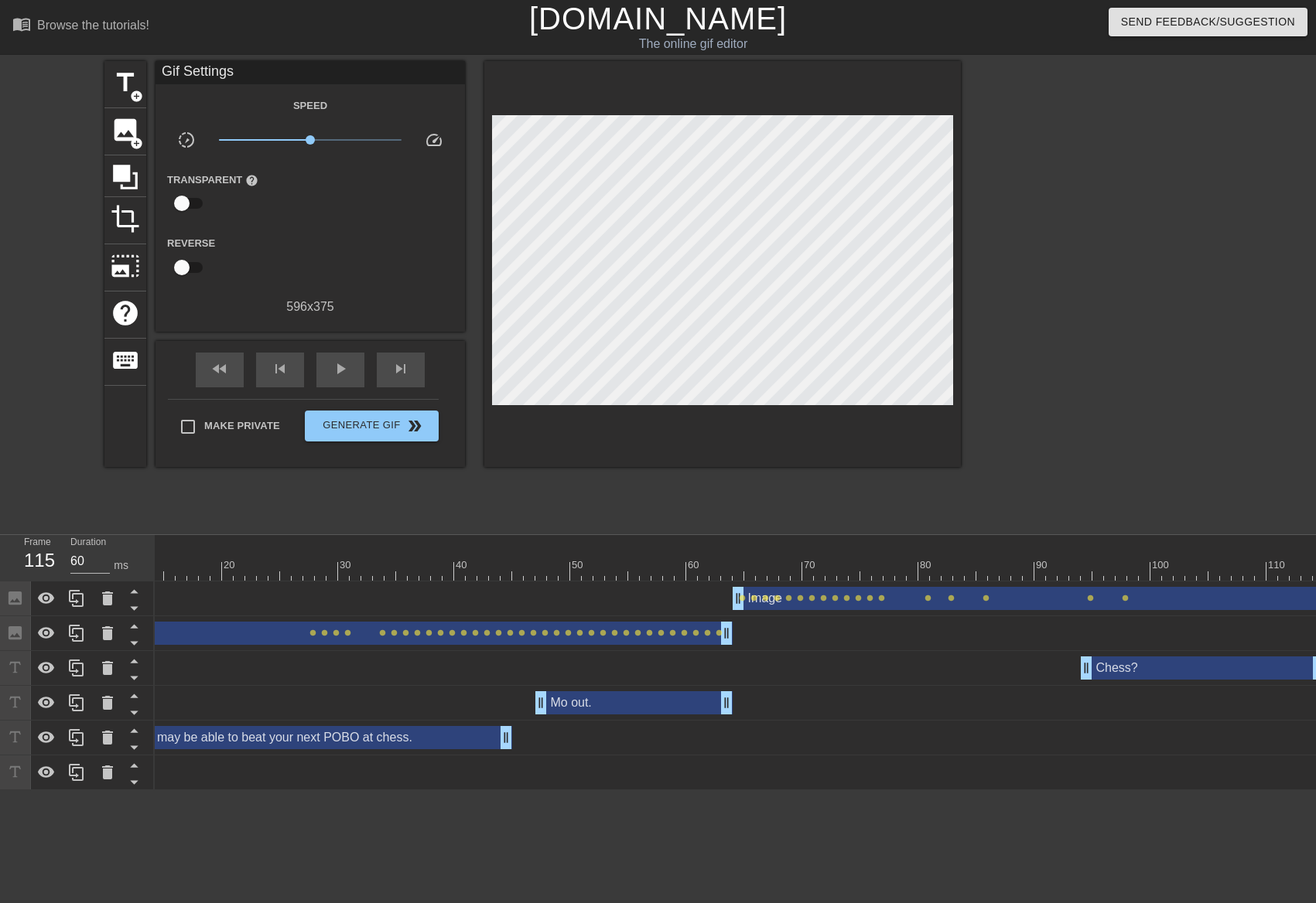
scroll to position [0, 1169]
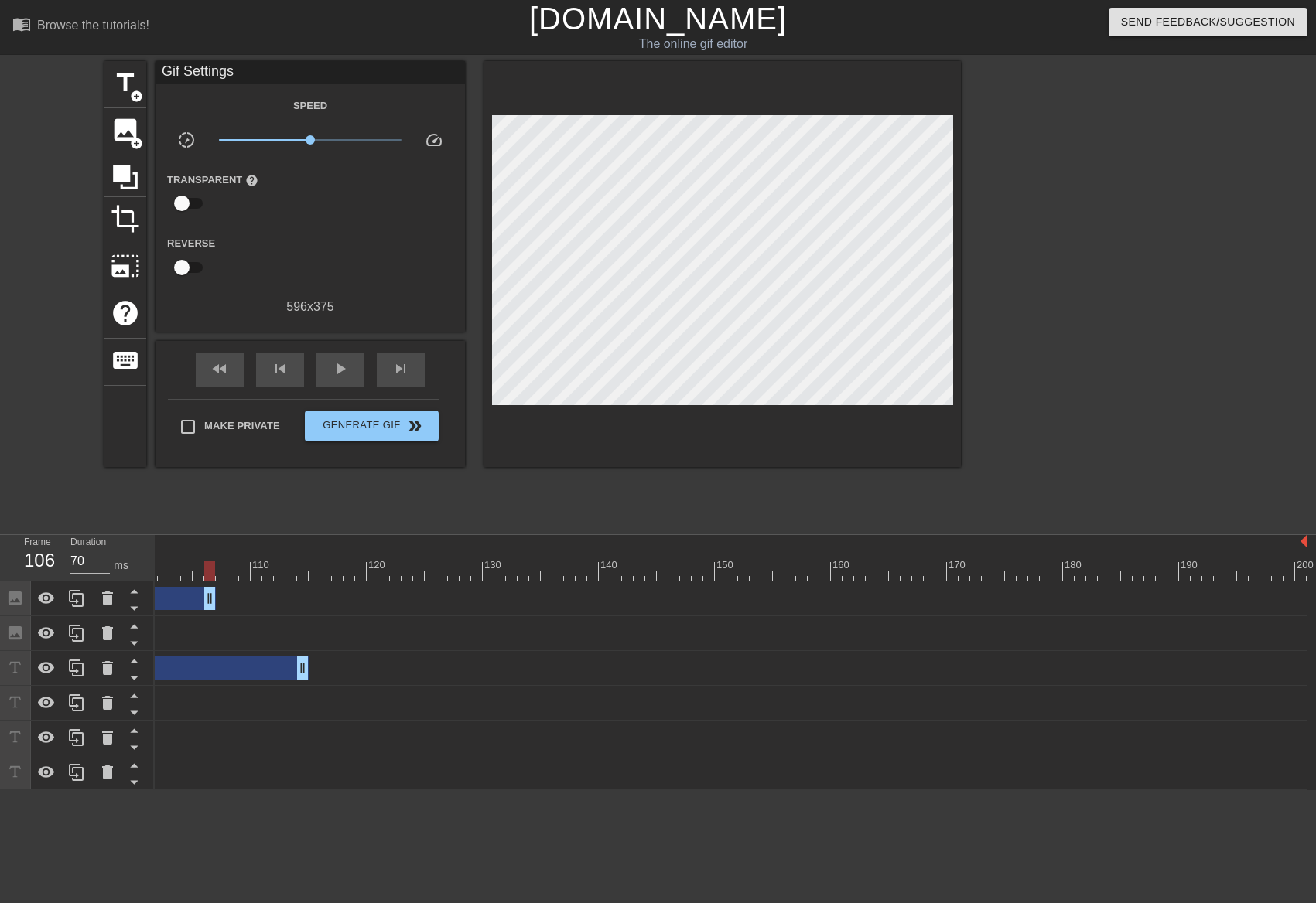
drag, startPoint x: 1301, startPoint y: 604, endPoint x: 243, endPoint y: 636, distance: 1058.5
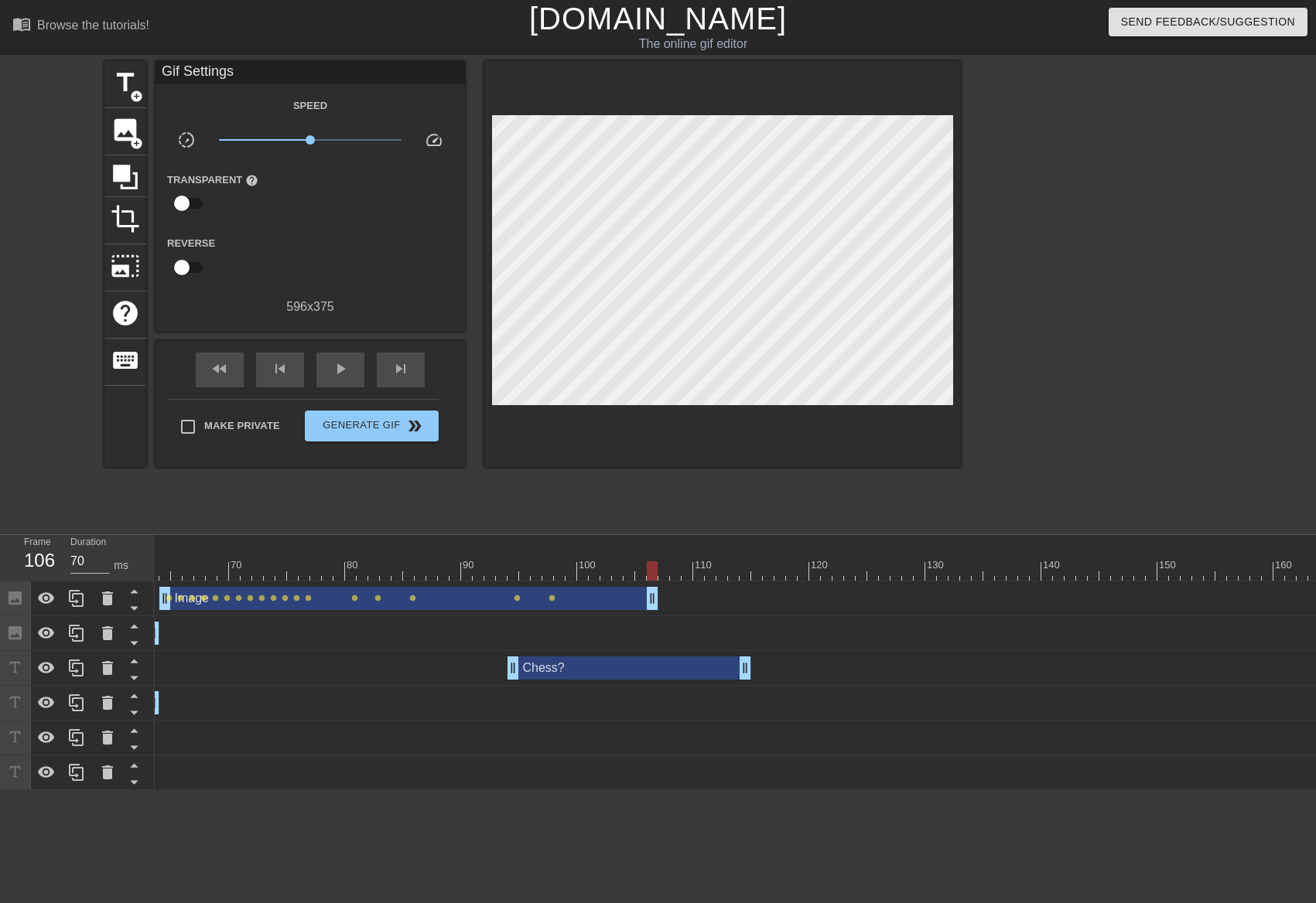
scroll to position [0, 704]
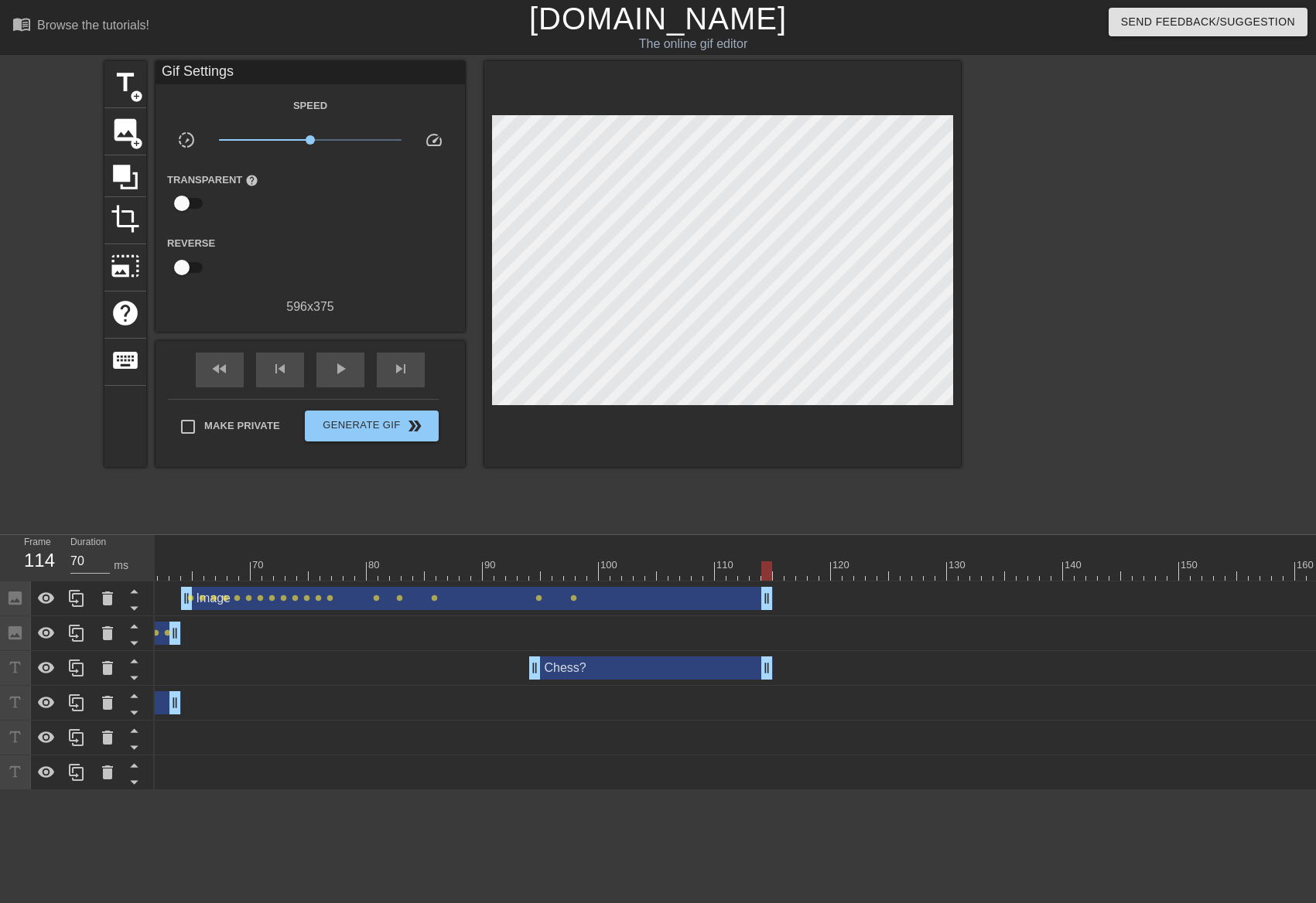
drag, startPoint x: 680, startPoint y: 600, endPoint x: 763, endPoint y: 611, distance: 83.7
click at [763, 611] on div "Image drag_handle drag_handle lens lens lens lens lens lens lens lens lens lens…" at bounding box center [610, 599] width 2321 height 35
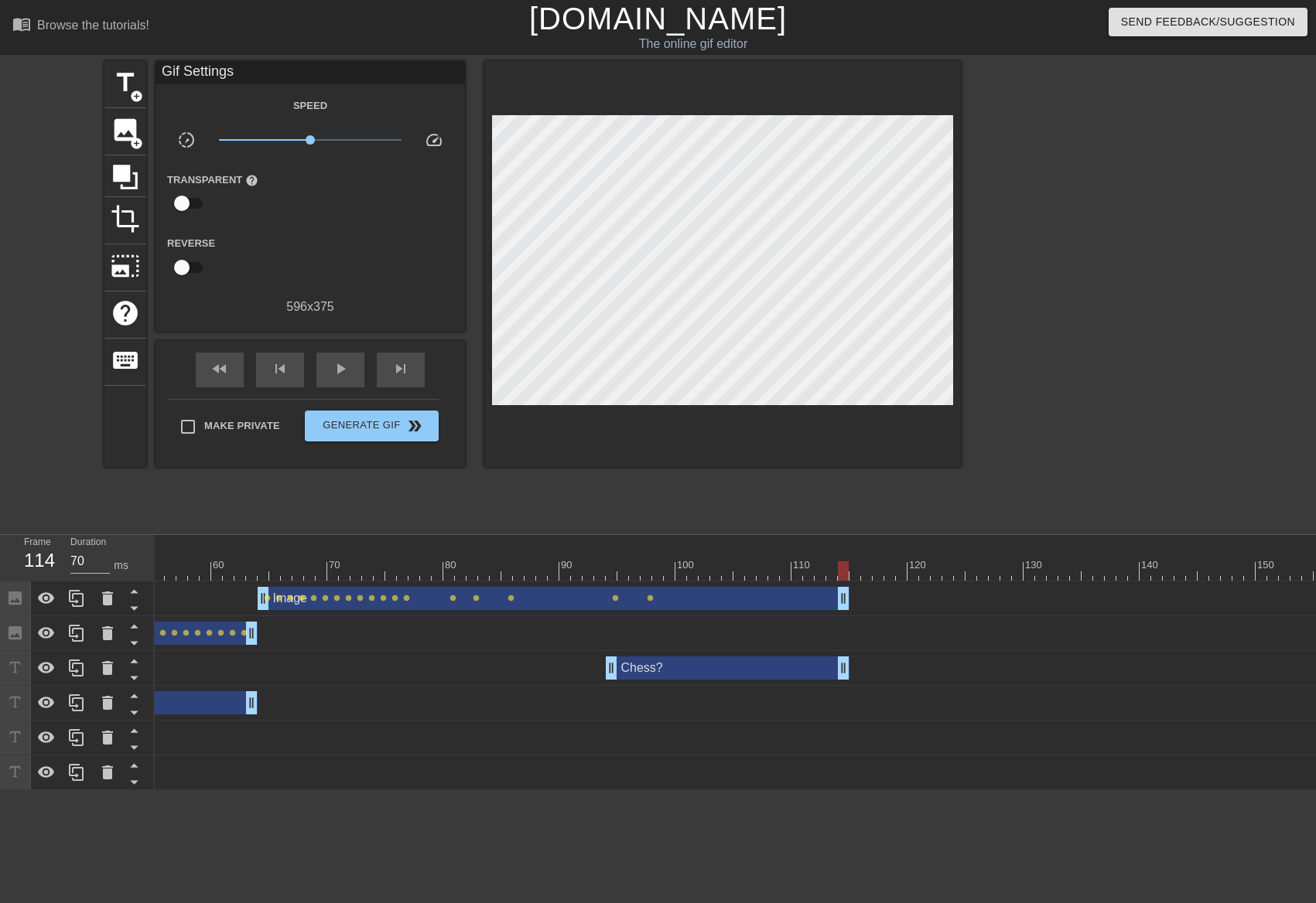
scroll to position [0, 620]
click at [248, 557] on div at bounding box center [247, 560] width 12 height 19
click at [348, 377] on div "play_arrow" at bounding box center [340, 370] width 48 height 35
click at [348, 377] on div "pause" at bounding box center [340, 370] width 48 height 35
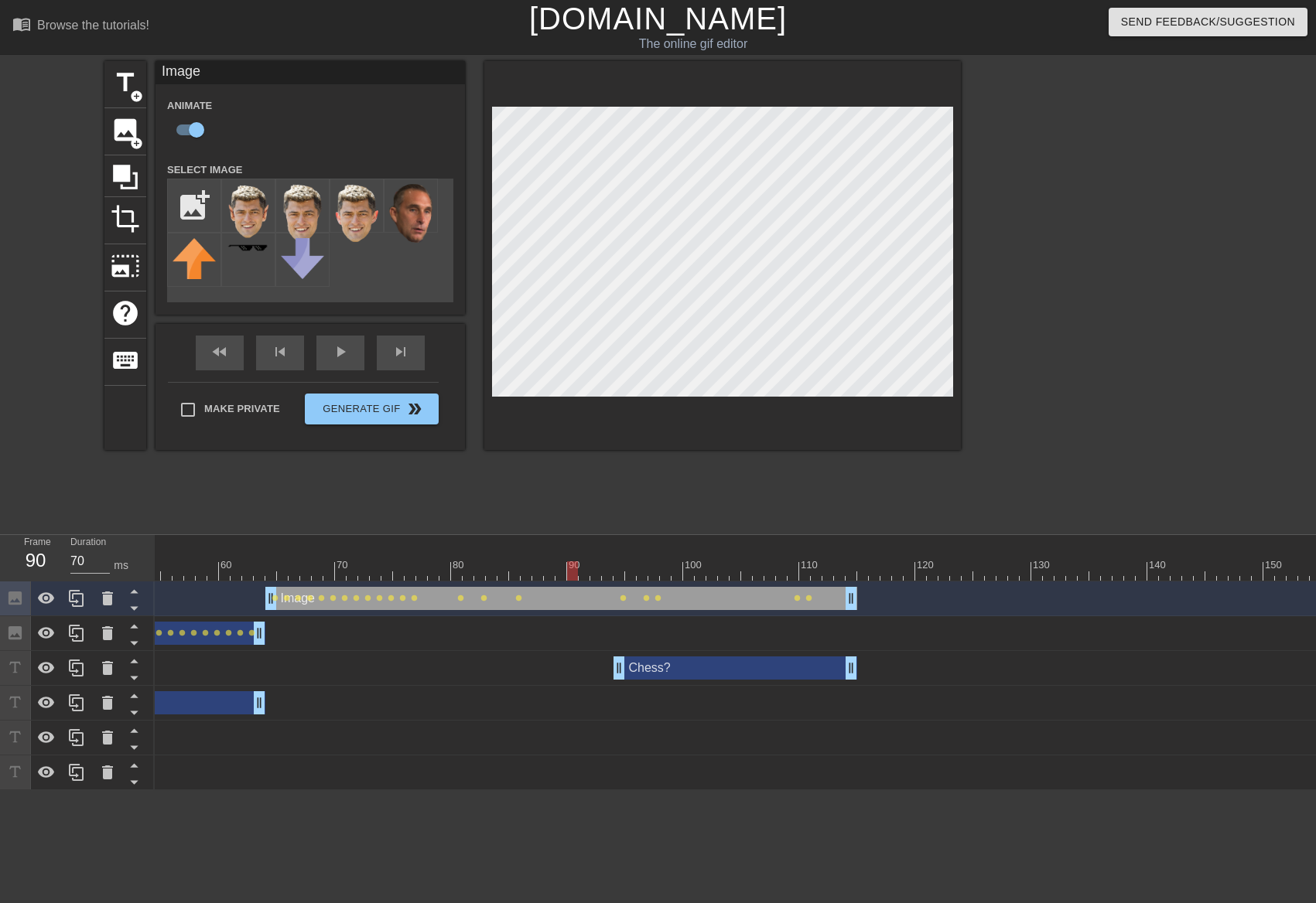
click at [572, 565] on div at bounding box center [694, 571] width 2321 height 19
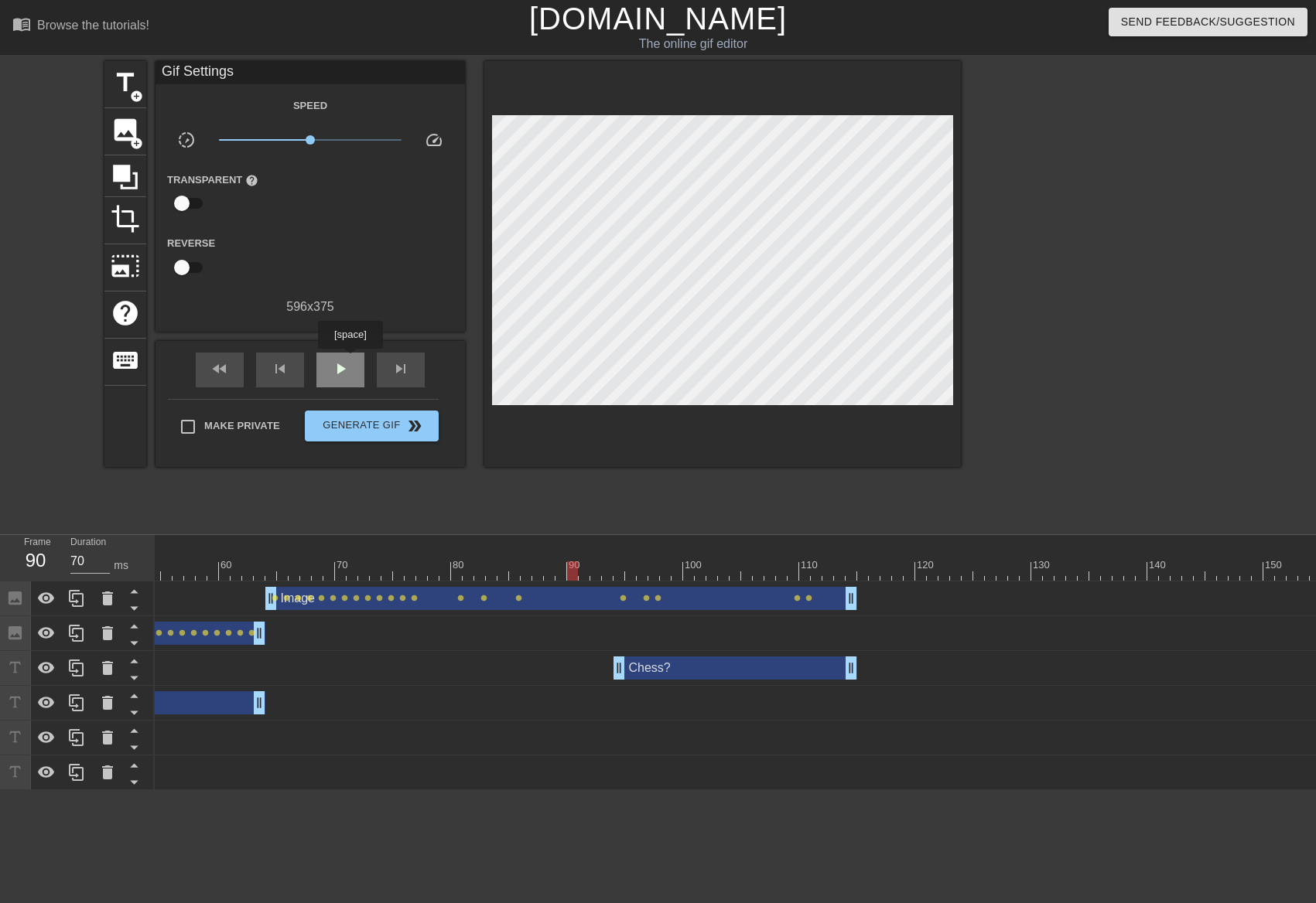
click at [349, 359] on div "play_arrow" at bounding box center [340, 370] width 48 height 35
click at [349, 359] on div "pause" at bounding box center [340, 370] width 48 height 35
click at [864, 559] on div at bounding box center [863, 560] width 12 height 19
click at [129, 129] on span "image" at bounding box center [126, 130] width 30 height 30
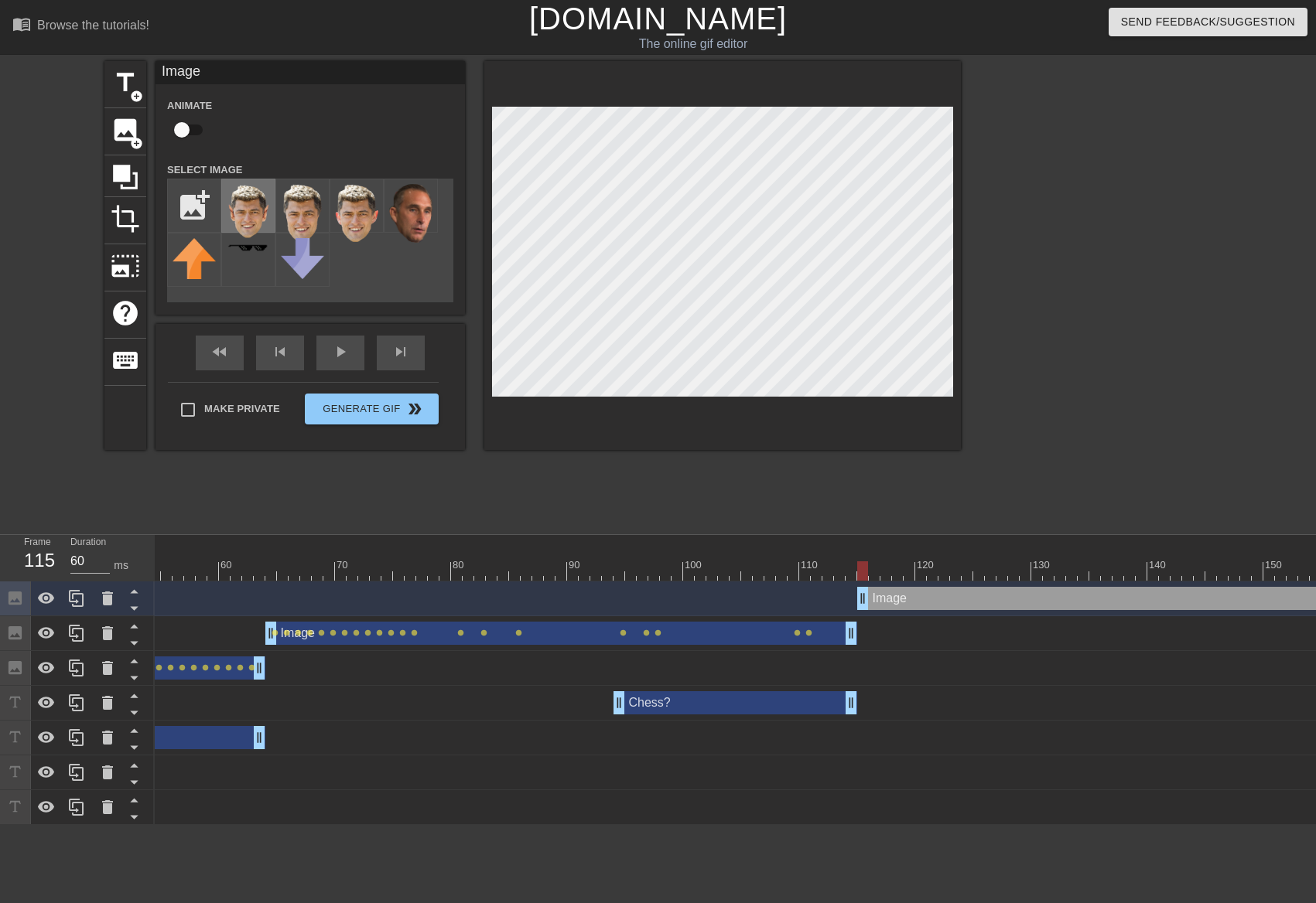
click at [250, 209] on img at bounding box center [249, 211] width 44 height 55
drag, startPoint x: 193, startPoint y: 135, endPoint x: 230, endPoint y: 138, distance: 37.1
click at [193, 134] on input "checkbox" at bounding box center [181, 130] width 88 height 30
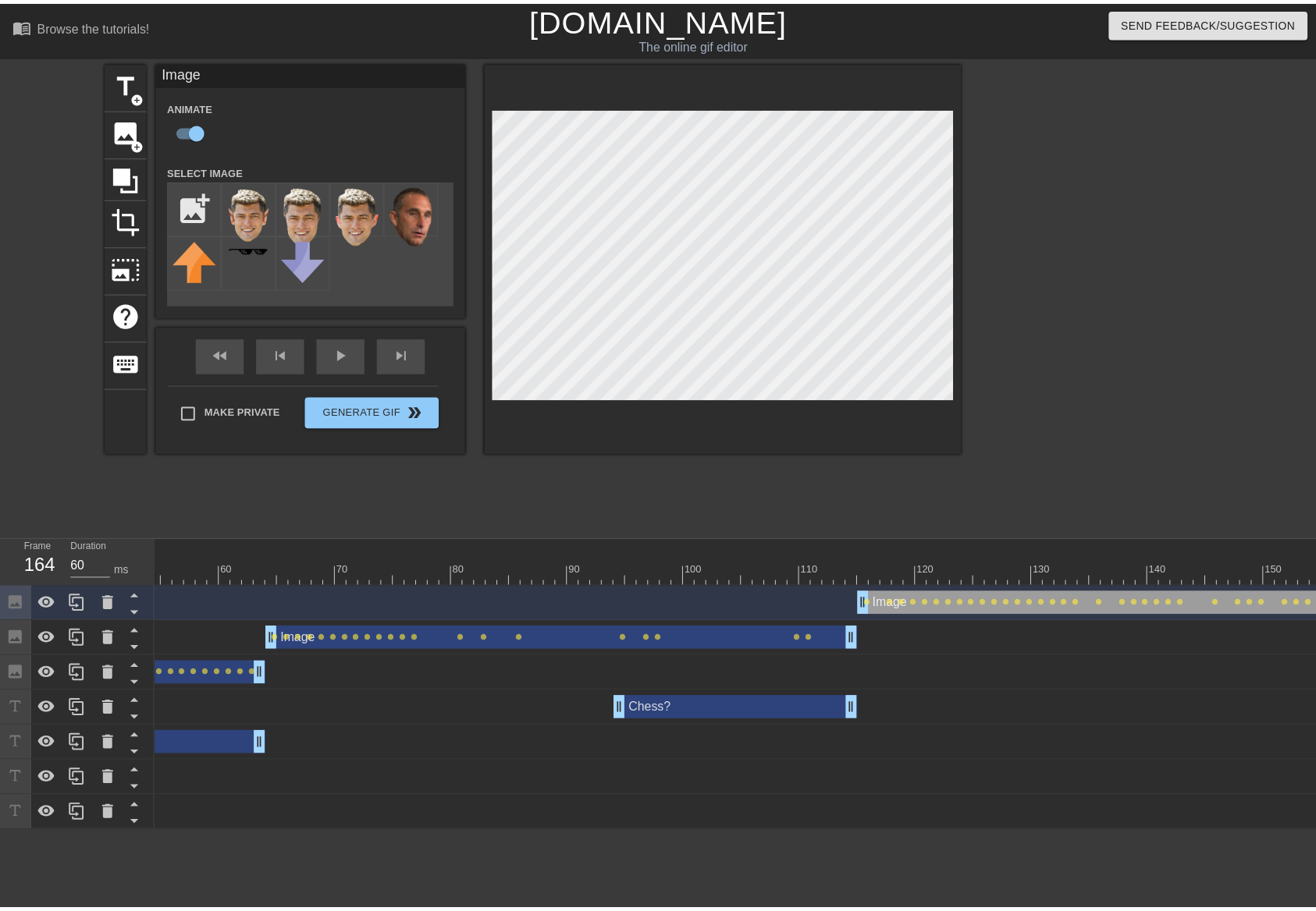
scroll to position [0, 1179]
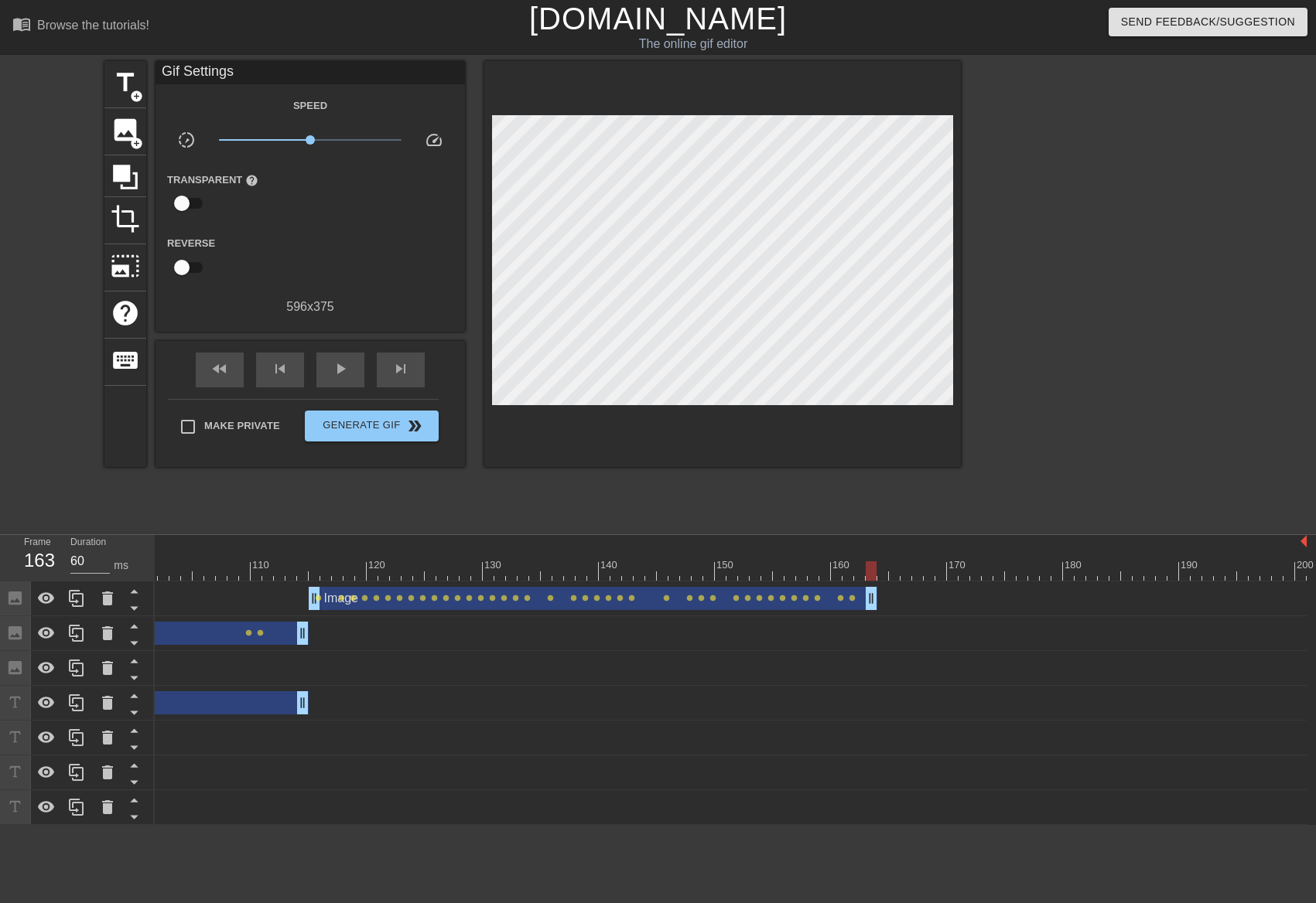
drag, startPoint x: 1300, startPoint y: 596, endPoint x: 874, endPoint y: 581, distance: 426.3
click at [874, 581] on div "10 20 30 40 50 60 70 80 90 100 110 120 130 140 150 160" at bounding box center [735, 680] width 1161 height 290
click at [292, 550] on div at bounding box center [146, 543] width 2321 height 16
click at [304, 558] on div at bounding box center [303, 560] width 12 height 19
click at [342, 370] on span "play_arrow" at bounding box center [340, 369] width 19 height 19
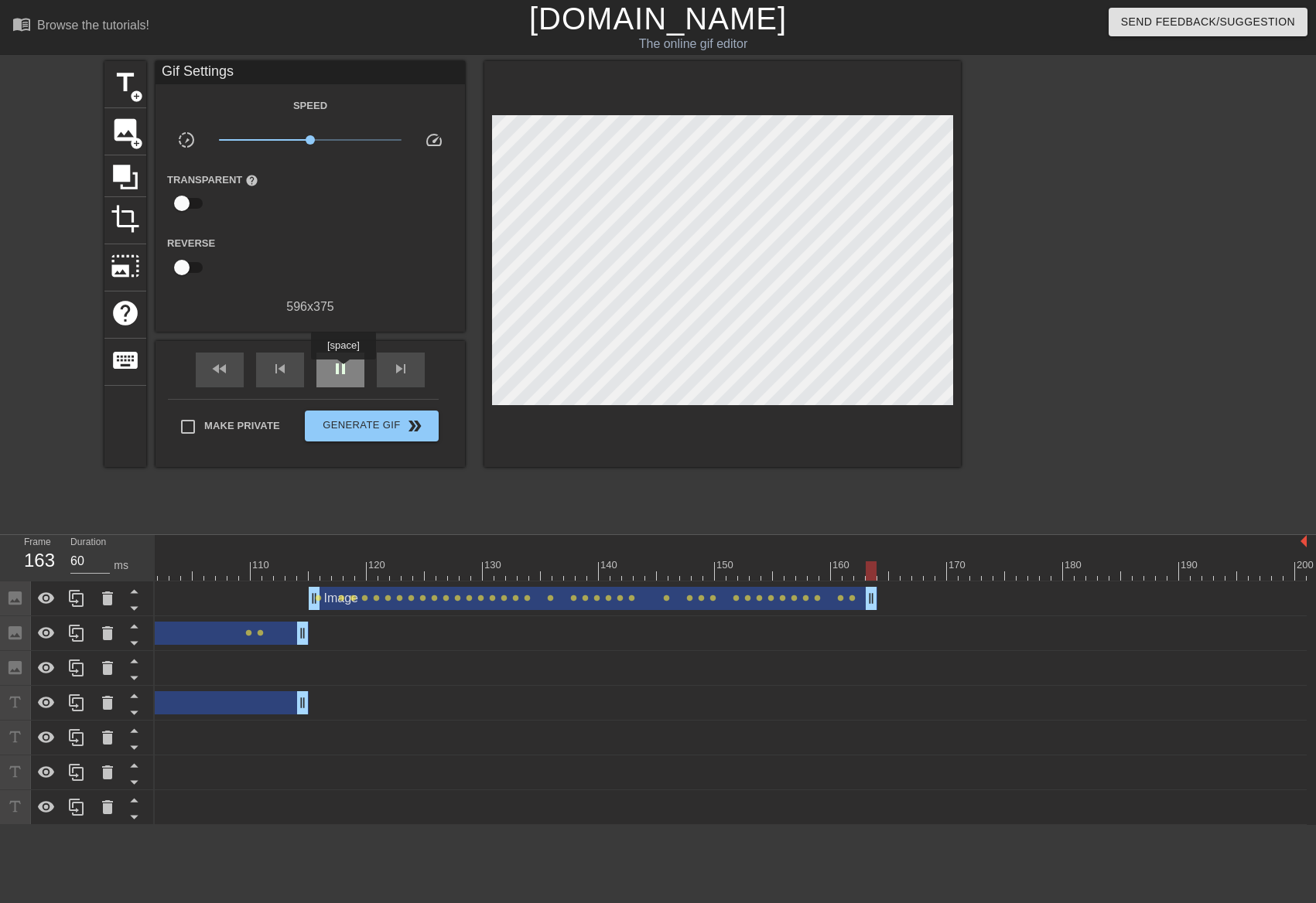
click at [342, 370] on span "pause" at bounding box center [340, 369] width 19 height 19
click at [340, 374] on span "play_arrow" at bounding box center [340, 369] width 19 height 19
click at [339, 374] on span "pause" at bounding box center [340, 369] width 19 height 19
click at [875, 563] on div at bounding box center [146, 571] width 2321 height 19
click at [410, 379] on div "skip_next" at bounding box center [400, 370] width 48 height 35
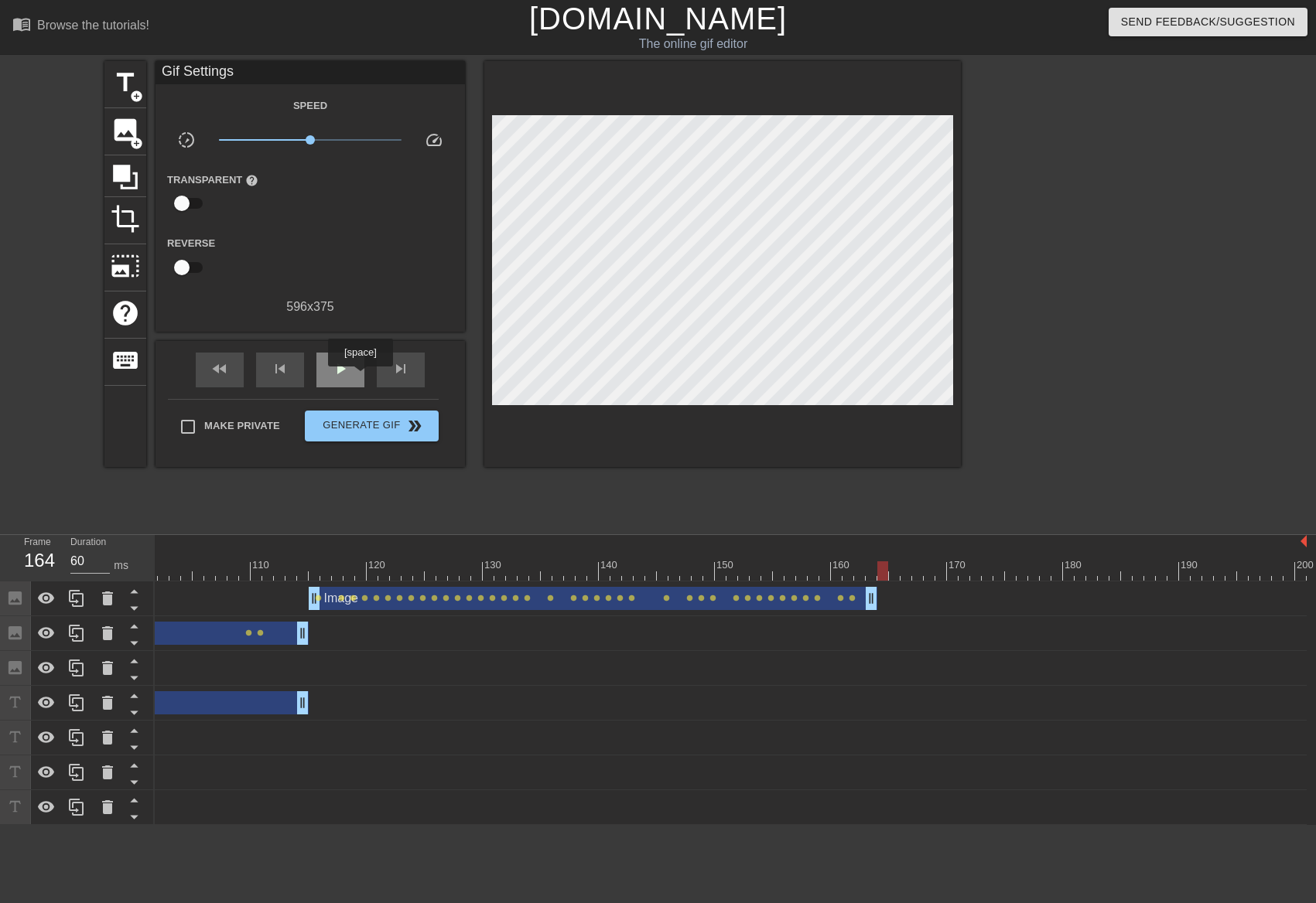
click at [360, 377] on div "play_arrow" at bounding box center [340, 370] width 48 height 35
click at [360, 377] on div "pause" at bounding box center [340, 370] width 48 height 35
click at [360, 377] on div "play_arrow" at bounding box center [340, 370] width 48 height 35
click at [360, 377] on div "pause" at bounding box center [340, 370] width 48 height 35
click at [878, 565] on div at bounding box center [146, 571] width 2321 height 19
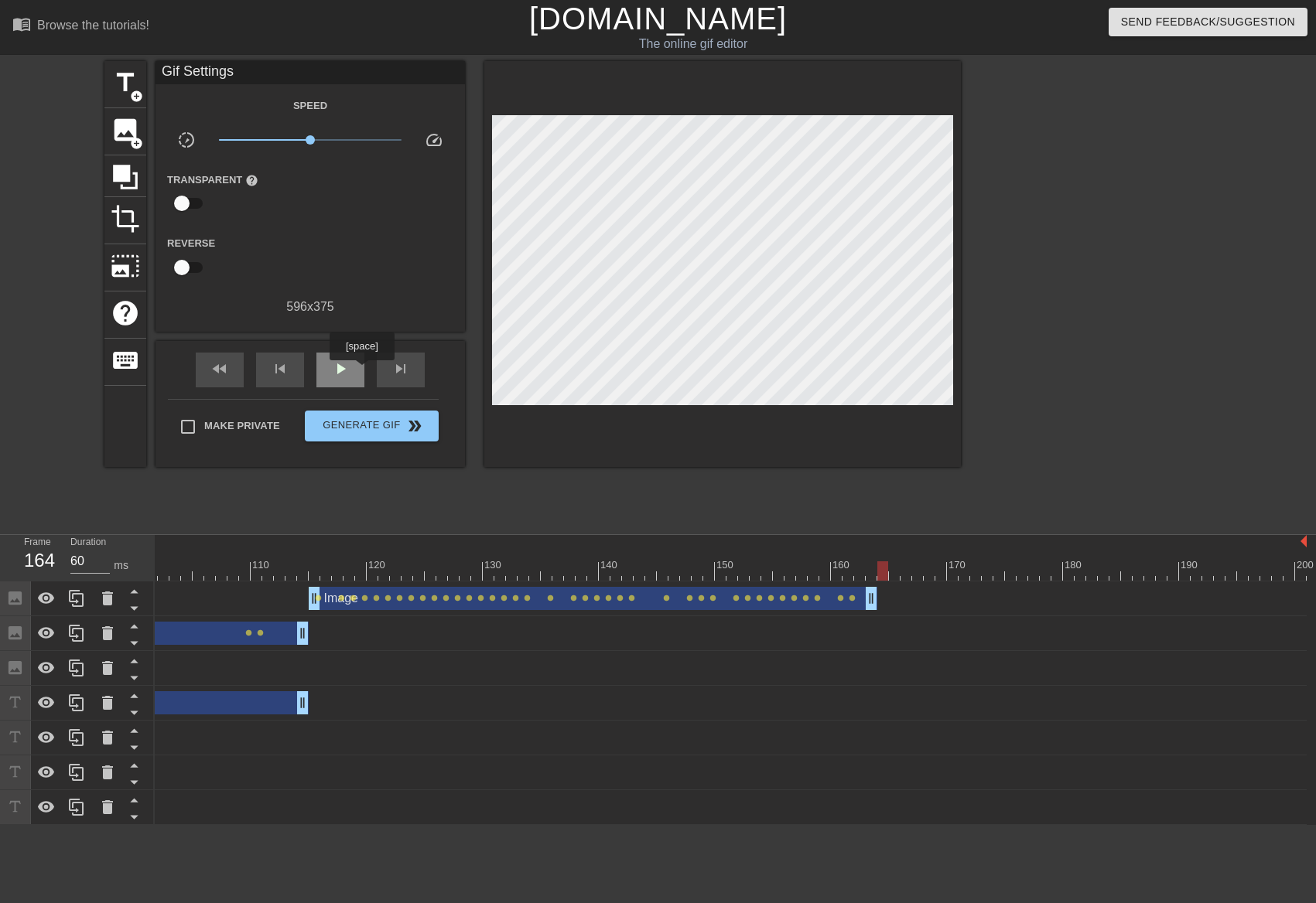
click at [361, 371] on div "play_arrow" at bounding box center [340, 370] width 48 height 35
click at [876, 556] on div at bounding box center [871, 560] width 12 height 19
click at [406, 367] on span "skip_next" at bounding box center [401, 369] width 19 height 19
click at [405, 367] on span "skip_next" at bounding box center [401, 369] width 19 height 19
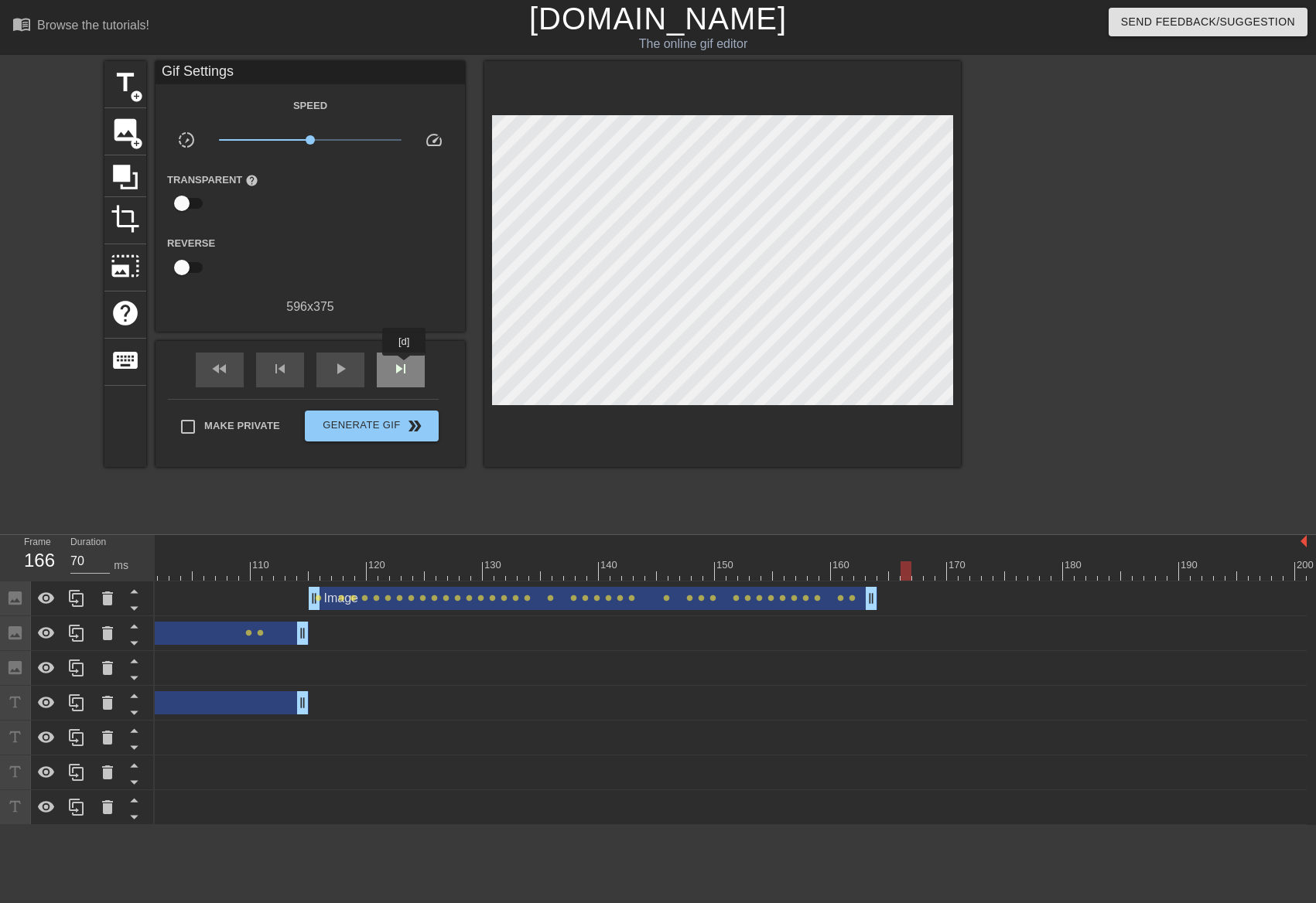
click at [405, 367] on span "skip_next" at bounding box center [401, 369] width 19 height 19
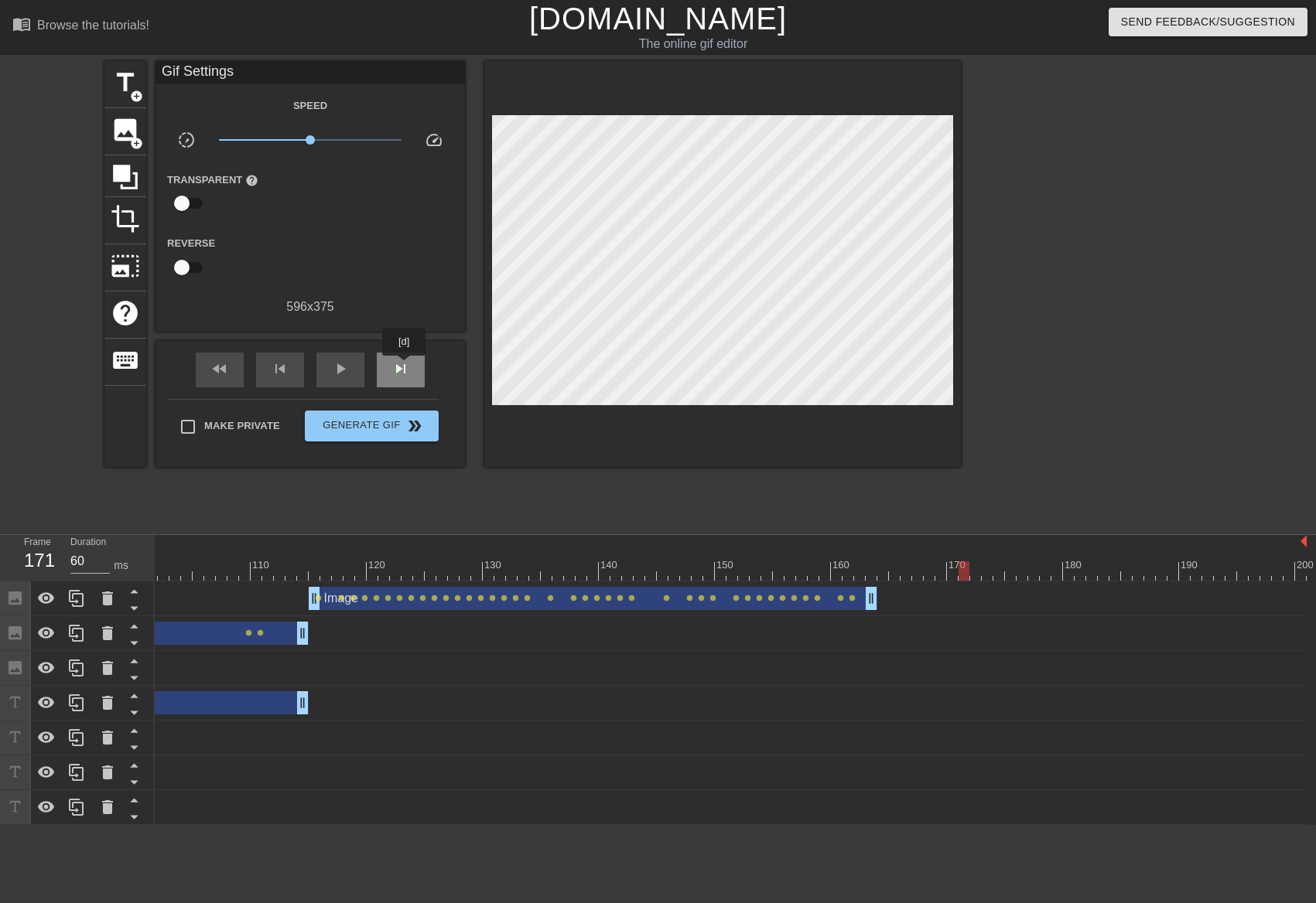
click at [406, 367] on span "skip_next" at bounding box center [401, 369] width 19 height 19
click at [408, 367] on span "skip_next" at bounding box center [401, 369] width 19 height 19
click at [410, 367] on span "skip_next" at bounding box center [401, 369] width 19 height 19
click at [410, 367] on div "skip_next" at bounding box center [400, 370] width 48 height 35
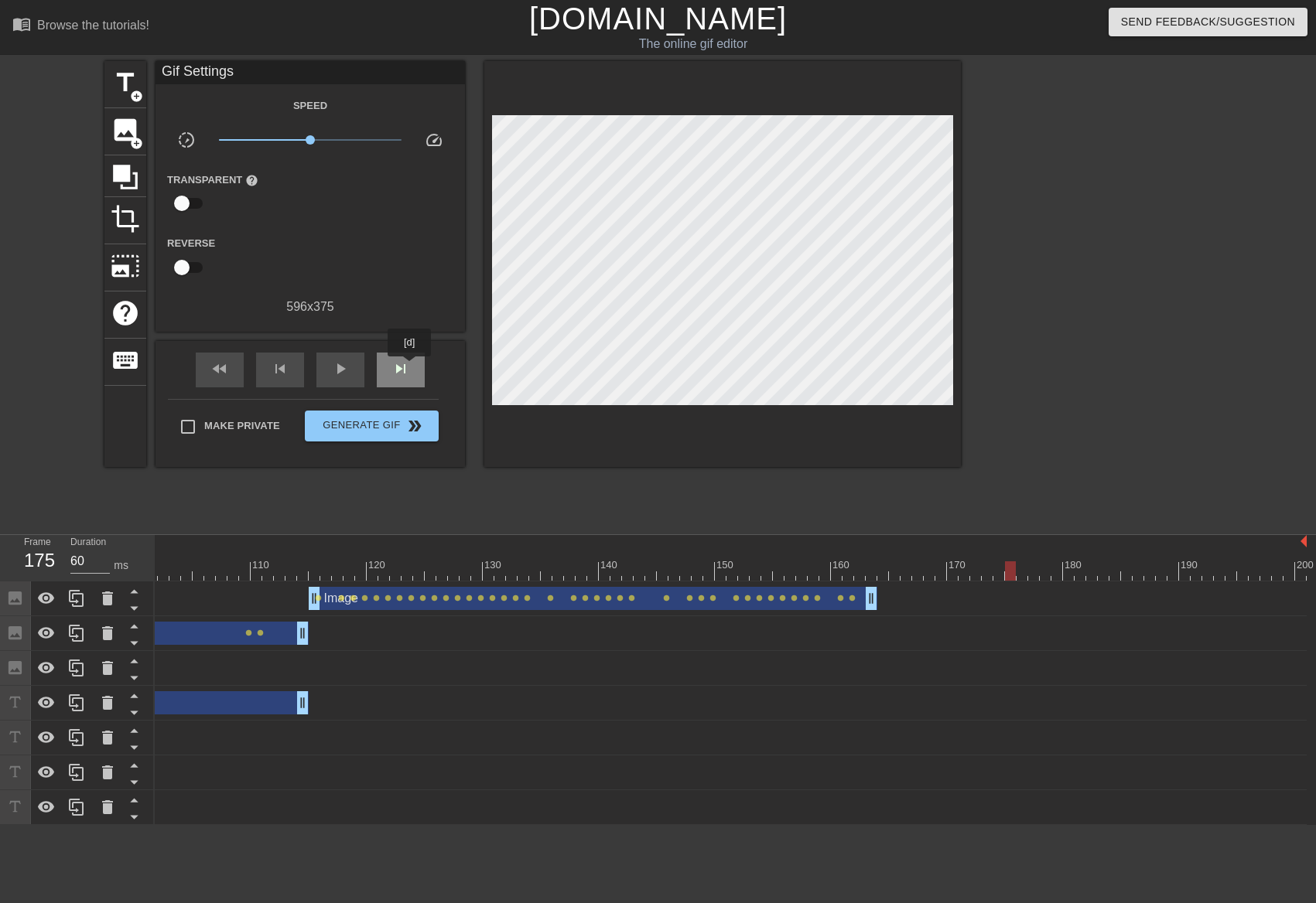
click at [411, 367] on div "skip_next" at bounding box center [400, 370] width 48 height 35
click at [294, 362] on div "skip_previous" at bounding box center [279, 370] width 48 height 35
click at [399, 362] on span "skip_next" at bounding box center [401, 369] width 19 height 19
click at [136, 125] on span "image" at bounding box center [126, 130] width 30 height 30
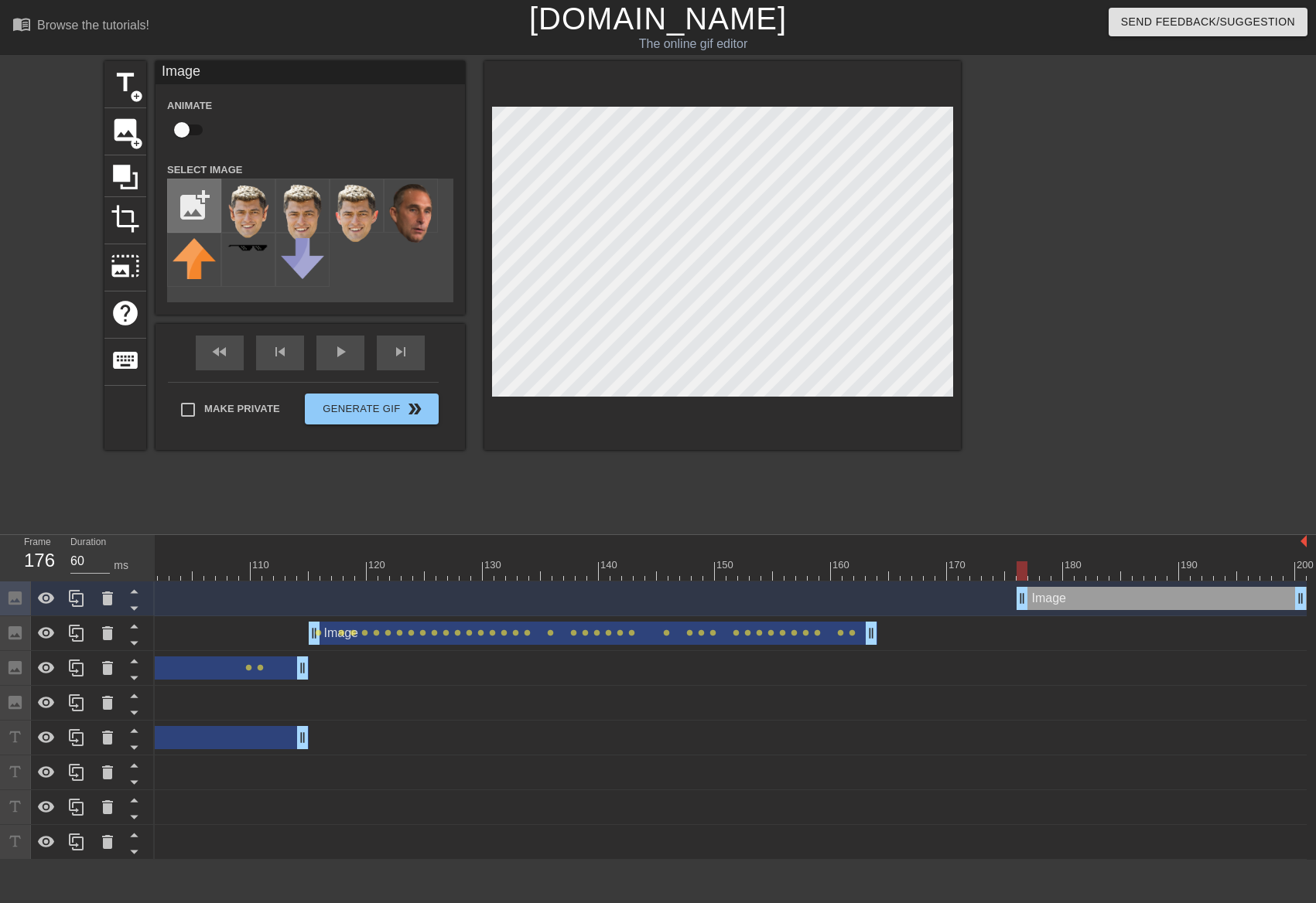
click at [197, 193] on input "file" at bounding box center [193, 205] width 52 height 52
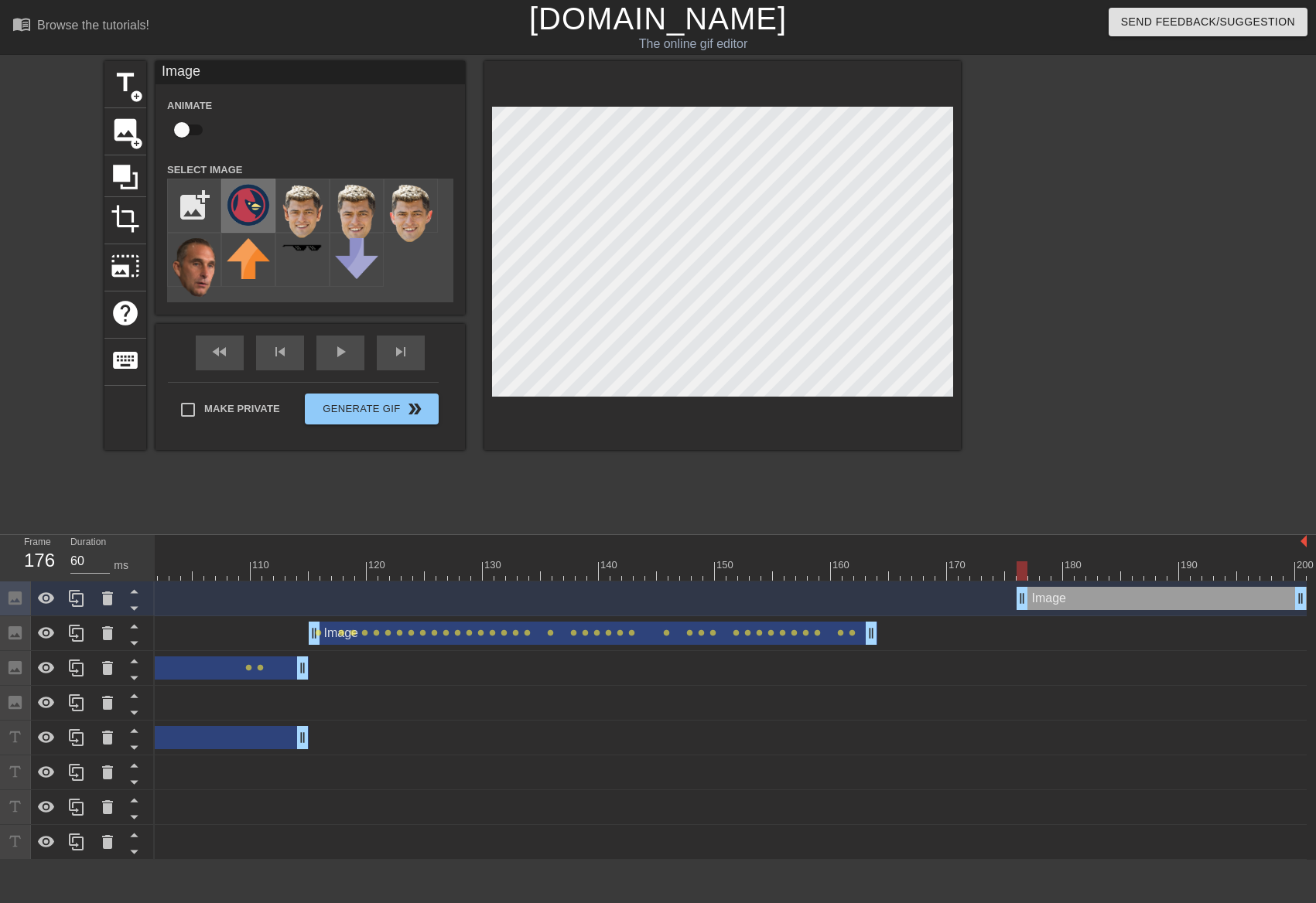
click at [266, 207] on img at bounding box center [249, 205] width 44 height 42
click at [197, 126] on input "checkbox" at bounding box center [181, 130] width 88 height 30
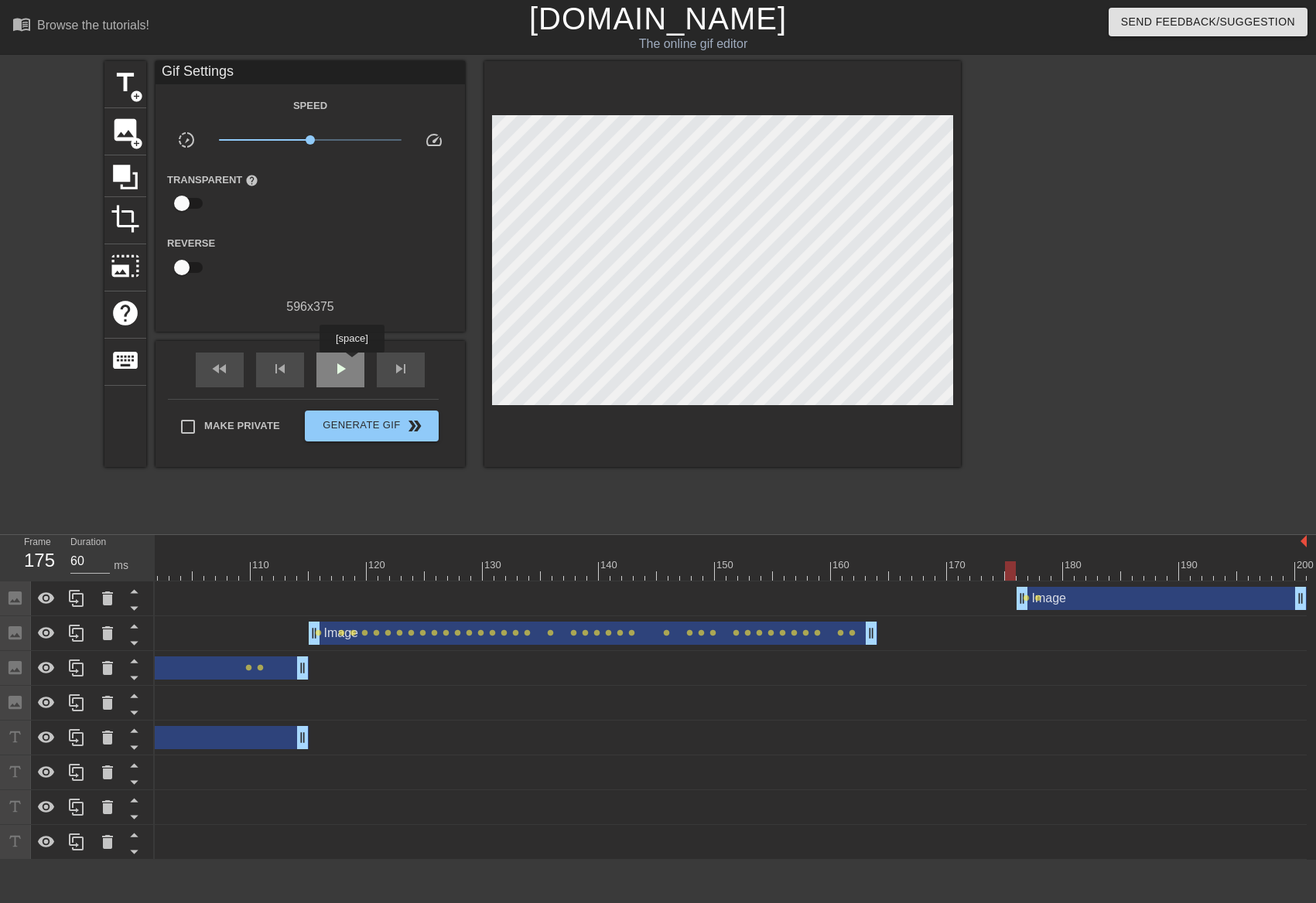
click at [351, 363] on div "play_arrow" at bounding box center [340, 370] width 48 height 35
click at [351, 363] on div "pause" at bounding box center [340, 370] width 48 height 35
click at [1060, 559] on div at bounding box center [1056, 560] width 12 height 19
click at [1044, 565] on div at bounding box center [146, 571] width 2321 height 19
click at [1038, 565] on div at bounding box center [146, 571] width 2321 height 19
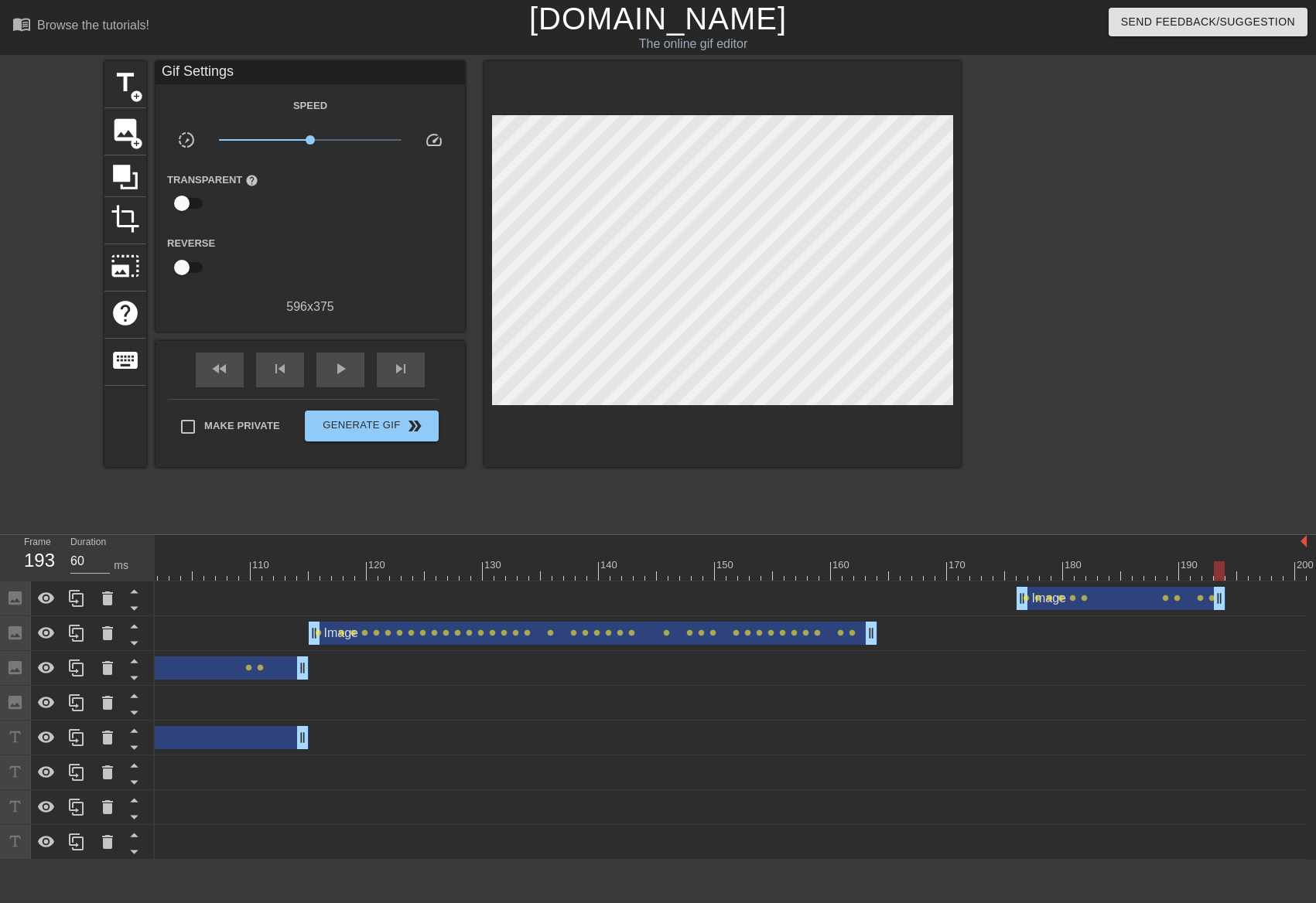
drag, startPoint x: 1299, startPoint y: 596, endPoint x: 1222, endPoint y: 596, distance: 77.0
click at [1002, 579] on div at bounding box center [146, 571] width 2321 height 19
click at [346, 370] on span "play_arrow" at bounding box center [340, 369] width 19 height 19
click at [346, 370] on span "pause" at bounding box center [340, 369] width 19 height 19
click at [1225, 570] on div at bounding box center [146, 571] width 2321 height 19
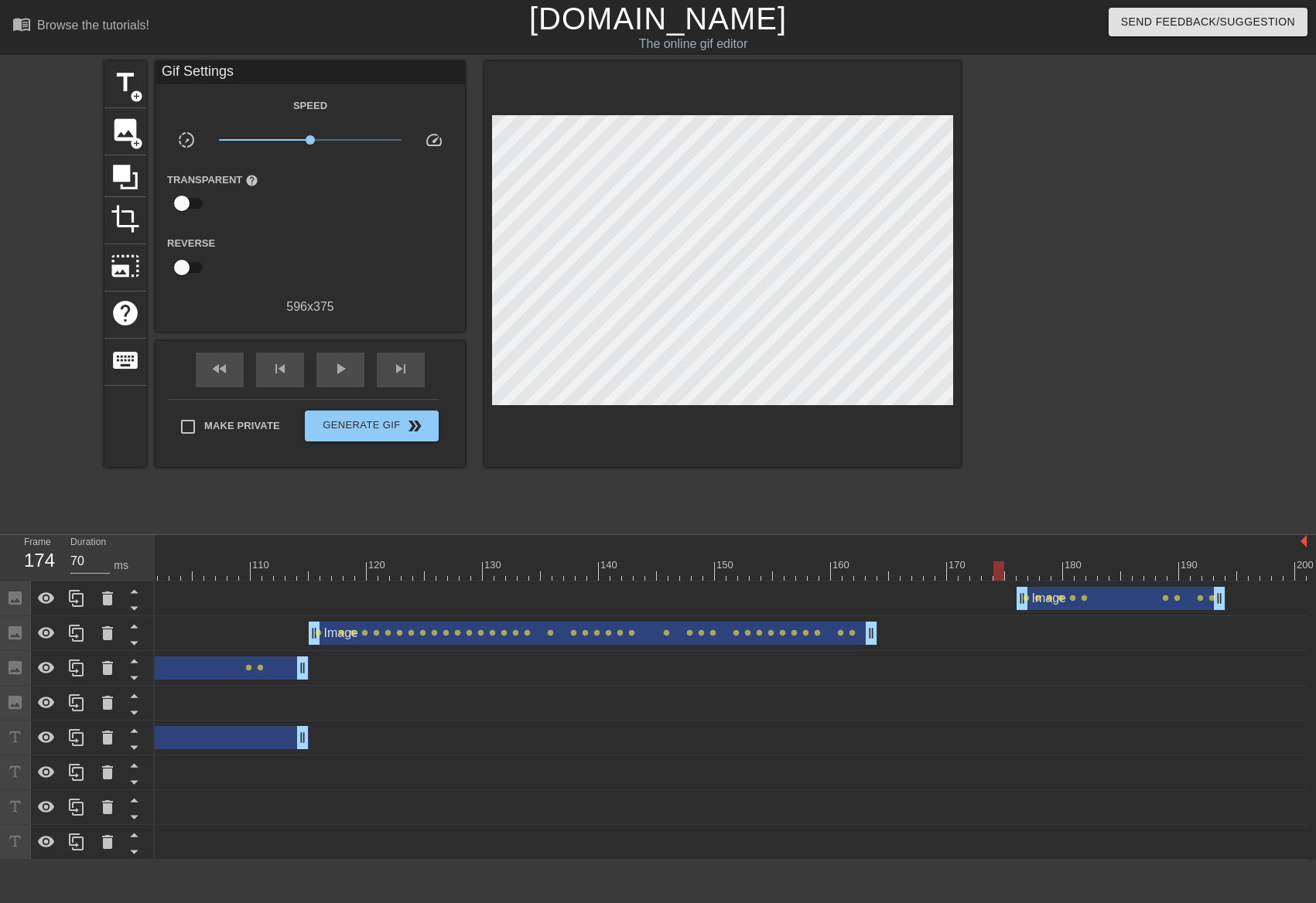
click at [998, 577] on div at bounding box center [146, 571] width 2321 height 19
click at [895, 559] on div at bounding box center [894, 560] width 12 height 19
click at [340, 380] on div "play_arrow" at bounding box center [340, 370] width 48 height 35
click at [340, 378] on div "pause" at bounding box center [340, 370] width 48 height 35
click at [345, 367] on span "play_arrow" at bounding box center [340, 369] width 19 height 19
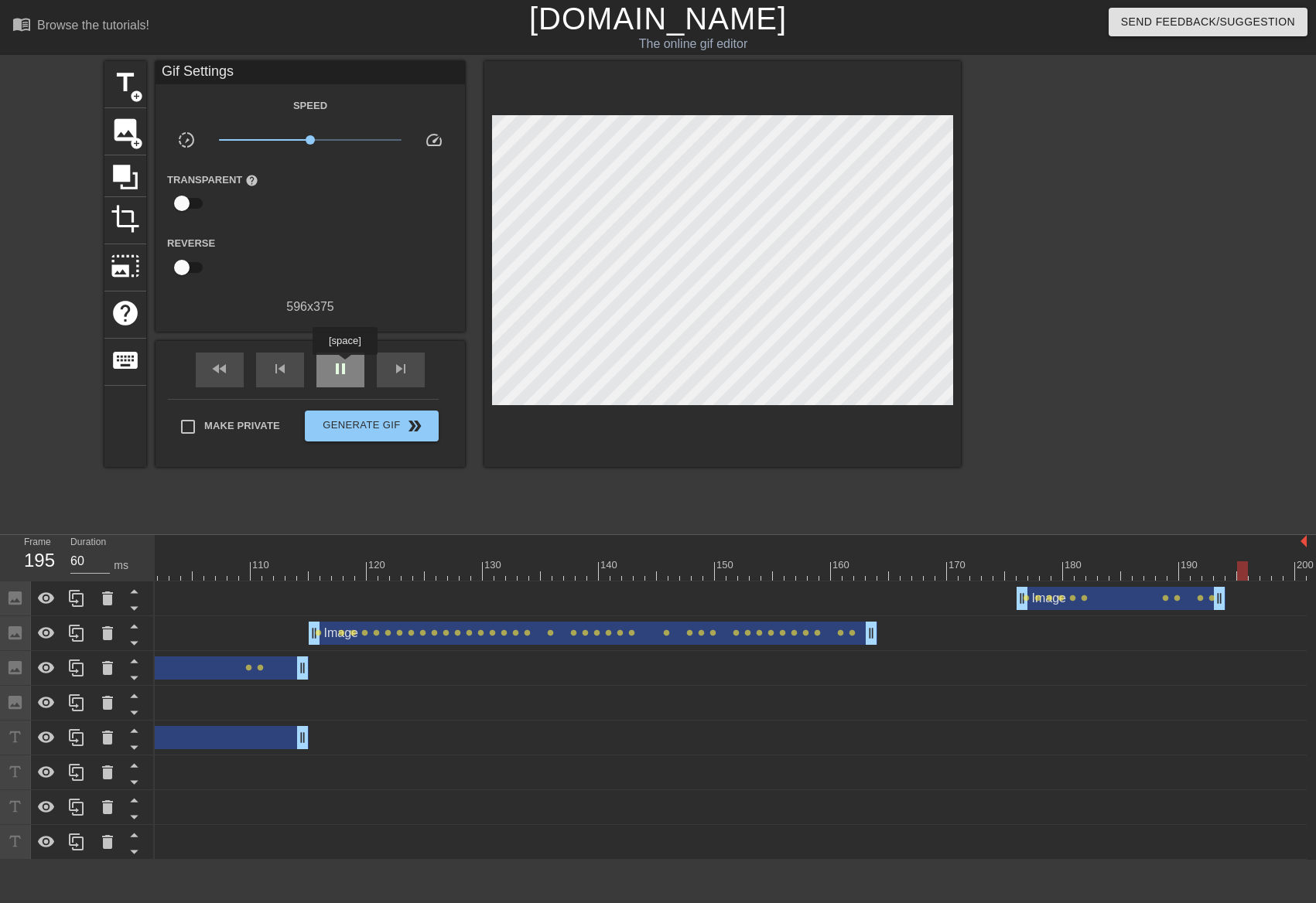
click at [344, 366] on span "pause" at bounding box center [340, 369] width 19 height 19
click at [889, 556] on div at bounding box center [894, 560] width 12 height 19
click at [282, 359] on span "skip_previous" at bounding box center [280, 369] width 19 height 19
click at [397, 366] on span "skip_next" at bounding box center [401, 369] width 19 height 19
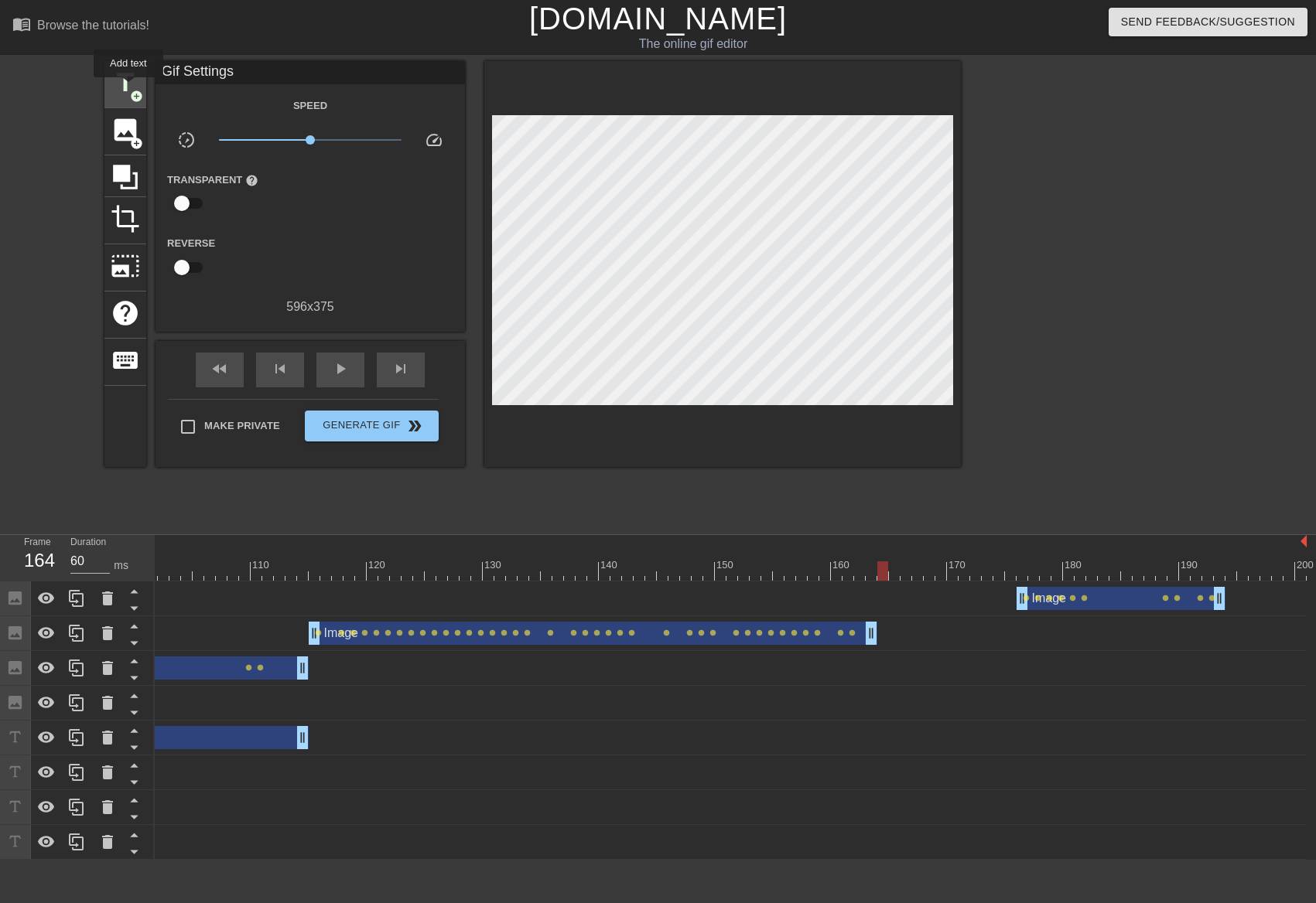
click at [129, 88] on span "title" at bounding box center [126, 83] width 30 height 30
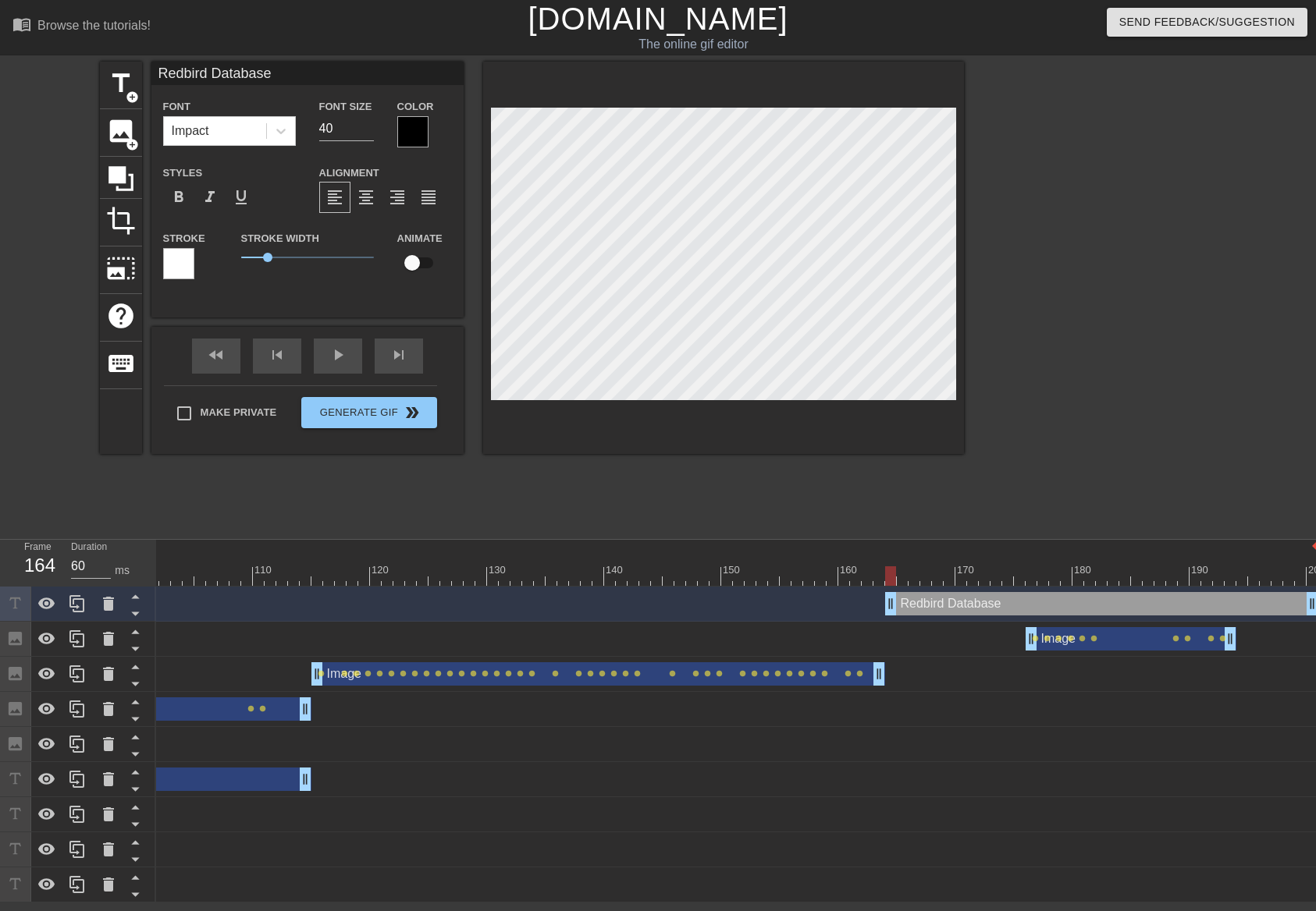
scroll to position [2, 4]
click at [415, 129] on div at bounding box center [413, 132] width 31 height 31
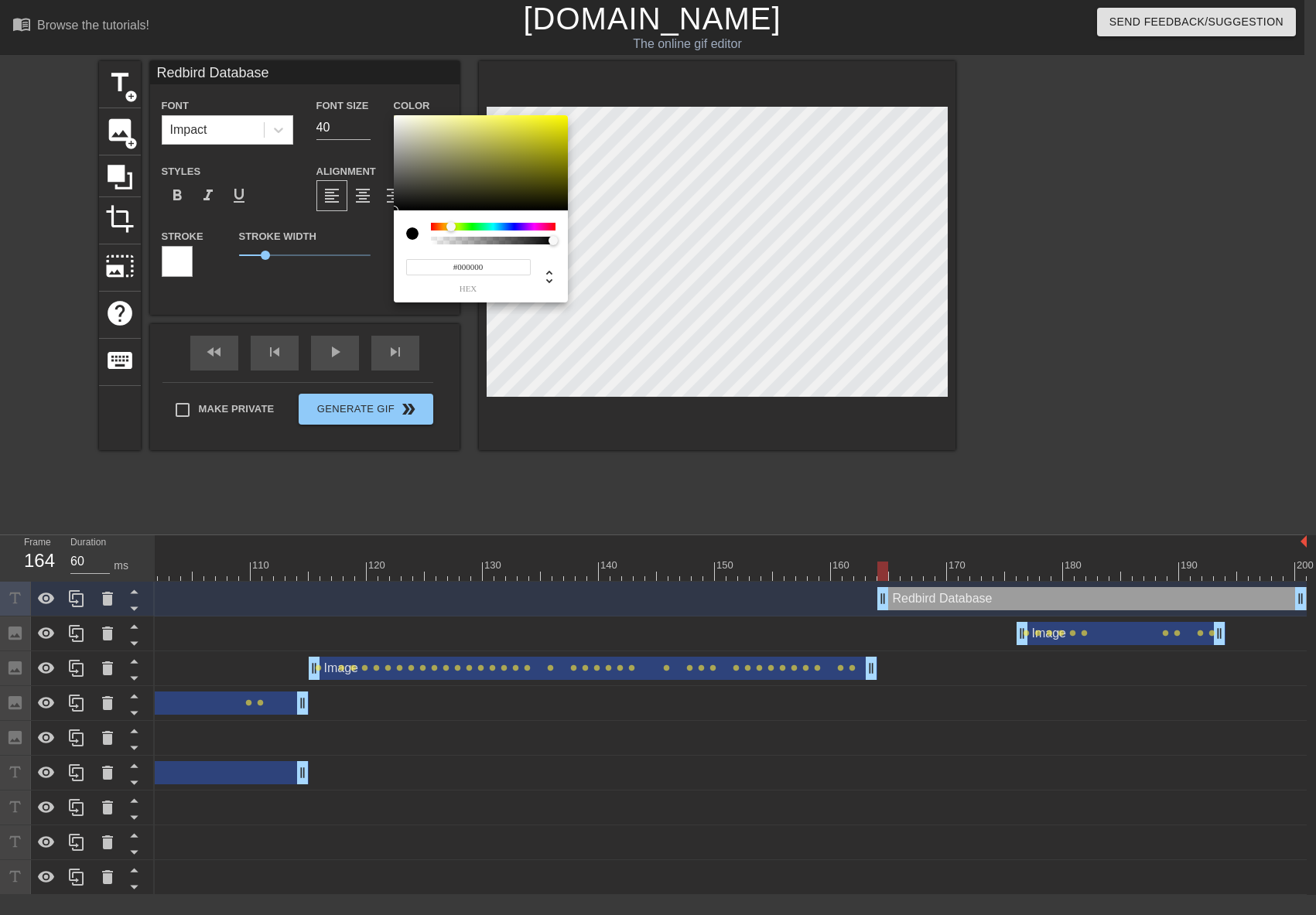
drag, startPoint x: 438, startPoint y: 226, endPoint x: 451, endPoint y: 228, distance: 13.2
click at [451, 228] on div at bounding box center [451, 227] width 9 height 9
click at [565, 118] on div at bounding box center [481, 163] width 174 height 96
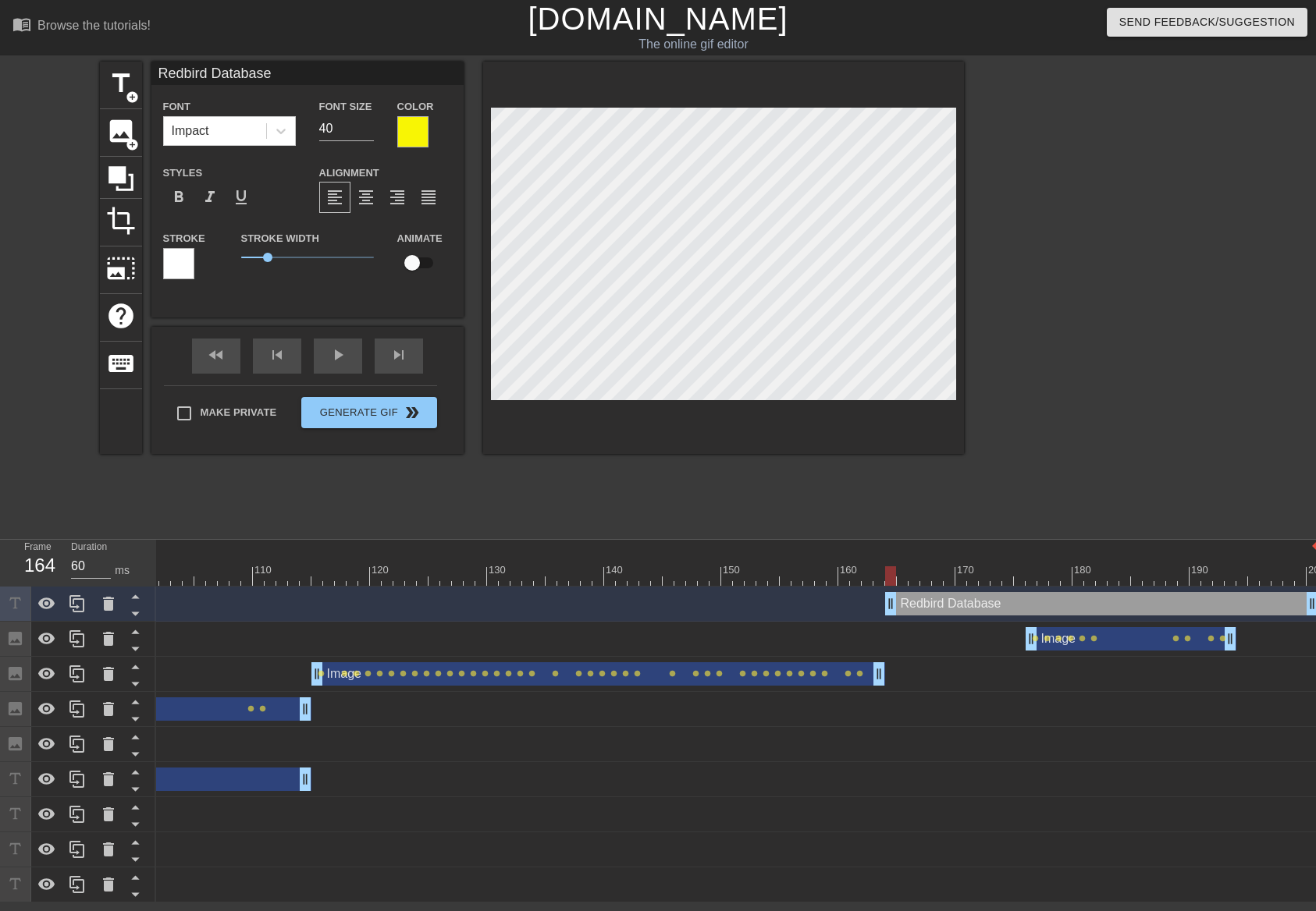
click at [188, 269] on div at bounding box center [179, 264] width 31 height 31
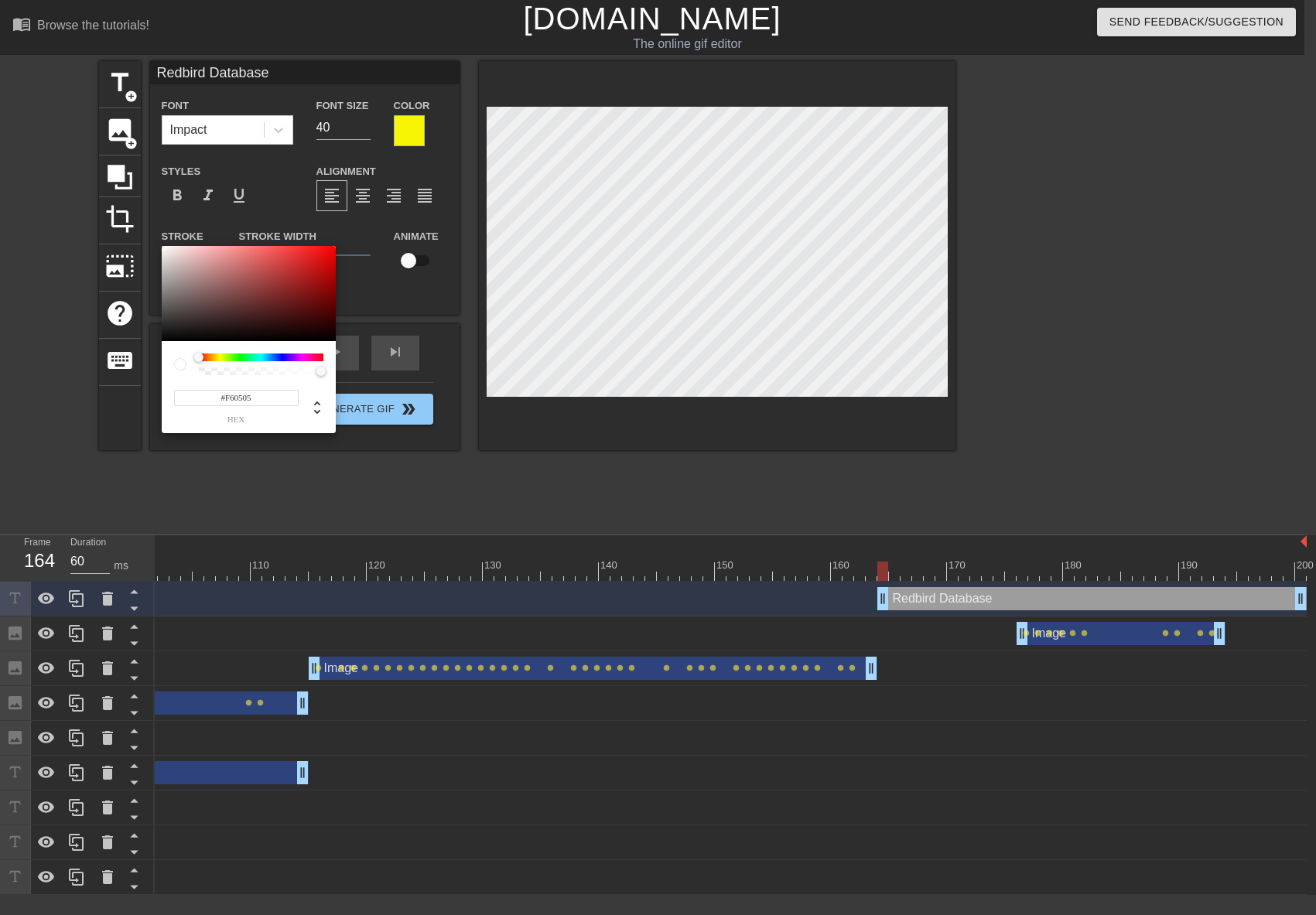
click at [332, 249] on div at bounding box center [248, 293] width 174 height 96
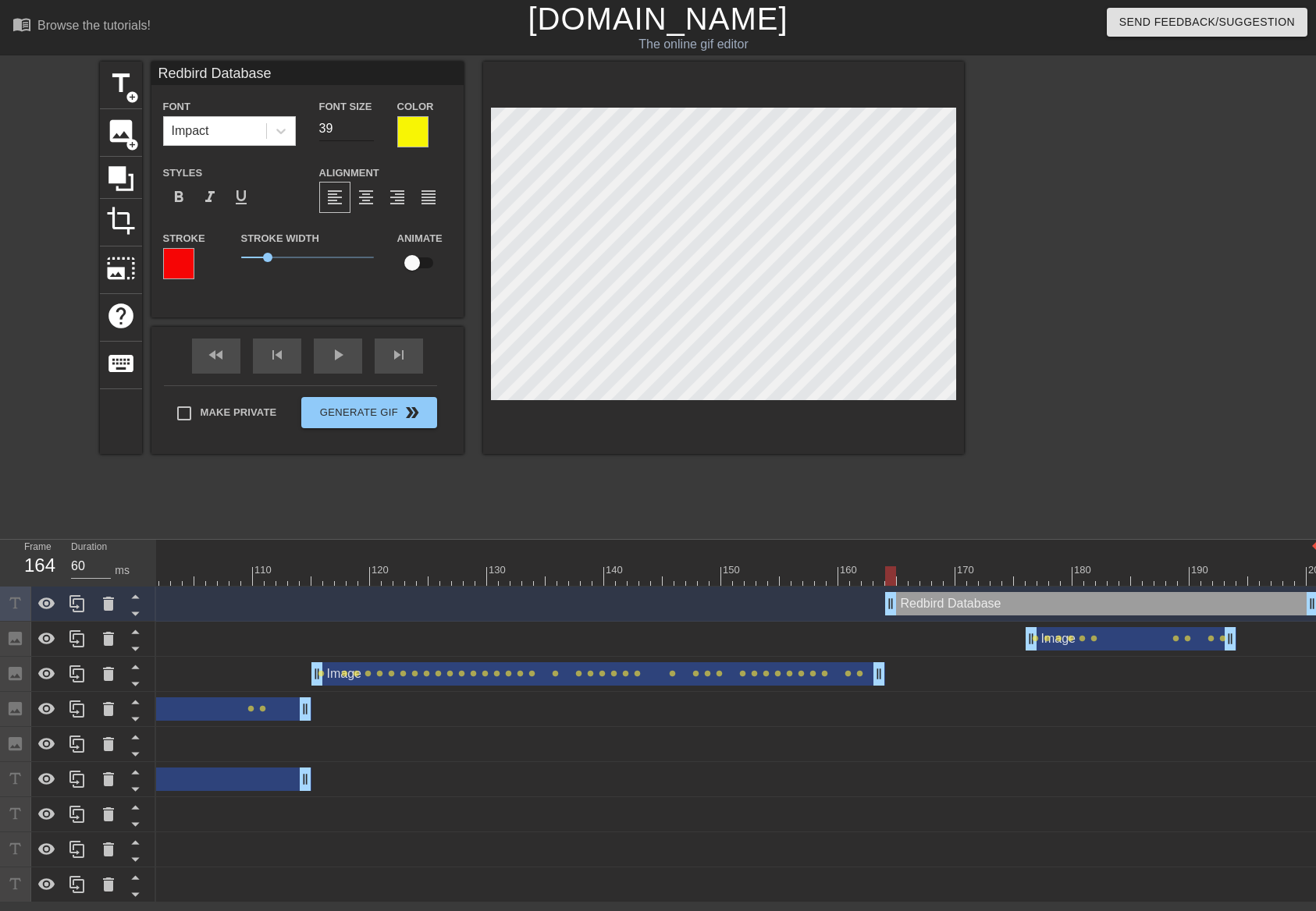
click at [367, 133] on input "39" at bounding box center [346, 129] width 54 height 25
click at [367, 132] on input "38" at bounding box center [346, 129] width 54 height 25
click at [367, 132] on input "37" at bounding box center [346, 129] width 54 height 25
click at [367, 132] on input "36" at bounding box center [346, 129] width 54 height 25
click at [365, 132] on input "35" at bounding box center [346, 129] width 54 height 25
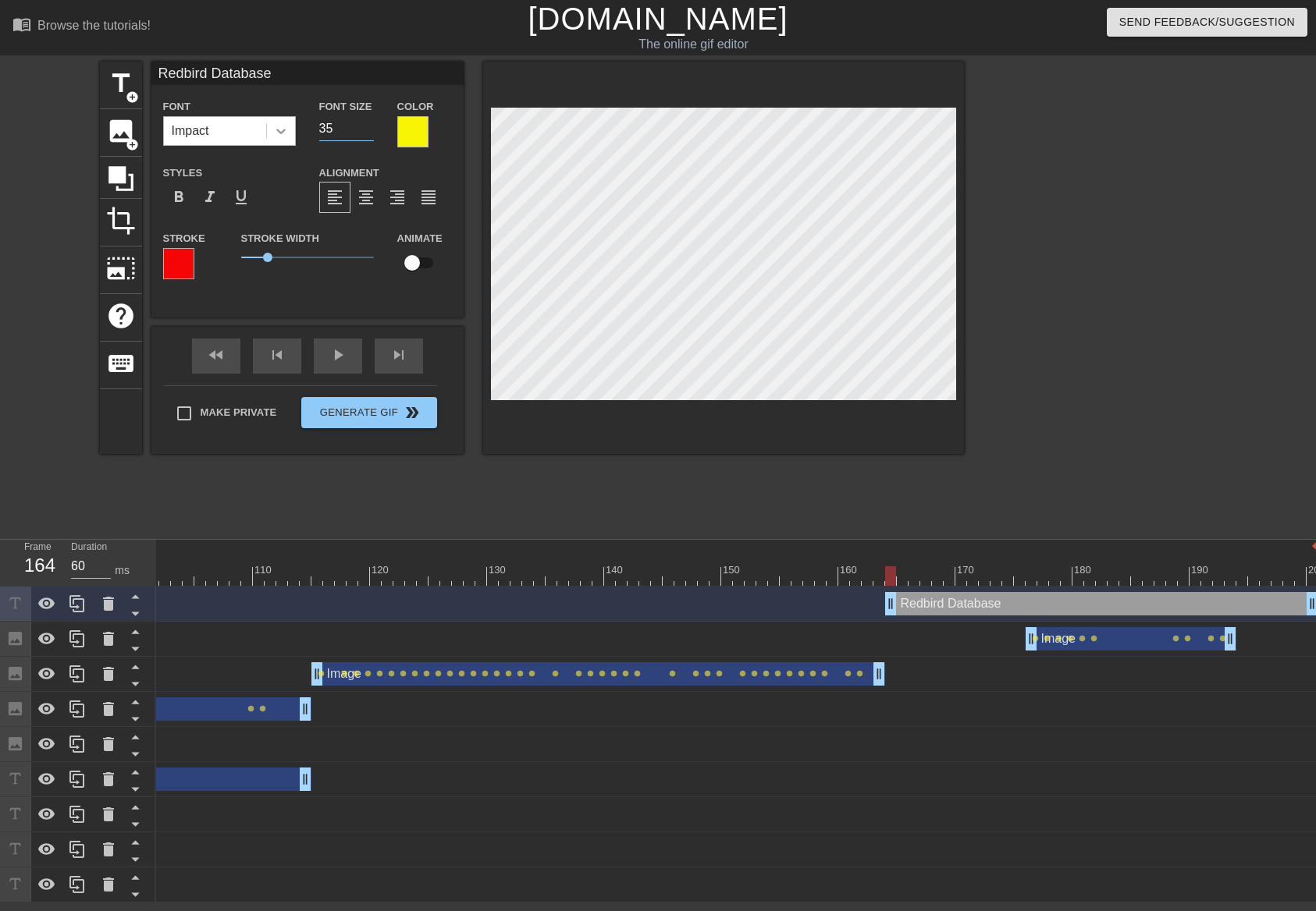
click at [284, 131] on icon at bounding box center [281, 131] width 9 height 6
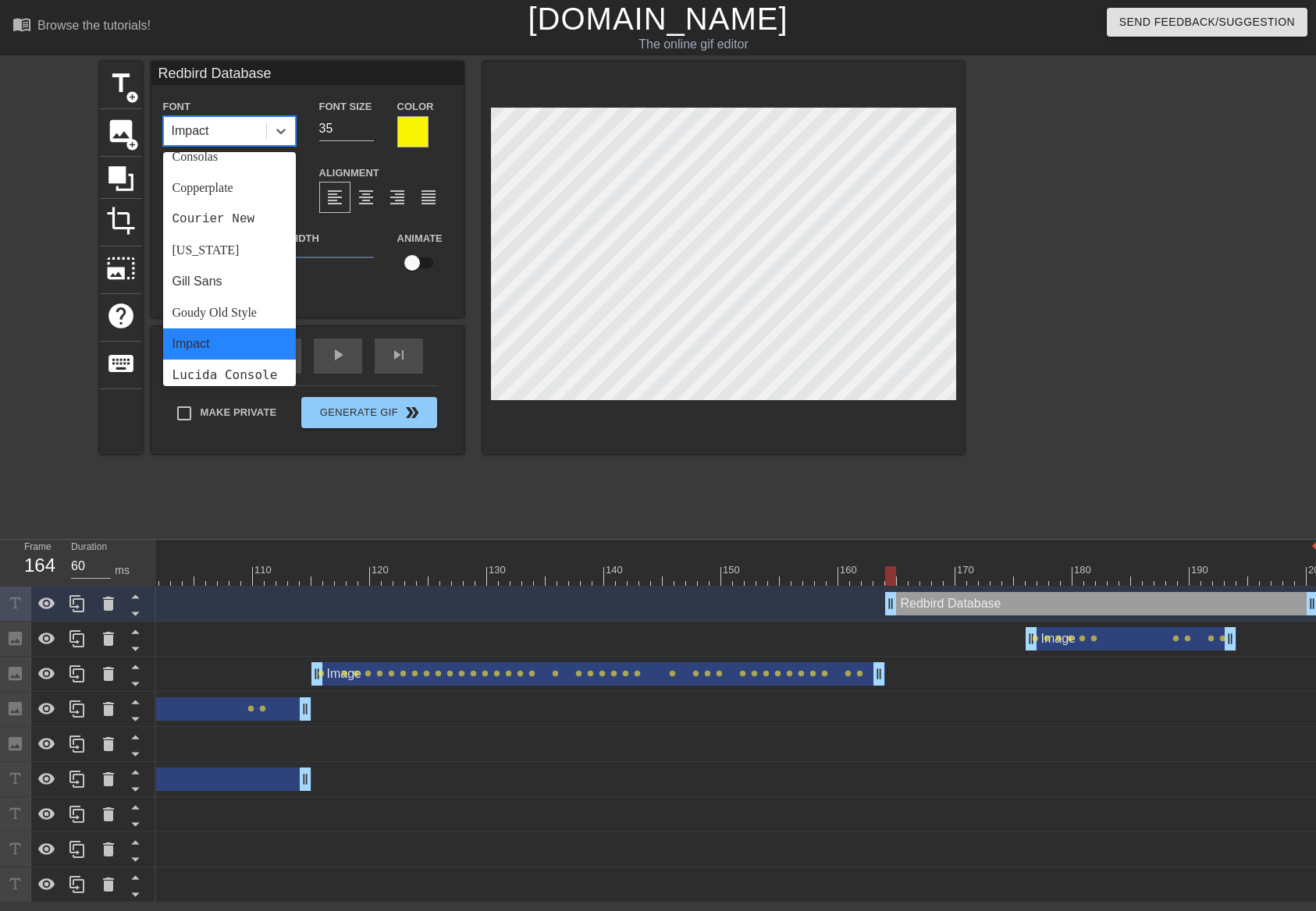
scroll to position [234, 0]
click at [239, 155] on div "Consolas" at bounding box center [229, 155] width 133 height 31
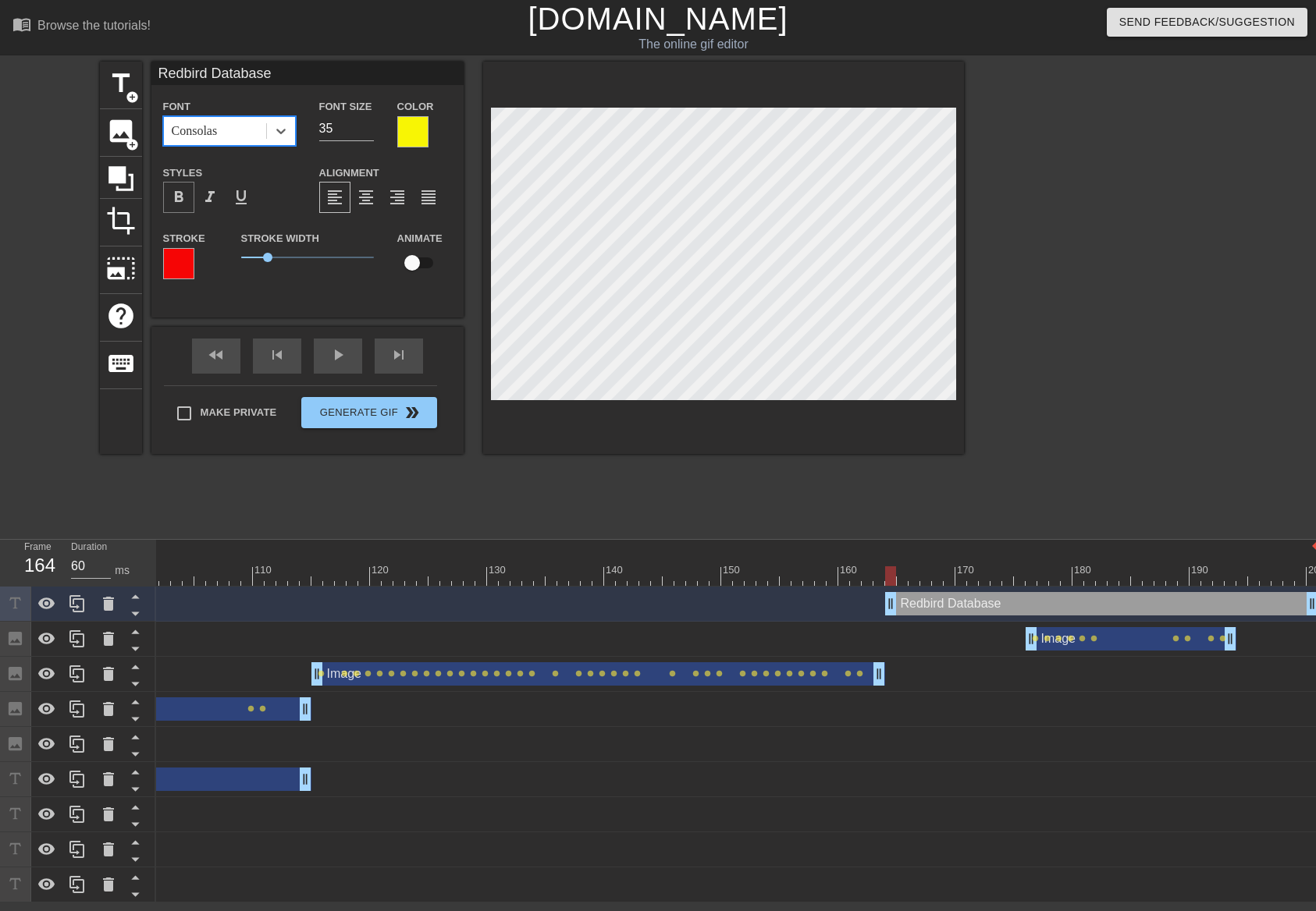
click at [179, 197] on span "format_bold" at bounding box center [179, 197] width 19 height 19
drag, startPoint x: 272, startPoint y: 257, endPoint x: 252, endPoint y: 267, distance: 22.4
click at [252, 267] on div "Stroke Width 0.45" at bounding box center [308, 261] width 156 height 65
click at [294, 134] on div at bounding box center [281, 131] width 28 height 28
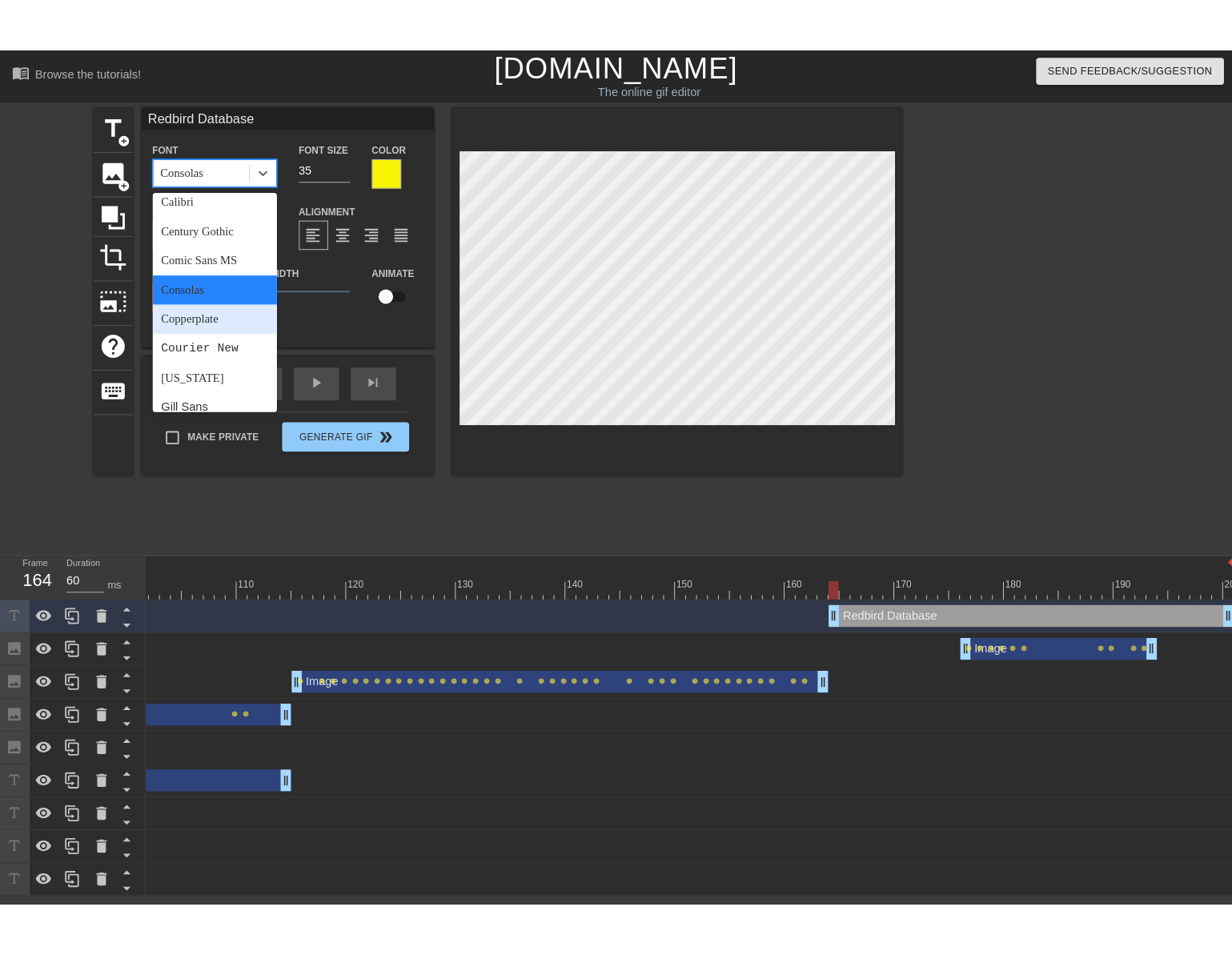
scroll to position [160, 0]
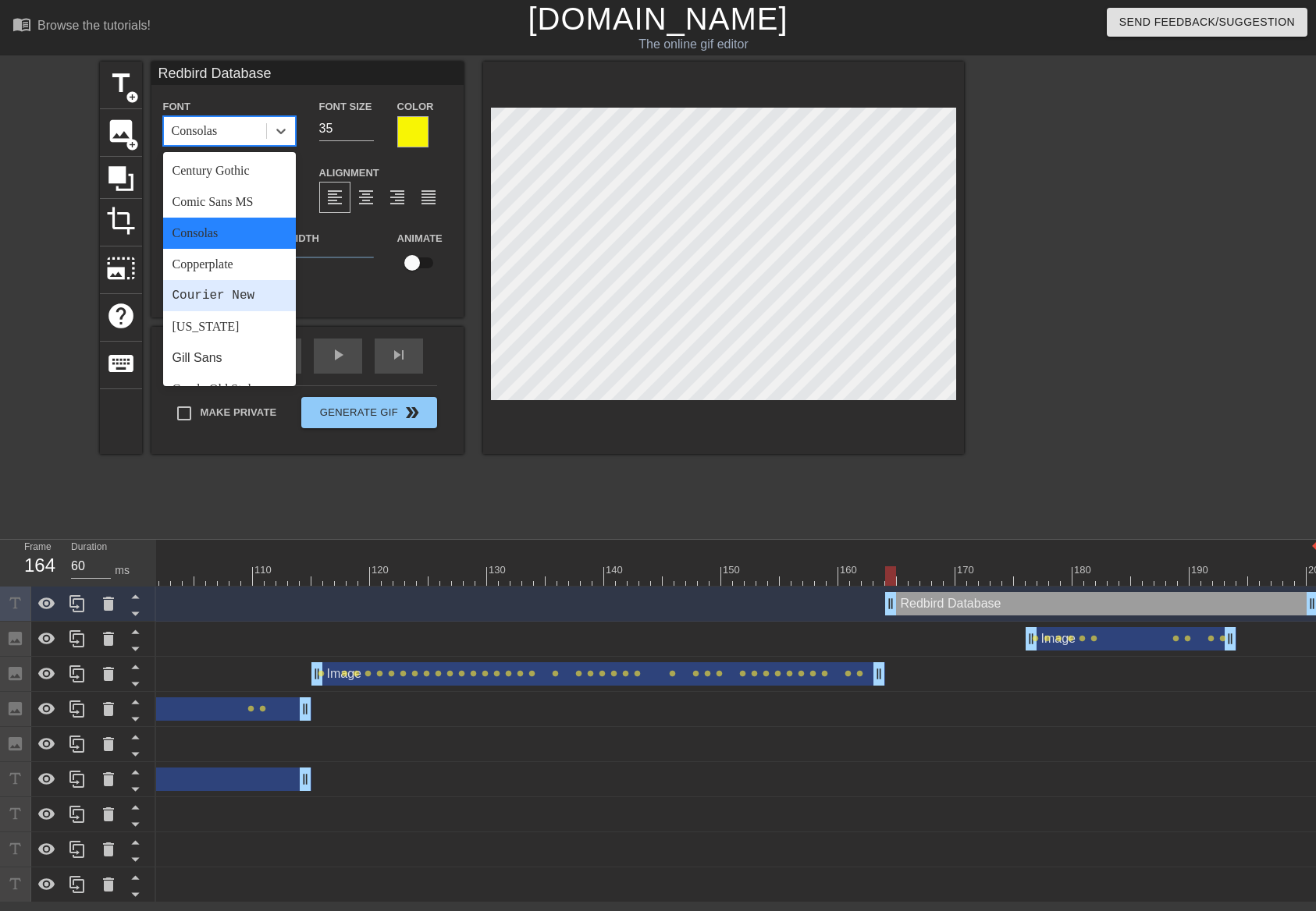
click at [231, 293] on div "Courier New" at bounding box center [229, 296] width 133 height 31
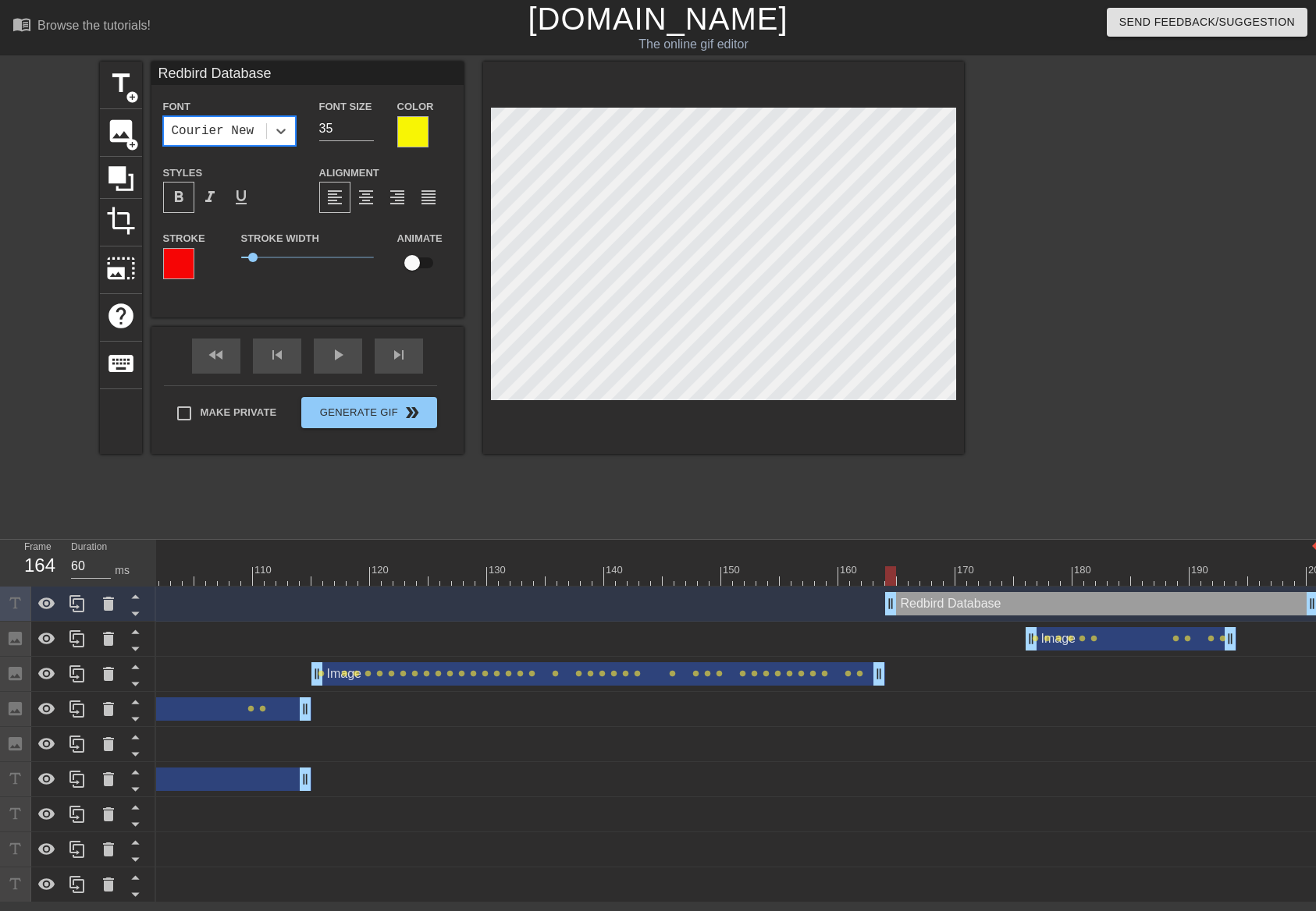
click at [191, 268] on div at bounding box center [179, 264] width 31 height 31
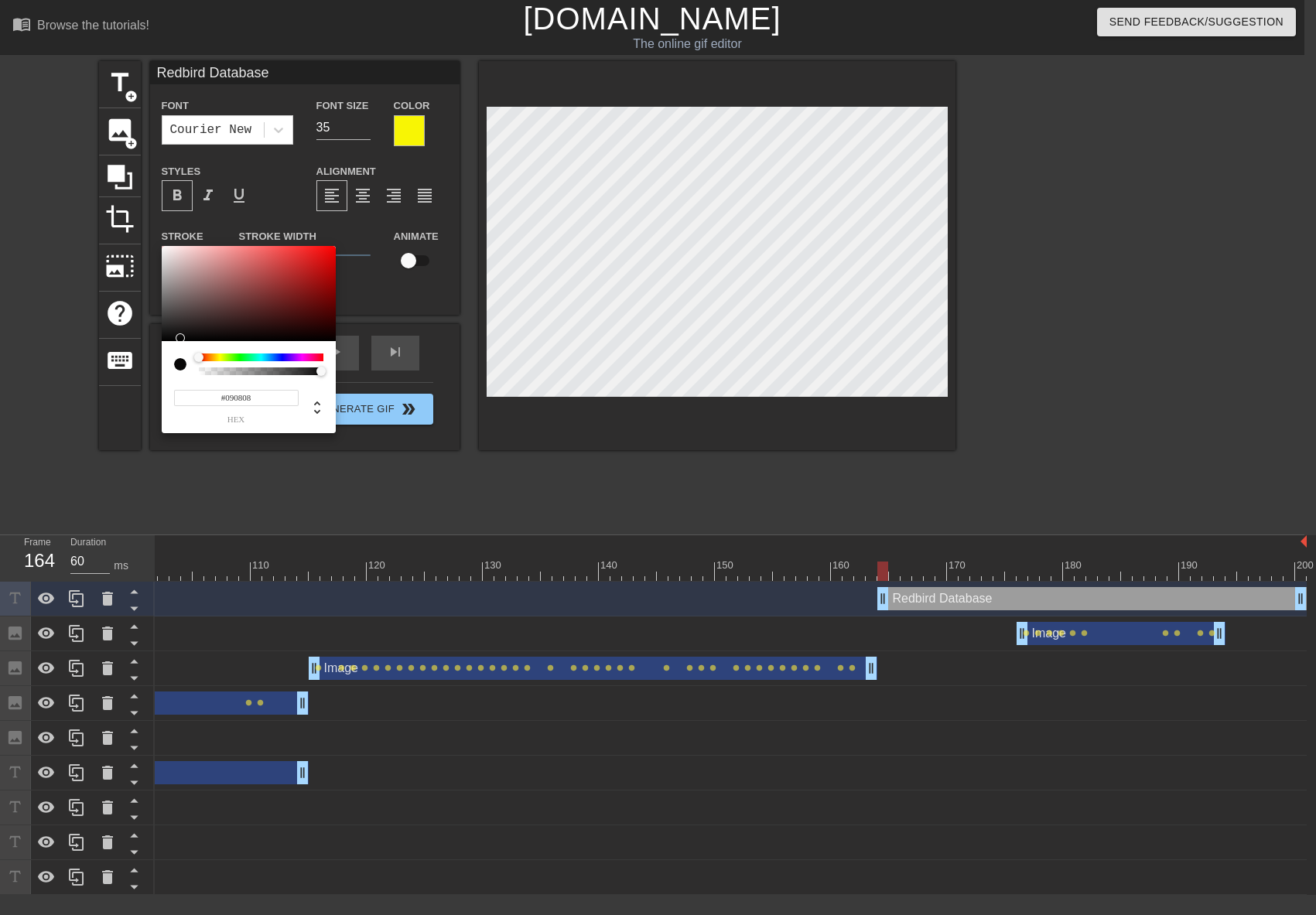
click at [166, 338] on div at bounding box center [248, 293] width 174 height 96
click at [165, 339] on div at bounding box center [161, 338] width 9 height 9
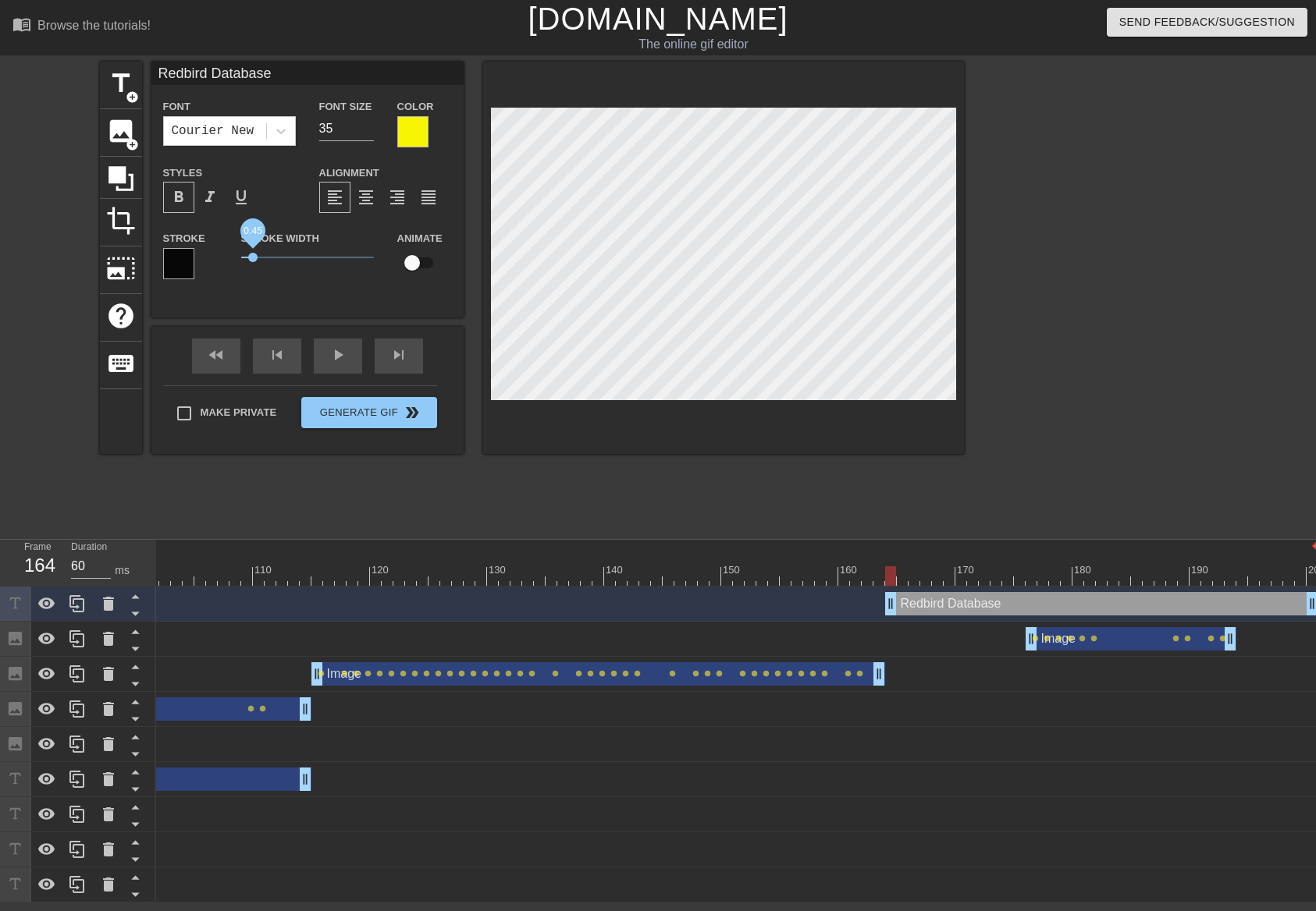
click at [253, 260] on span "0.45" at bounding box center [253, 257] width 9 height 9
click at [187, 202] on span "format_bold" at bounding box center [179, 197] width 19 height 19
click at [259, 257] on span "0.7" at bounding box center [259, 257] width 9 height 9
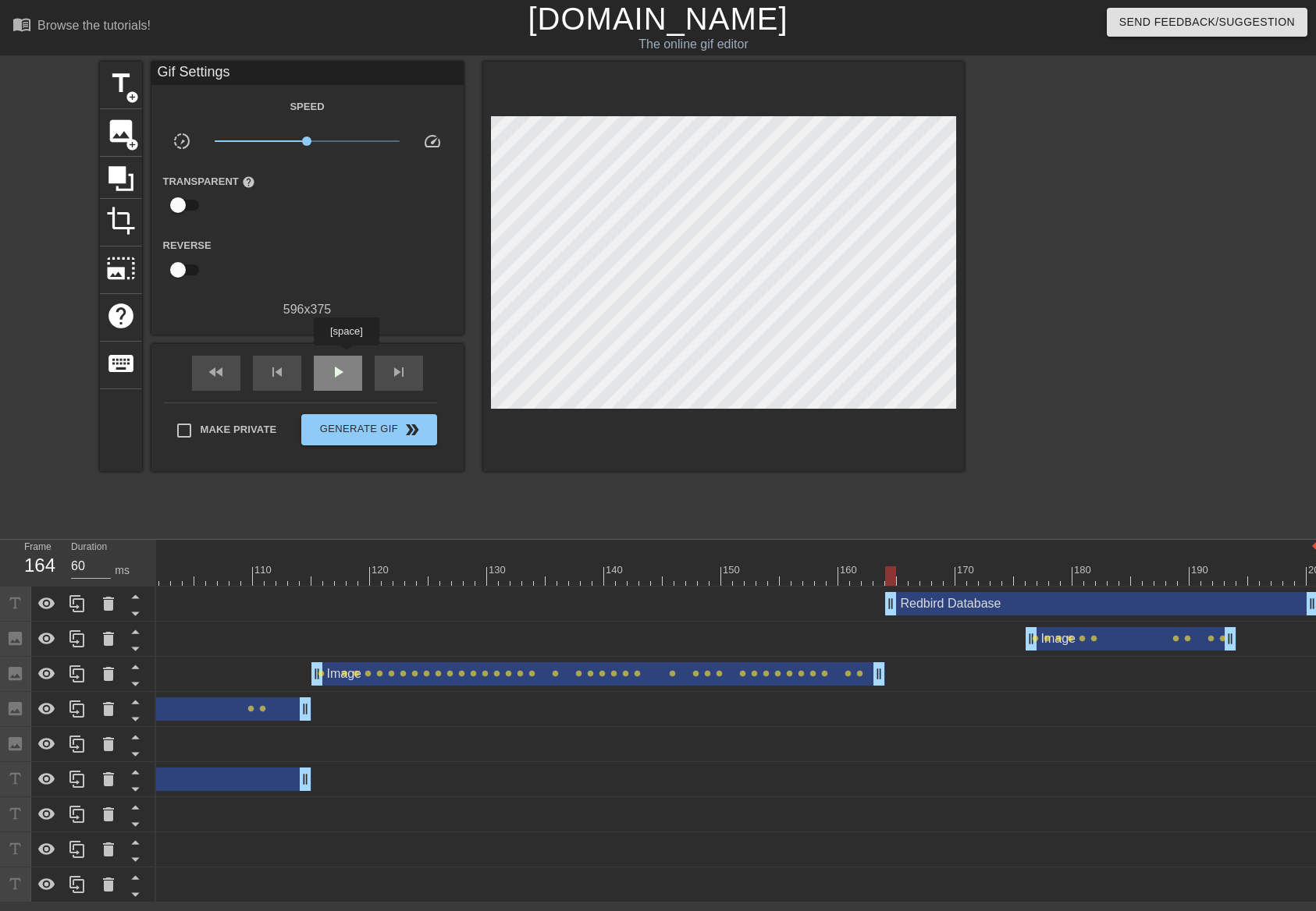
click at [346, 356] on div "play_arrow" at bounding box center [338, 373] width 48 height 35
drag, startPoint x: 346, startPoint y: 356, endPoint x: 410, endPoint y: 382, distance: 69.1
click at [346, 357] on div "pause" at bounding box center [338, 373] width 48 height 35
click at [877, 566] on div at bounding box center [877, 570] width 3 height 16
click at [414, 374] on div "skip_next" at bounding box center [398, 373] width 48 height 35
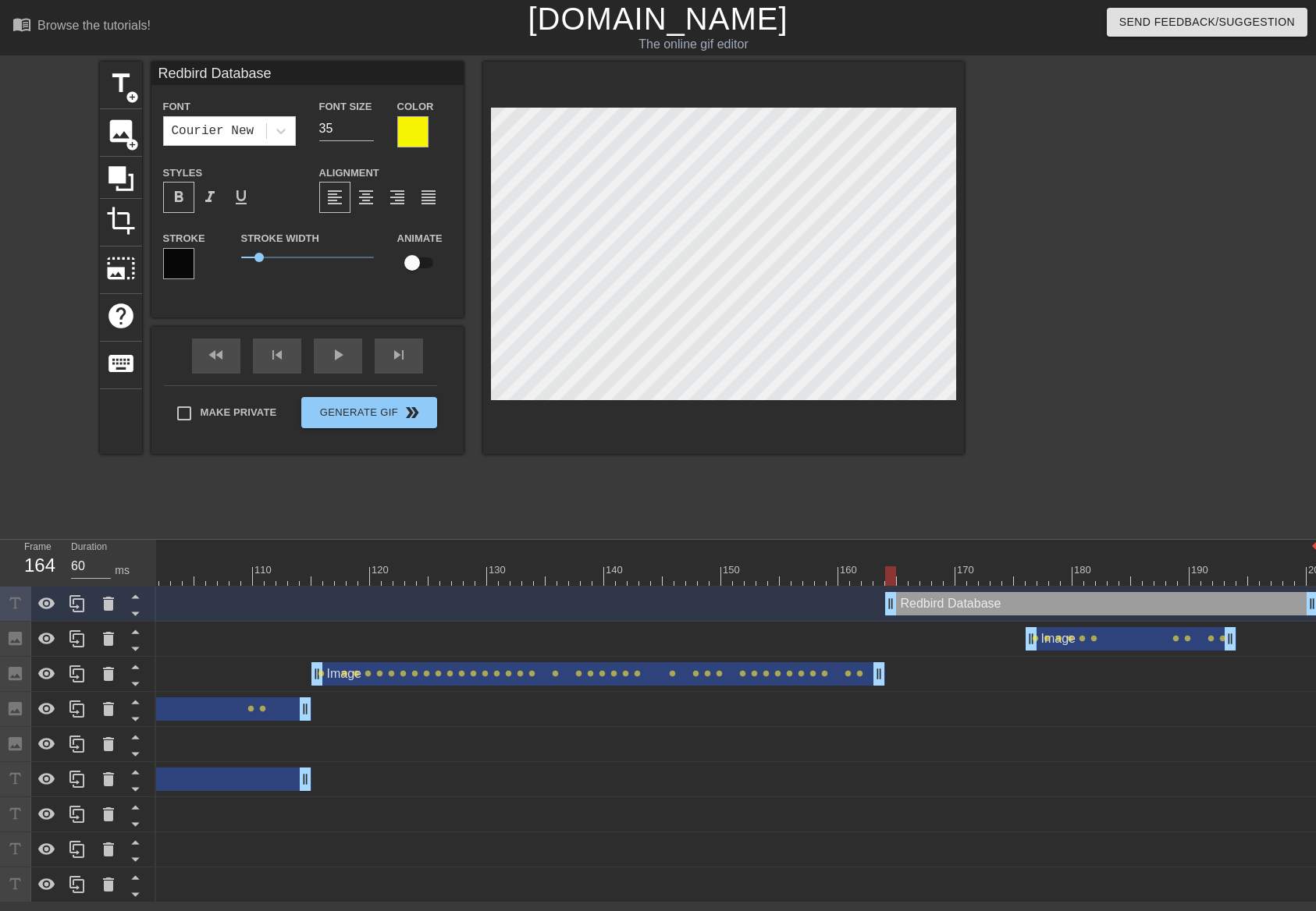
click at [428, 262] on input "checkbox" at bounding box center [412, 263] width 89 height 30
click at [856, 575] on div at bounding box center [147, 576] width 2342 height 20
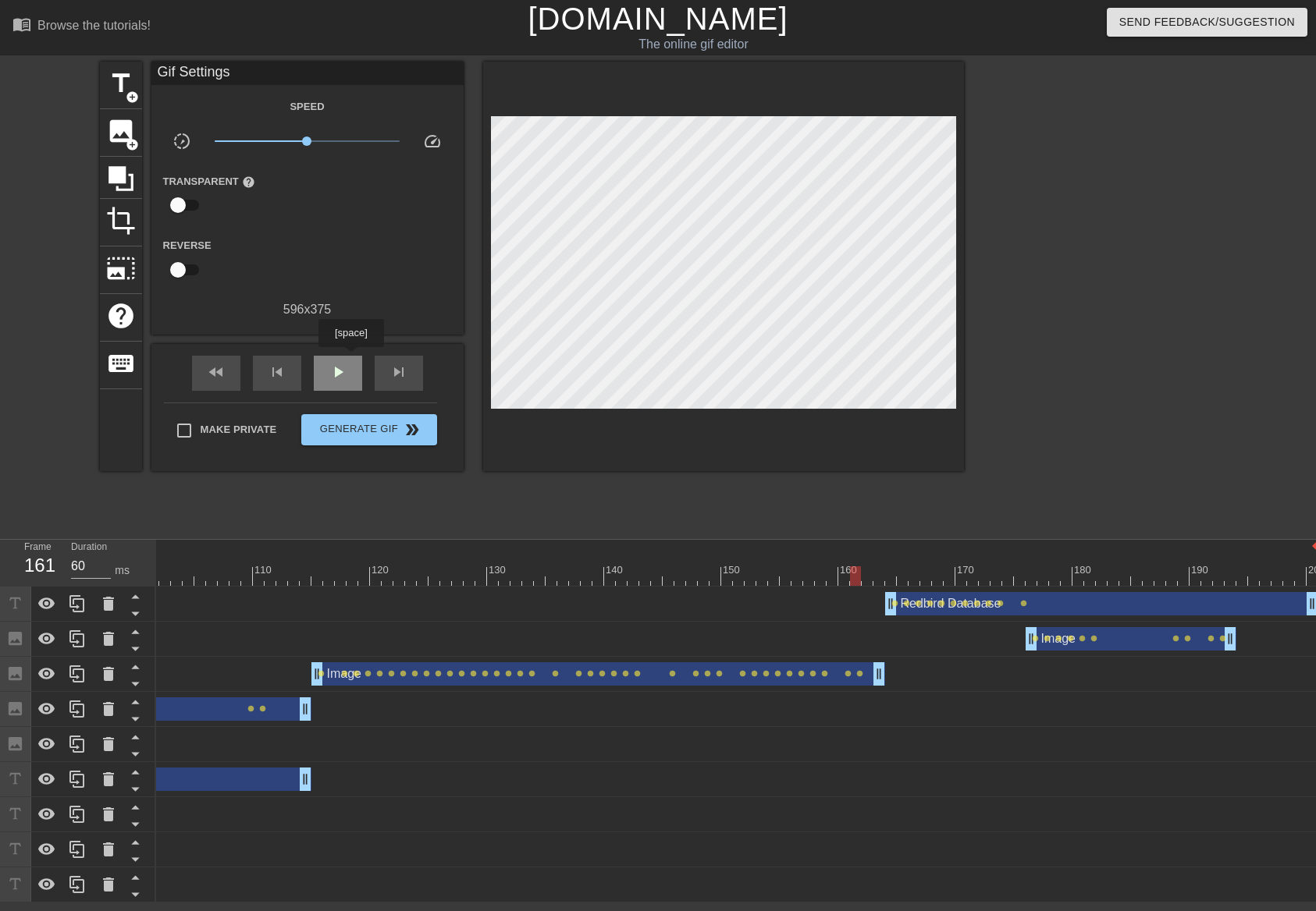
click at [350, 358] on div "play_arrow" at bounding box center [338, 373] width 48 height 35
click at [883, 577] on div at bounding box center [147, 576] width 2342 height 20
click at [350, 368] on div "play_arrow" at bounding box center [338, 373] width 48 height 35
click at [1030, 576] on div at bounding box center [147, 576] width 2342 height 20
click at [345, 370] on span "play_arrow" at bounding box center [338, 372] width 19 height 19
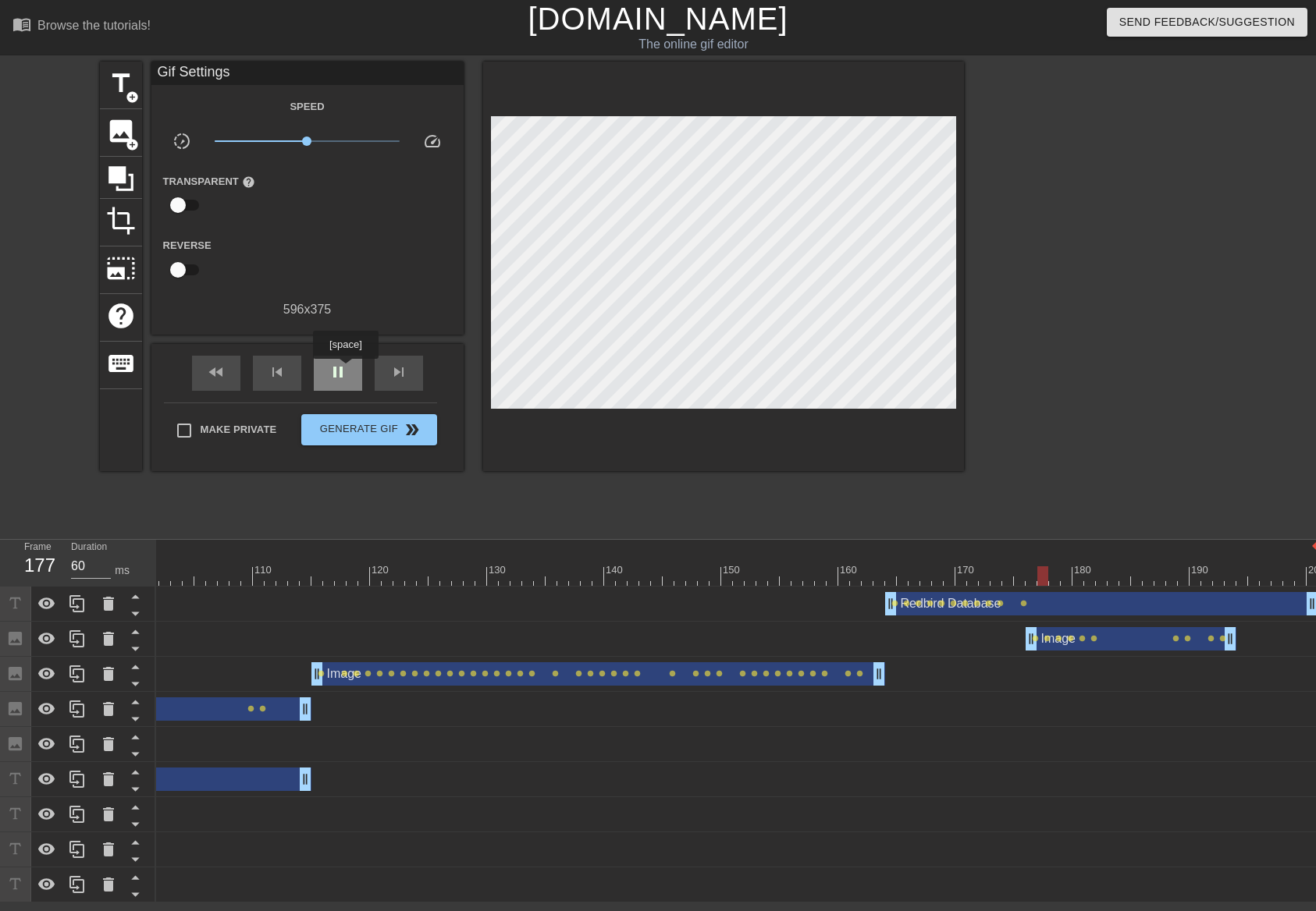
click at [345, 370] on span "pause" at bounding box center [338, 372] width 19 height 19
click at [408, 373] on span "skip_next" at bounding box center [399, 372] width 19 height 19
click at [409, 373] on div "skip_next" at bounding box center [398, 373] width 48 height 35
click at [882, 567] on div at bounding box center [147, 576] width 2342 height 20
click at [353, 382] on div "play_arrow" at bounding box center [338, 373] width 48 height 35
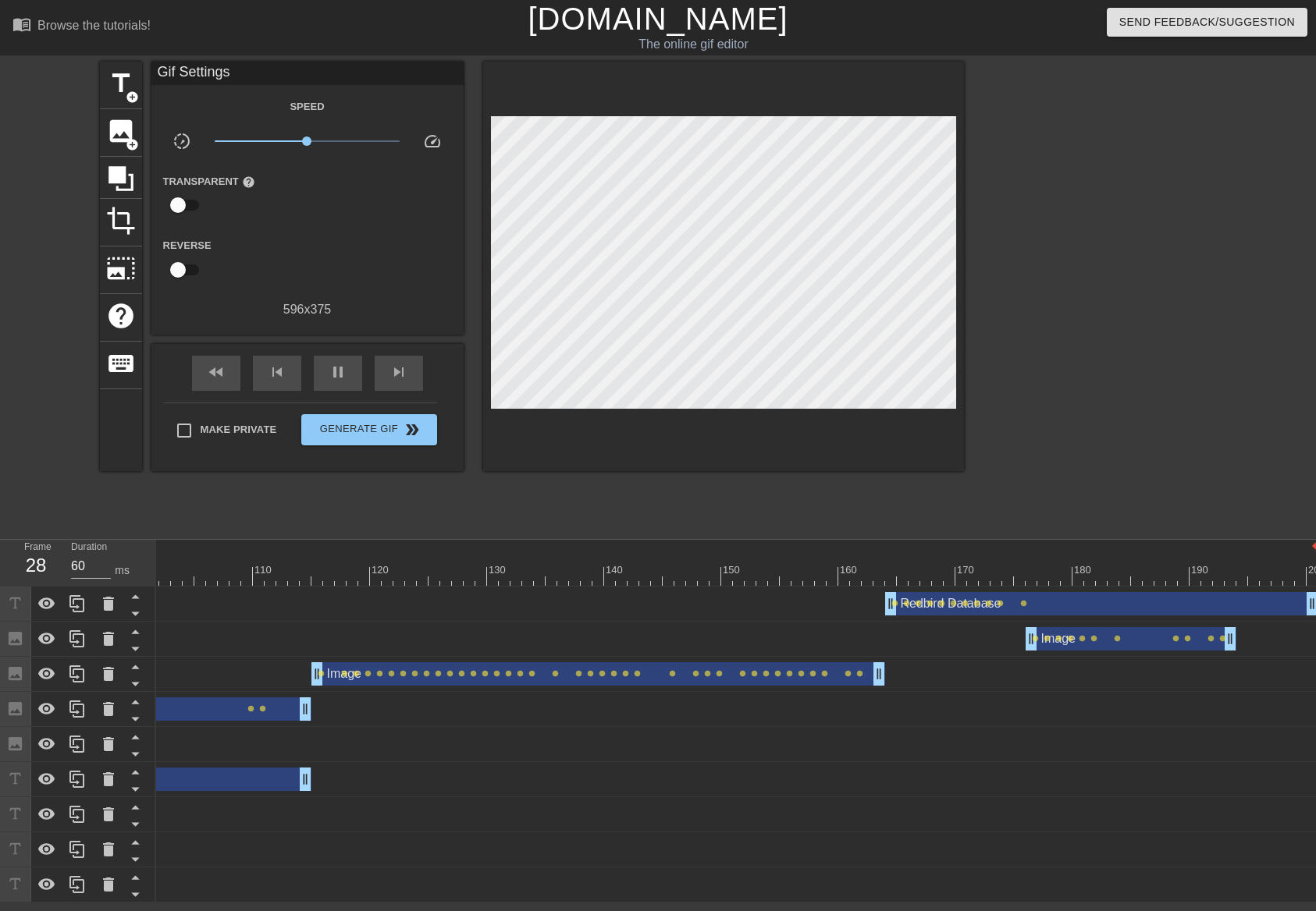
click at [362, 383] on div "fast_rewind skip_previous pause skip_next" at bounding box center [307, 373] width 254 height 58
click at [227, 375] on div "fast_rewind" at bounding box center [216, 373] width 48 height 35
click at [326, 371] on div "pause" at bounding box center [338, 373] width 48 height 35
click at [326, 371] on div "play_arrow" at bounding box center [338, 373] width 48 height 35
click at [349, 417] on button "Generate Gif double_arrow" at bounding box center [369, 430] width 135 height 31
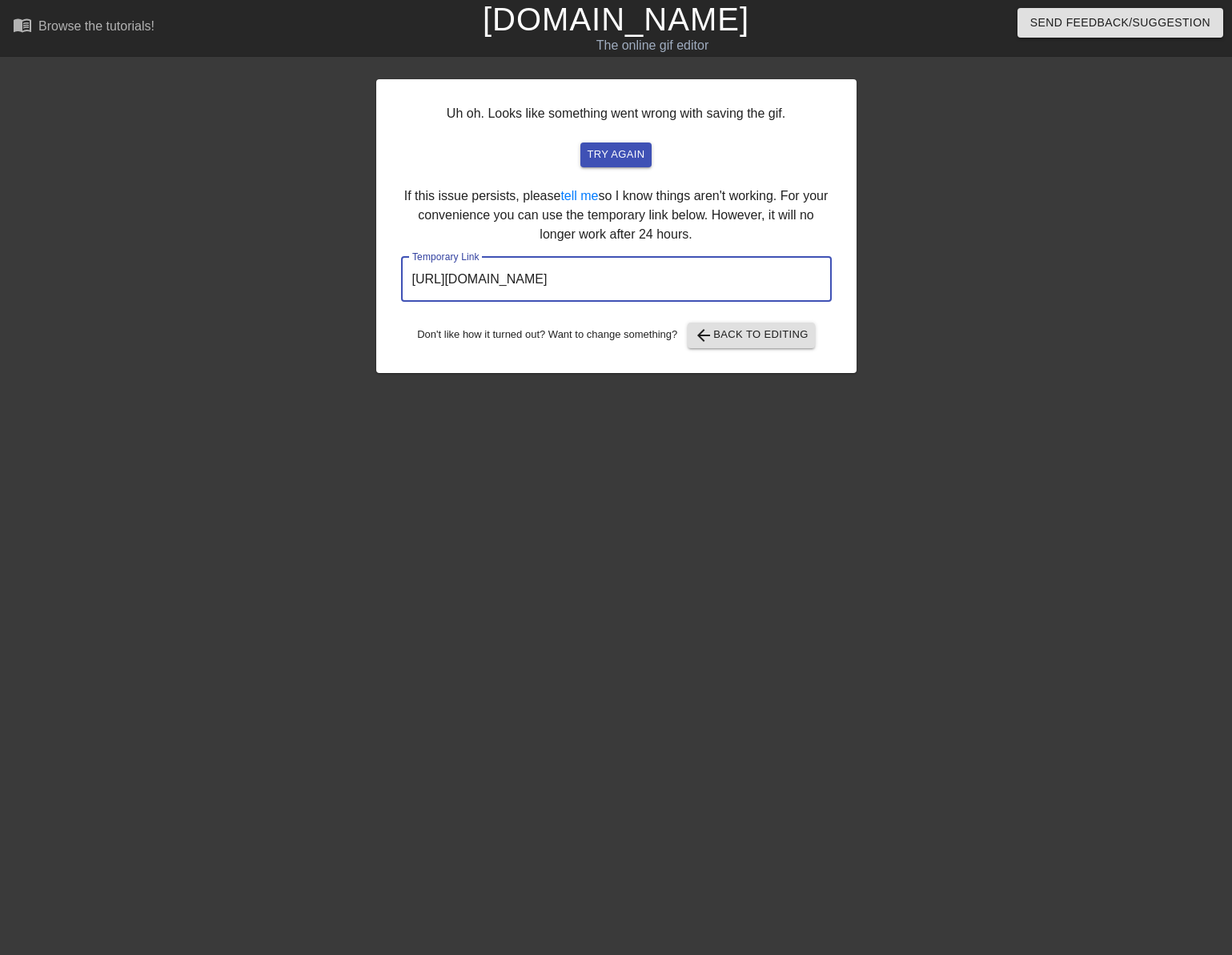
click at [531, 289] on input "[URL][DOMAIN_NAME]" at bounding box center [616, 279] width 430 height 45
